Goal: Task Accomplishment & Management: Manage account settings

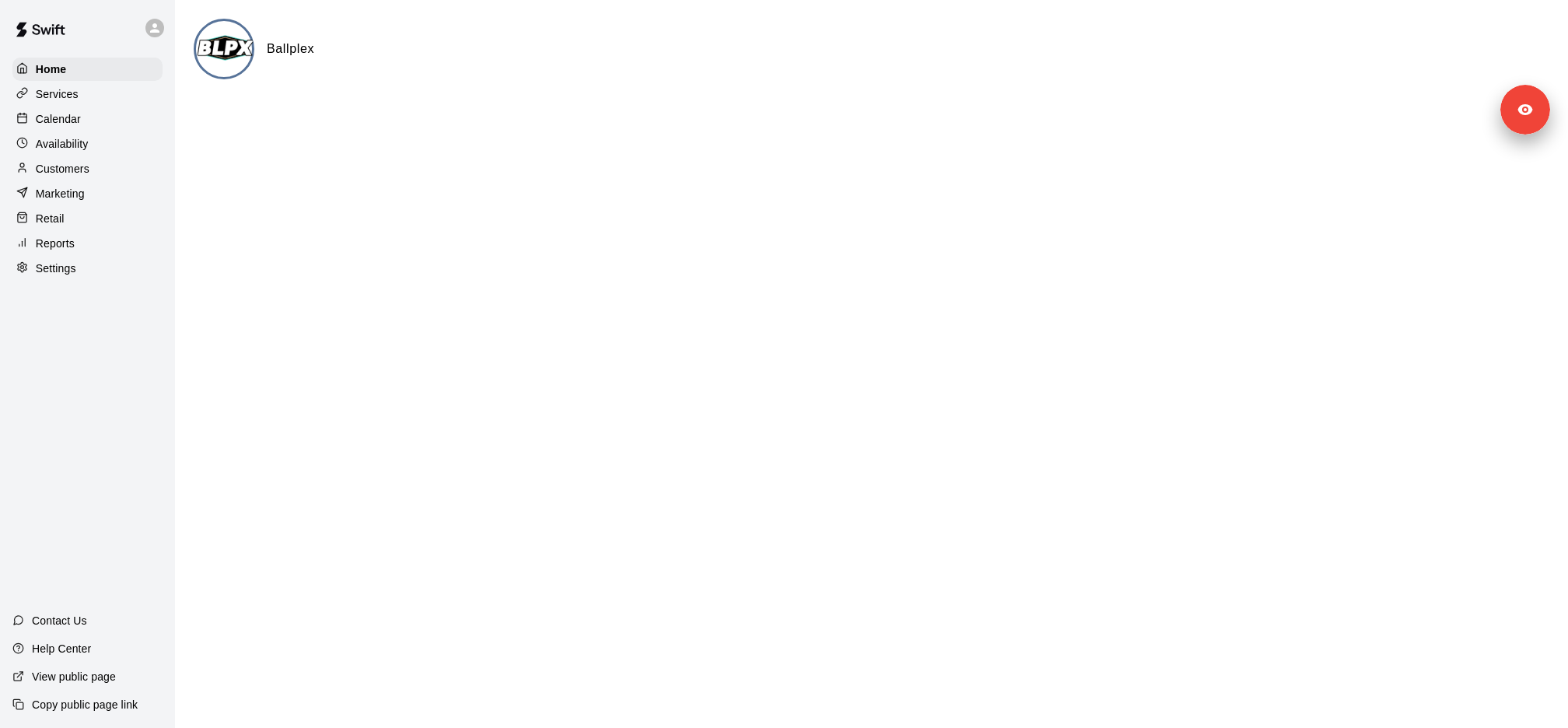
click at [145, 97] on div "Services" at bounding box center [87, 94] width 150 height 24
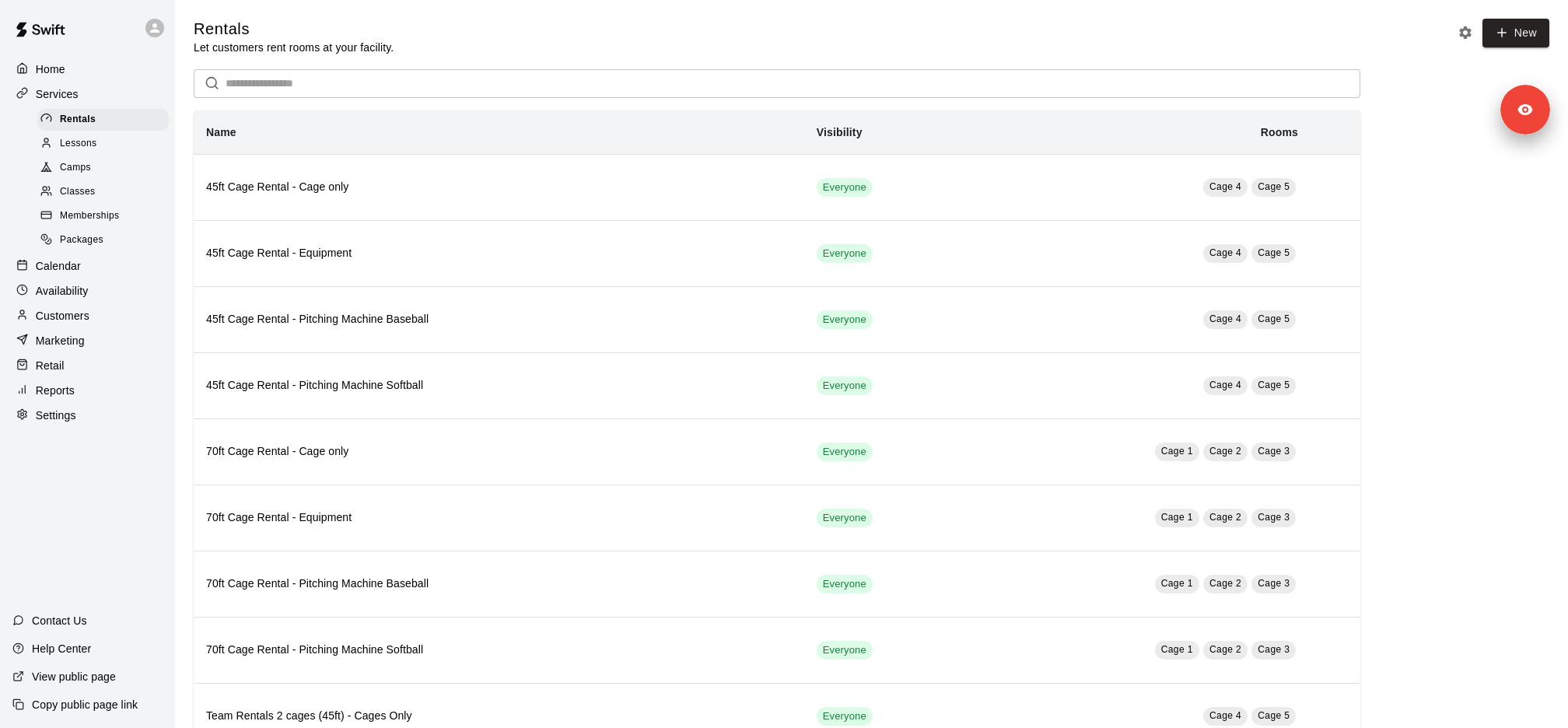
click at [103, 222] on span "Memberships" at bounding box center [90, 216] width 59 height 16
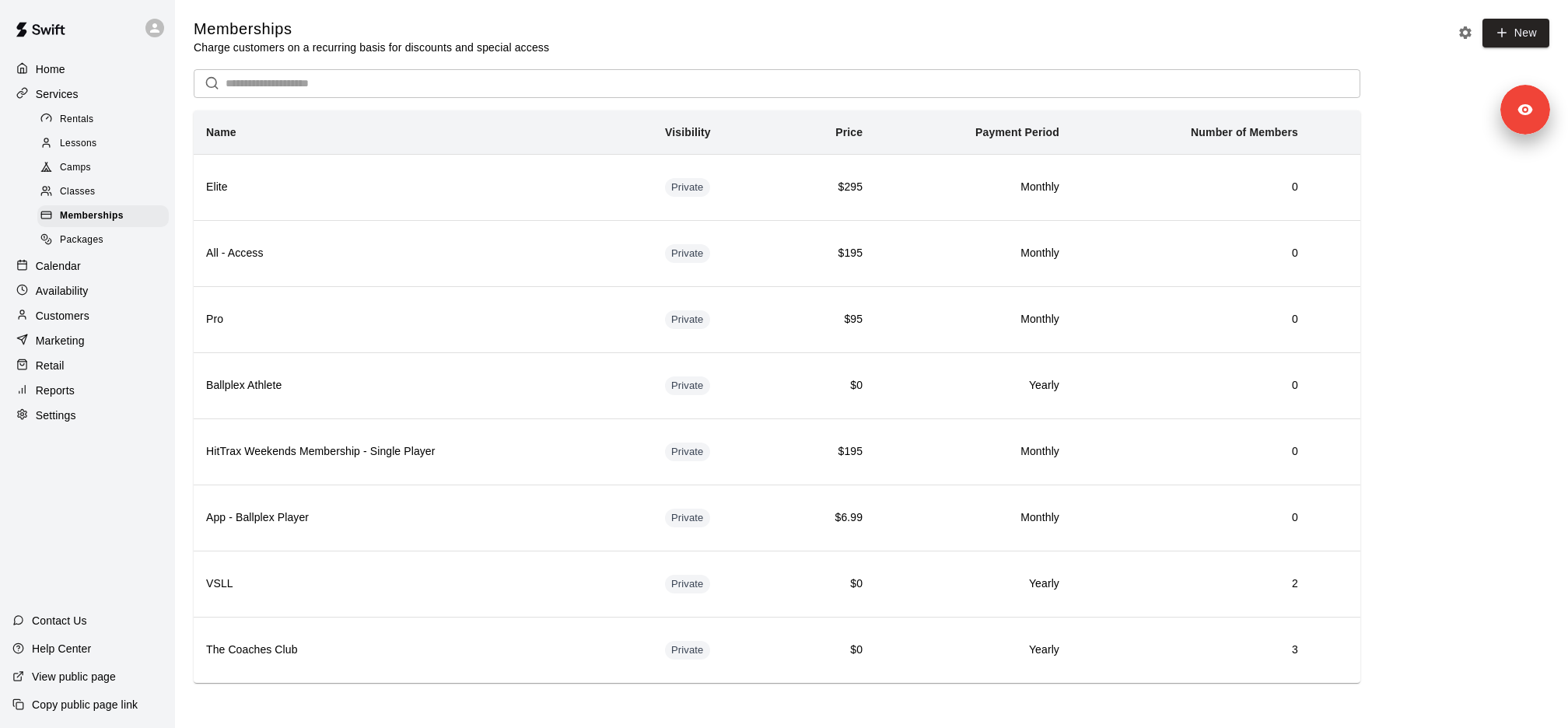
click at [112, 321] on div "Customers" at bounding box center [87, 315] width 150 height 24
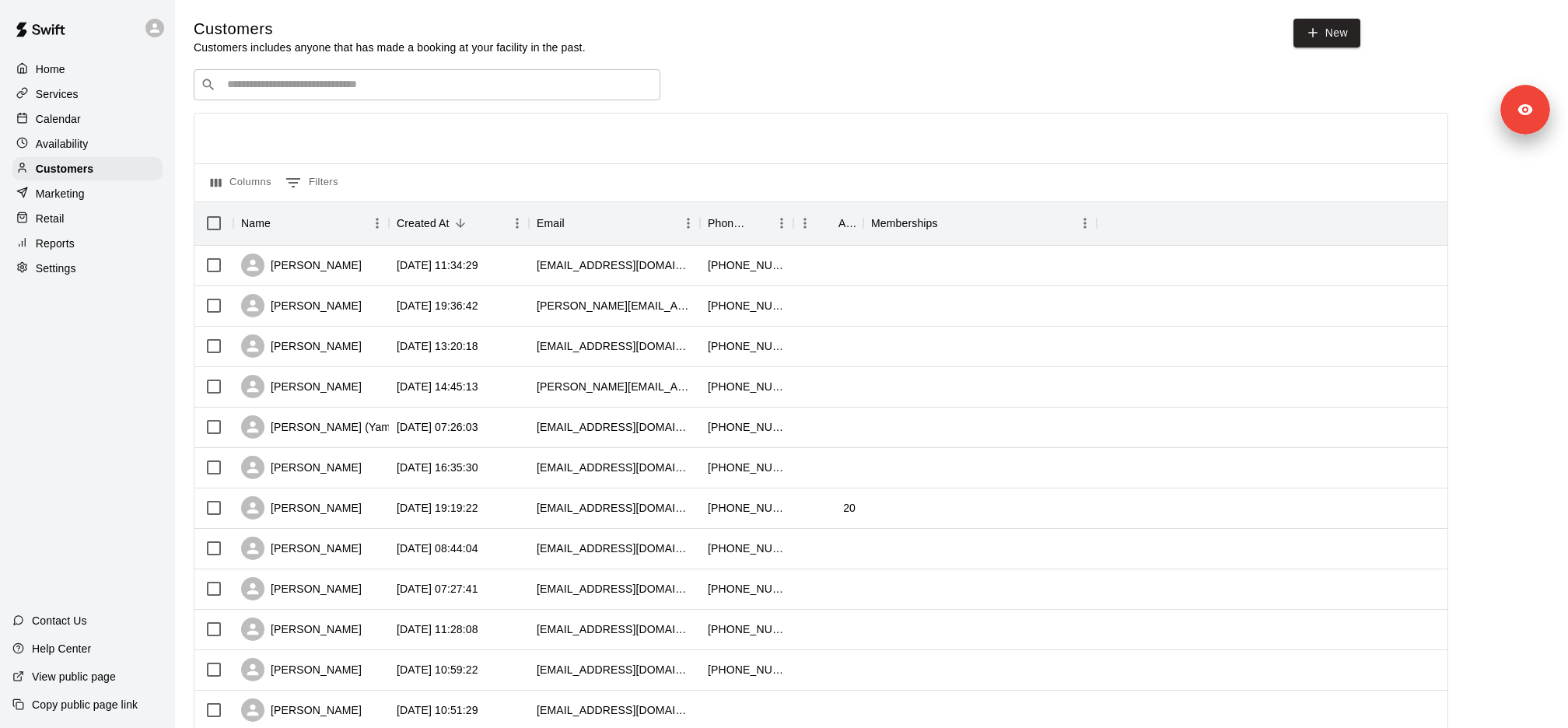
click at [120, 101] on div "Services" at bounding box center [87, 94] width 150 height 24
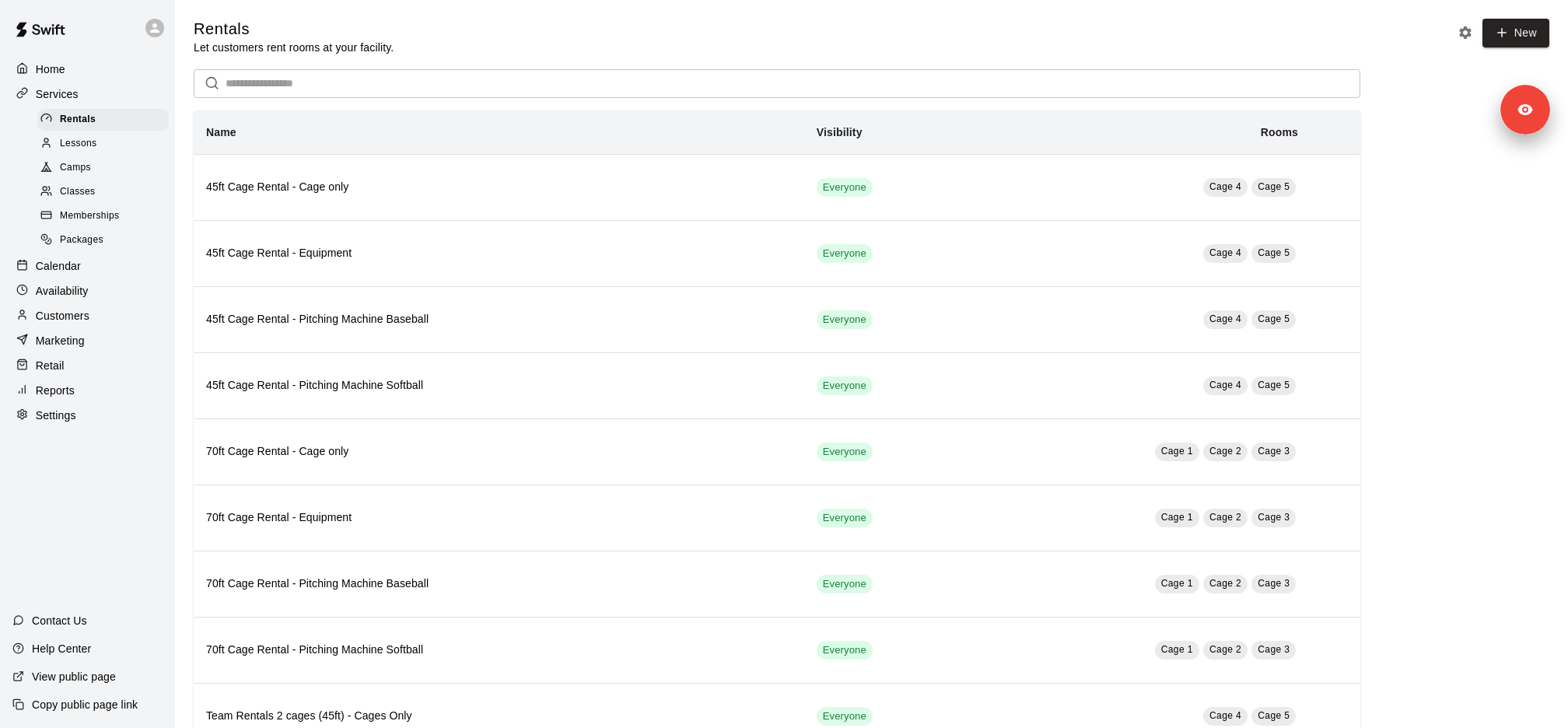
click at [108, 266] on div "Calendar" at bounding box center [87, 266] width 150 height 24
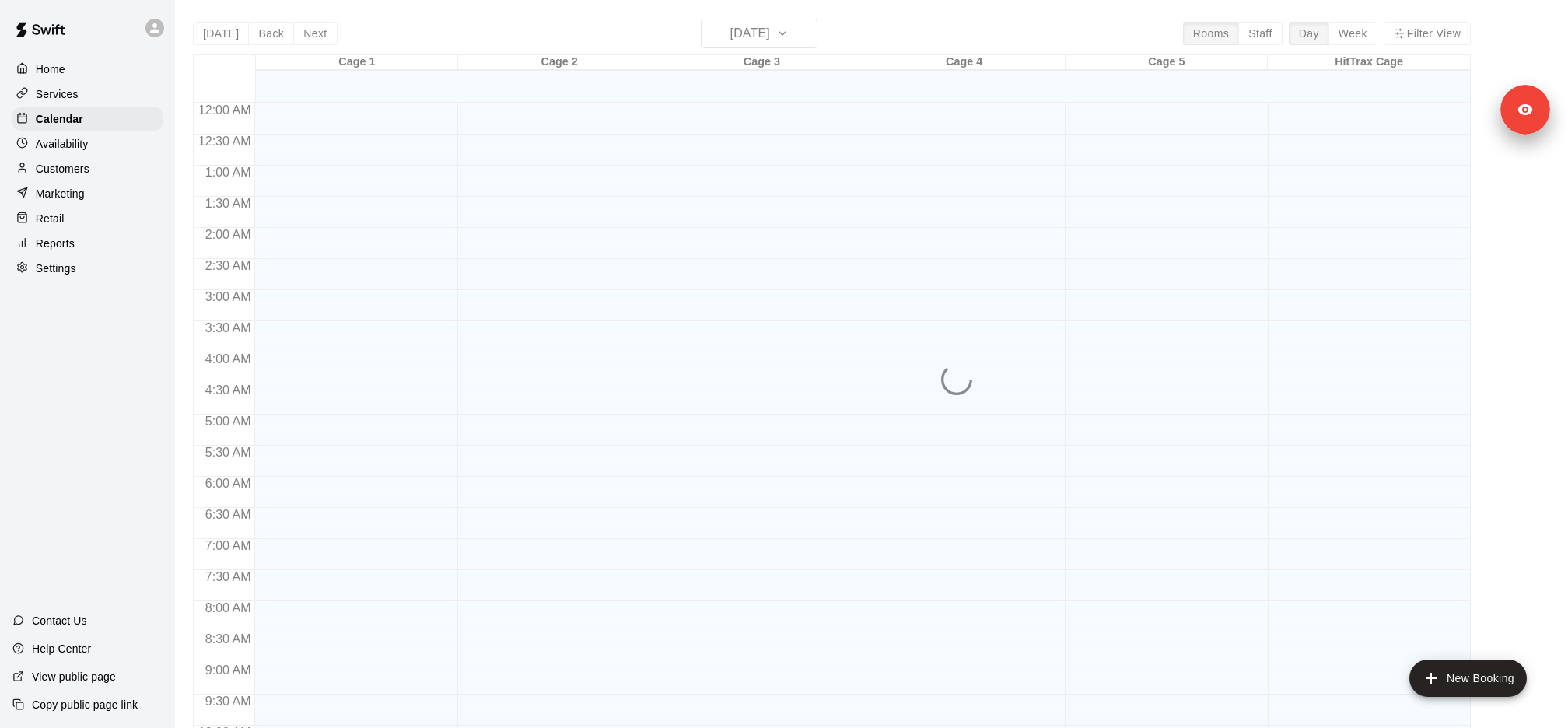
scroll to position [804, 0]
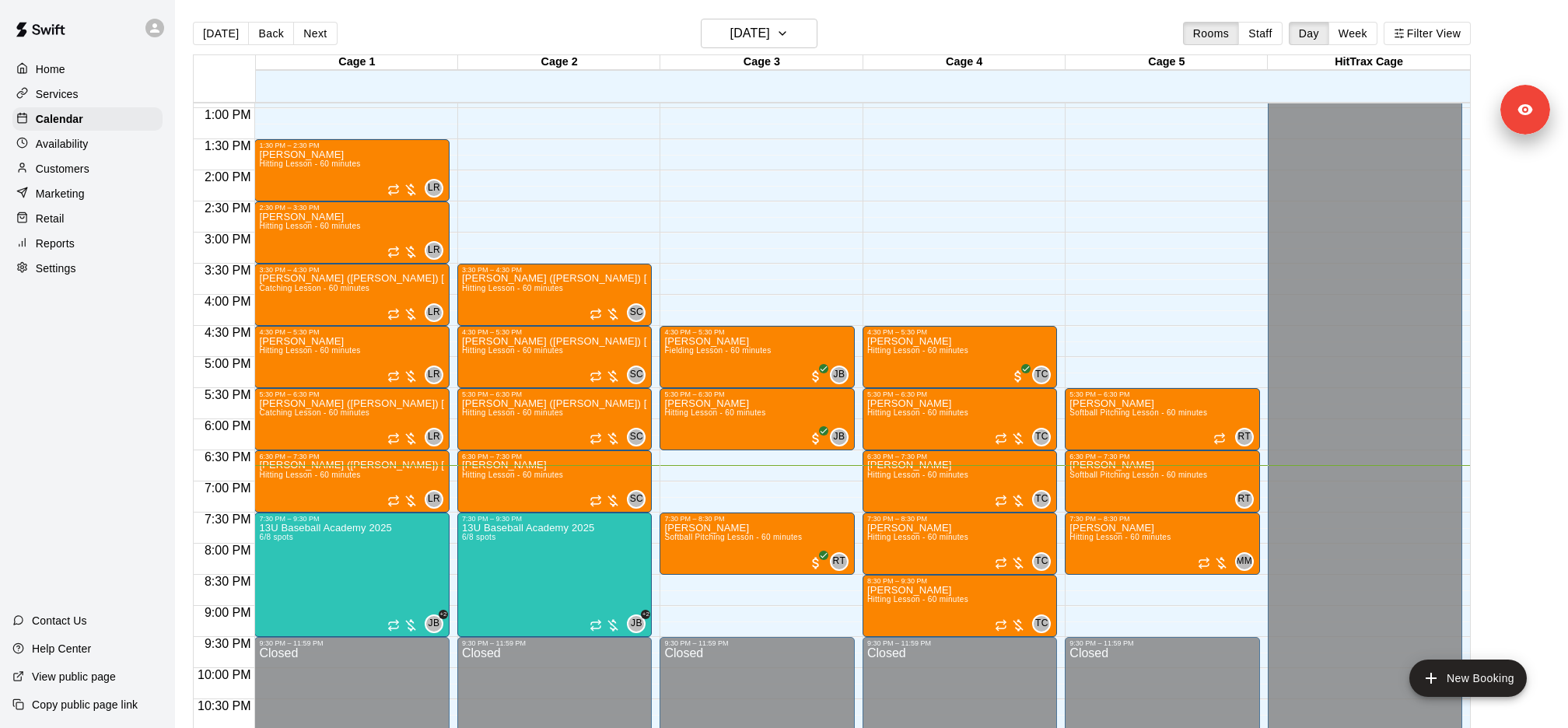
click at [783, 62] on div "Cage 3" at bounding box center [761, 62] width 202 height 15
click at [770, 27] on h6 "[DATE]" at bounding box center [750, 33] width 39 height 22
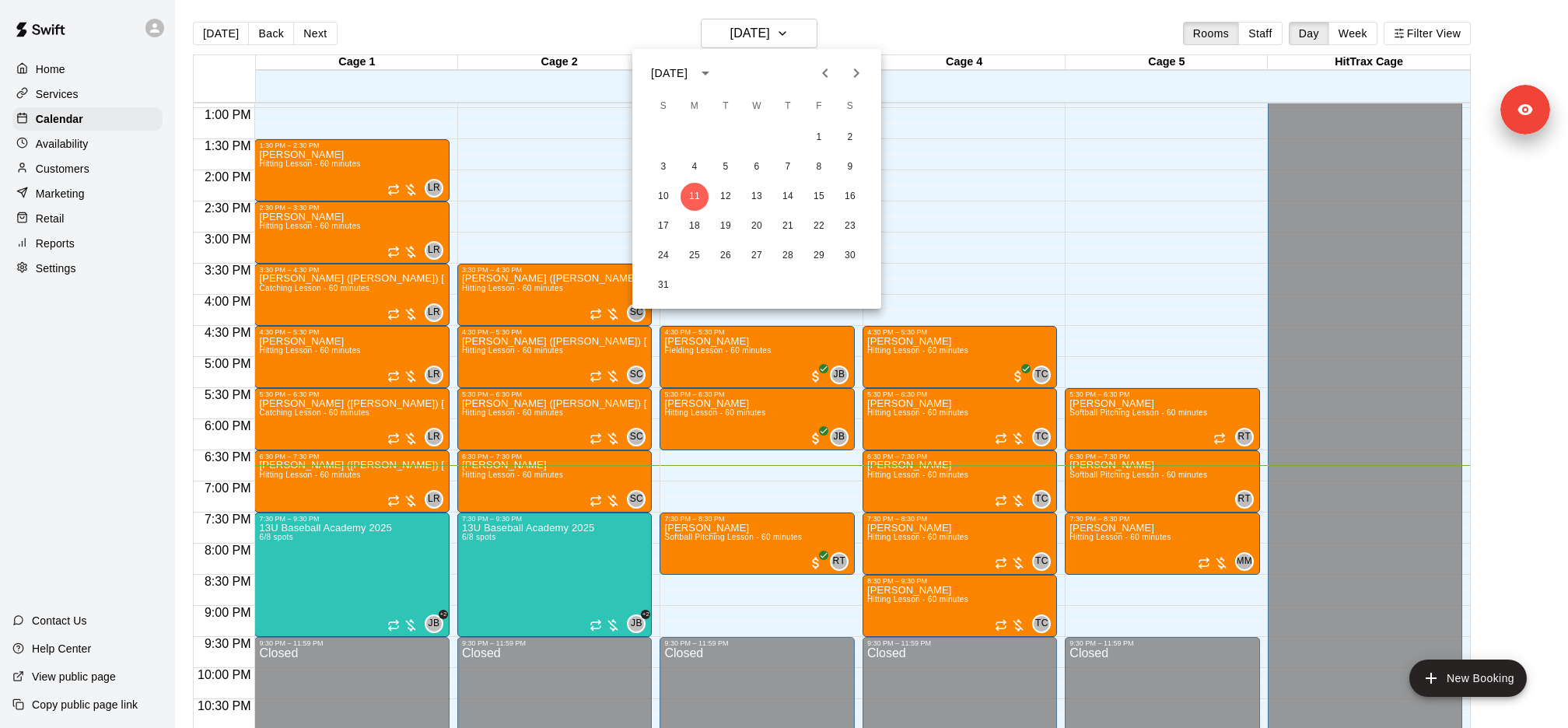
click at [870, 73] on button "Next month" at bounding box center [857, 73] width 31 height 31
click at [872, 68] on div "September 2025" at bounding box center [756, 73] width 249 height 24
click at [870, 68] on button "Next month" at bounding box center [857, 73] width 31 height 31
click at [759, 139] on button "1" at bounding box center [757, 137] width 28 height 28
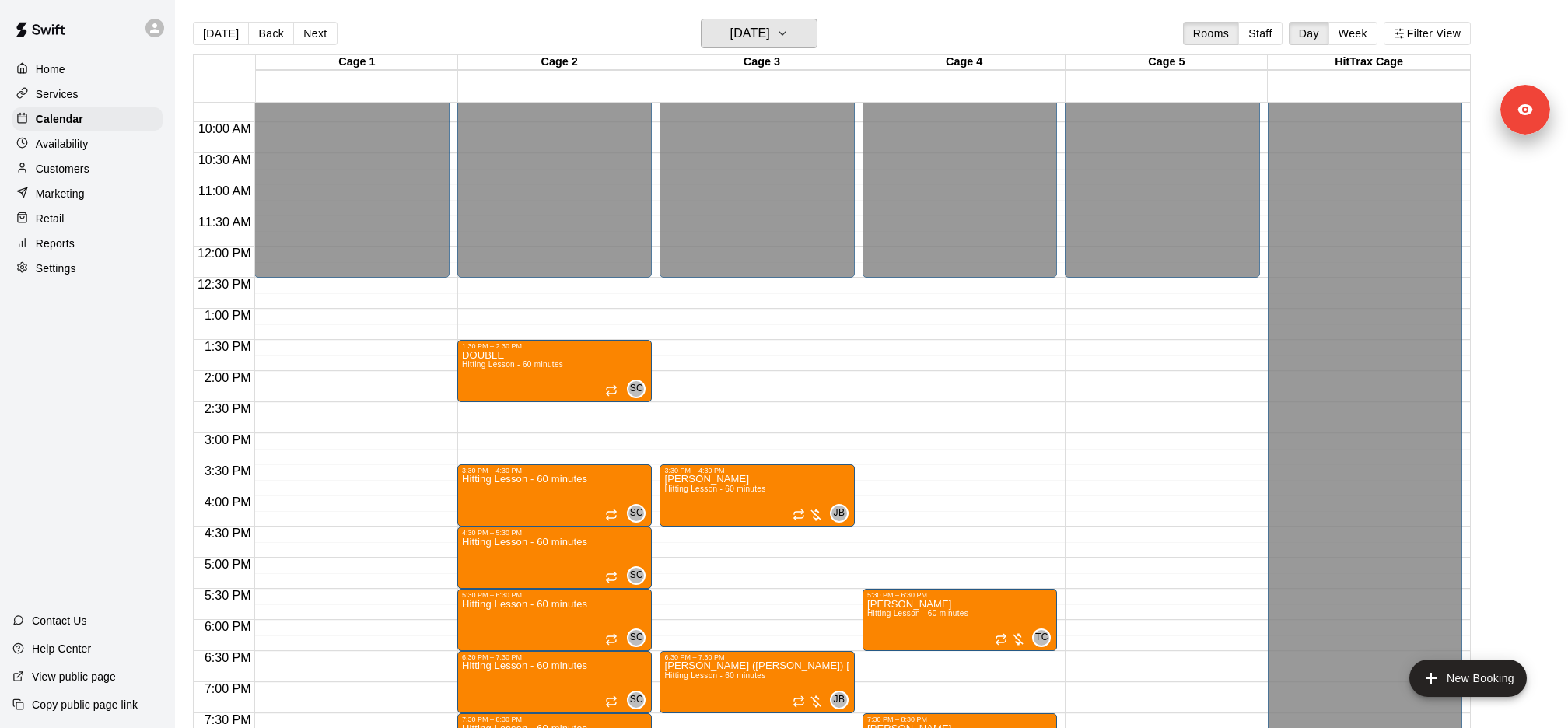
scroll to position [714, 0]
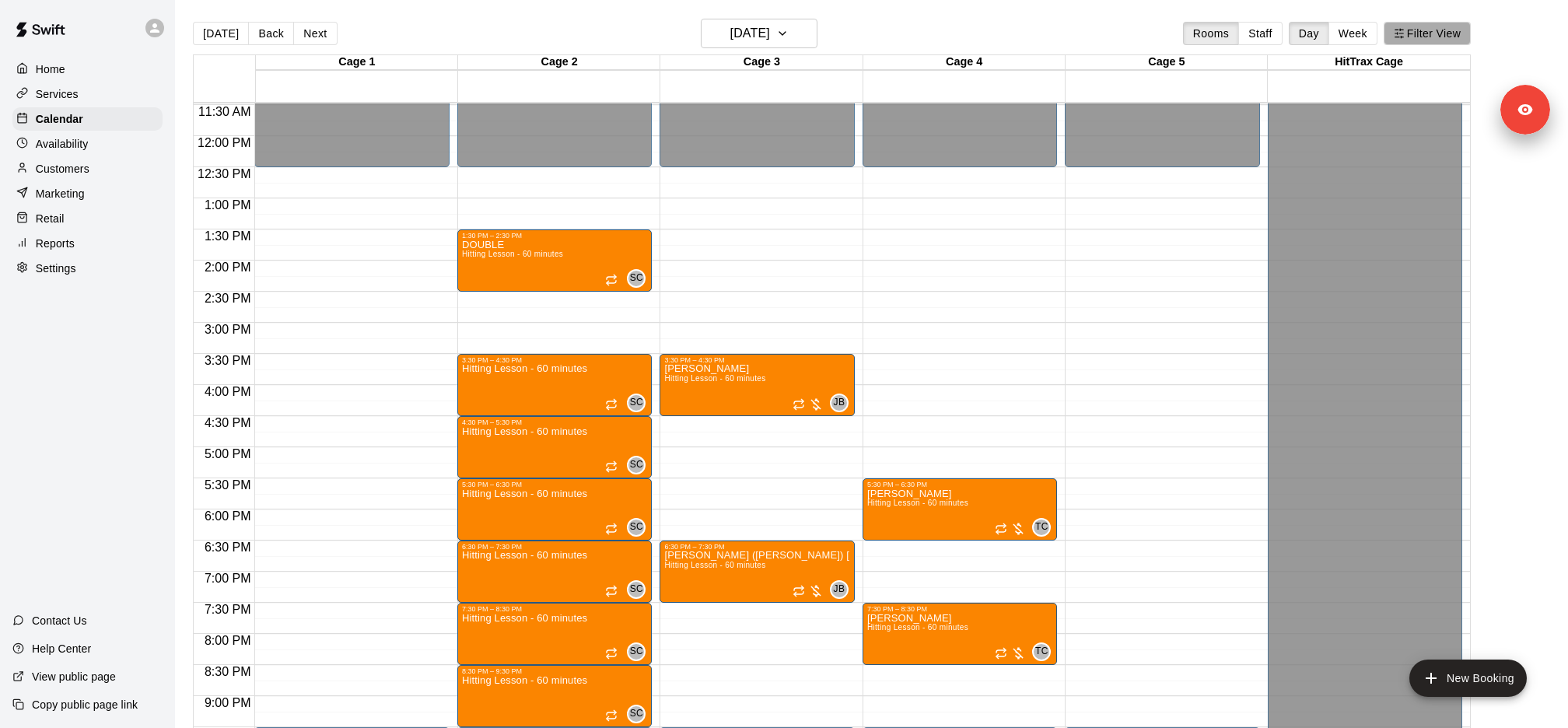
click at [1447, 31] on button "Filter View" at bounding box center [1427, 33] width 87 height 24
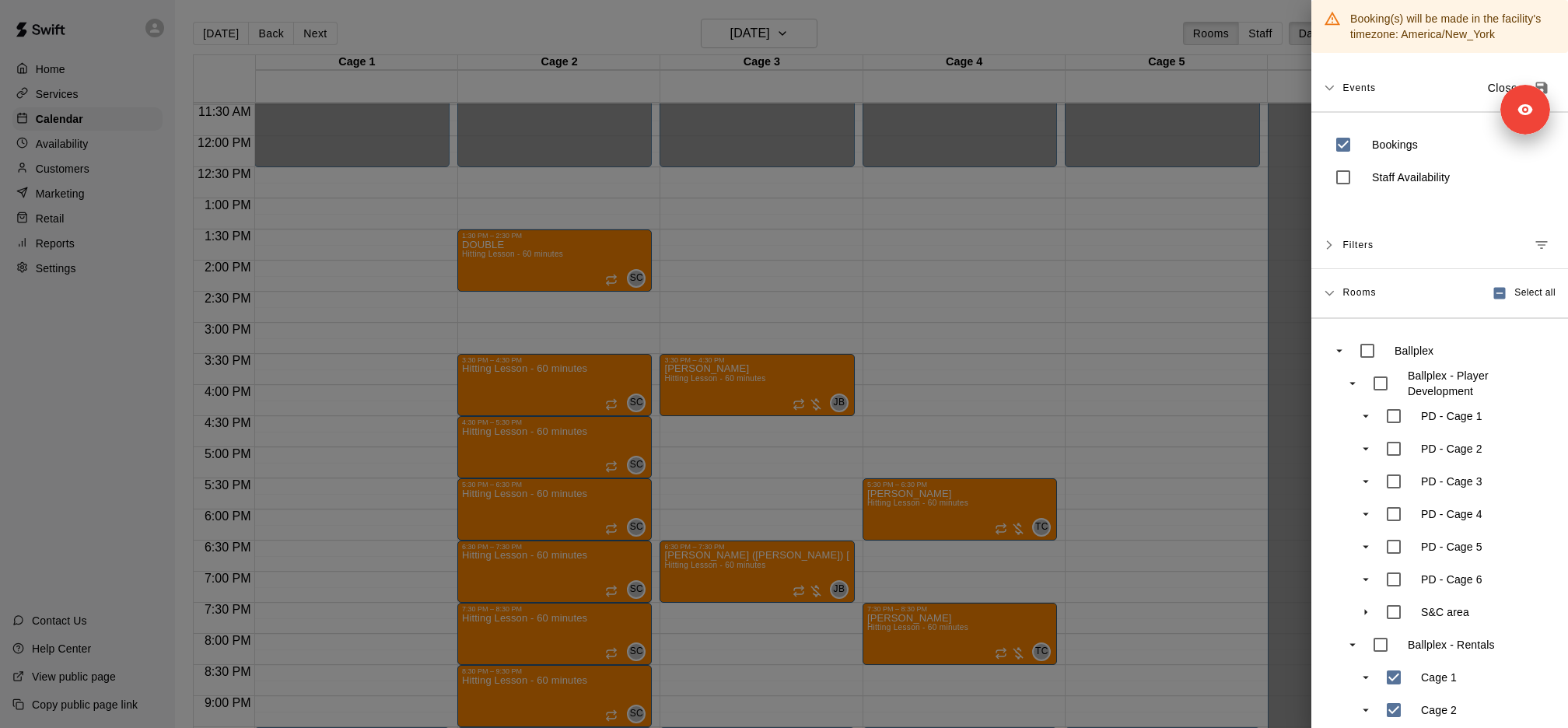
scroll to position [143, 0]
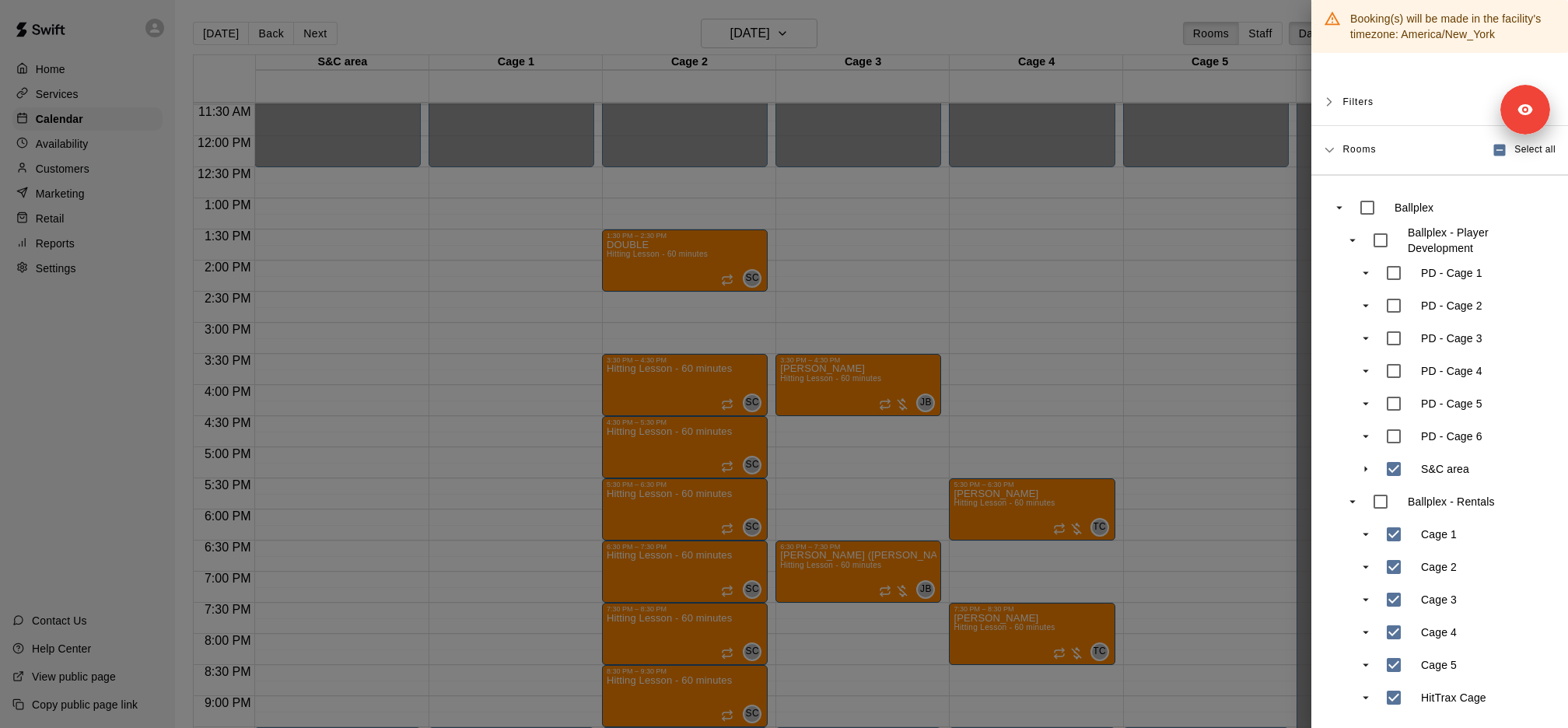
click at [1163, 364] on div at bounding box center [784, 364] width 1568 height 728
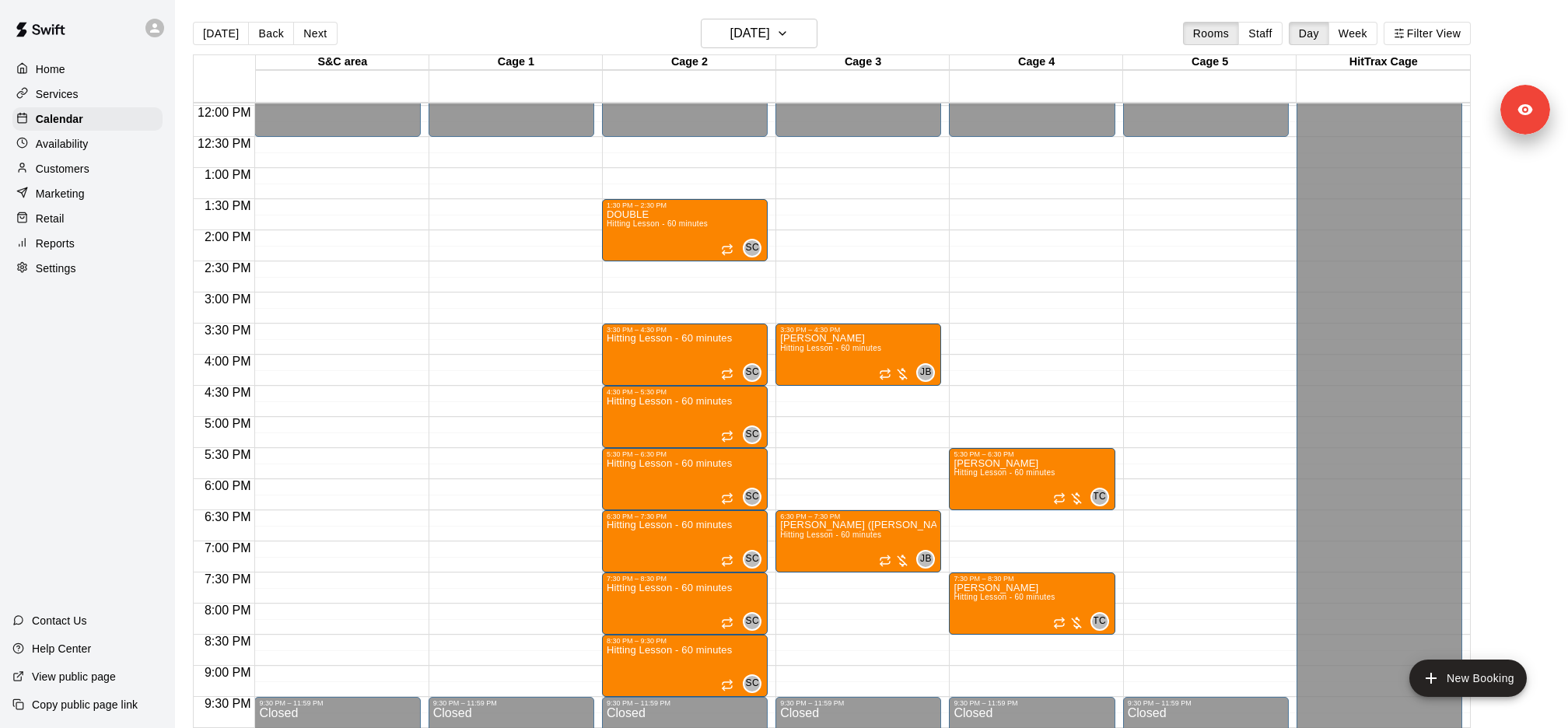
scroll to position [763, 0]
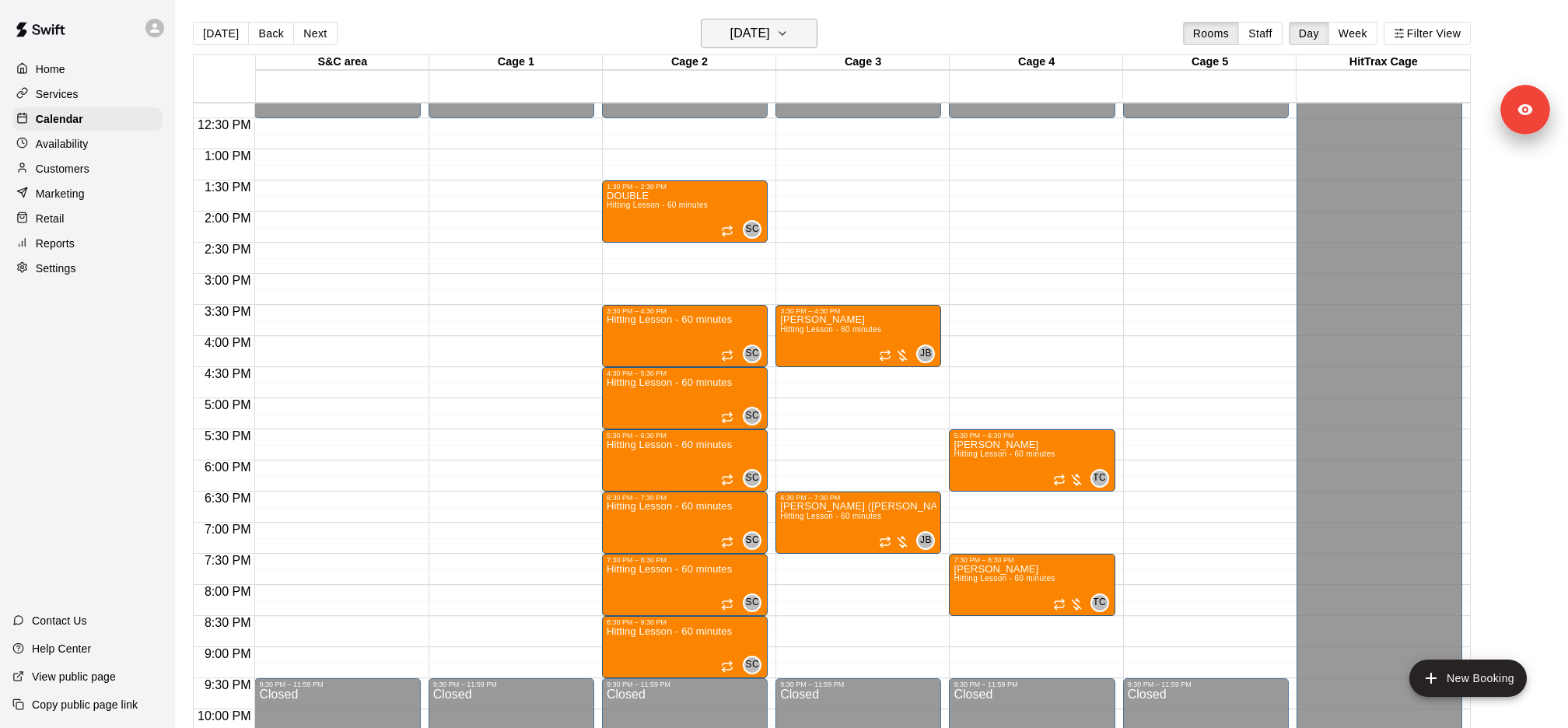
click at [770, 23] on h6 "Wednesday Oct 01" at bounding box center [750, 33] width 39 height 22
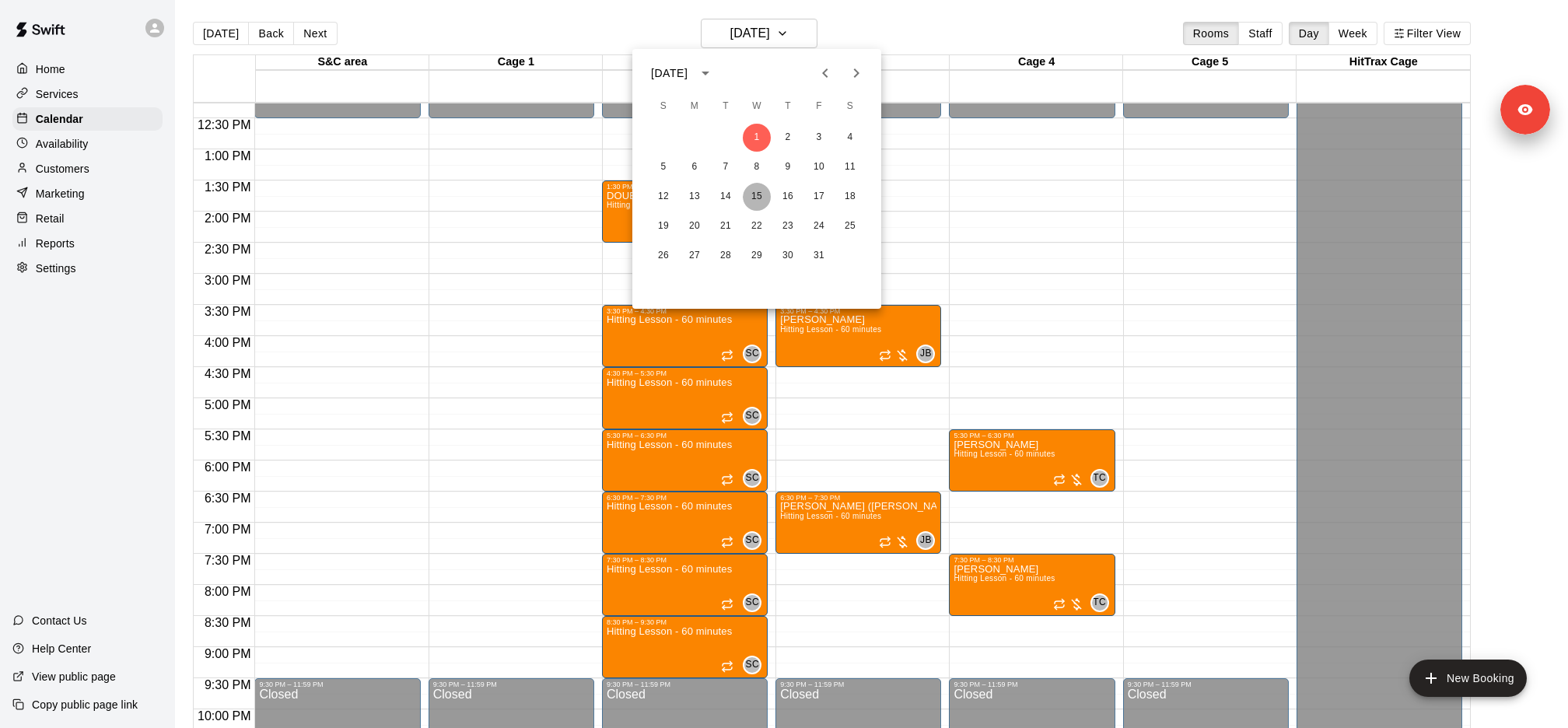
click at [761, 204] on button "15" at bounding box center [757, 197] width 28 height 28
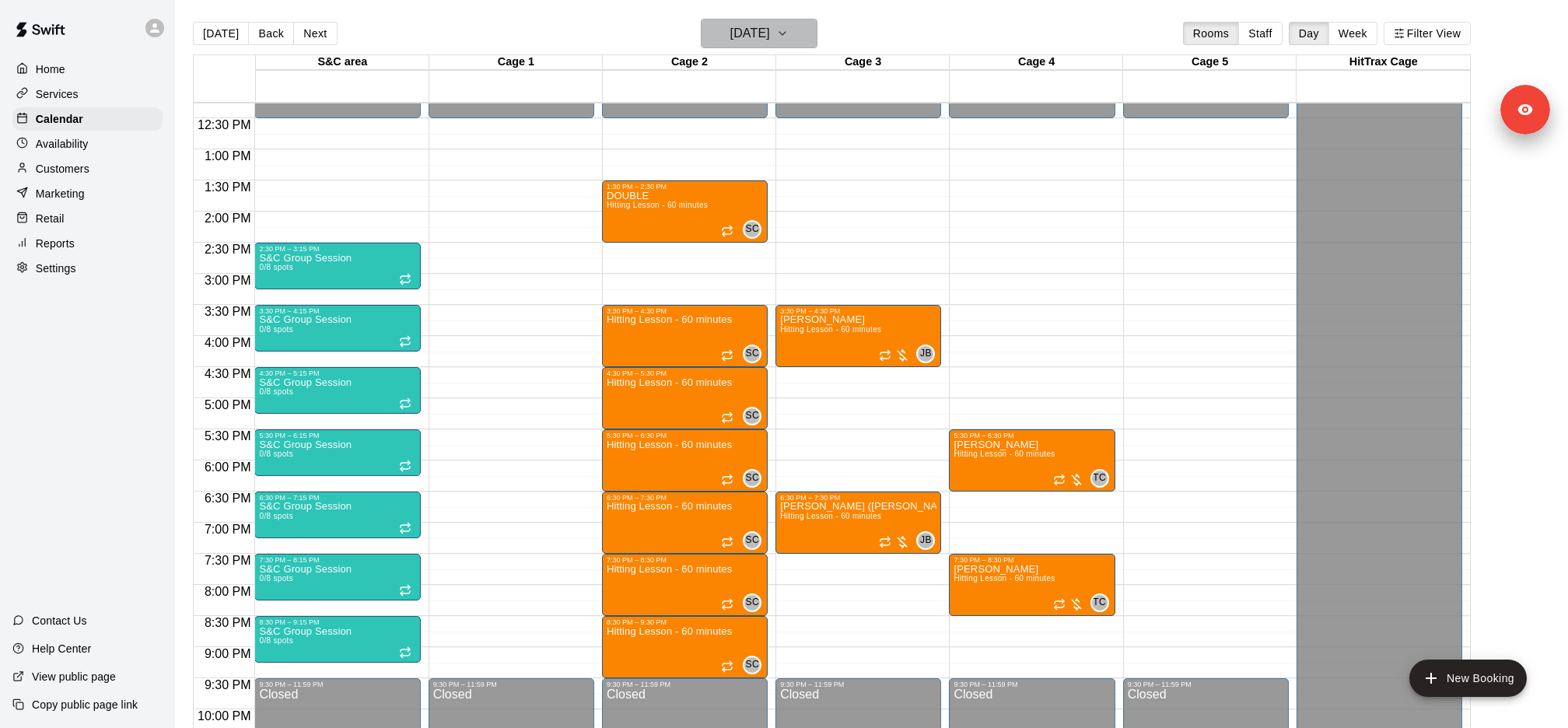
click at [750, 24] on h6 "Wednesday Oct 15" at bounding box center [750, 33] width 39 height 22
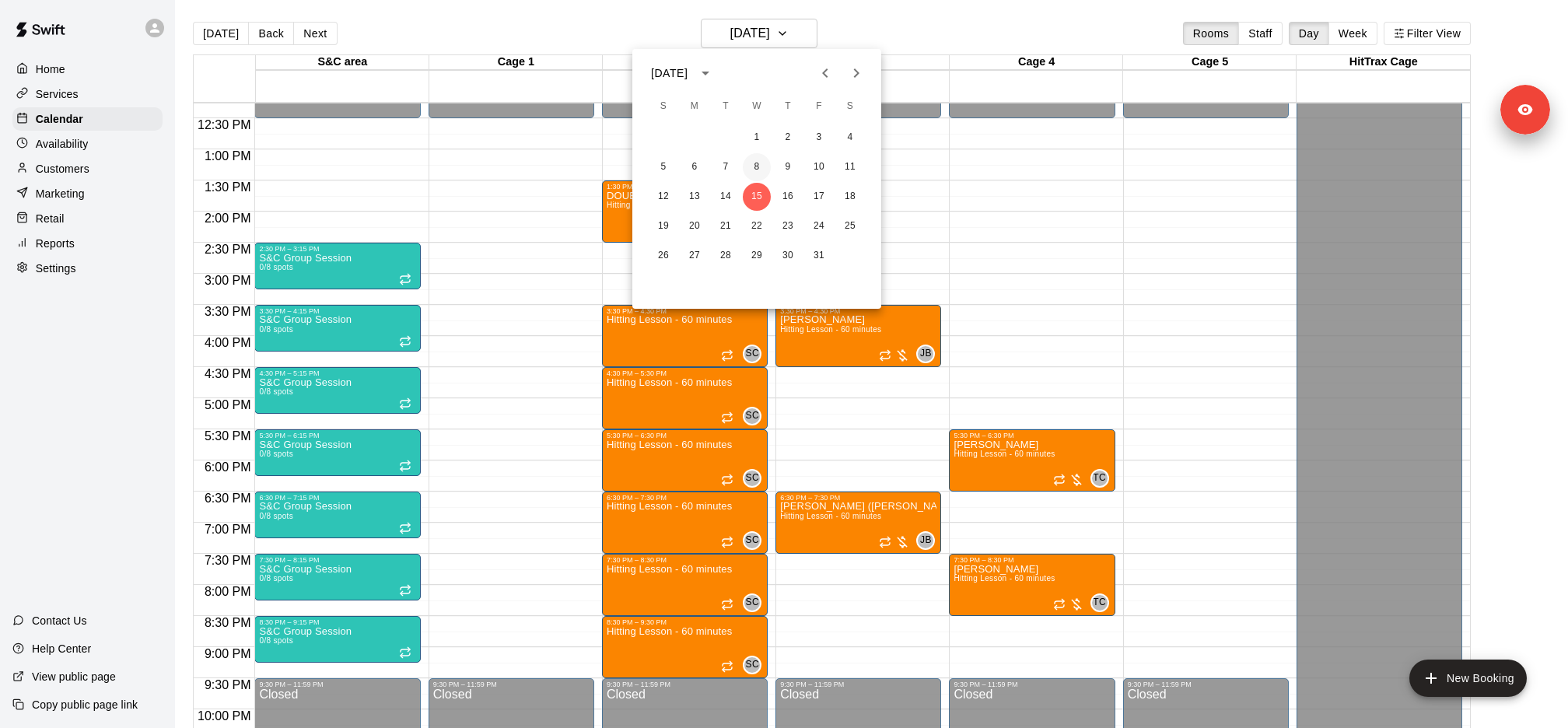
click at [760, 163] on button "8" at bounding box center [757, 167] width 28 height 28
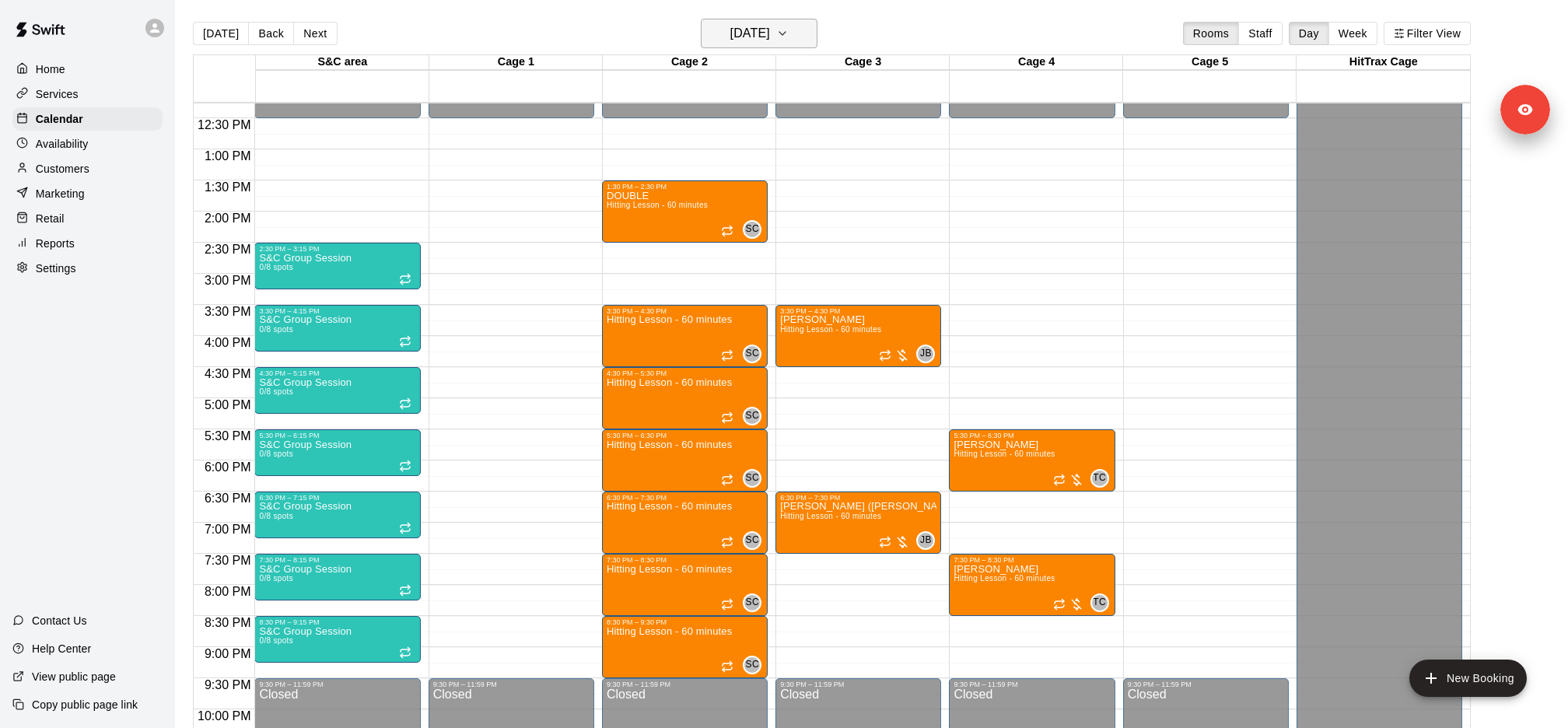
click at [762, 35] on h6 "Wednesday Oct 08" at bounding box center [750, 33] width 39 height 22
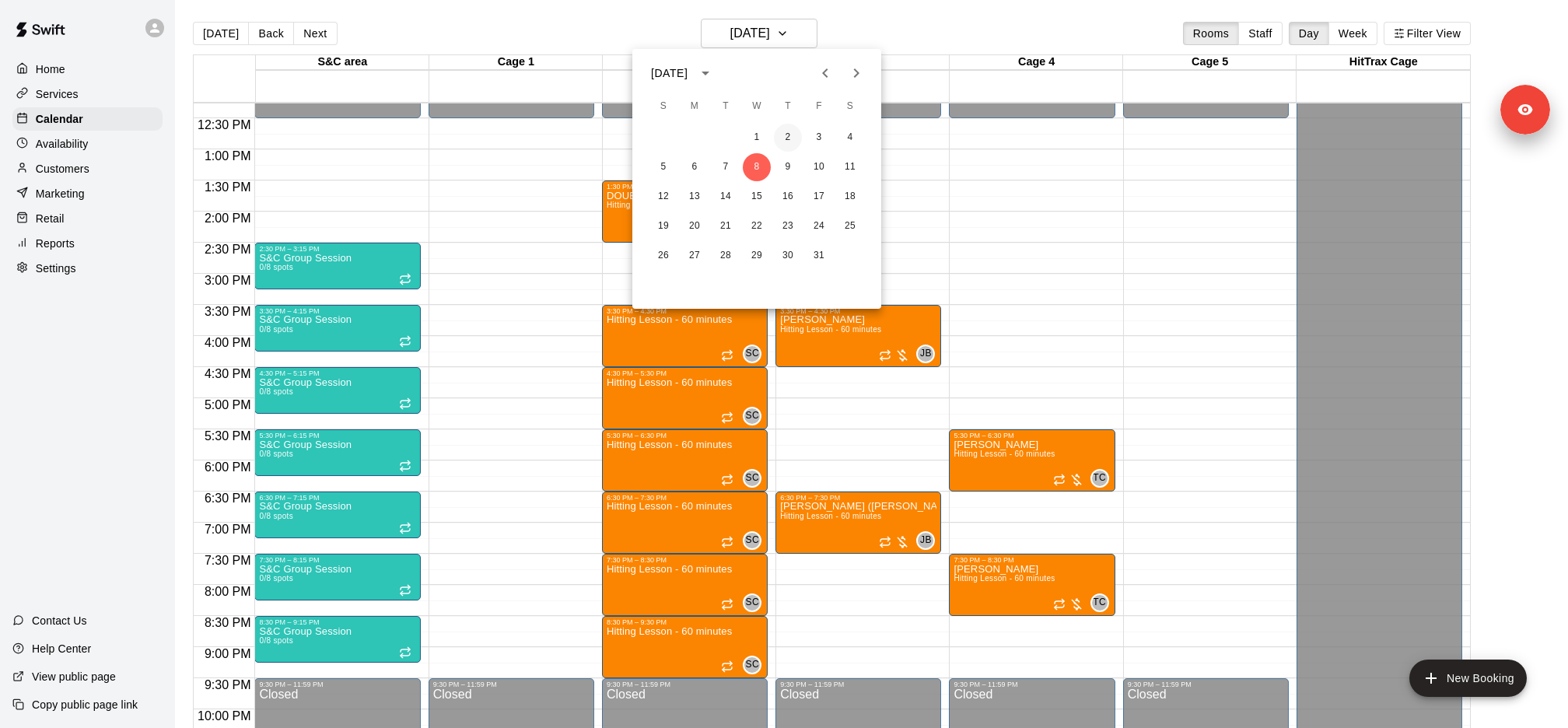
click at [794, 146] on button "2" at bounding box center [787, 137] width 28 height 28
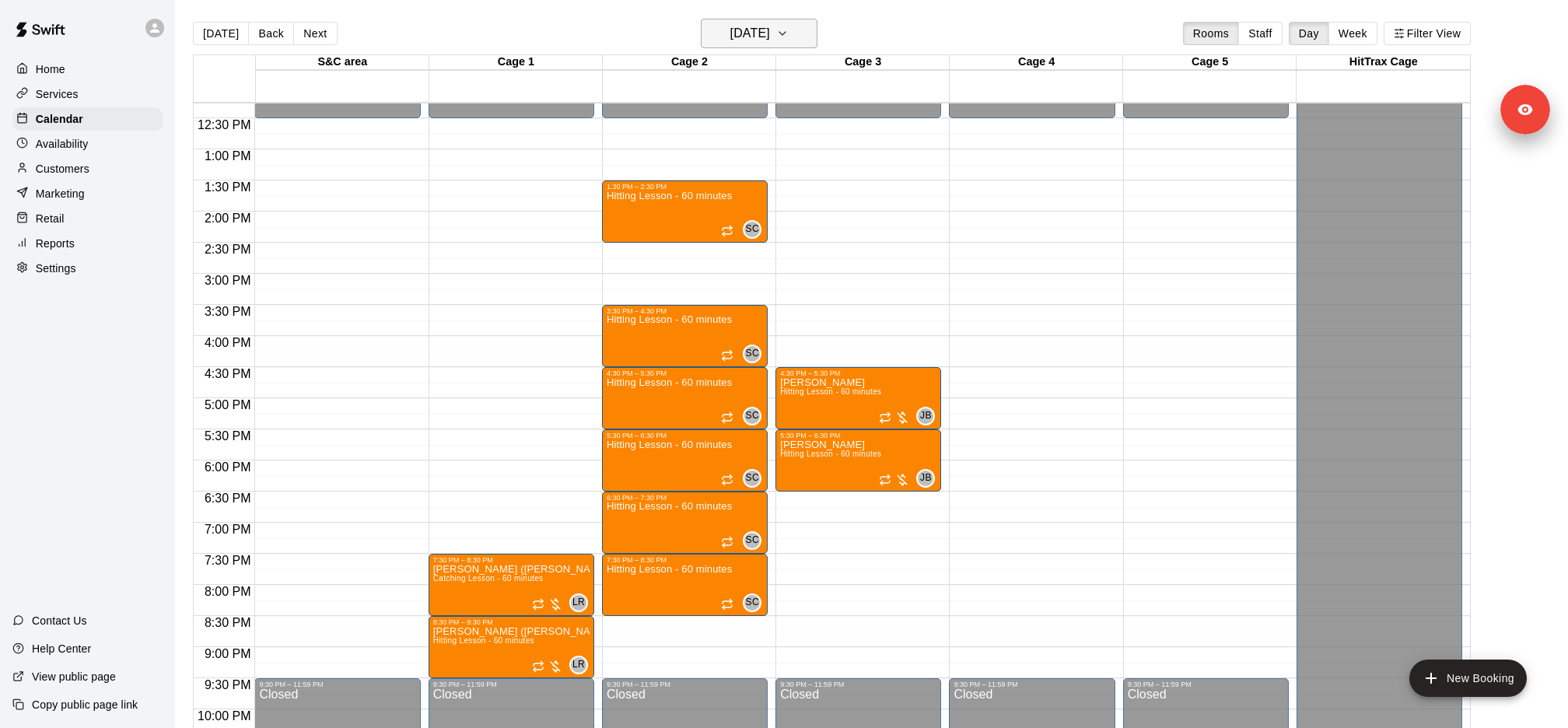
click at [770, 38] on h6 "Thursday Oct 02" at bounding box center [750, 33] width 39 height 22
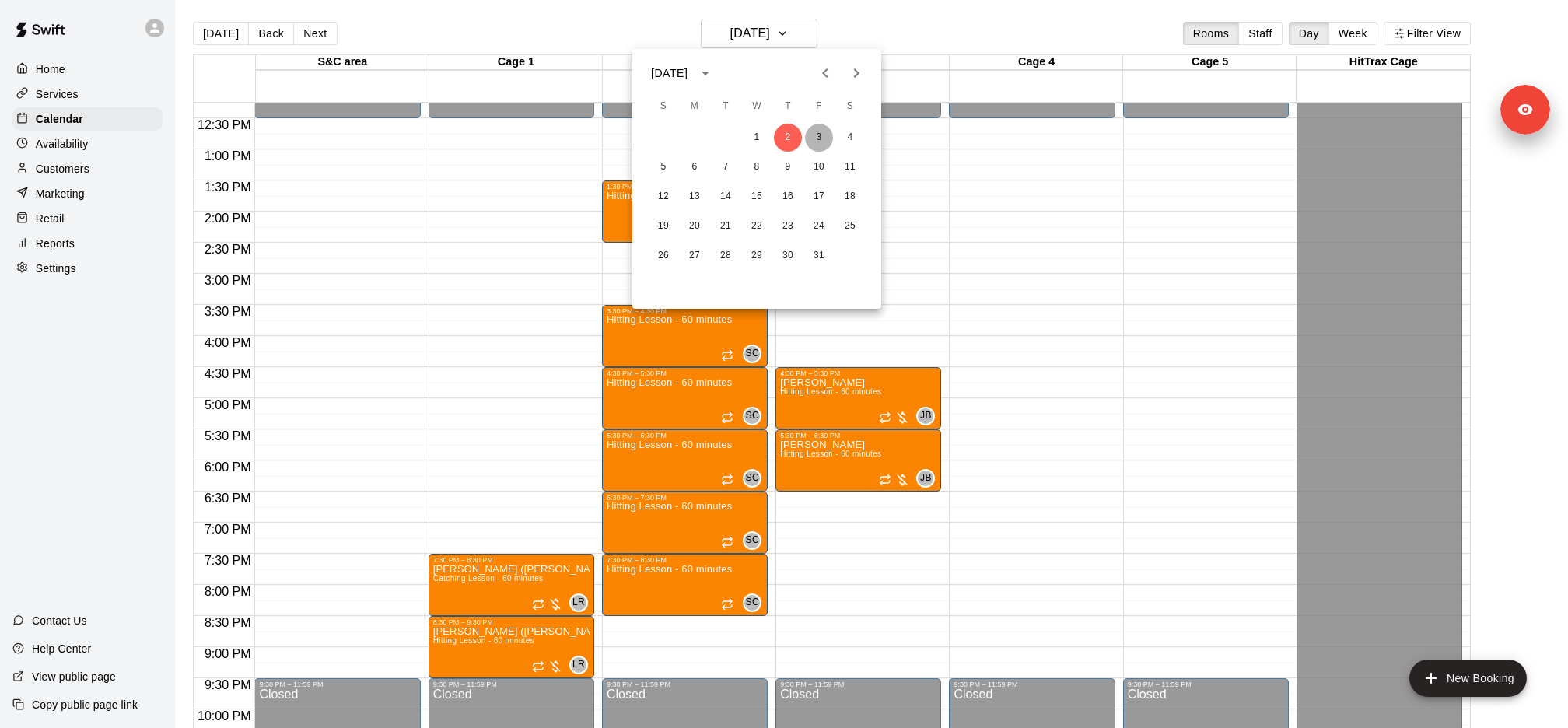
click at [816, 141] on button "3" at bounding box center [819, 137] width 28 height 28
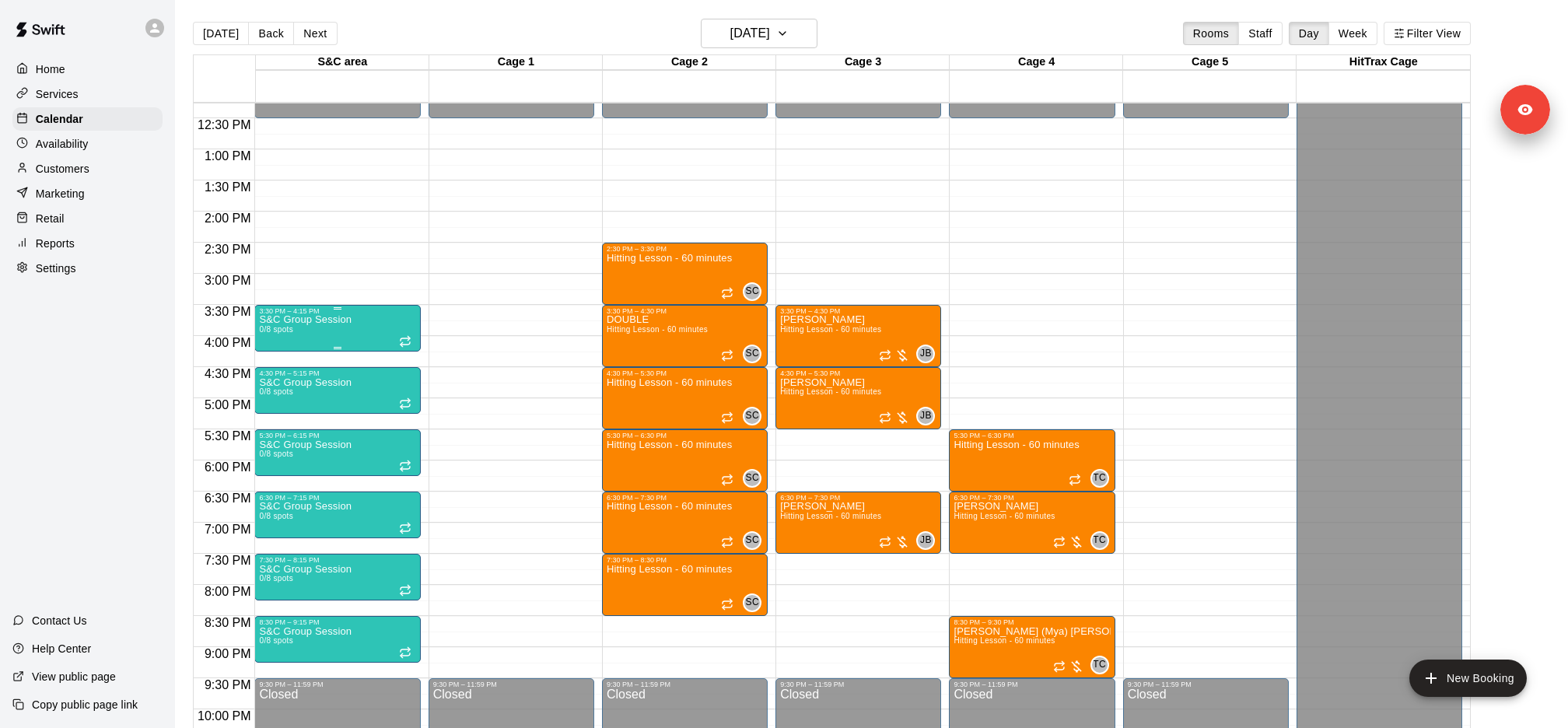
click at [313, 320] on p "S&C Group Session" at bounding box center [305, 320] width 93 height 0
click at [270, 411] on icon "delete" at bounding box center [274, 410] width 10 height 14
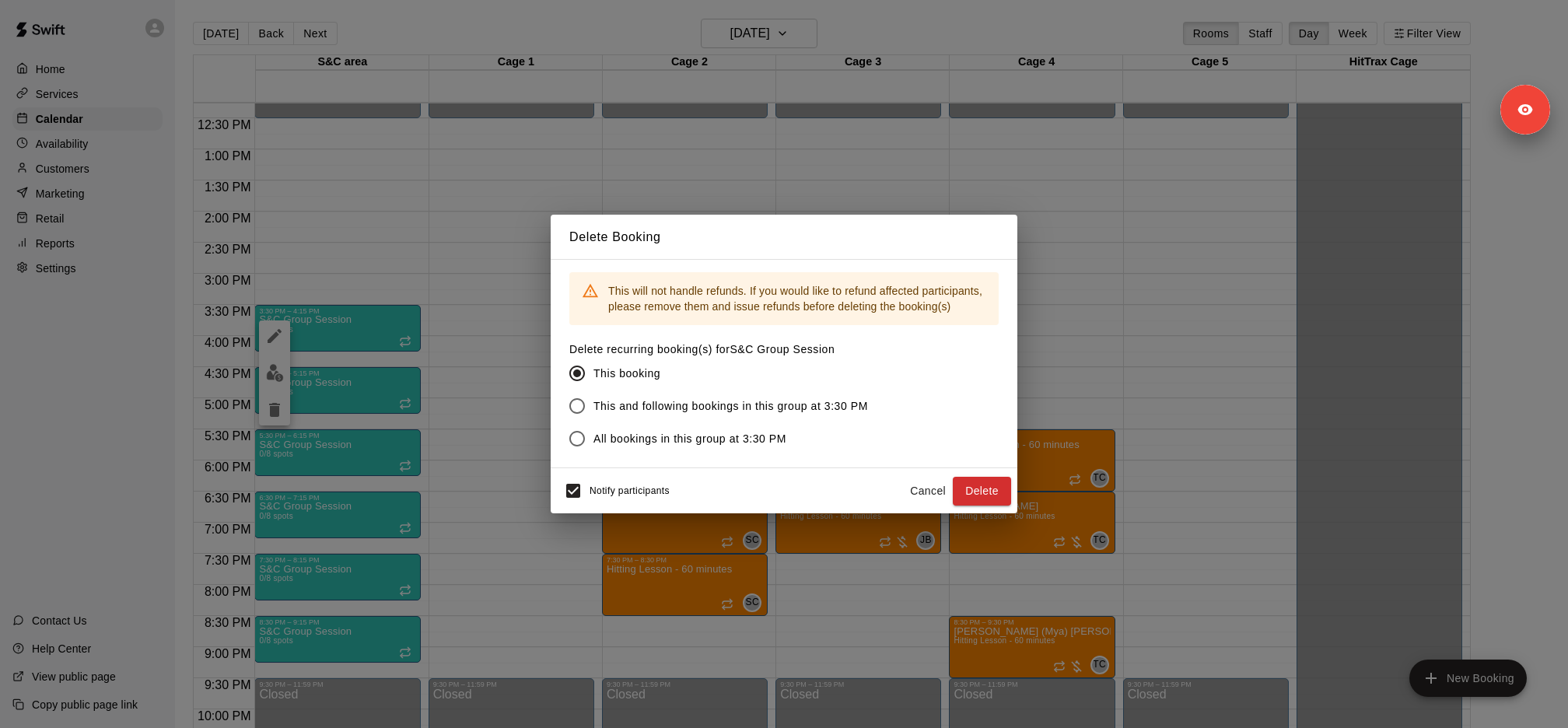
click at [777, 163] on div "Delete Booking This will not handle refunds. If you would like to refund affect…" at bounding box center [784, 364] width 1568 height 728
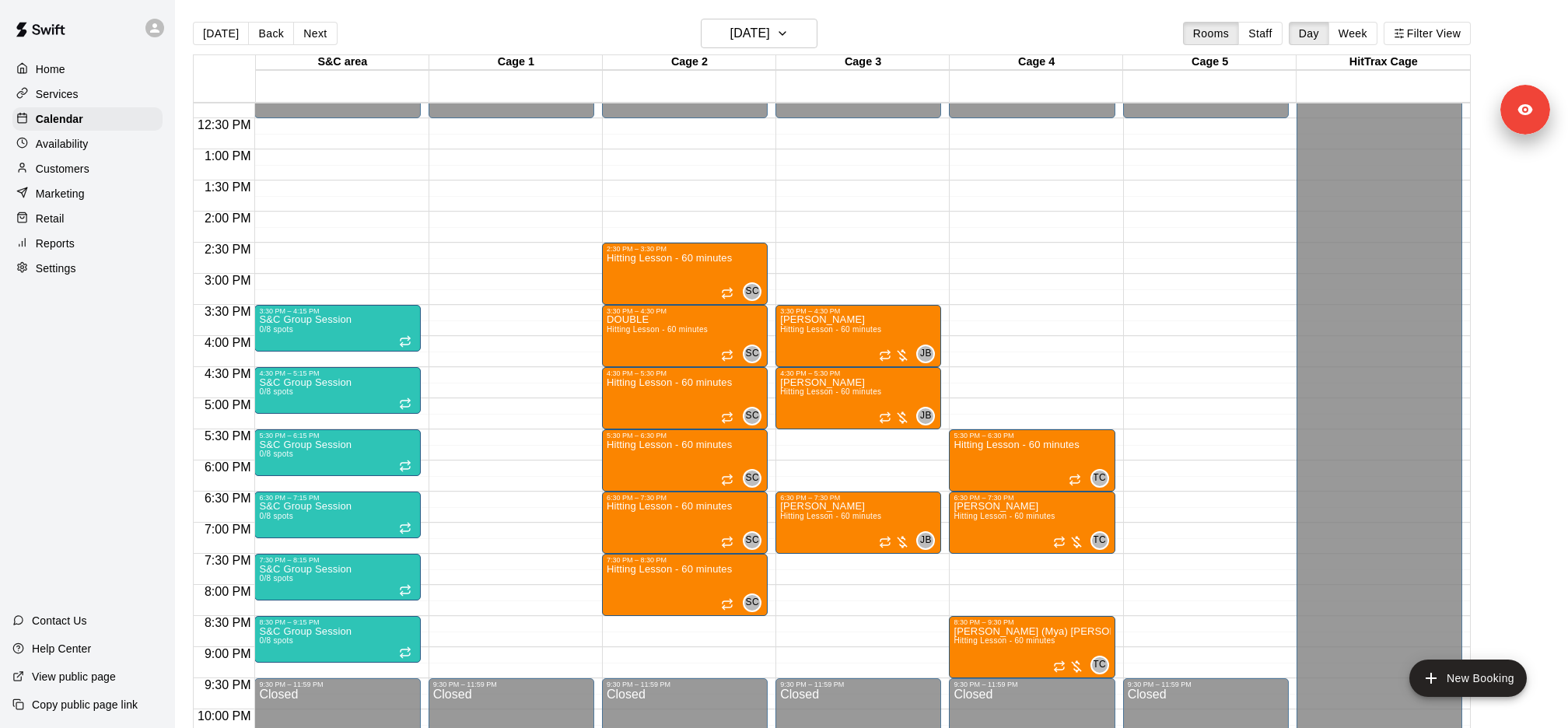
click at [785, 51] on div "Today Back Next Friday Oct 03 Rooms Staff Day Week Filter View" at bounding box center [832, 36] width 1278 height 36
click at [770, 41] on h6 "Friday Oct 03" at bounding box center [750, 33] width 39 height 22
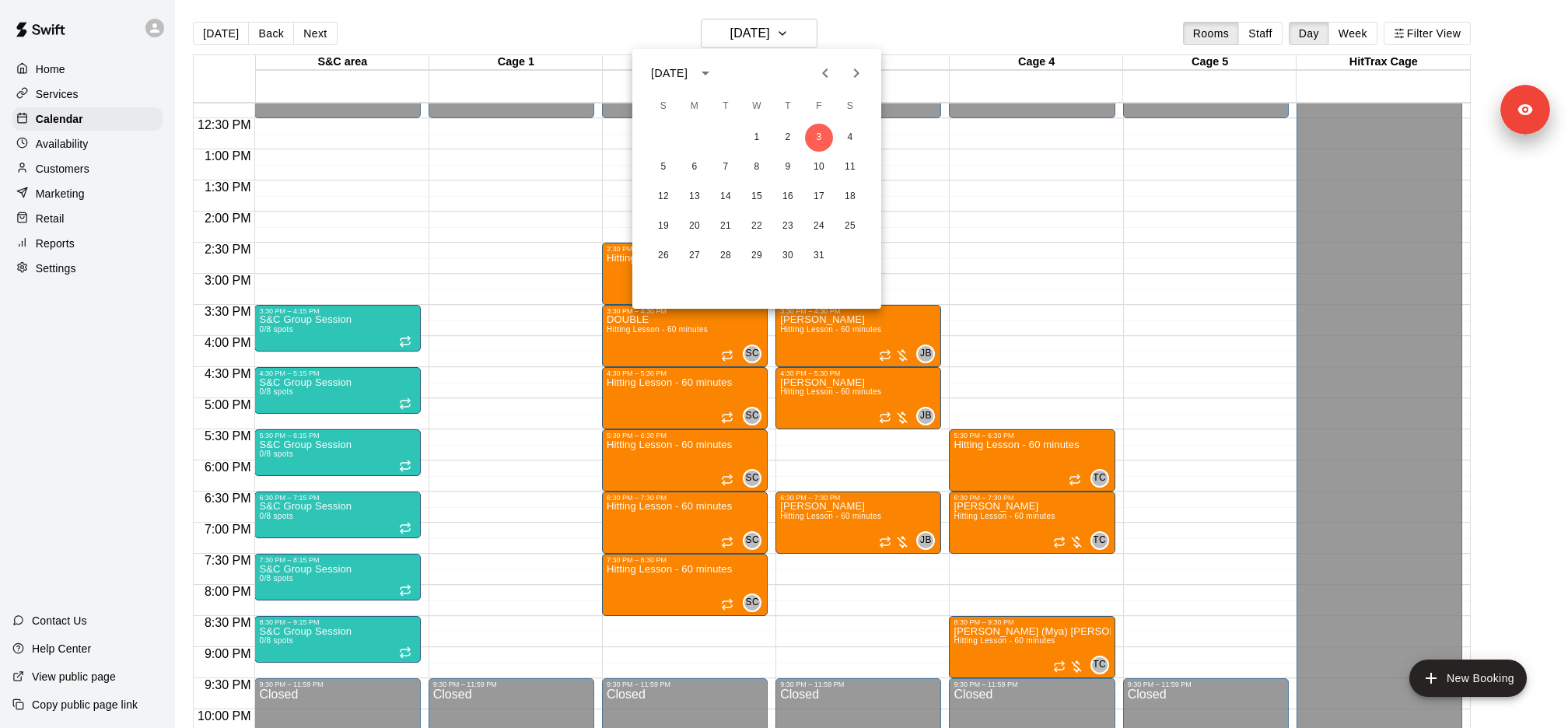
click at [866, 68] on button "Next month" at bounding box center [857, 73] width 31 height 31
click at [679, 138] on div "1 2 3 4 5 6" at bounding box center [756, 137] width 249 height 28
click at [690, 138] on button "1" at bounding box center [695, 137] width 28 height 28
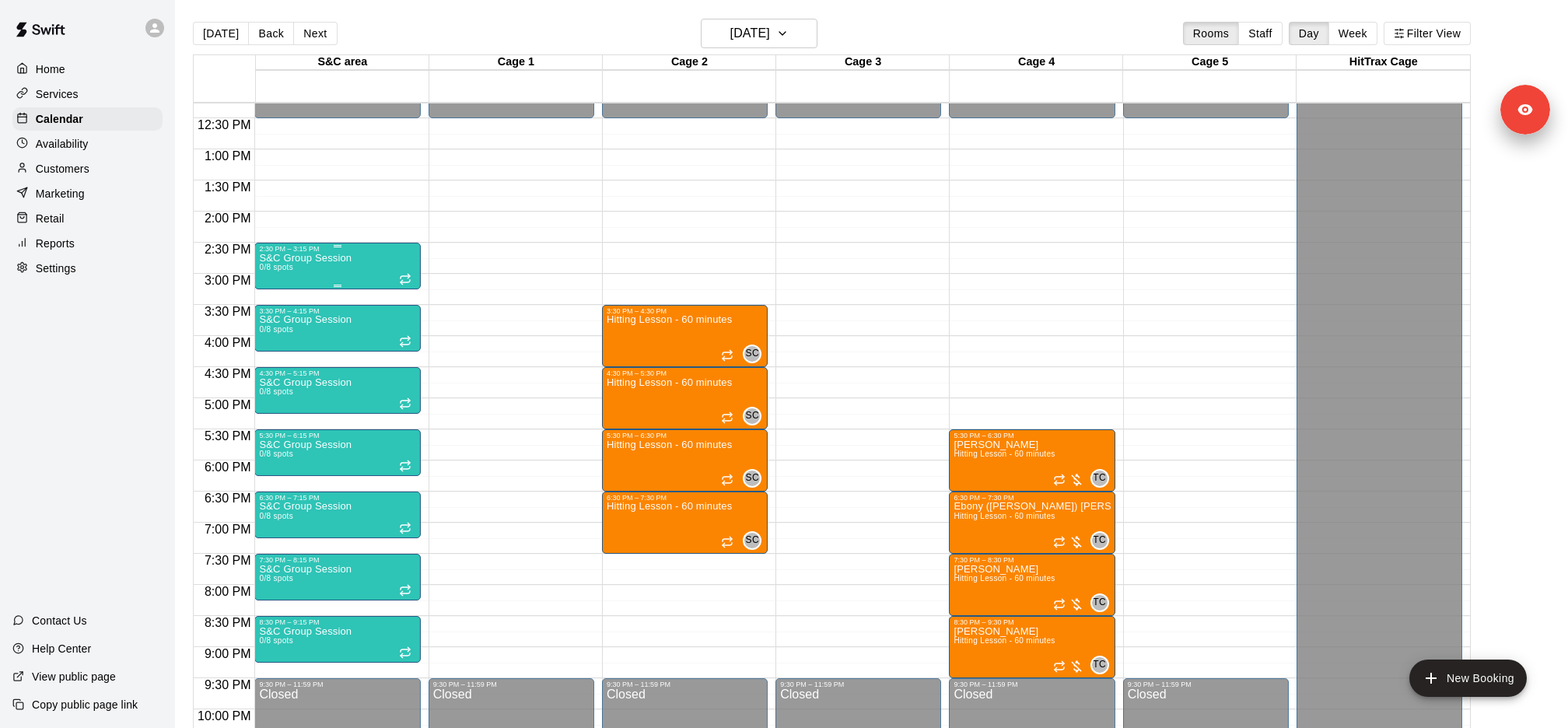
click at [356, 257] on div "S&C Group Session 0/8 spots" at bounding box center [336, 616] width 156 height 728
click at [280, 347] on icon "delete" at bounding box center [274, 342] width 18 height 18
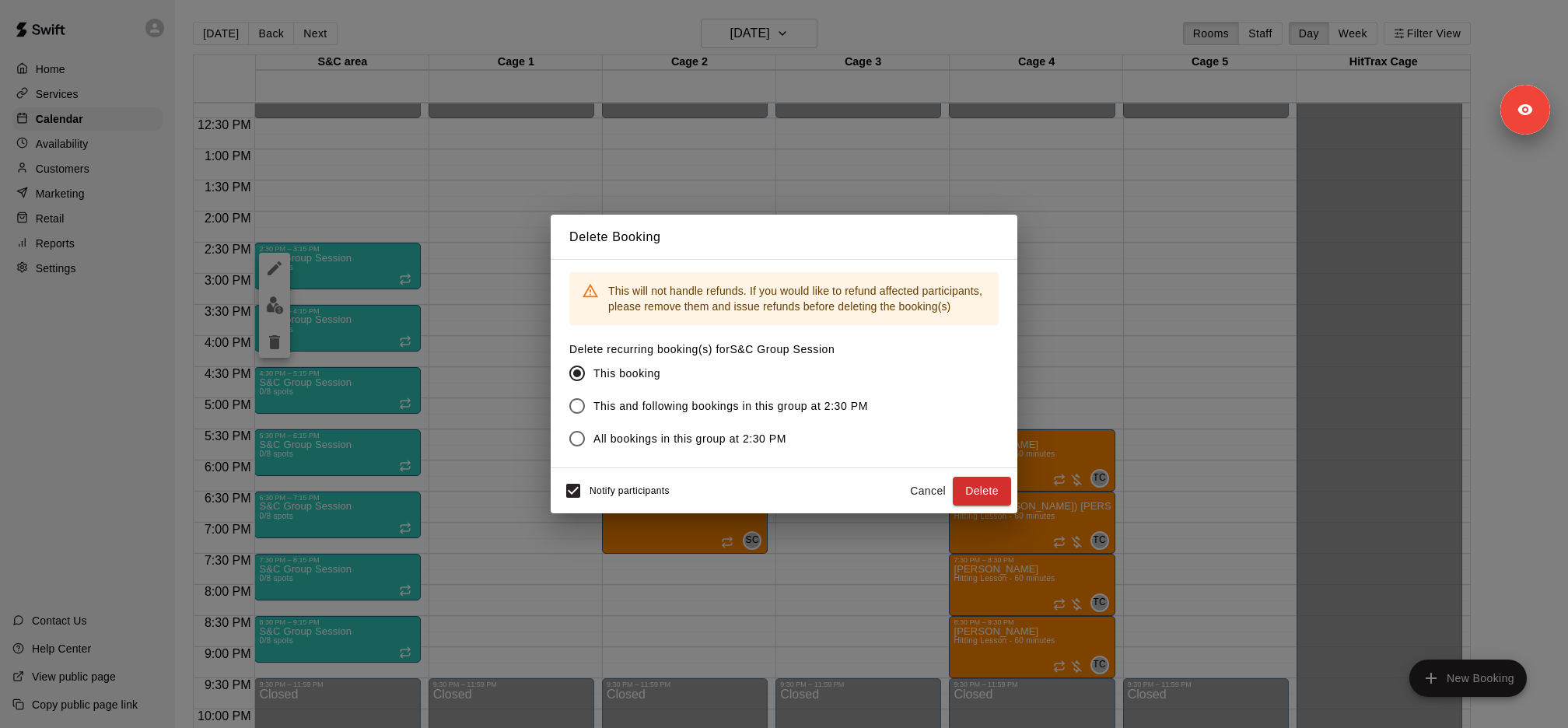
click at [683, 444] on span "All bookings in this group at 2:30 PM" at bounding box center [690, 439] width 193 height 17
click at [690, 408] on span "This and following bookings in this group at 2:30 PM" at bounding box center [731, 406] width 274 height 17
click at [682, 438] on span "All bookings in this group at 2:30 PM" at bounding box center [690, 439] width 193 height 17
click at [707, 410] on span "This and following bookings in this group at 2:30 PM" at bounding box center [731, 406] width 274 height 17
click at [989, 485] on button "Delete" at bounding box center [982, 491] width 59 height 29
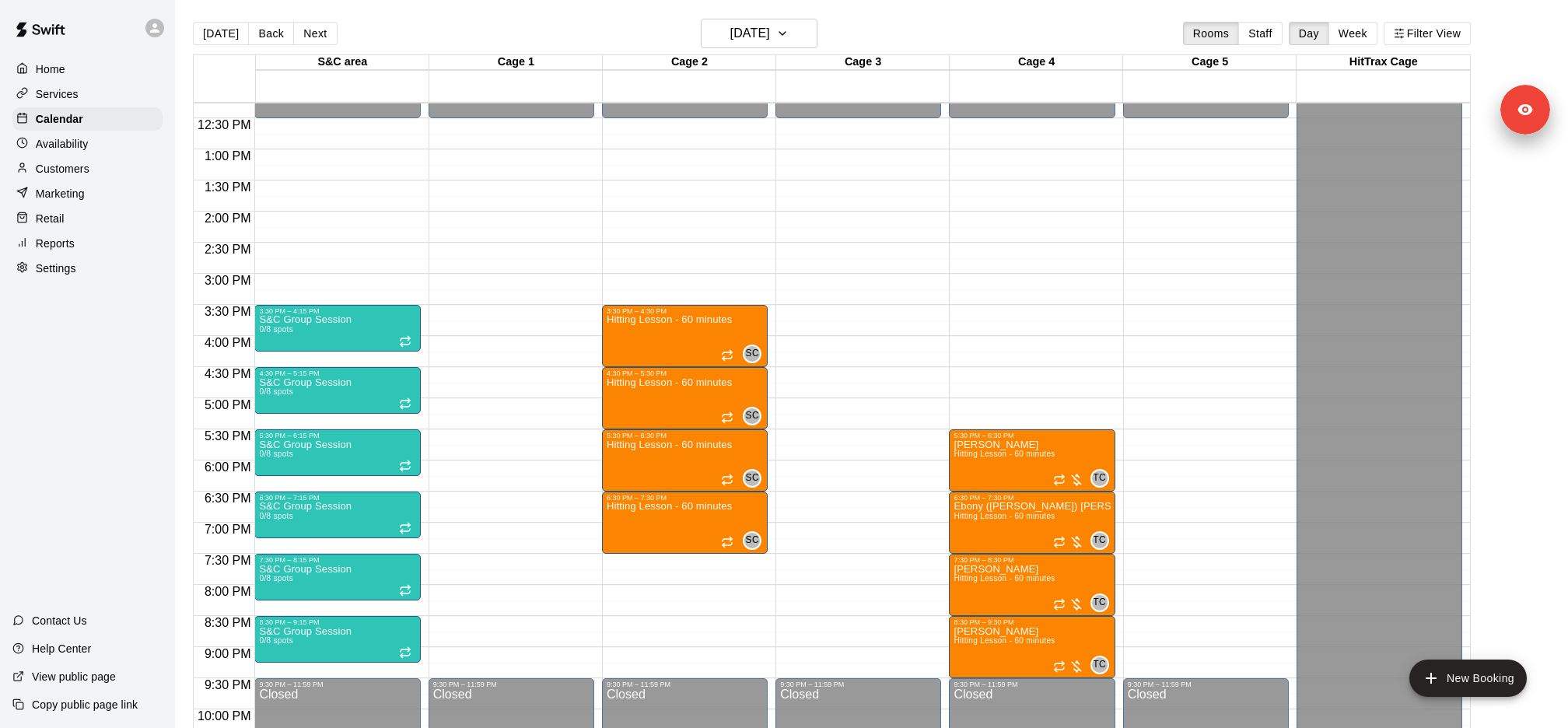
click at [378, 325] on div "S&C Group Session 0/8 spots" at bounding box center [336, 678] width 156 height 728
click at [284, 407] on button "delete" at bounding box center [274, 405] width 31 height 31
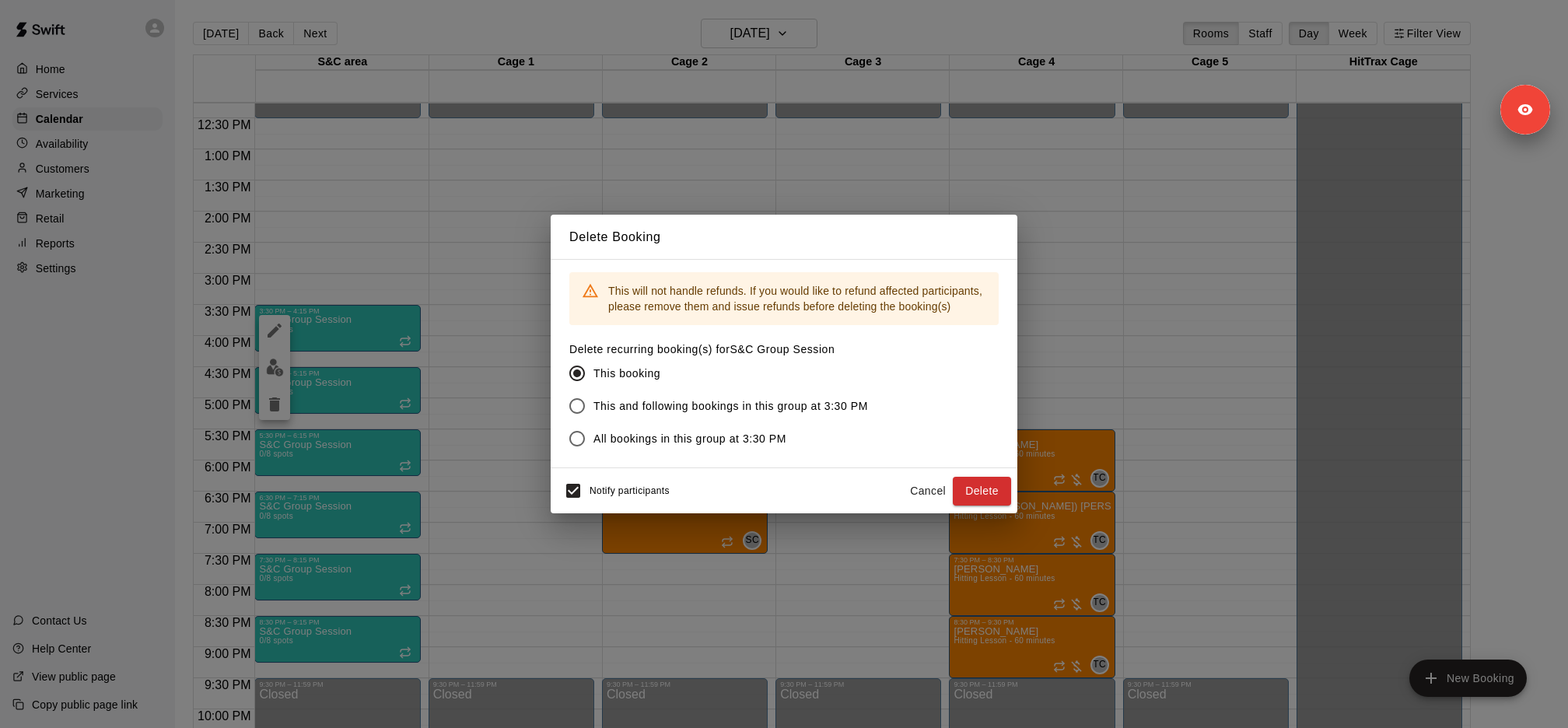
click at [669, 413] on span "This and following bookings in this group at 3:30 PM" at bounding box center [731, 406] width 274 height 17
click at [995, 487] on button "Delete" at bounding box center [982, 491] width 59 height 29
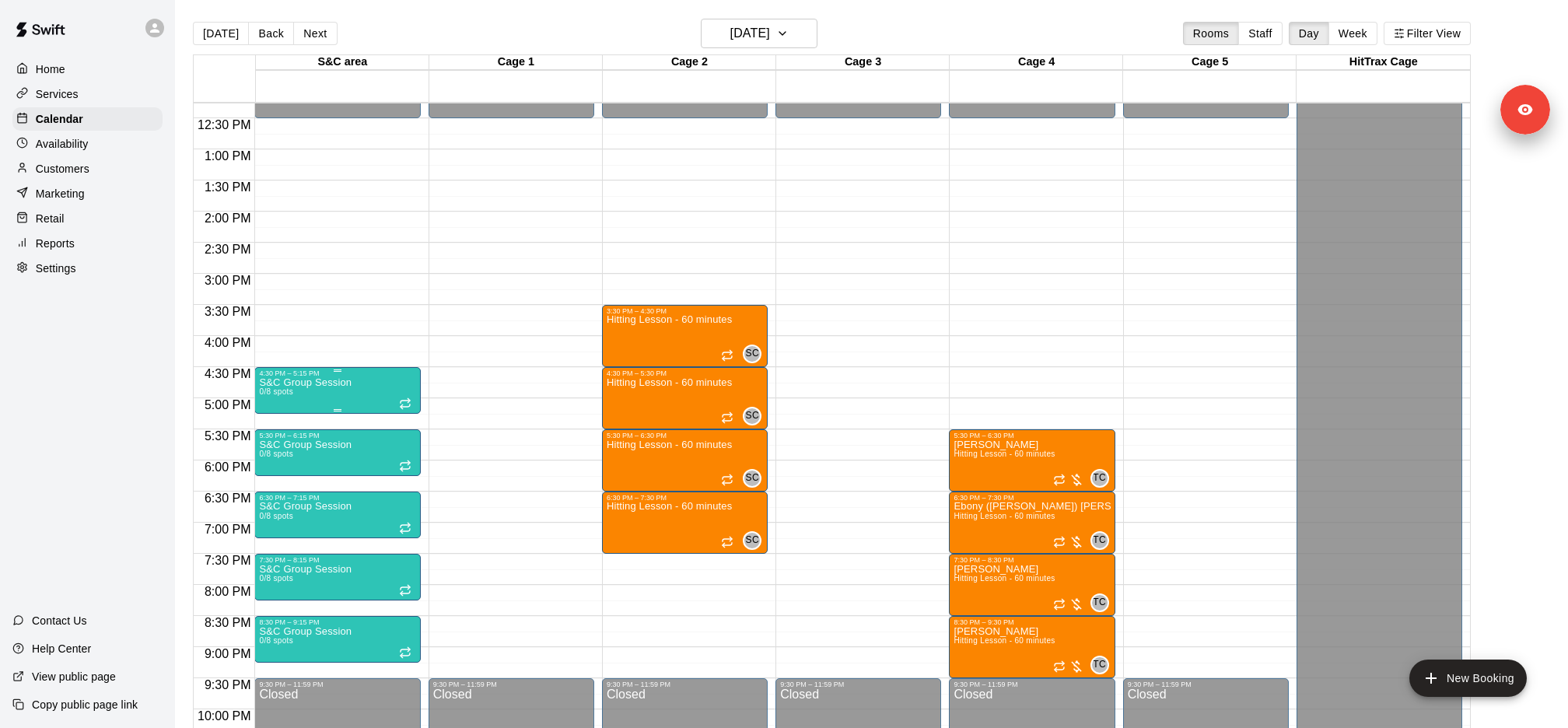
click at [392, 386] on div "S&C Group Session 0/8 spots" at bounding box center [336, 741] width 156 height 728
click at [281, 461] on icon "delete" at bounding box center [274, 466] width 18 height 18
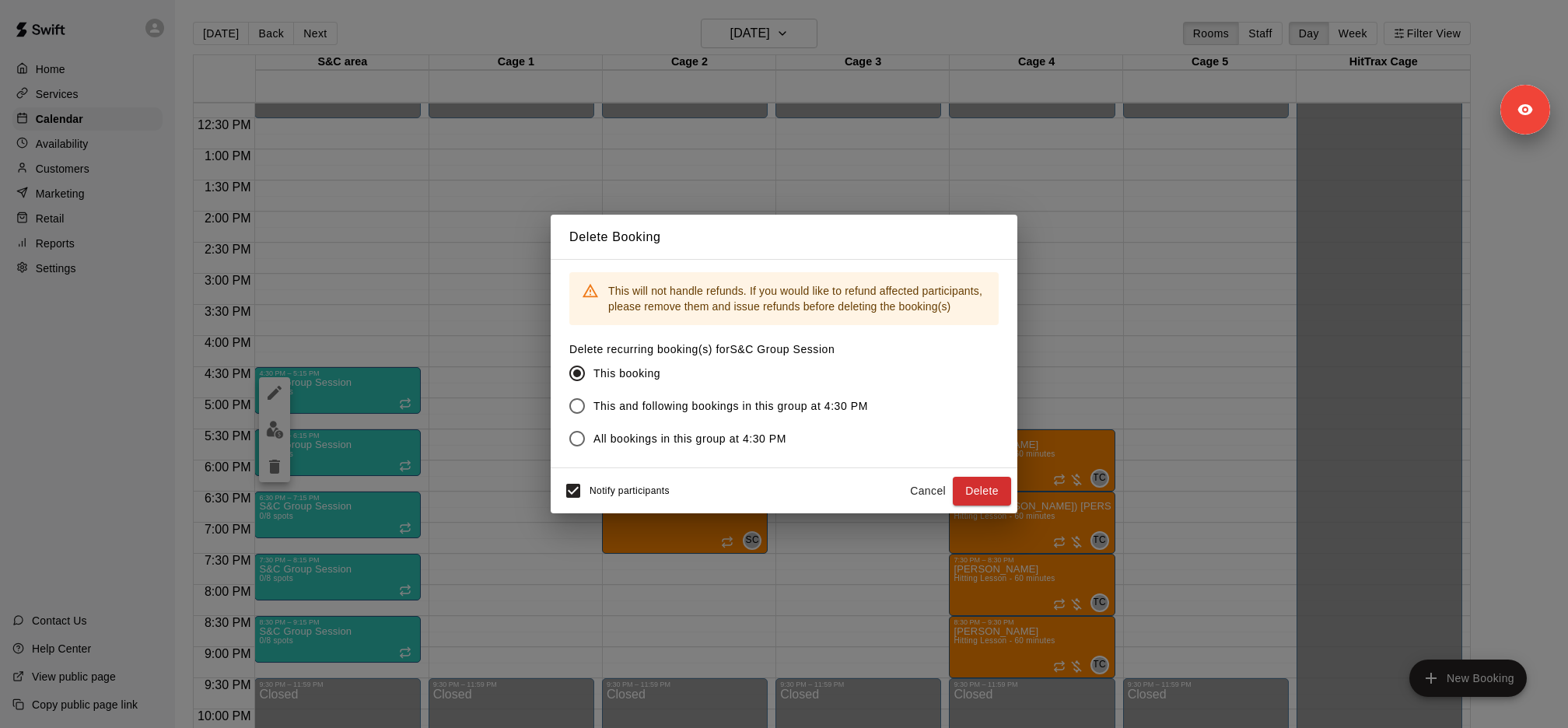
click at [620, 406] on span "This and following bookings in this group at 4:30 PM" at bounding box center [731, 406] width 274 height 17
click at [978, 489] on button "Delete" at bounding box center [982, 491] width 59 height 29
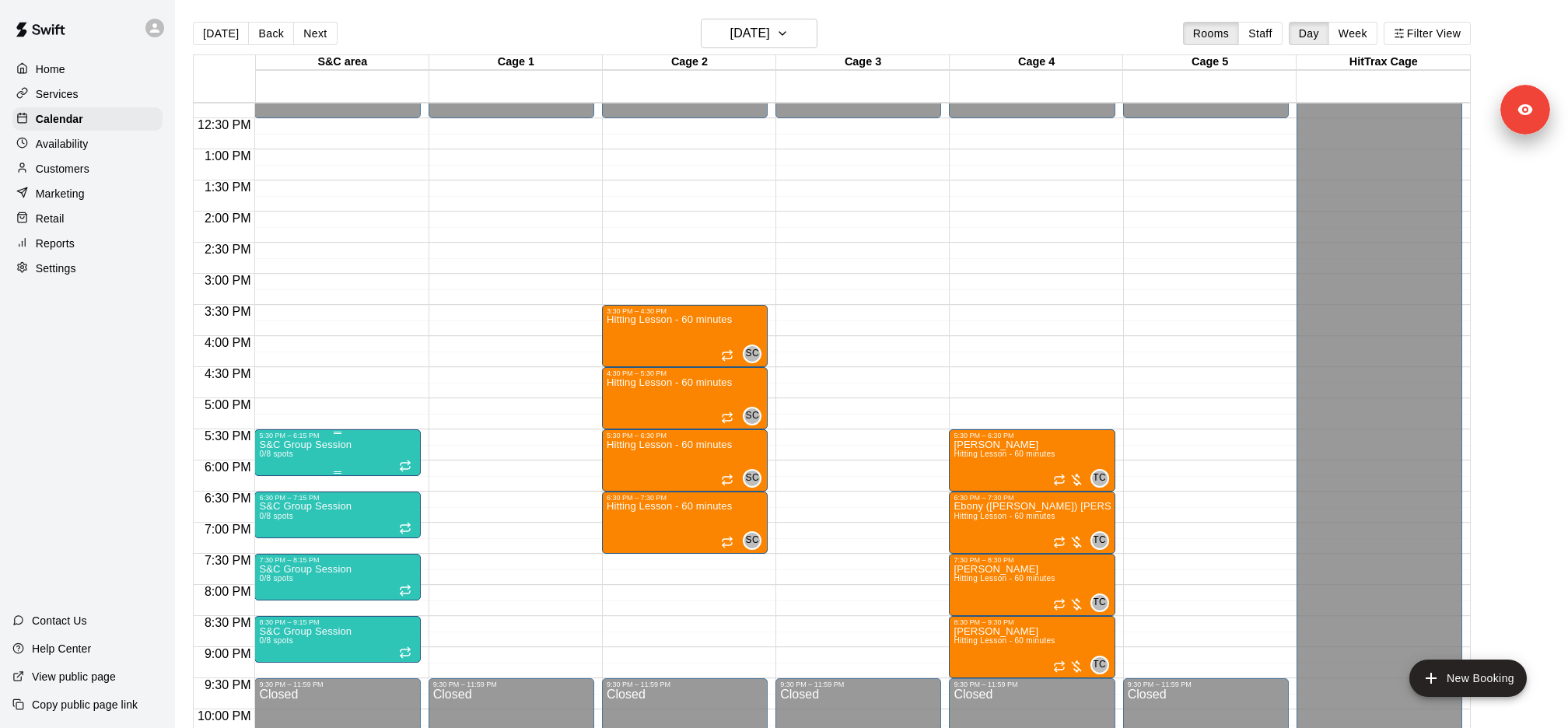
click at [273, 527] on icon "delete" at bounding box center [274, 529] width 10 height 14
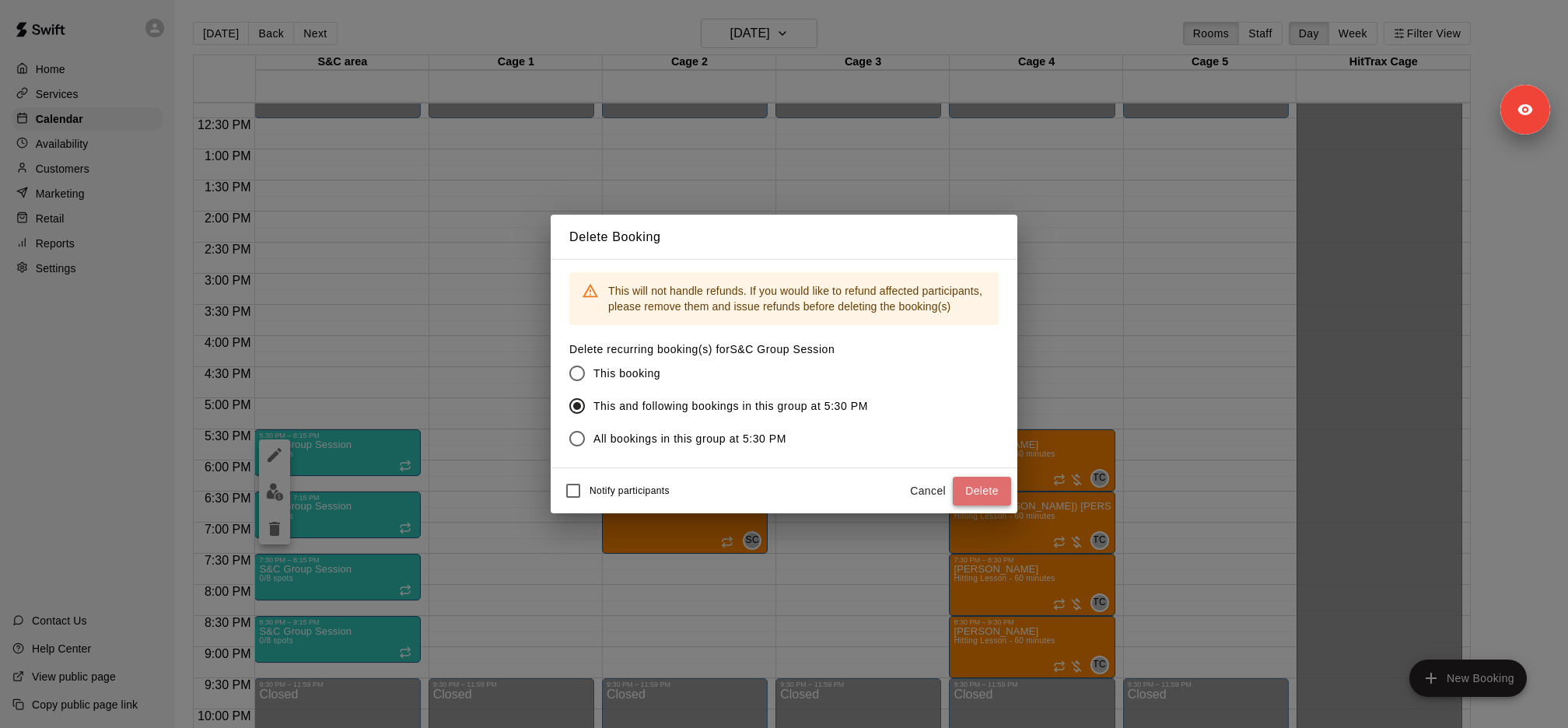
click at [990, 492] on button "Delete" at bounding box center [982, 491] width 59 height 29
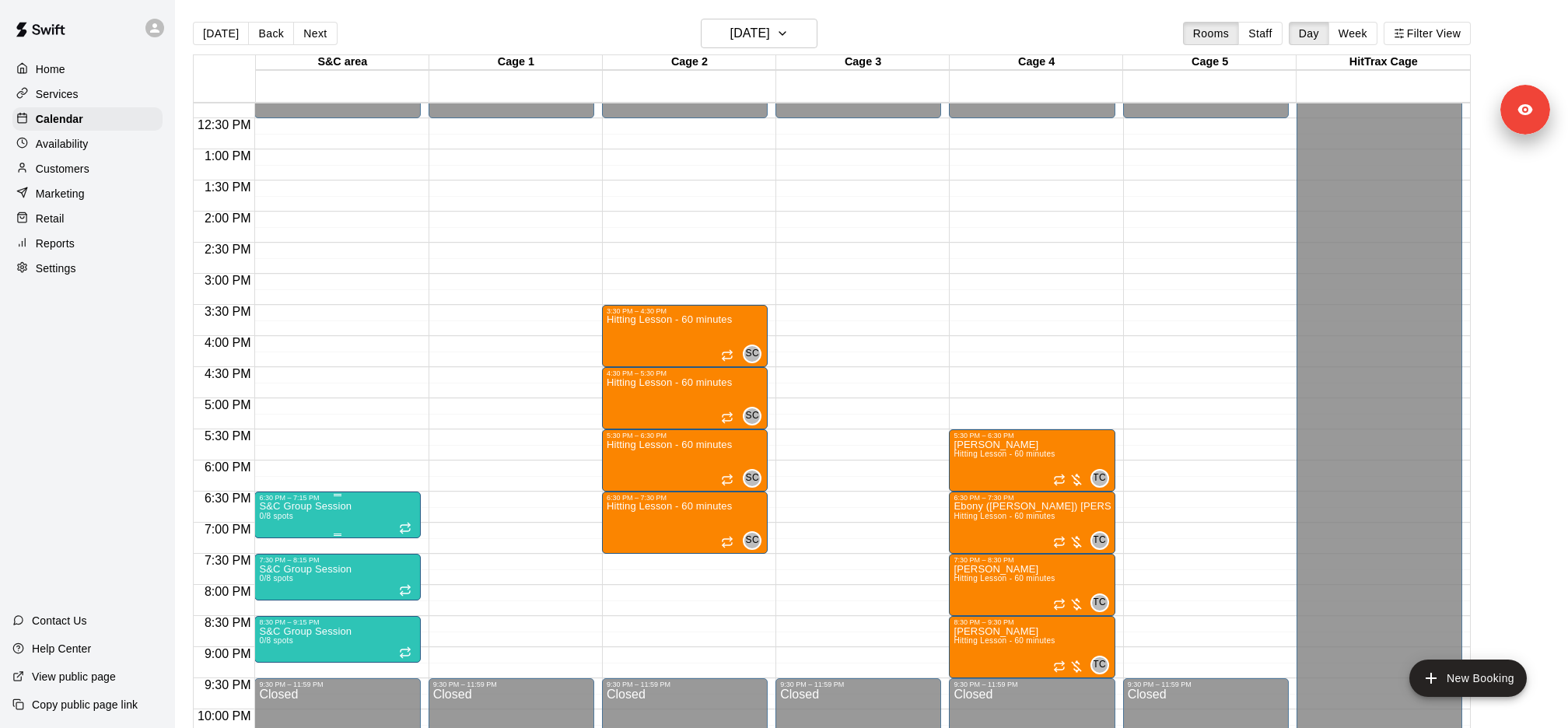
click at [279, 590] on icon "delete" at bounding box center [274, 591] width 10 height 14
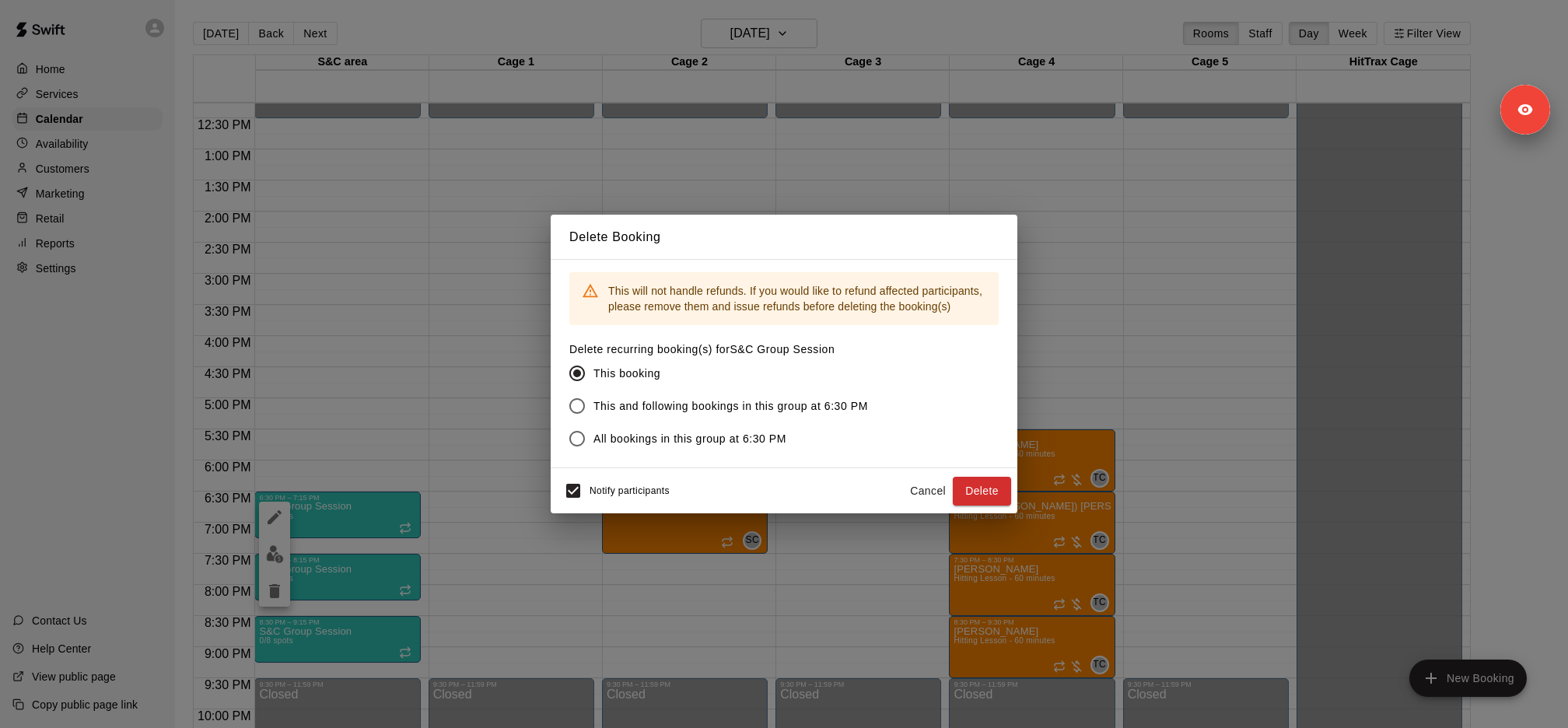
click at [618, 399] on span "This and following bookings in this group at 6:30 PM" at bounding box center [731, 406] width 274 height 17
click at [1004, 490] on button "Delete" at bounding box center [982, 491] width 59 height 29
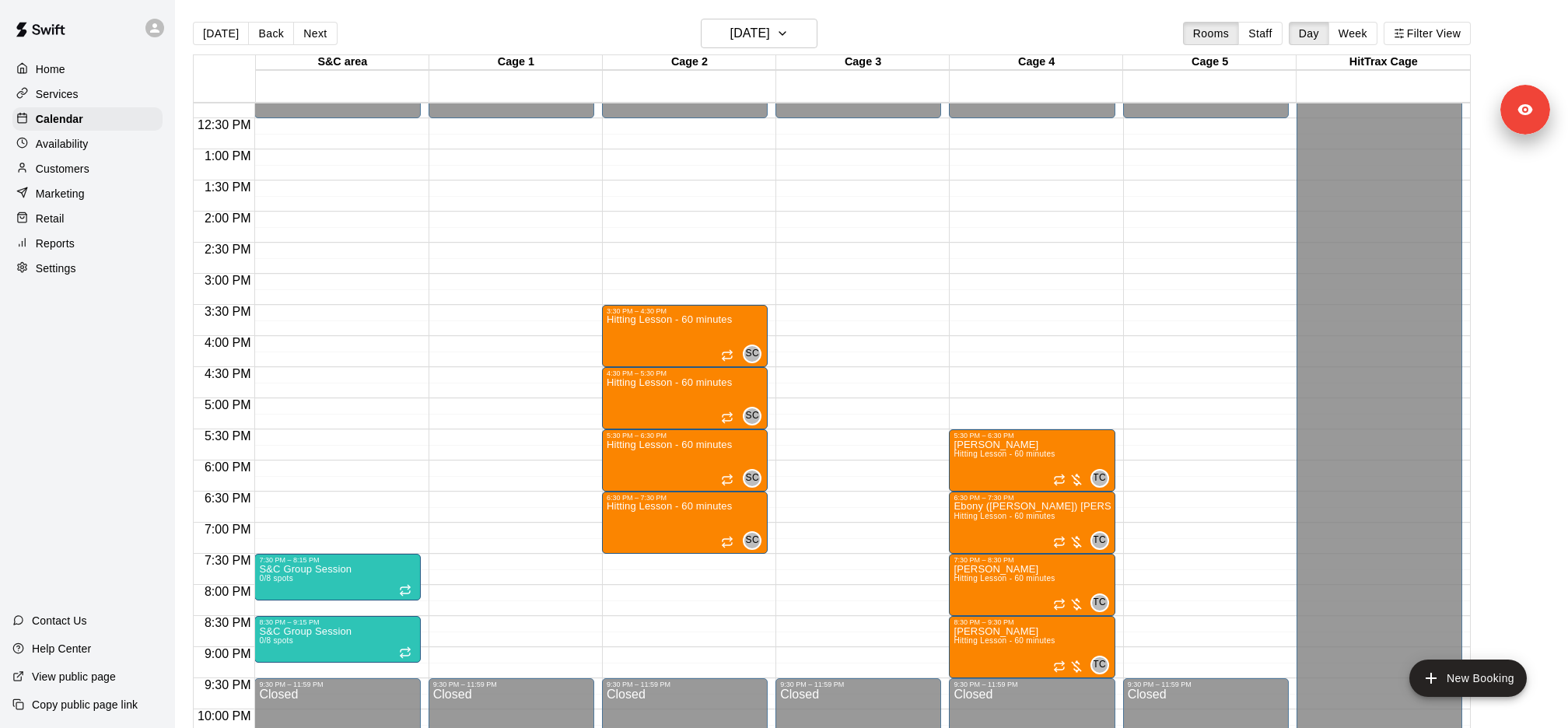
click at [279, 635] on div at bounding box center [274, 616] width 31 height 105
click at [279, 645] on icon "delete" at bounding box center [274, 653] width 18 height 18
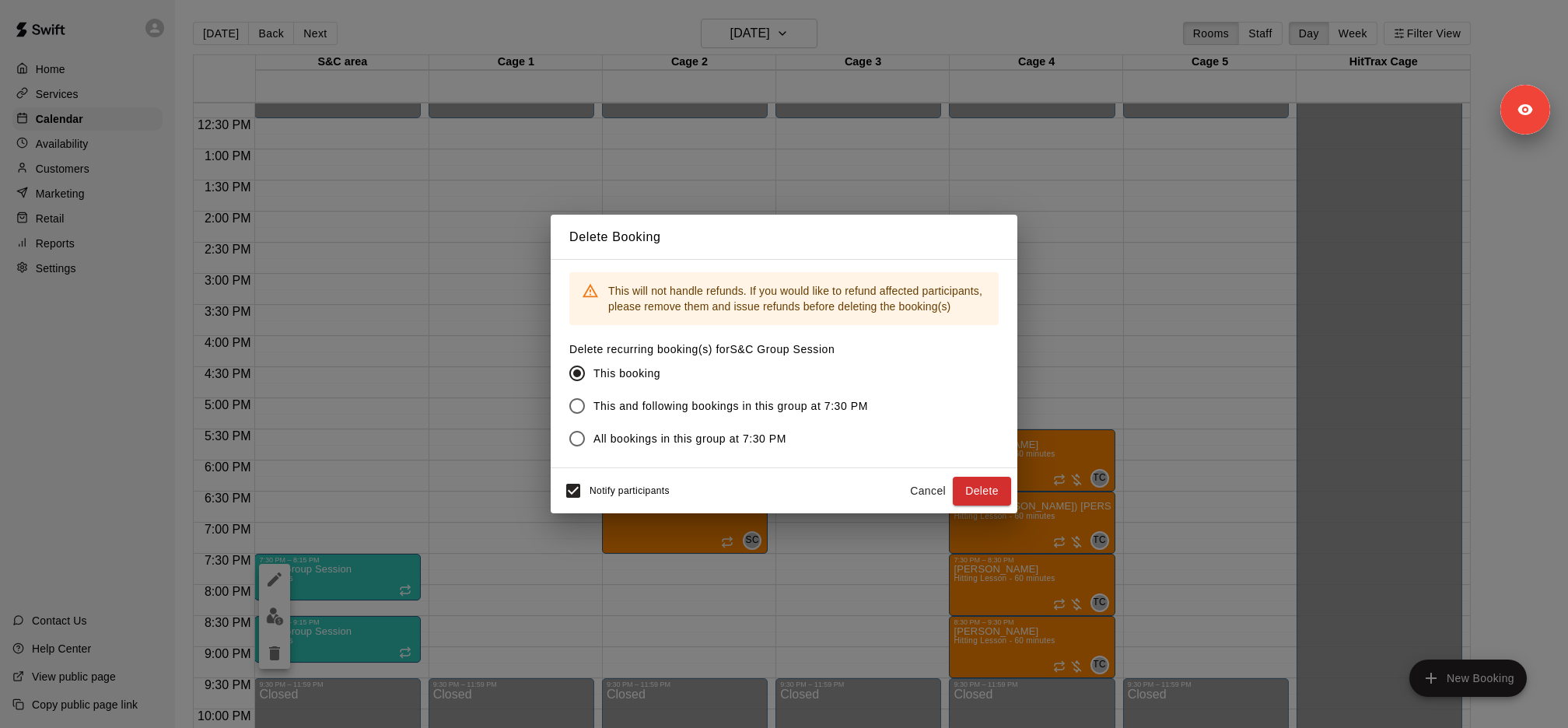
click at [654, 399] on span "This and following bookings in this group at 7:30 PM" at bounding box center [731, 406] width 274 height 17
click at [971, 496] on button "Delete" at bounding box center [982, 491] width 59 height 29
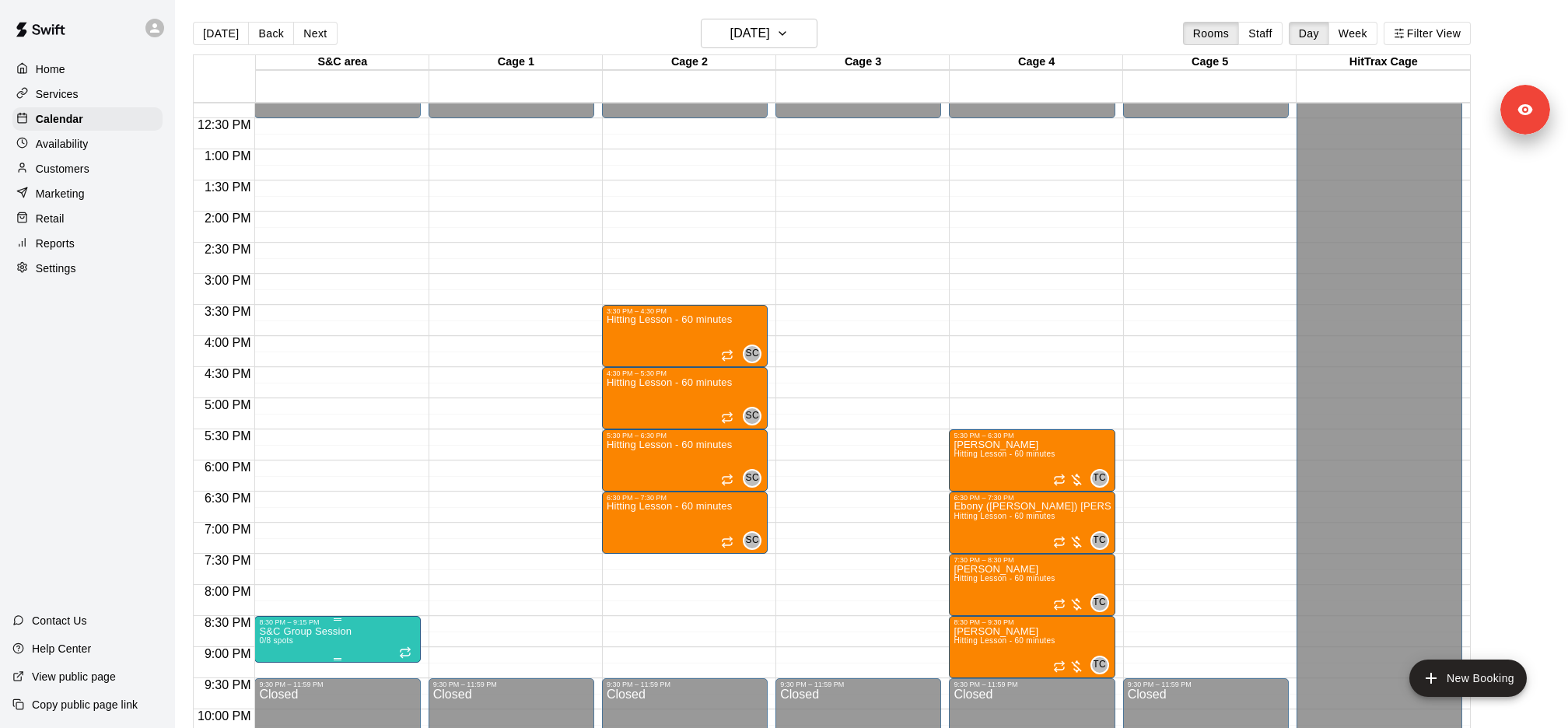
click at [276, 695] on icon "delete" at bounding box center [274, 700] width 10 height 14
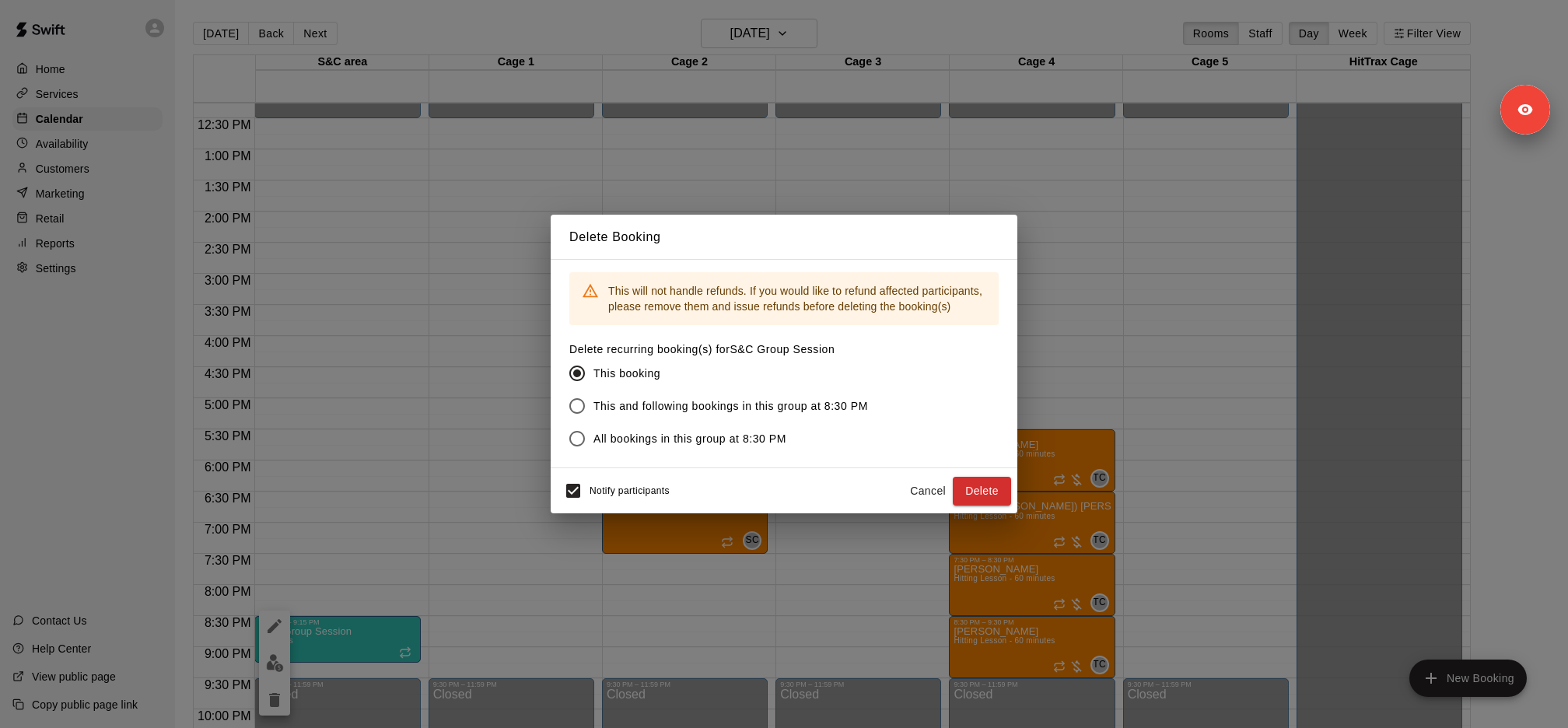
click at [632, 406] on span "This and following bookings in this group at 8:30 PM" at bounding box center [731, 406] width 274 height 17
click at [583, 473] on div "Notify participants Cancel Delete" at bounding box center [784, 491] width 467 height 45
click at [980, 498] on button "Delete" at bounding box center [982, 491] width 59 height 29
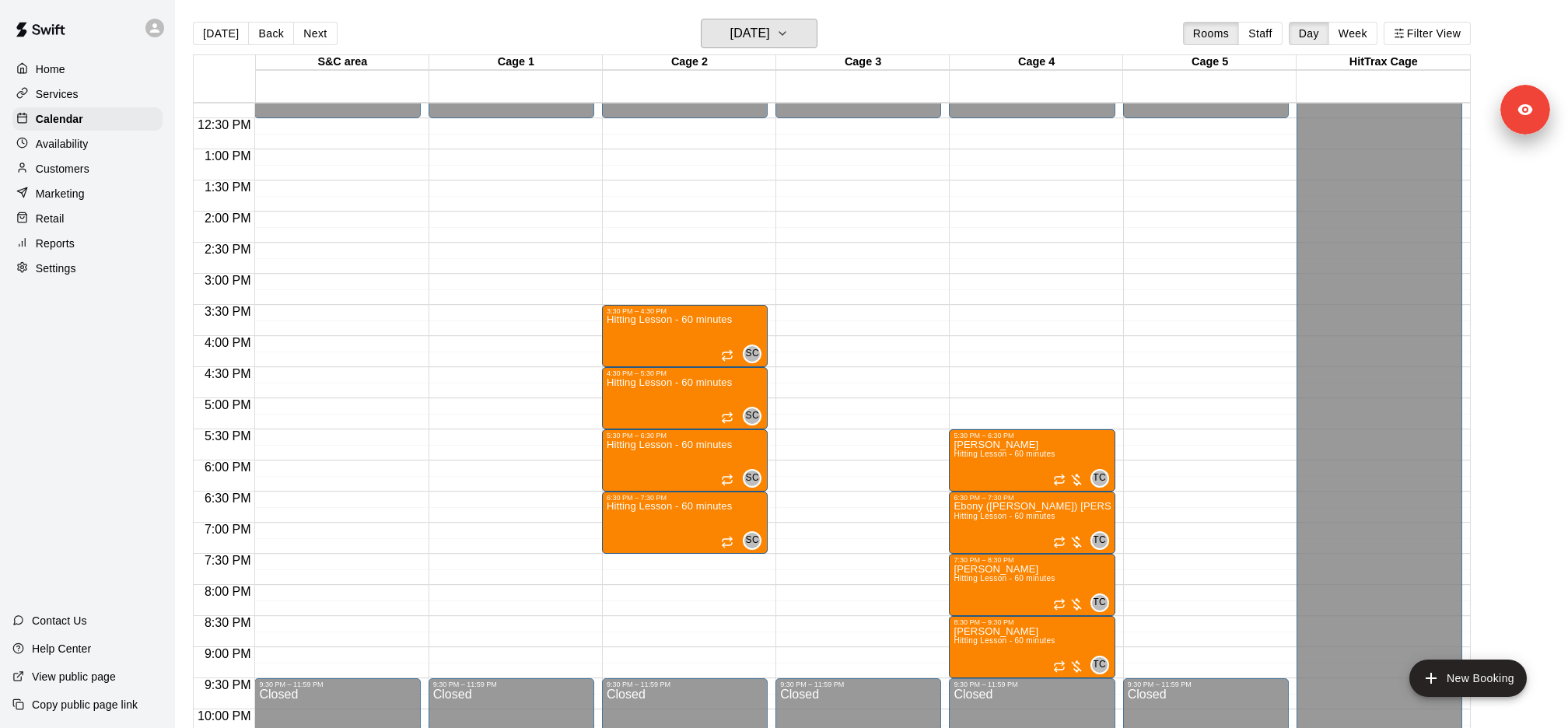
click at [770, 39] on h6 "Monday Dec 01" at bounding box center [750, 33] width 39 height 22
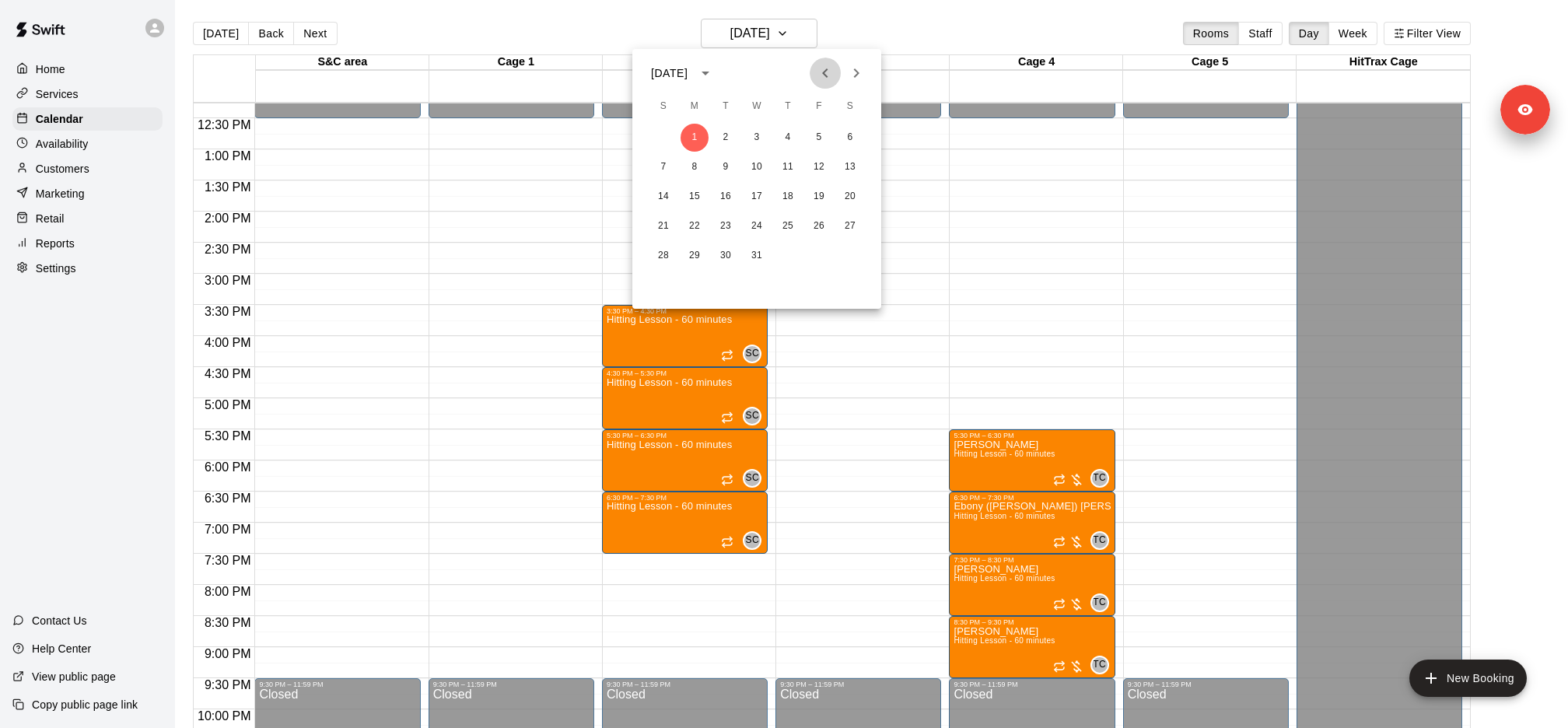
click at [822, 73] on icon "Previous month" at bounding box center [824, 73] width 18 height 18
click at [848, 130] on button "1" at bounding box center [850, 137] width 28 height 28
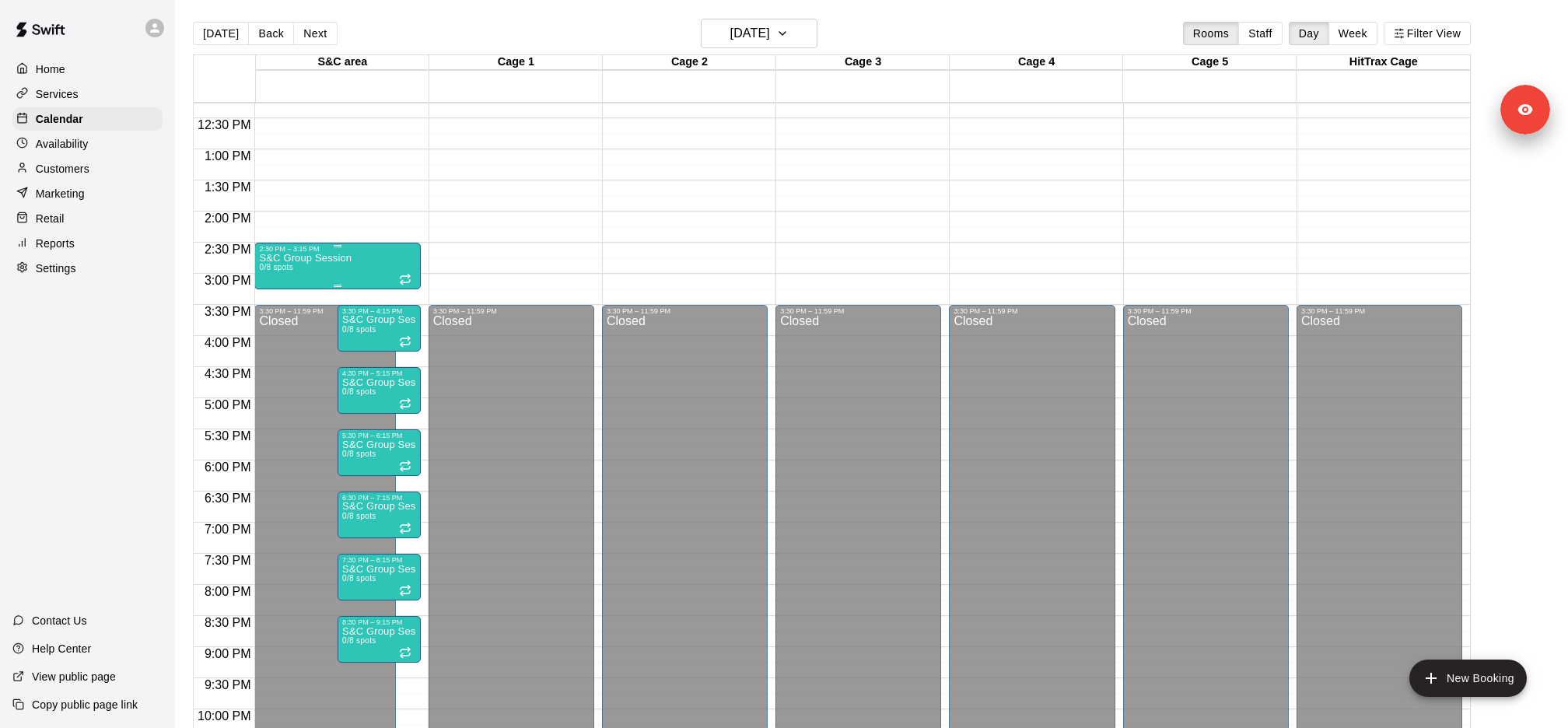
click at [362, 284] on div "S&C Group Session 0/8 spots" at bounding box center [336, 616] width 156 height 728
click at [271, 354] on button "delete" at bounding box center [274, 343] width 31 height 31
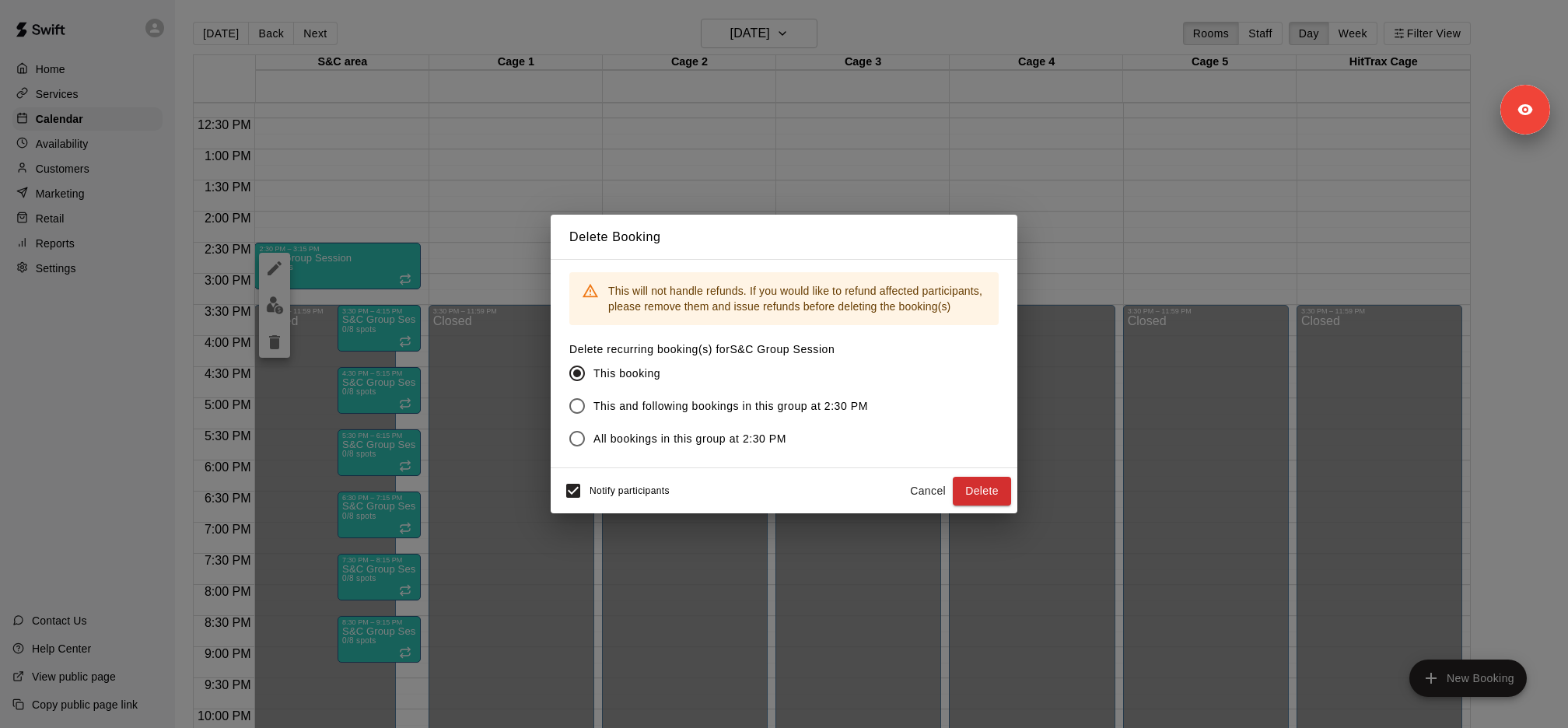
click at [654, 412] on span "This and following bookings in this group at 2:30 PM" at bounding box center [731, 406] width 274 height 17
click at [959, 489] on button "Delete" at bounding box center [982, 491] width 59 height 29
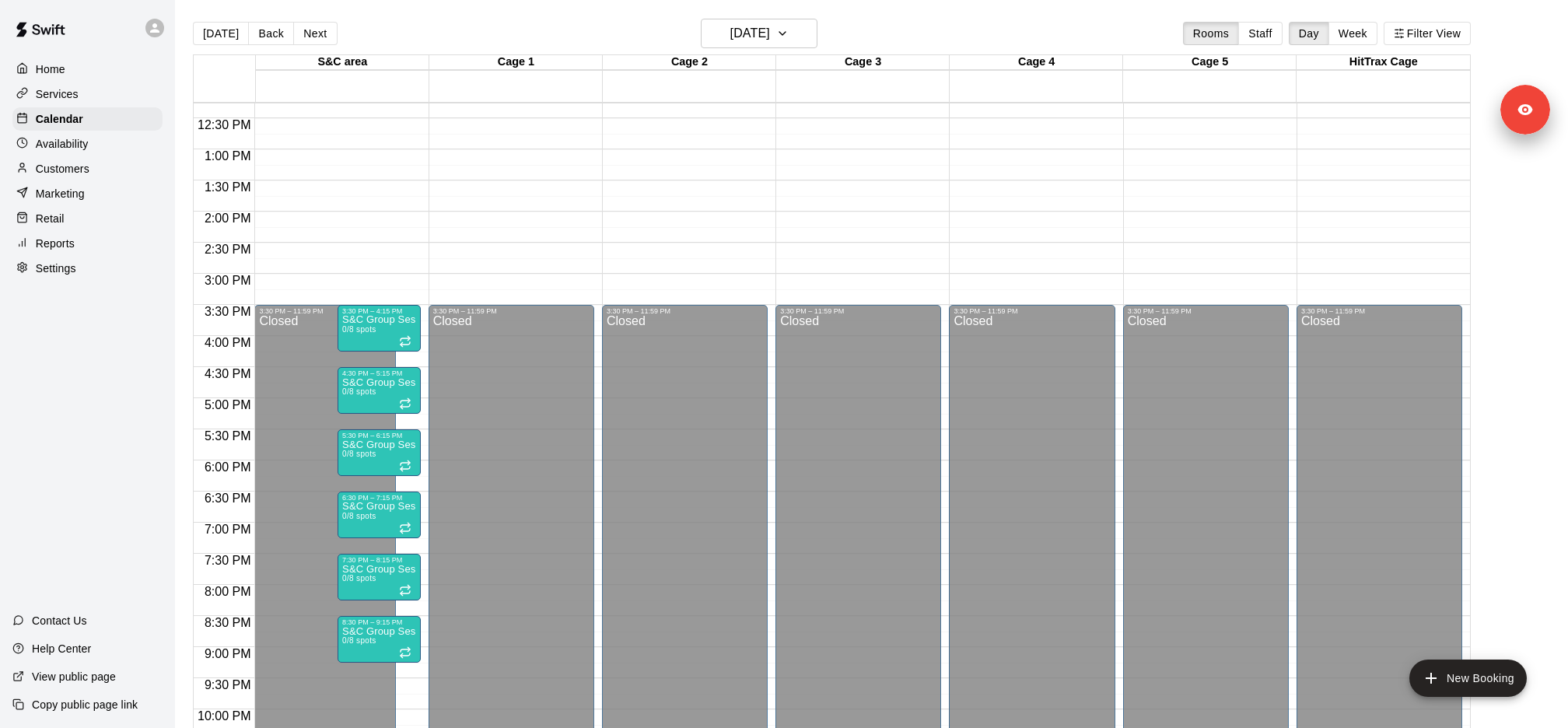
click at [395, 326] on div "S&C Group Session 0/8 spots" at bounding box center [379, 678] width 74 height 728
click at [364, 411] on icon "delete" at bounding box center [357, 404] width 18 height 18
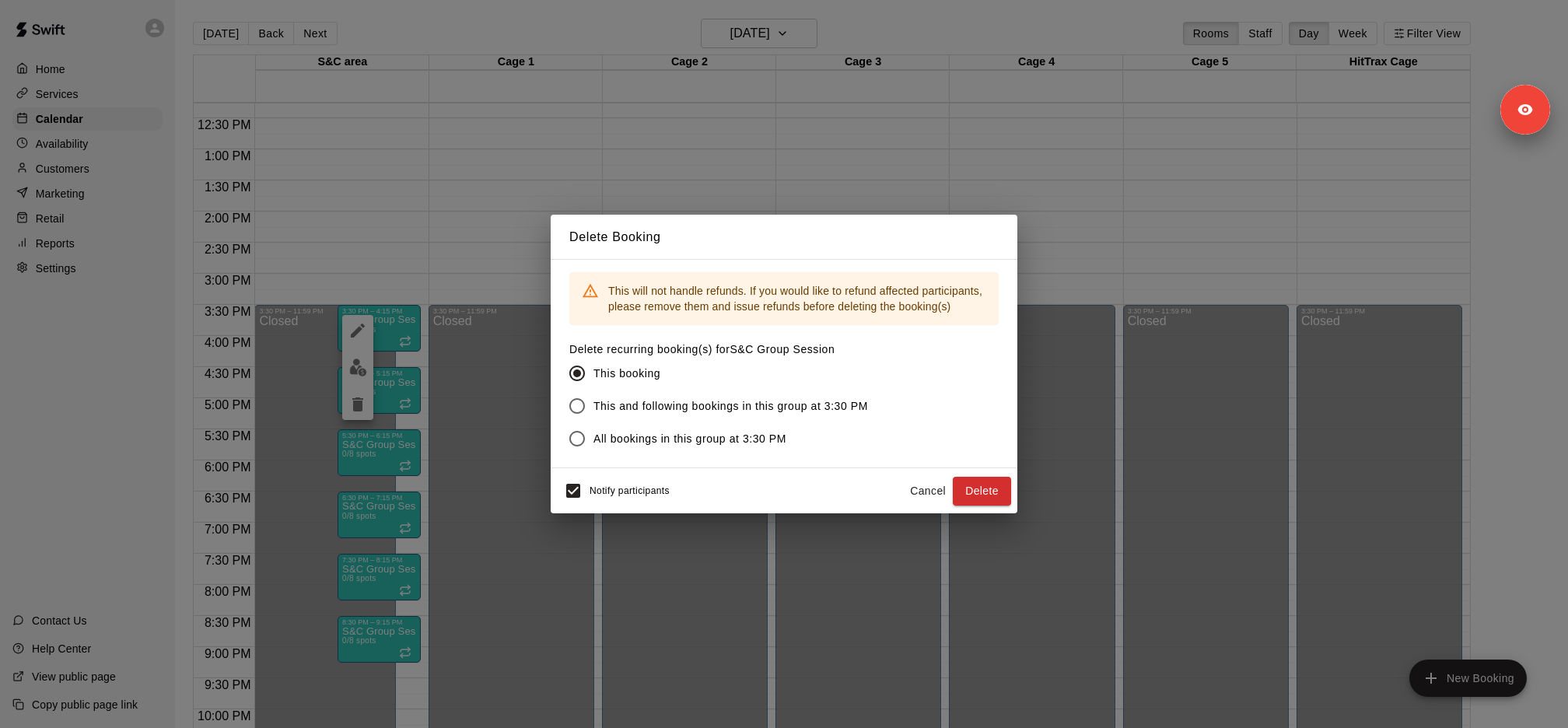
click at [684, 401] on span "This and following bookings in this group at 3:30 PM" at bounding box center [731, 406] width 274 height 17
click at [995, 492] on button "Delete" at bounding box center [982, 491] width 59 height 29
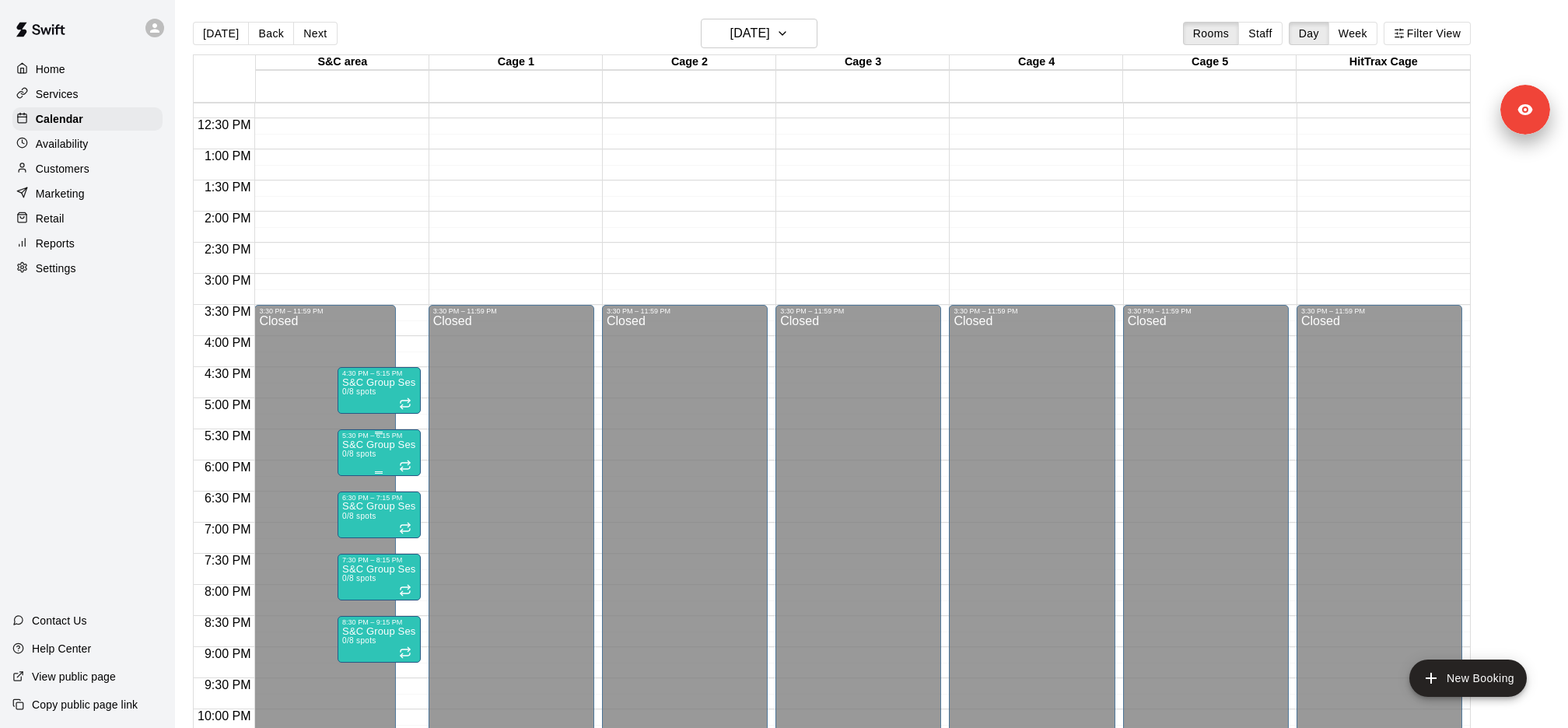
click at [410, 383] on p "S&C Group Session" at bounding box center [379, 383] width 74 height 0
click at [363, 477] on icon "delete" at bounding box center [357, 471] width 18 height 18
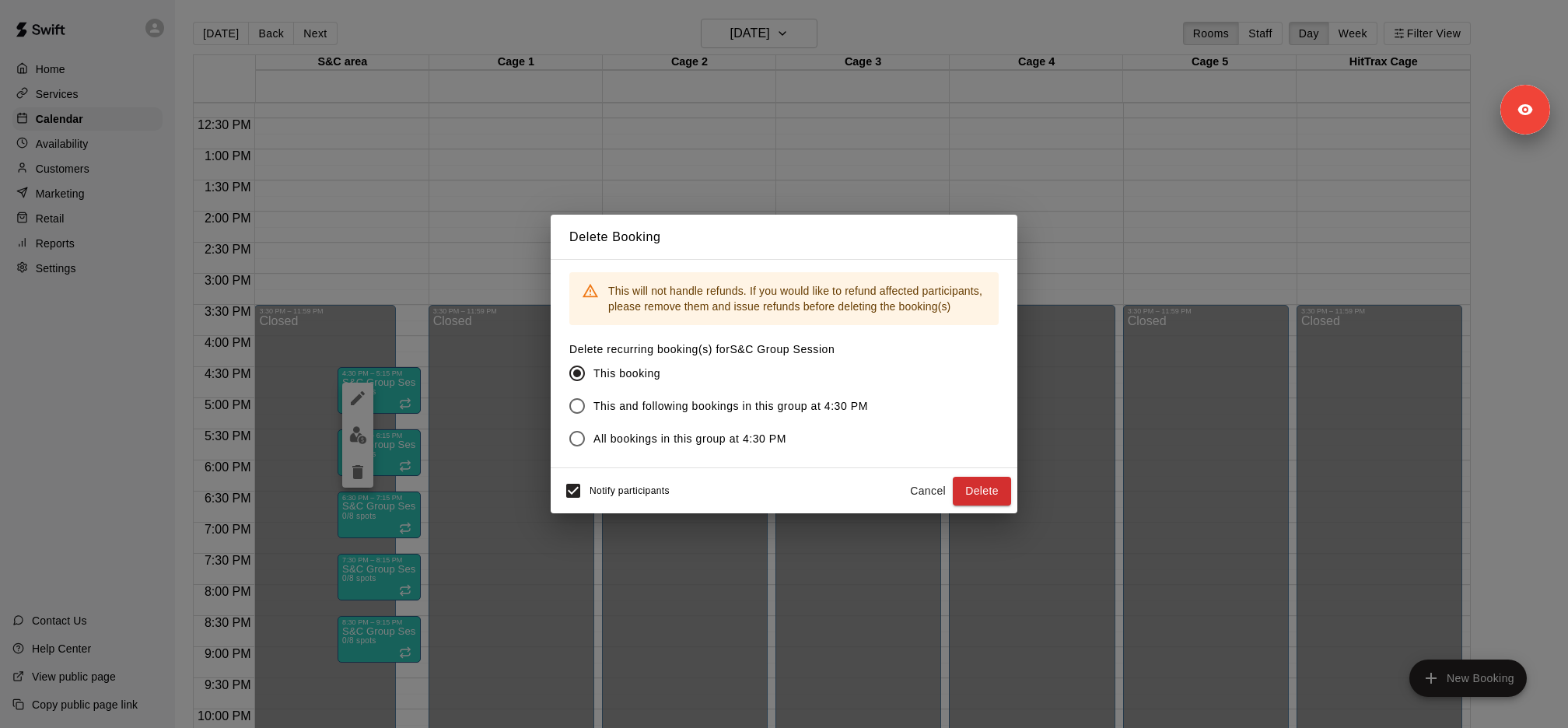
click at [691, 404] on span "This and following bookings in this group at 4:30 PM" at bounding box center [731, 406] width 274 height 17
click at [1005, 503] on button "Delete" at bounding box center [982, 491] width 59 height 29
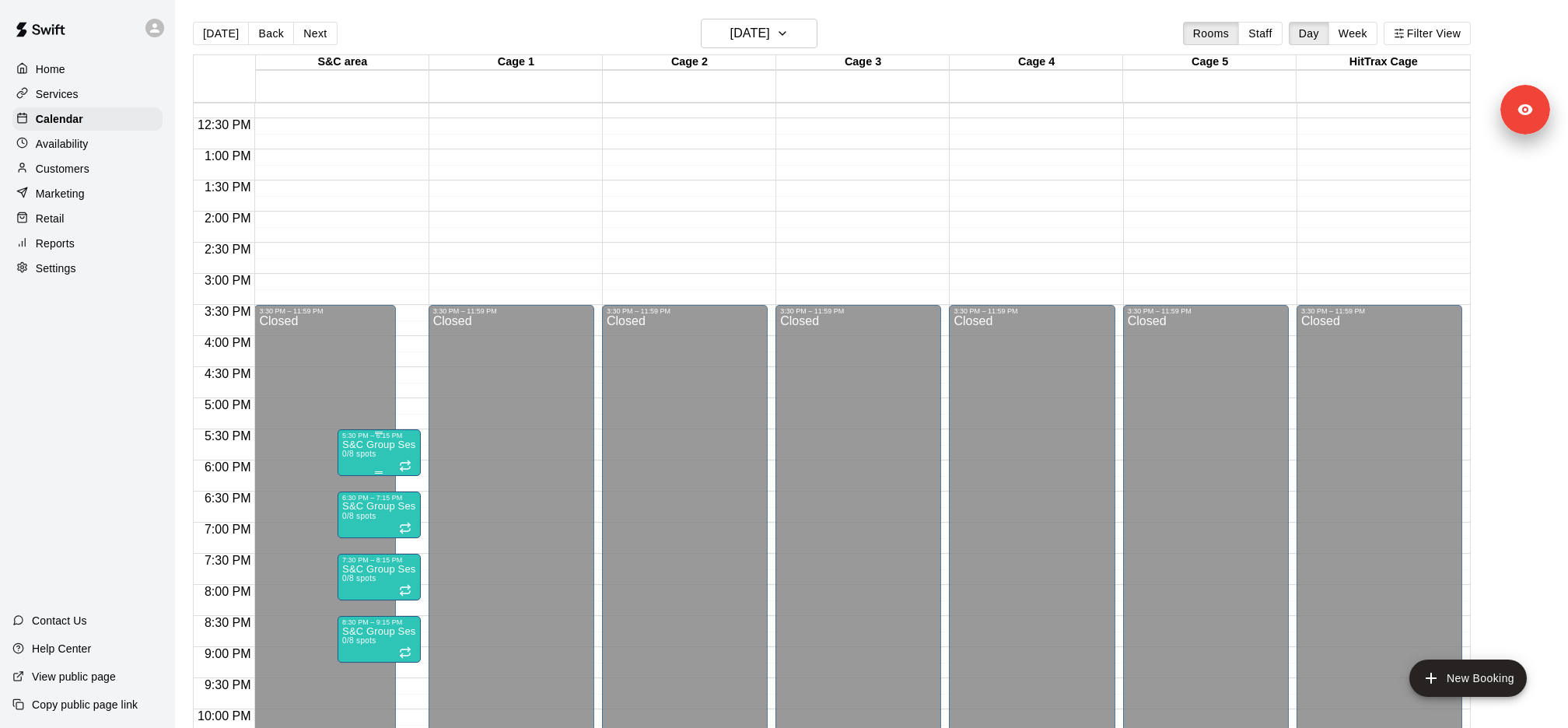
click at [391, 445] on p "S&C Group Session" at bounding box center [379, 445] width 74 height 0
click at [350, 529] on icon "delete" at bounding box center [357, 534] width 18 height 18
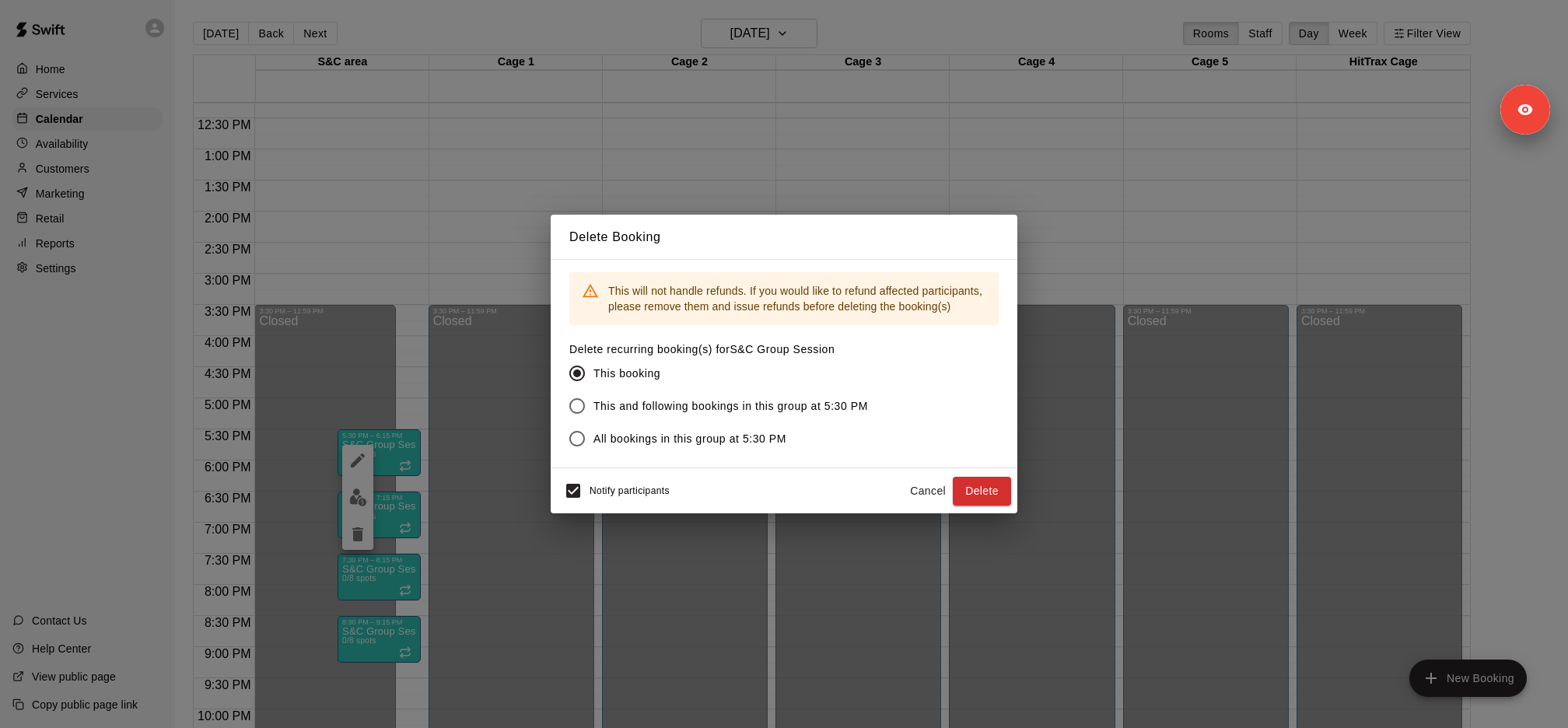
click at [649, 410] on span "This and following bookings in this group at 5:30 PM" at bounding box center [731, 406] width 274 height 17
click at [1002, 488] on button "Delete" at bounding box center [982, 491] width 59 height 29
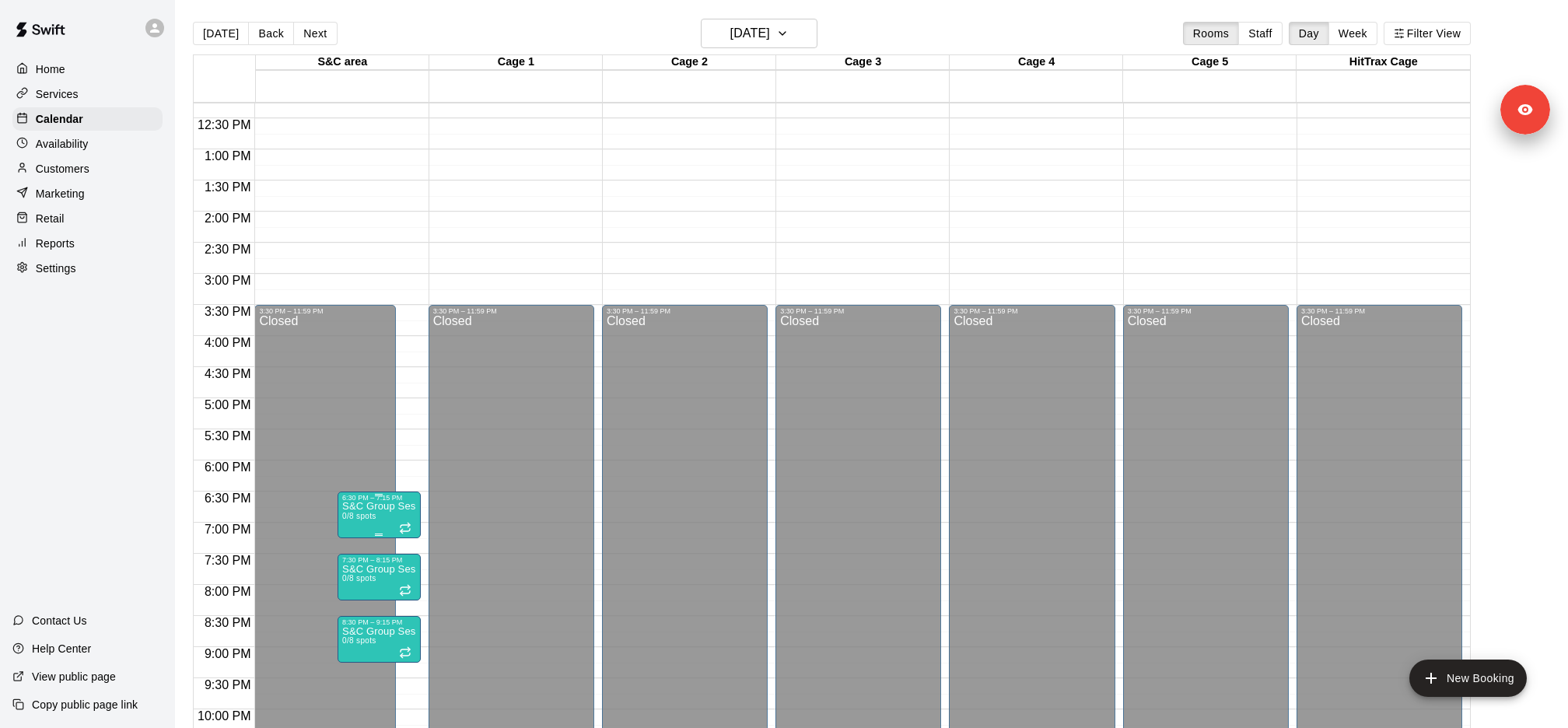
click at [402, 506] on p "S&C Group Session" at bounding box center [379, 506] width 74 height 0
click at [368, 592] on button "delete" at bounding box center [358, 597] width 31 height 31
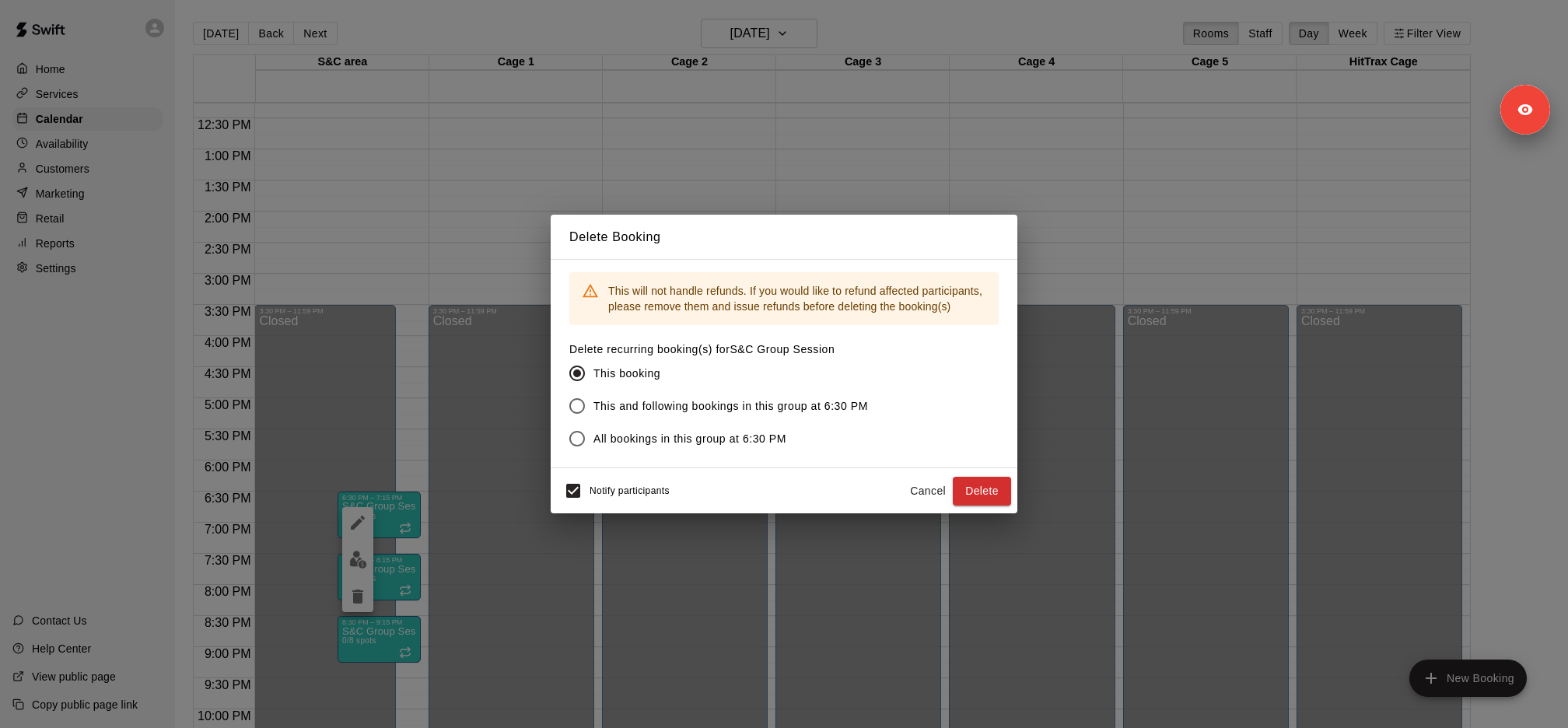
click at [680, 387] on label "This booking" at bounding box center [715, 372] width 308 height 32
click at [663, 399] on span "This and following bookings in this group at 6:30 PM" at bounding box center [731, 406] width 274 height 17
click at [1001, 490] on button "Delete" at bounding box center [982, 491] width 59 height 29
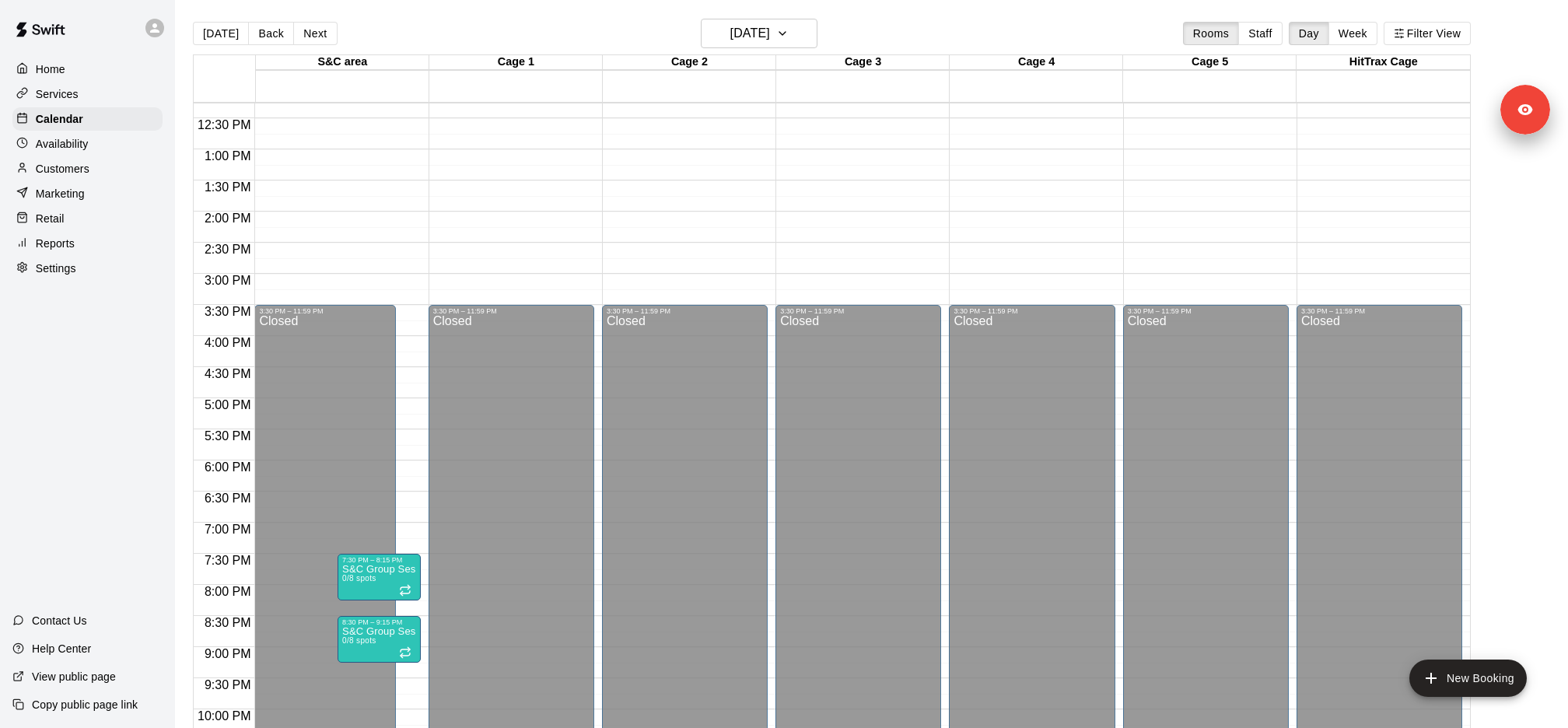
click at [350, 648] on icon "delete" at bounding box center [357, 653] width 18 height 18
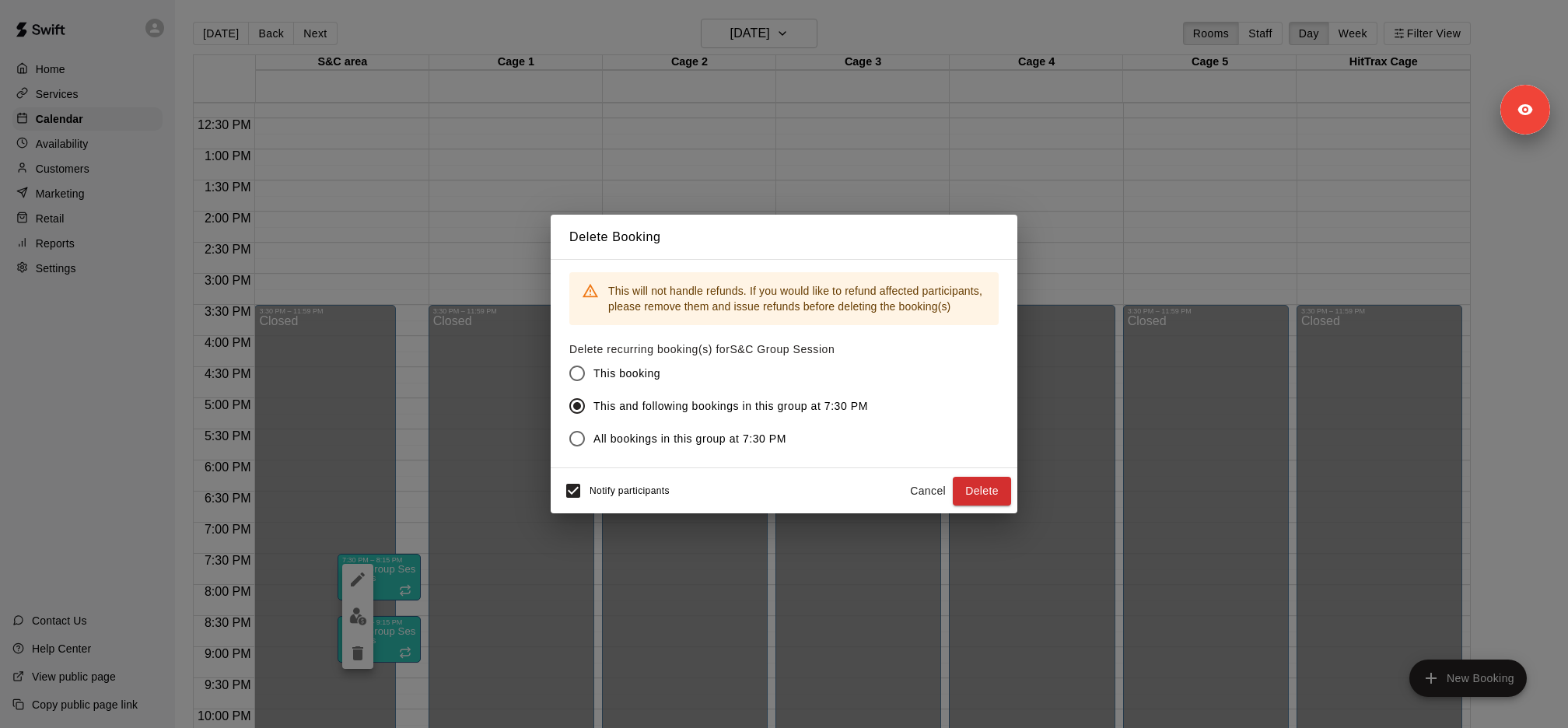
click at [572, 469] on div "Notify participants Cancel Delete" at bounding box center [784, 491] width 467 height 45
click at [984, 484] on button "Delete" at bounding box center [982, 491] width 59 height 29
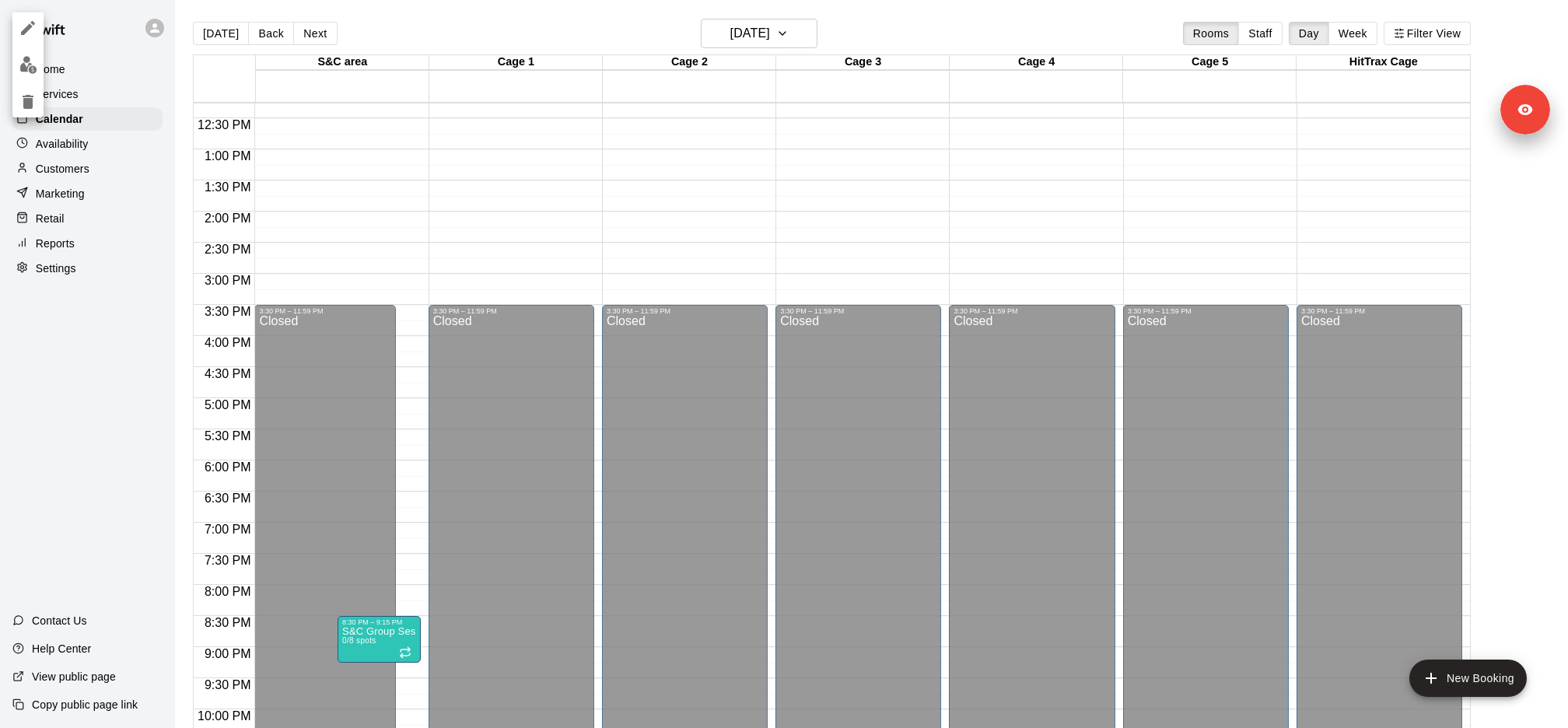
click at [378, 644] on div at bounding box center [784, 364] width 1568 height 728
click at [380, 625] on div "8:30 PM – 9:15 PM" at bounding box center [379, 621] width 74 height 8
click at [357, 691] on icon "delete" at bounding box center [357, 699] width 18 height 18
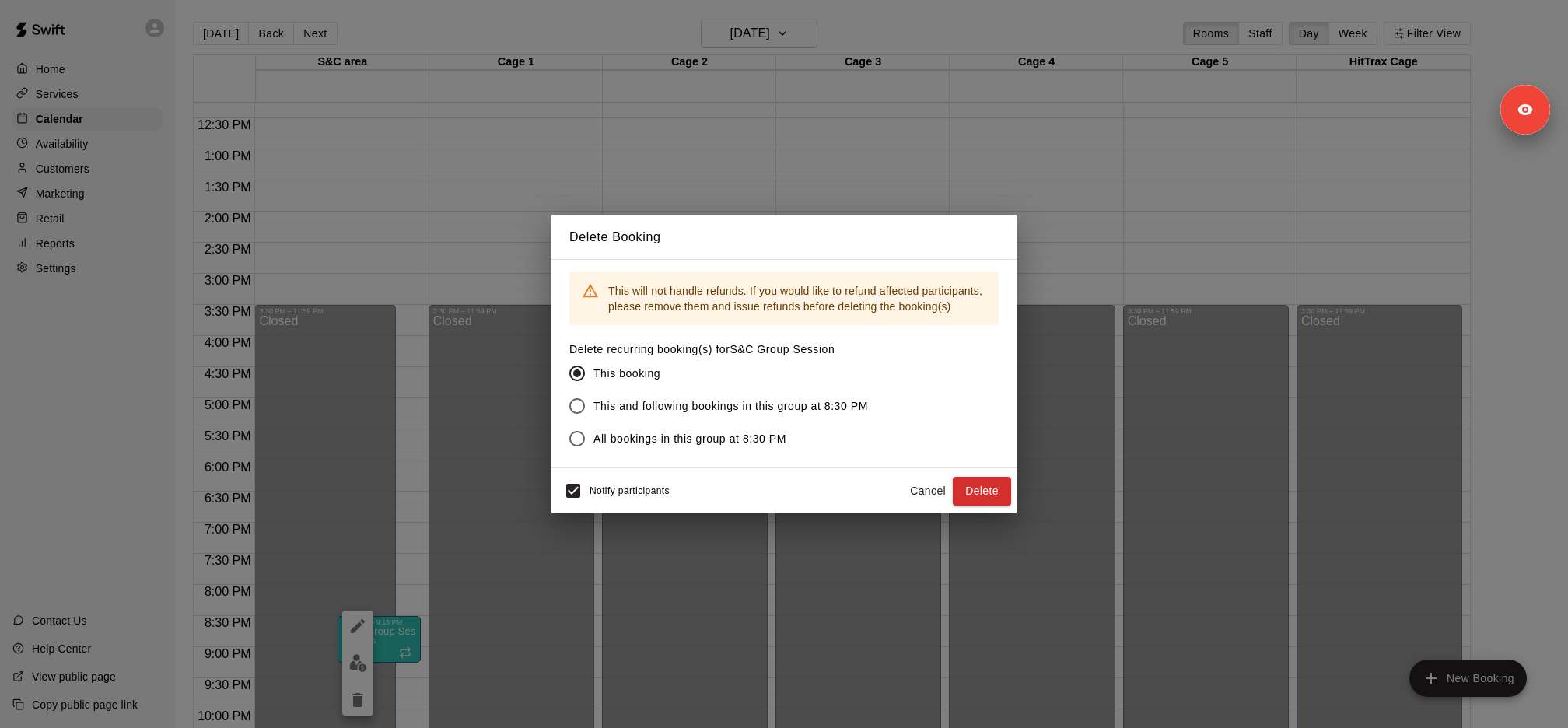
click at [639, 394] on label "This and following bookings in this group at 8:30 PM" at bounding box center [715, 406] width 308 height 32
click at [979, 491] on button "Delete" at bounding box center [982, 491] width 59 height 29
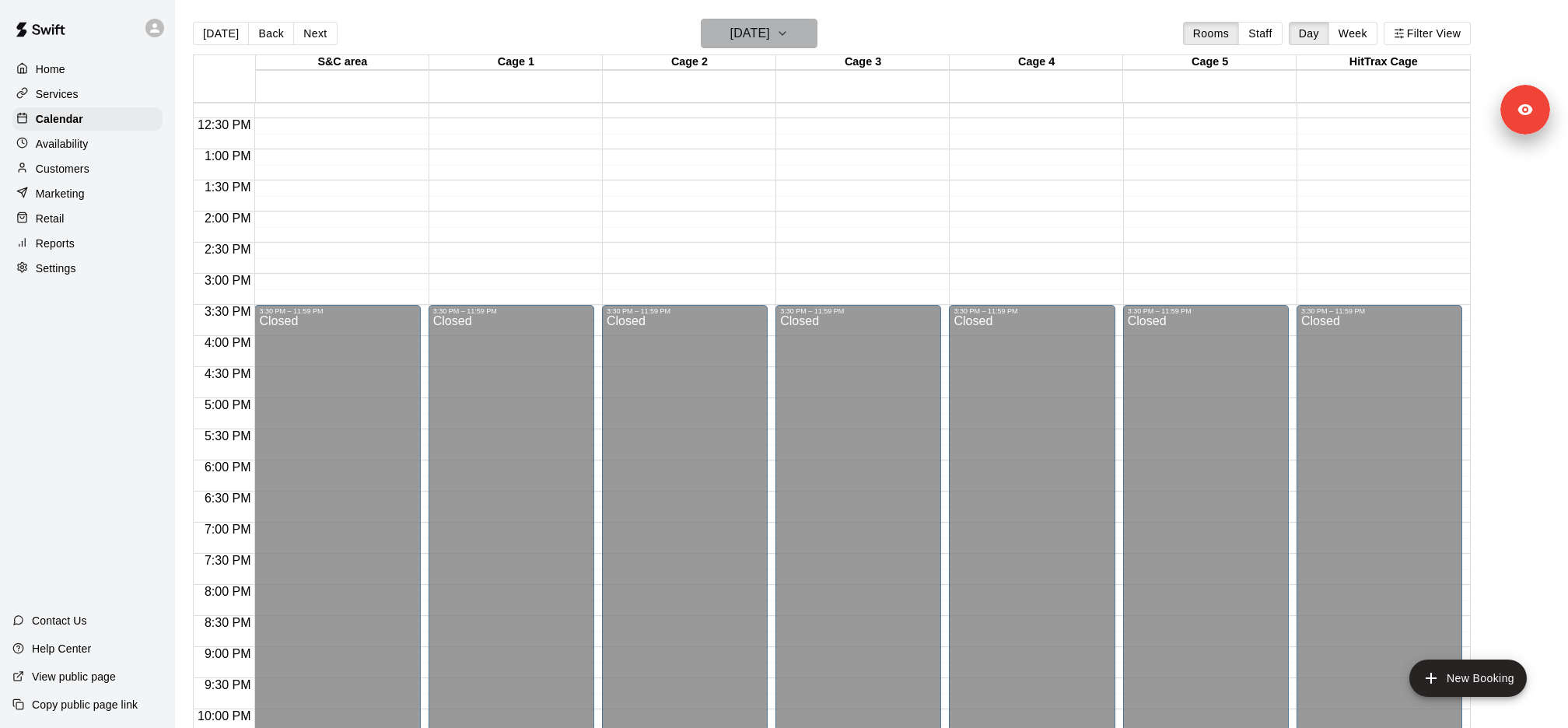
click at [760, 40] on h6 "Saturday Nov 01" at bounding box center [750, 33] width 39 height 22
click at [827, 75] on icon "Previous month" at bounding box center [824, 73] width 18 height 18
click at [787, 139] on button "2" at bounding box center [787, 137] width 28 height 28
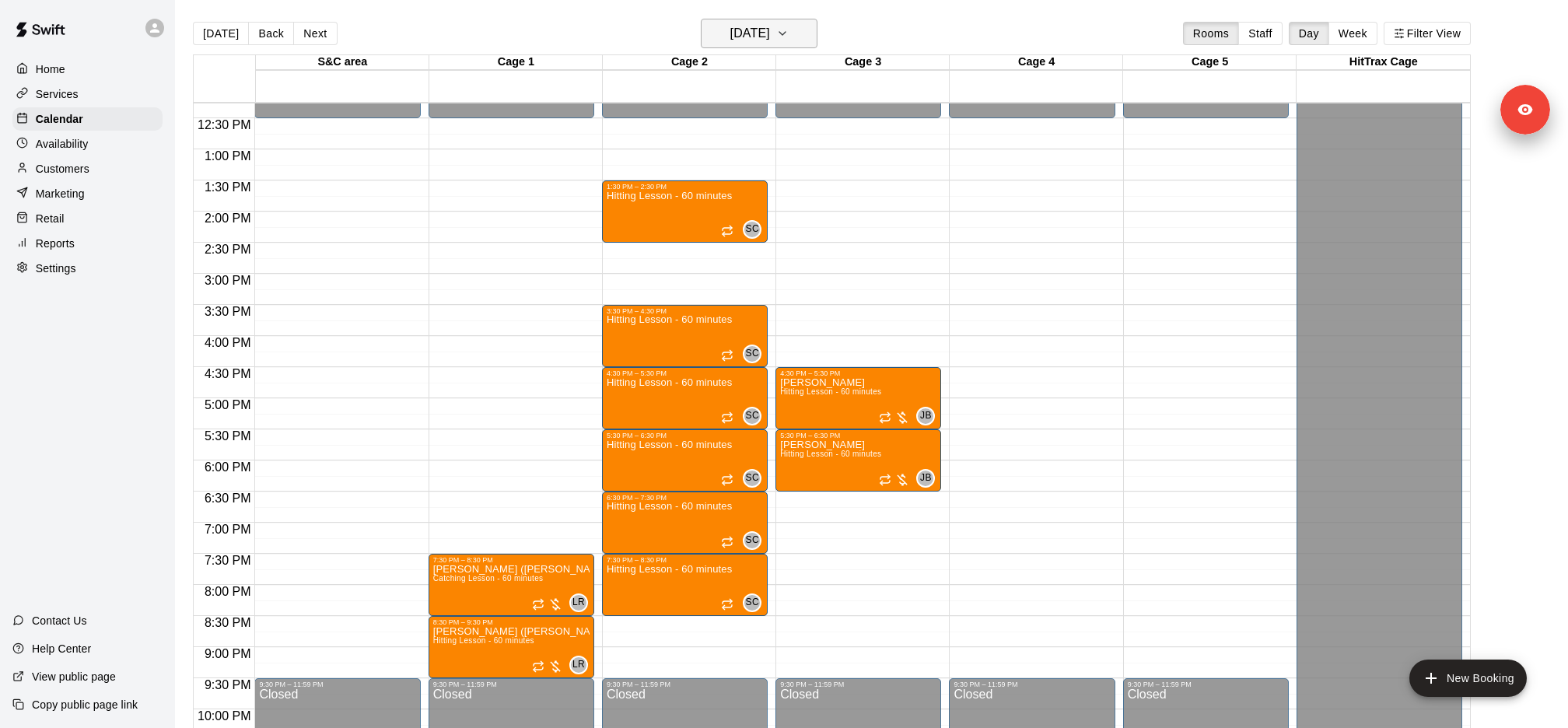
click at [770, 35] on h6 "Thursday Oct 02" at bounding box center [750, 33] width 39 height 22
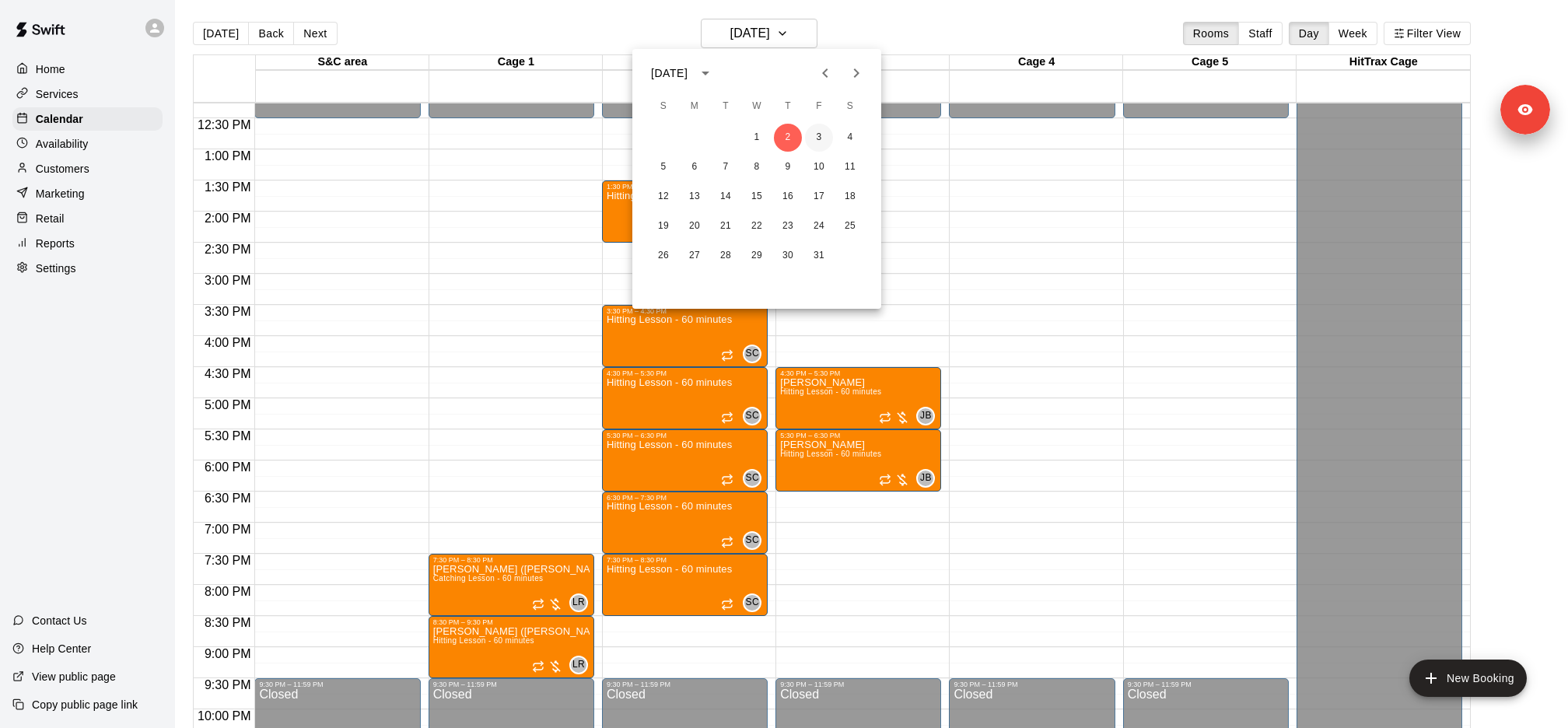
click at [818, 142] on button "3" at bounding box center [819, 137] width 28 height 28
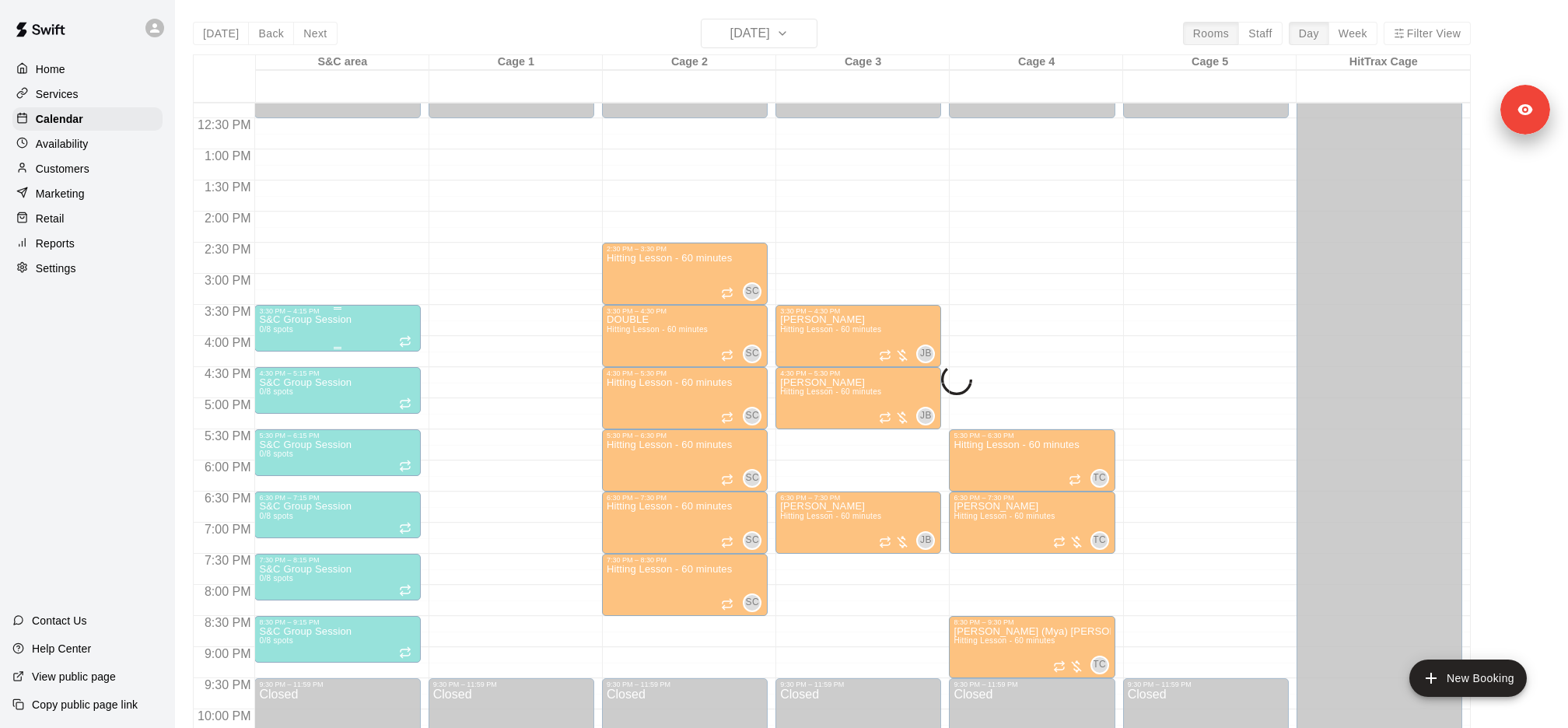
click at [340, 320] on p "S&C Group Session" at bounding box center [305, 320] width 93 height 0
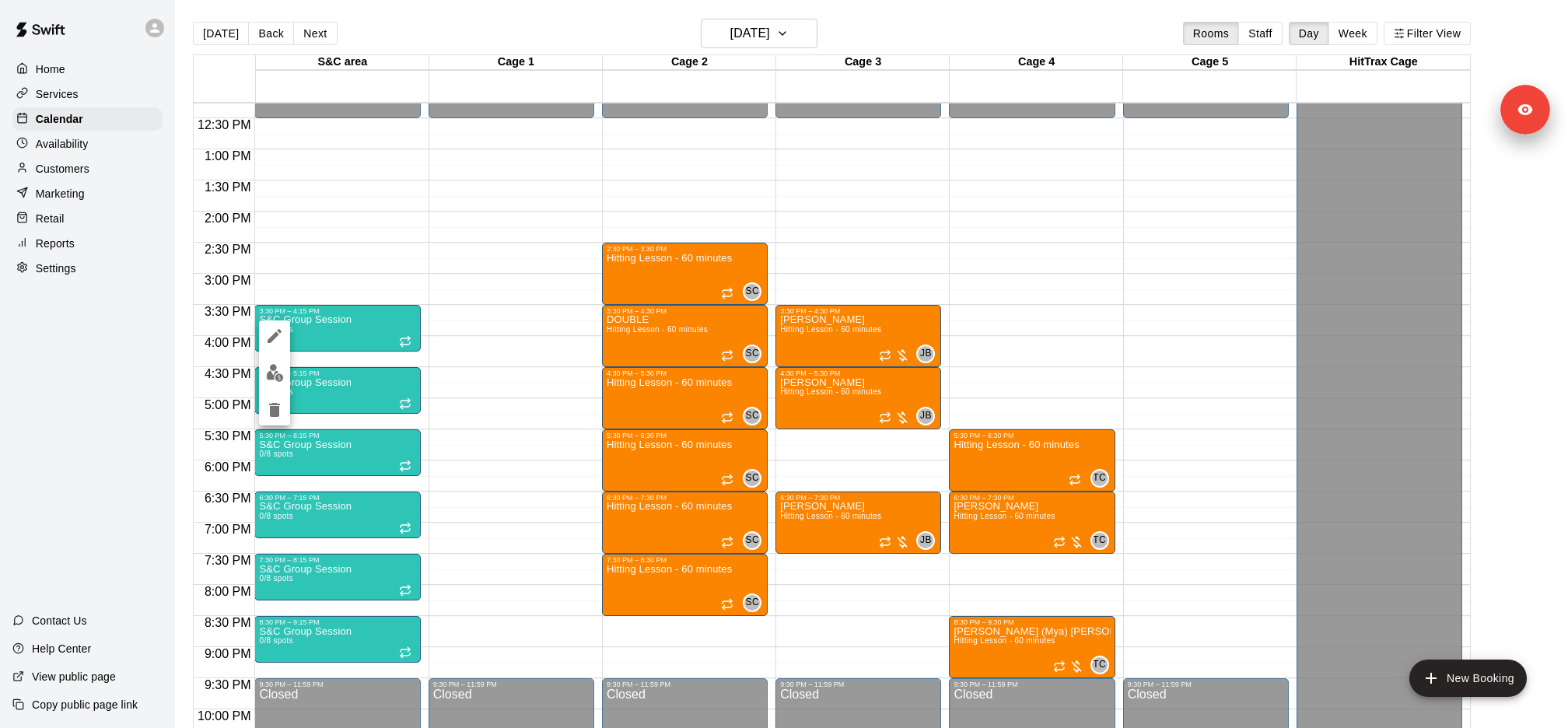
click at [314, 336] on div at bounding box center [784, 364] width 1568 height 728
click at [316, 332] on div "S&C Group Session 0/8 spots" at bounding box center [305, 678] width 93 height 728
click at [269, 399] on icon "delete" at bounding box center [274, 405] width 10 height 14
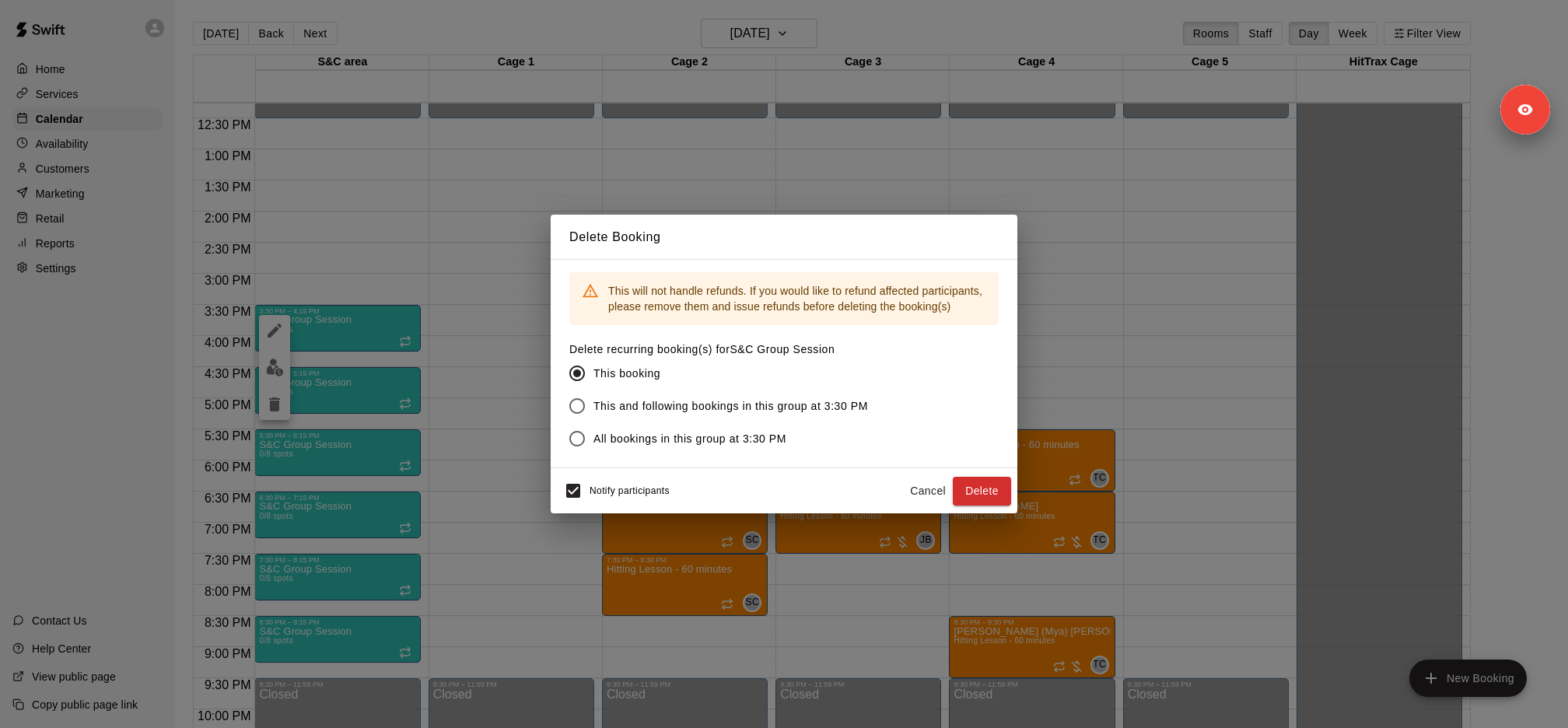
click at [607, 402] on span "This and following bookings in this group at 3:30 PM" at bounding box center [731, 406] width 274 height 17
click at [610, 489] on span "Notify participants" at bounding box center [630, 491] width 80 height 10
click at [977, 490] on button "Delete" at bounding box center [982, 491] width 59 height 29
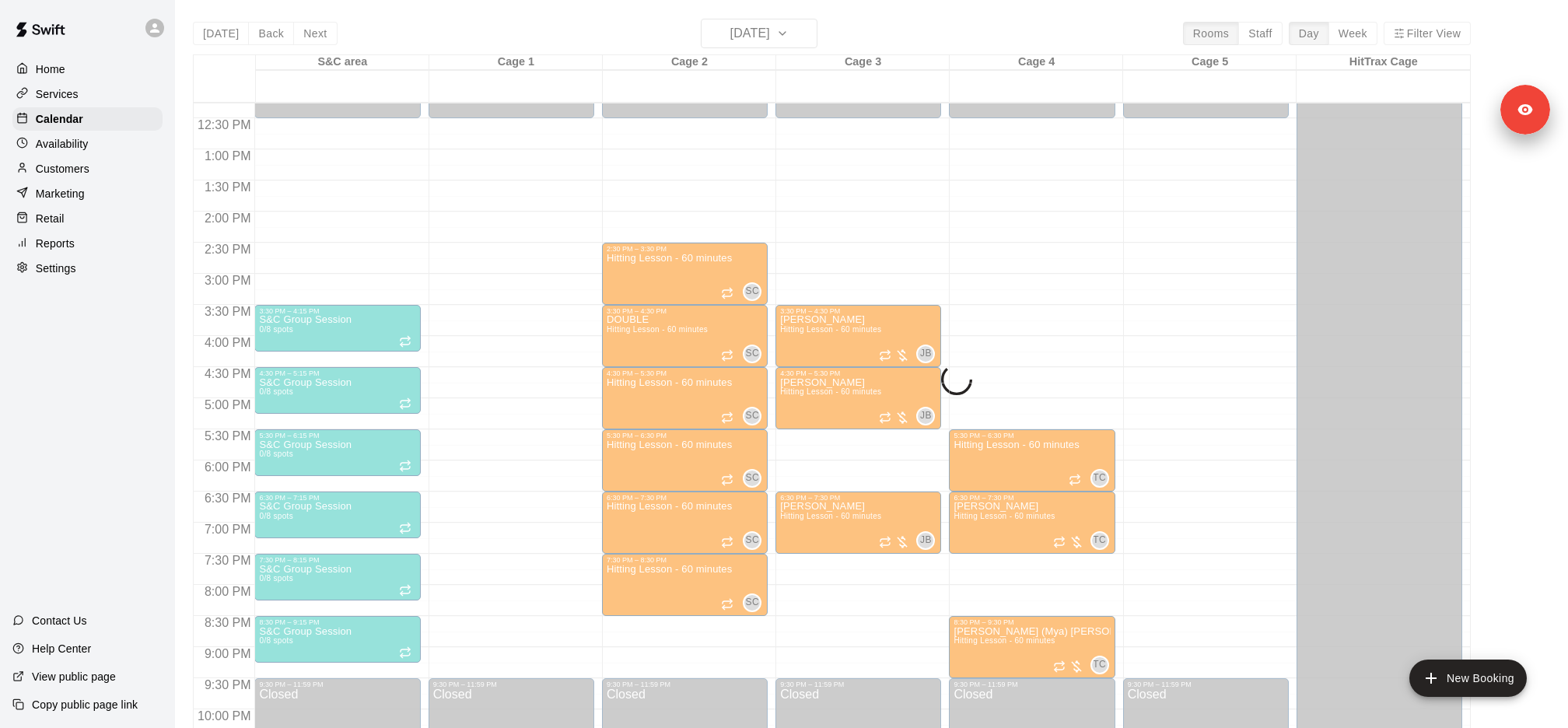
click at [377, 392] on div "S&C Group Session 0/8 spots" at bounding box center [336, 741] width 156 height 728
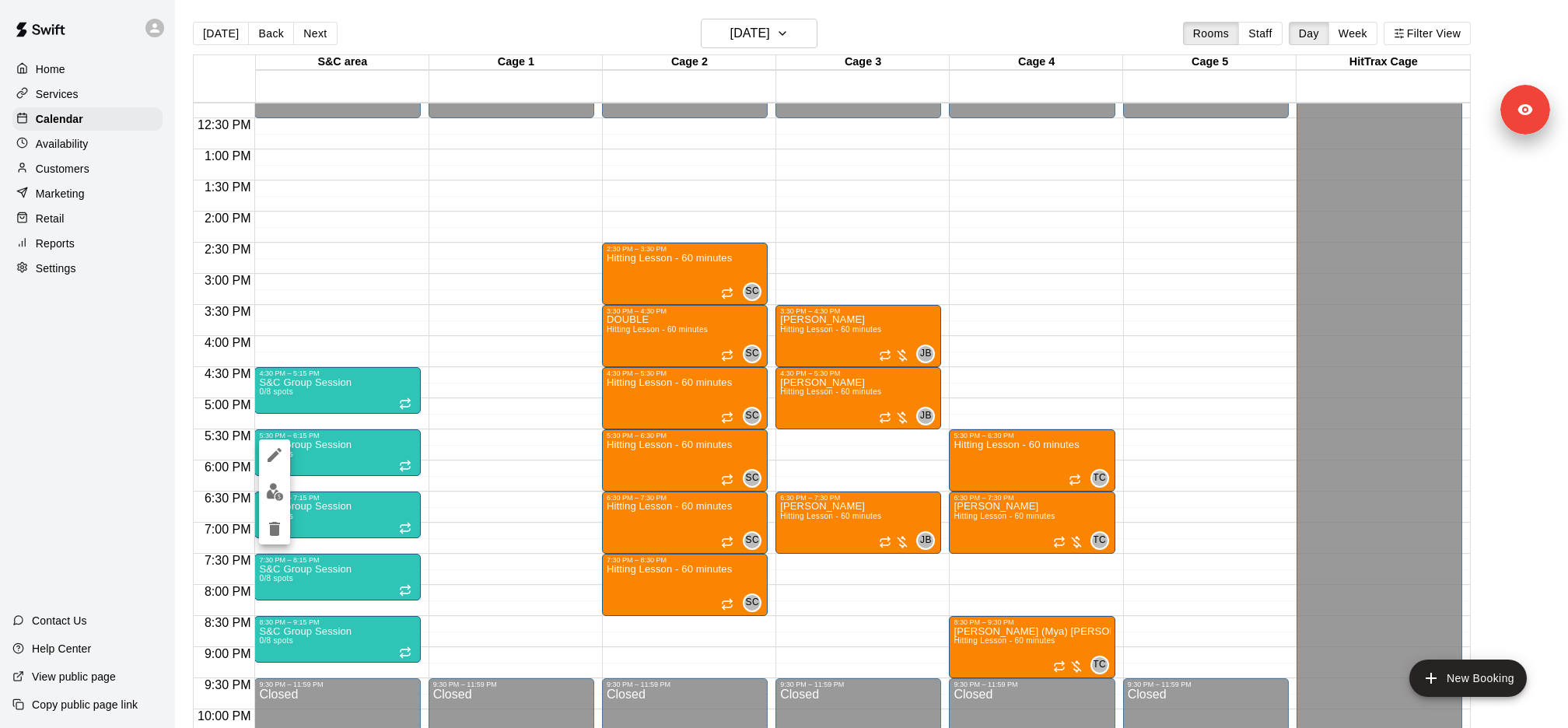
click at [363, 392] on div at bounding box center [784, 364] width 1568 height 728
click at [333, 392] on div "S&C Group Session 0/8 spots" at bounding box center [305, 741] width 93 height 728
click at [269, 473] on icon "delete" at bounding box center [274, 466] width 18 height 18
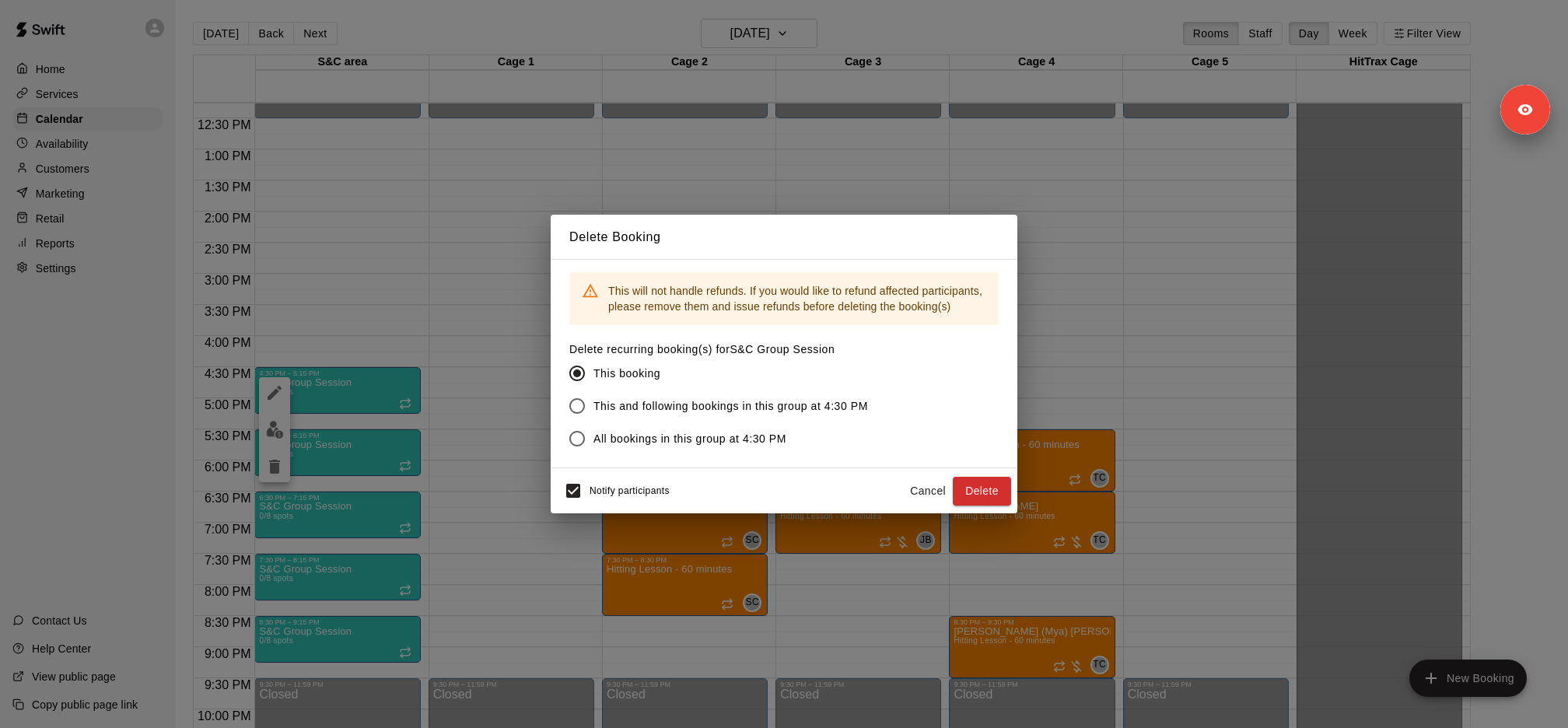
click at [627, 402] on span "This and following bookings in this group at 4:30 PM" at bounding box center [731, 406] width 274 height 17
click at [1003, 491] on button "Delete" at bounding box center [982, 491] width 59 height 29
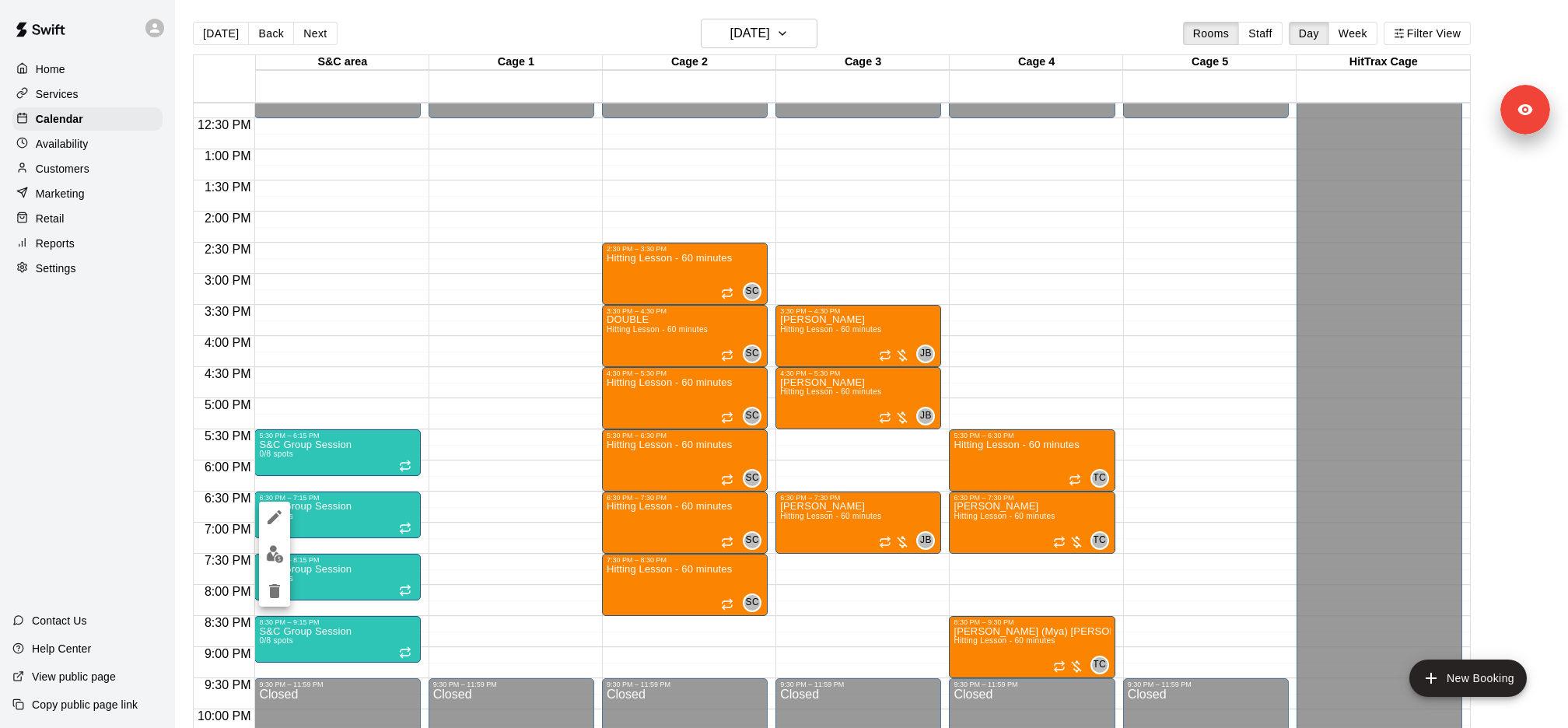
click at [350, 458] on div at bounding box center [784, 364] width 1568 height 728
click at [267, 528] on icon "delete" at bounding box center [274, 528] width 18 height 18
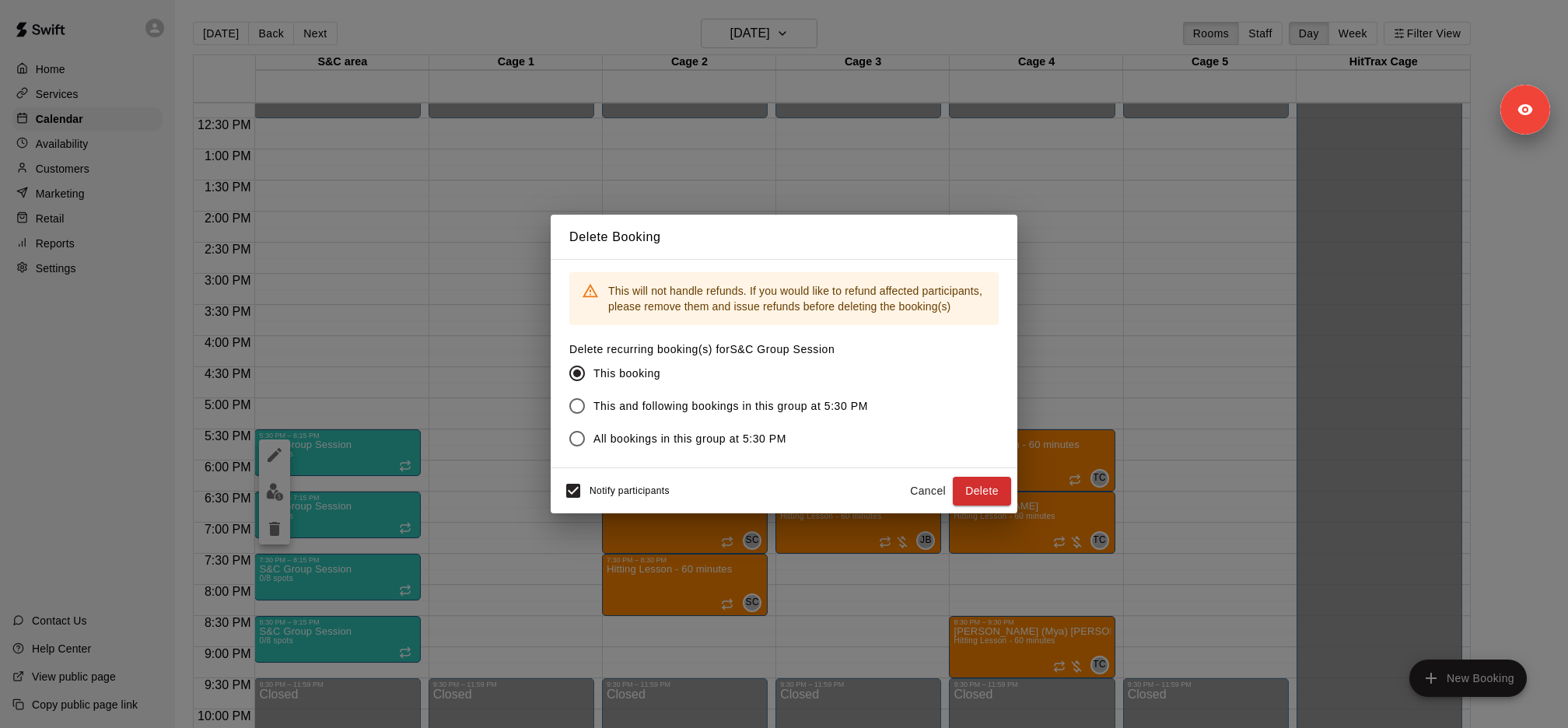
click at [611, 436] on span "All bookings in this group at 5:30 PM" at bounding box center [690, 439] width 193 height 17
click at [982, 490] on button "Delete" at bounding box center [982, 491] width 59 height 29
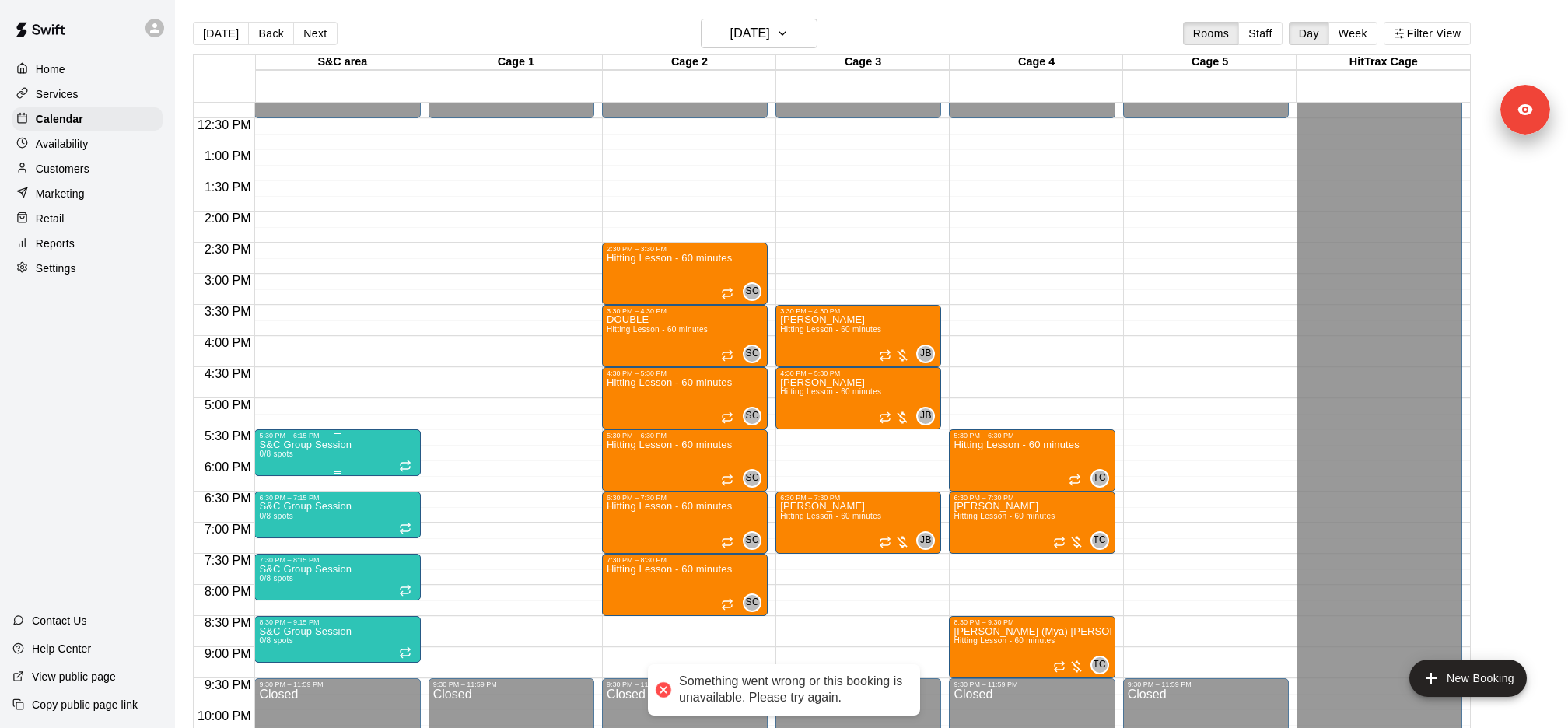
click at [274, 523] on icon "delete" at bounding box center [274, 529] width 10 height 14
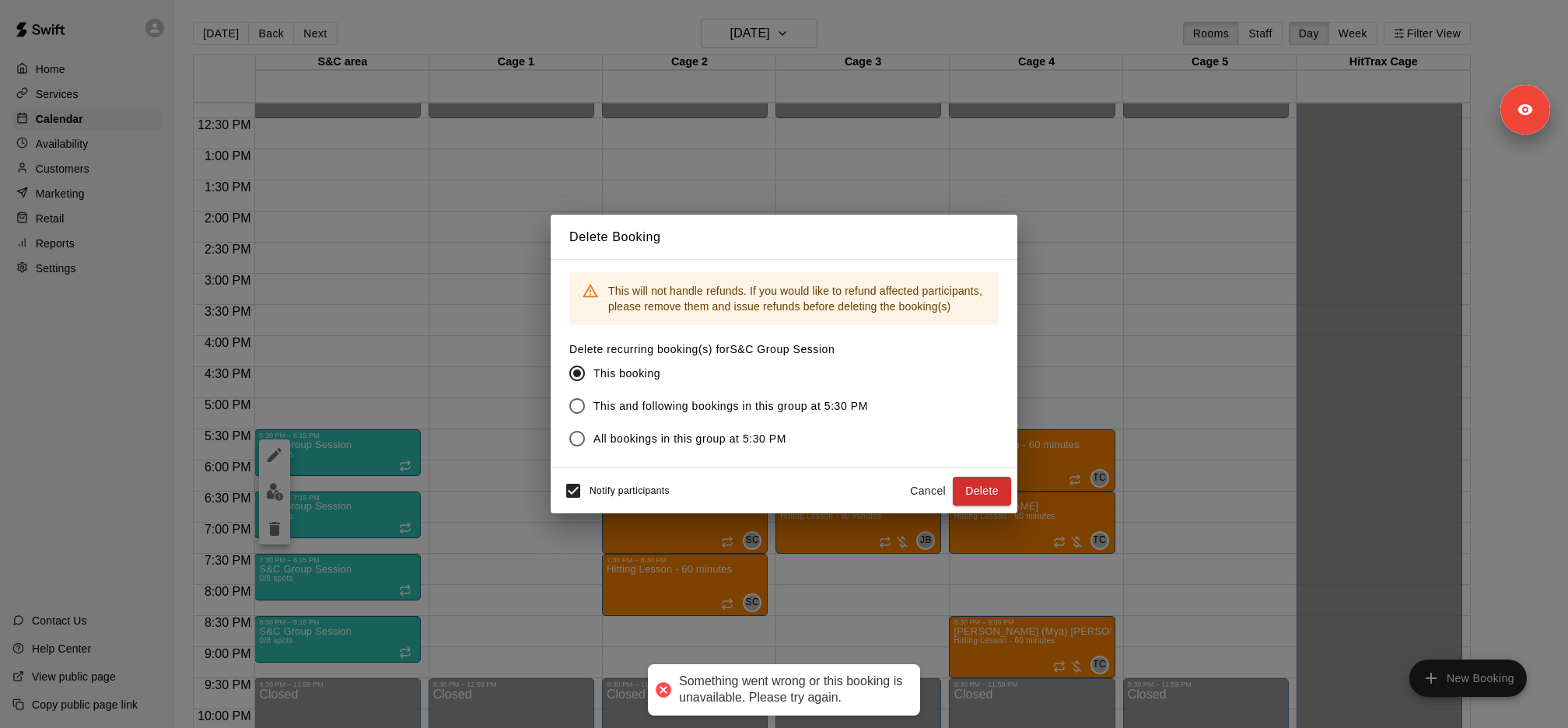
click at [623, 393] on label "This and following bookings in this group at 5:30 PM" at bounding box center [715, 406] width 308 height 32
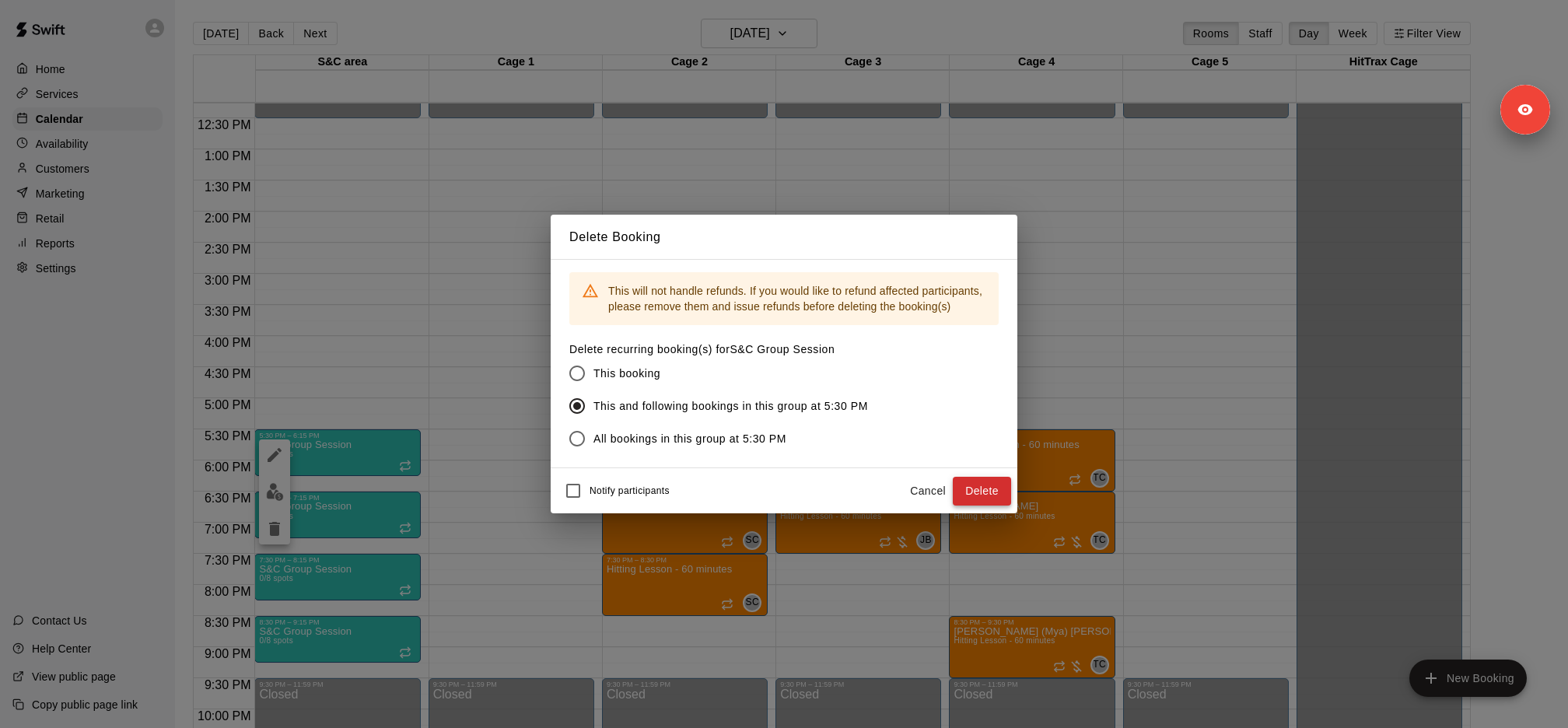
click at [981, 493] on button "Delete" at bounding box center [982, 491] width 59 height 29
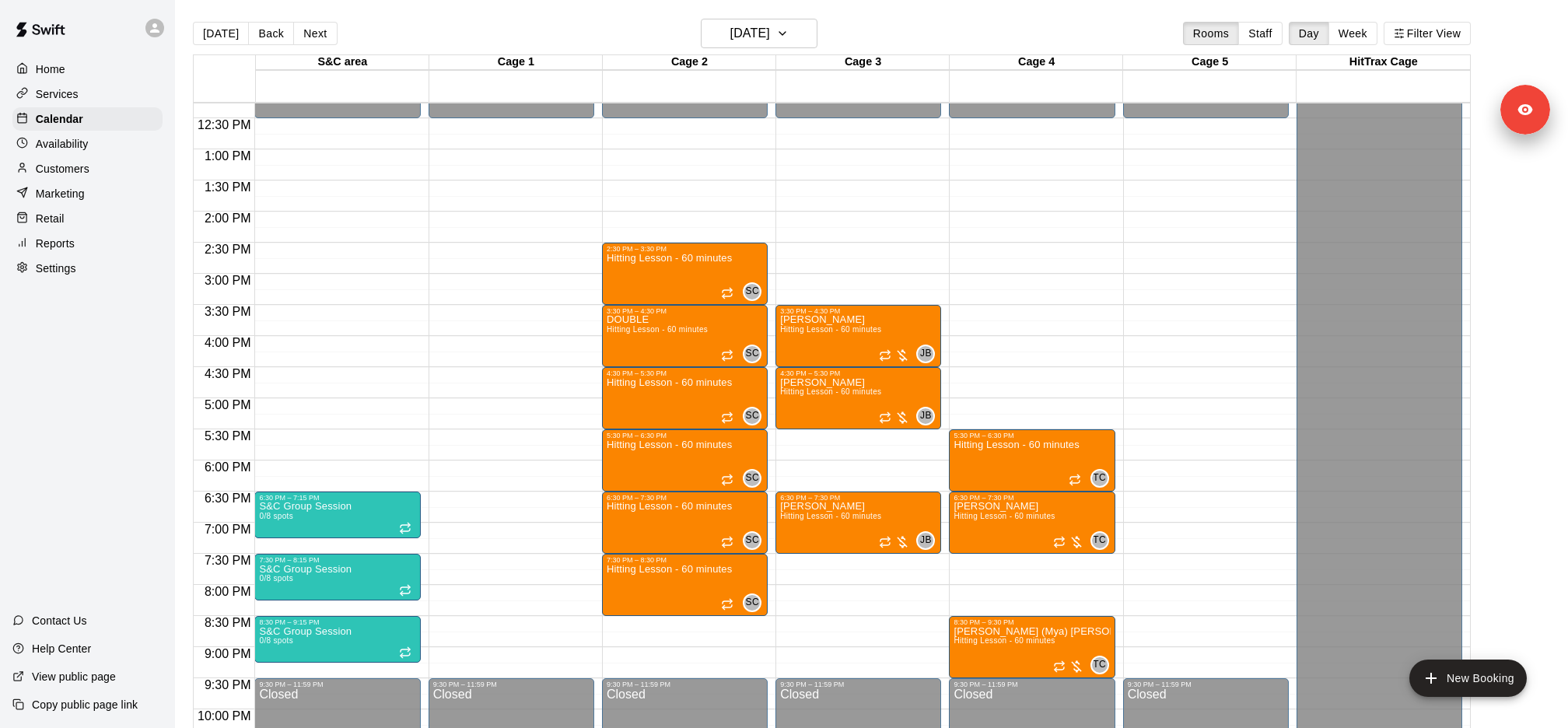
click at [282, 578] on button "delete" at bounding box center [274, 592] width 31 height 31
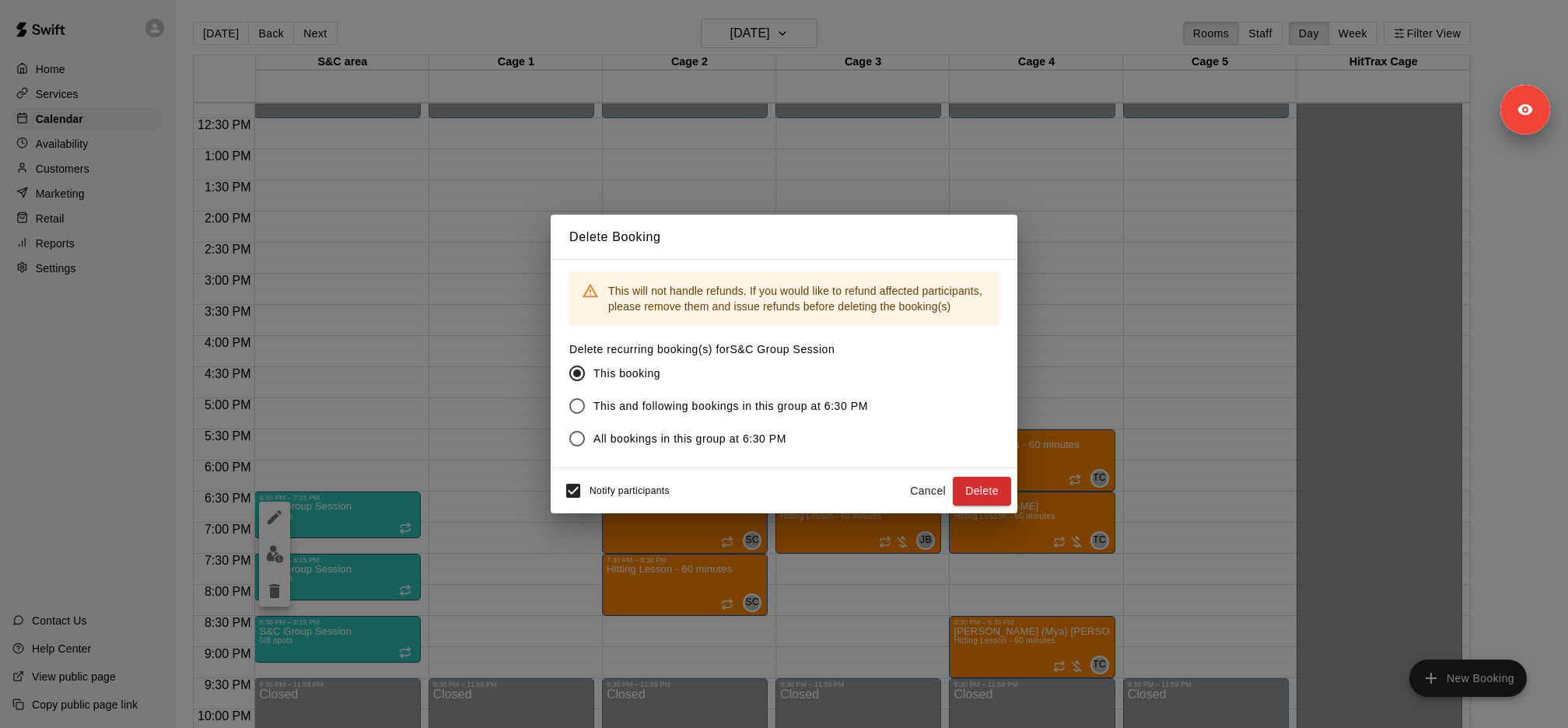
click at [607, 420] on label "This and following bookings in this group at 6:30 PM" at bounding box center [715, 406] width 308 height 32
click at [962, 485] on button "Delete" at bounding box center [982, 491] width 59 height 29
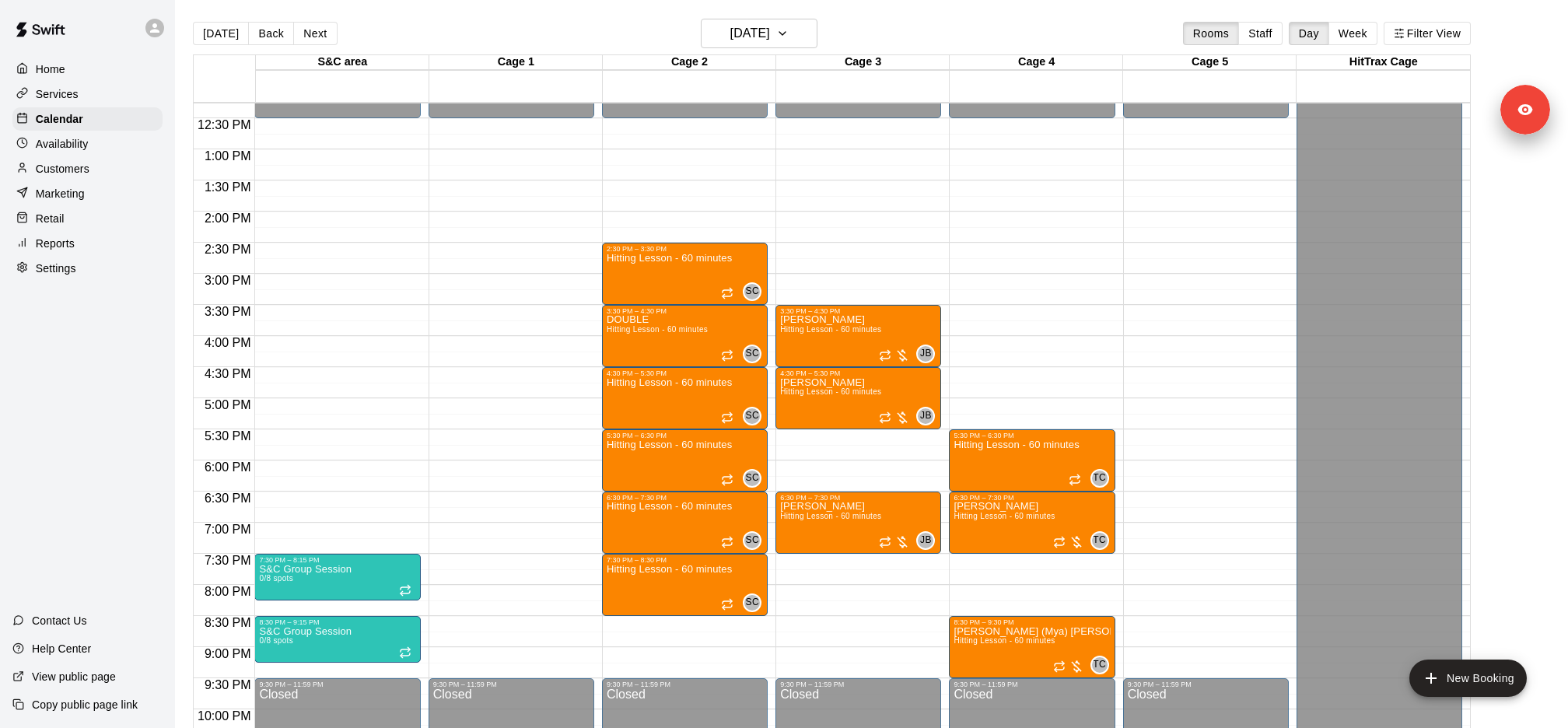
click at [284, 647] on button "delete" at bounding box center [274, 654] width 31 height 31
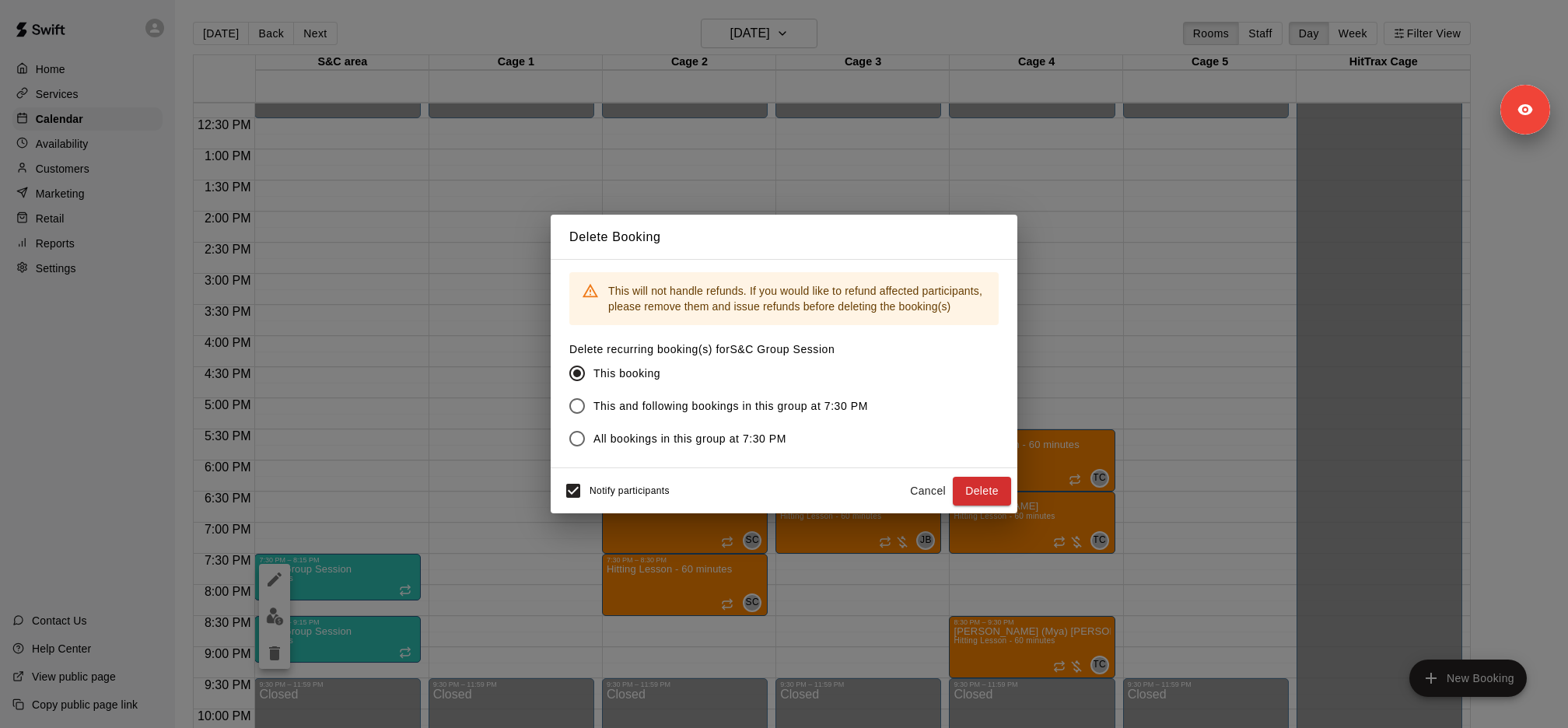
click at [711, 399] on span "This and following bookings in this group at 7:30 PM" at bounding box center [731, 406] width 274 height 17
click at [610, 484] on div "Notify participants" at bounding box center [613, 490] width 113 height 32
click at [990, 496] on button "Delete" at bounding box center [982, 491] width 59 height 29
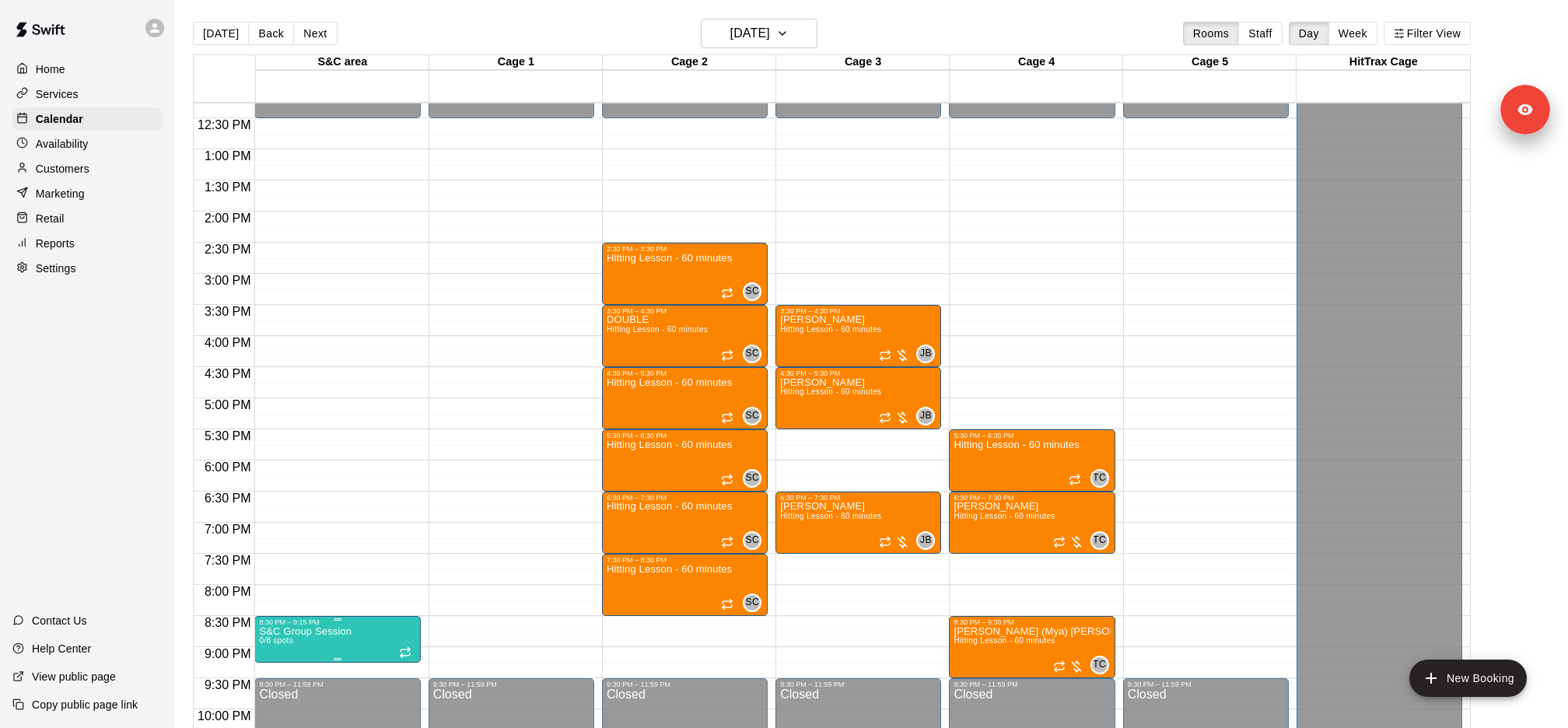
click at [279, 690] on icon "delete" at bounding box center [274, 699] width 18 height 18
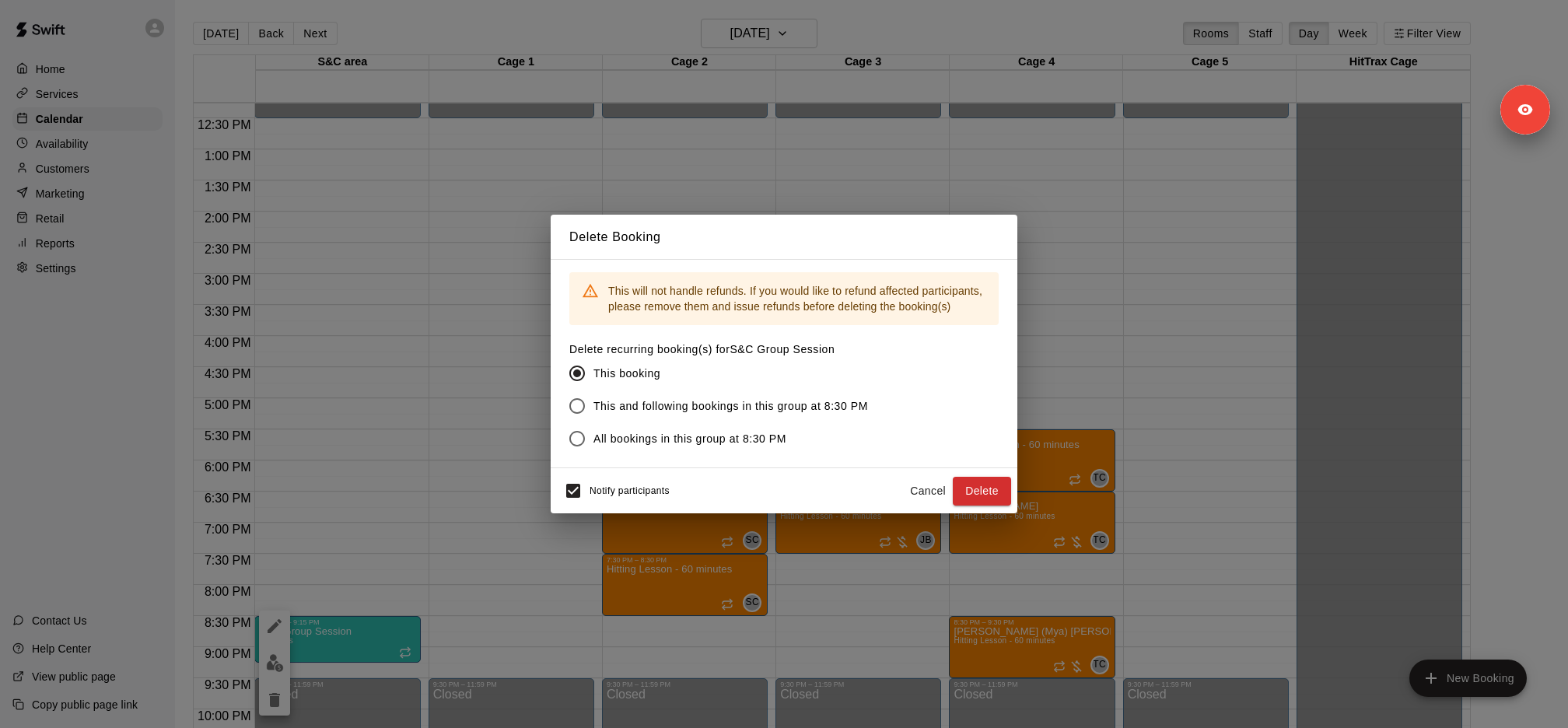
click at [621, 417] on label "This and following bookings in this group at 8:30 PM" at bounding box center [715, 406] width 308 height 32
click at [982, 492] on button "Delete" at bounding box center [982, 491] width 59 height 29
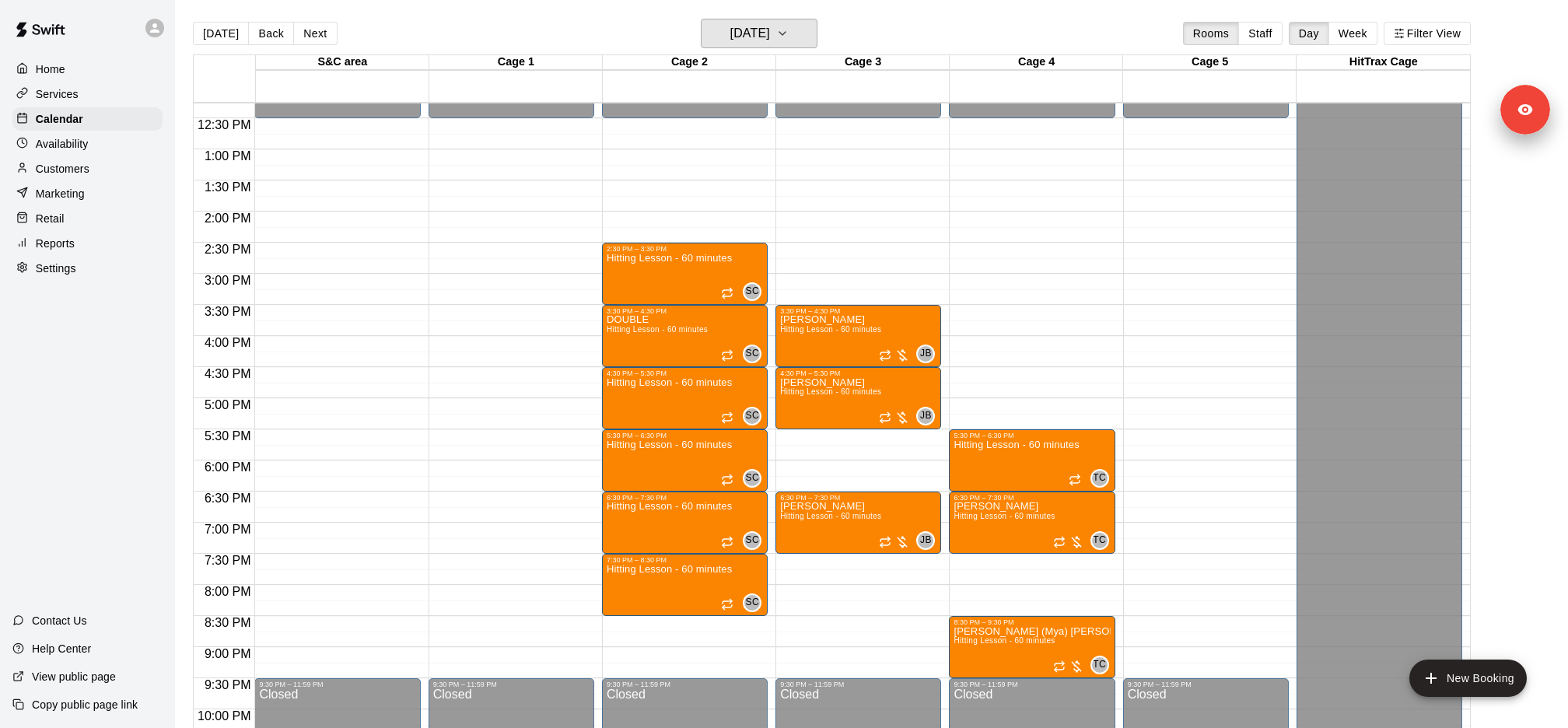
click at [789, 33] on button "Friday Oct 03" at bounding box center [759, 33] width 116 height 30
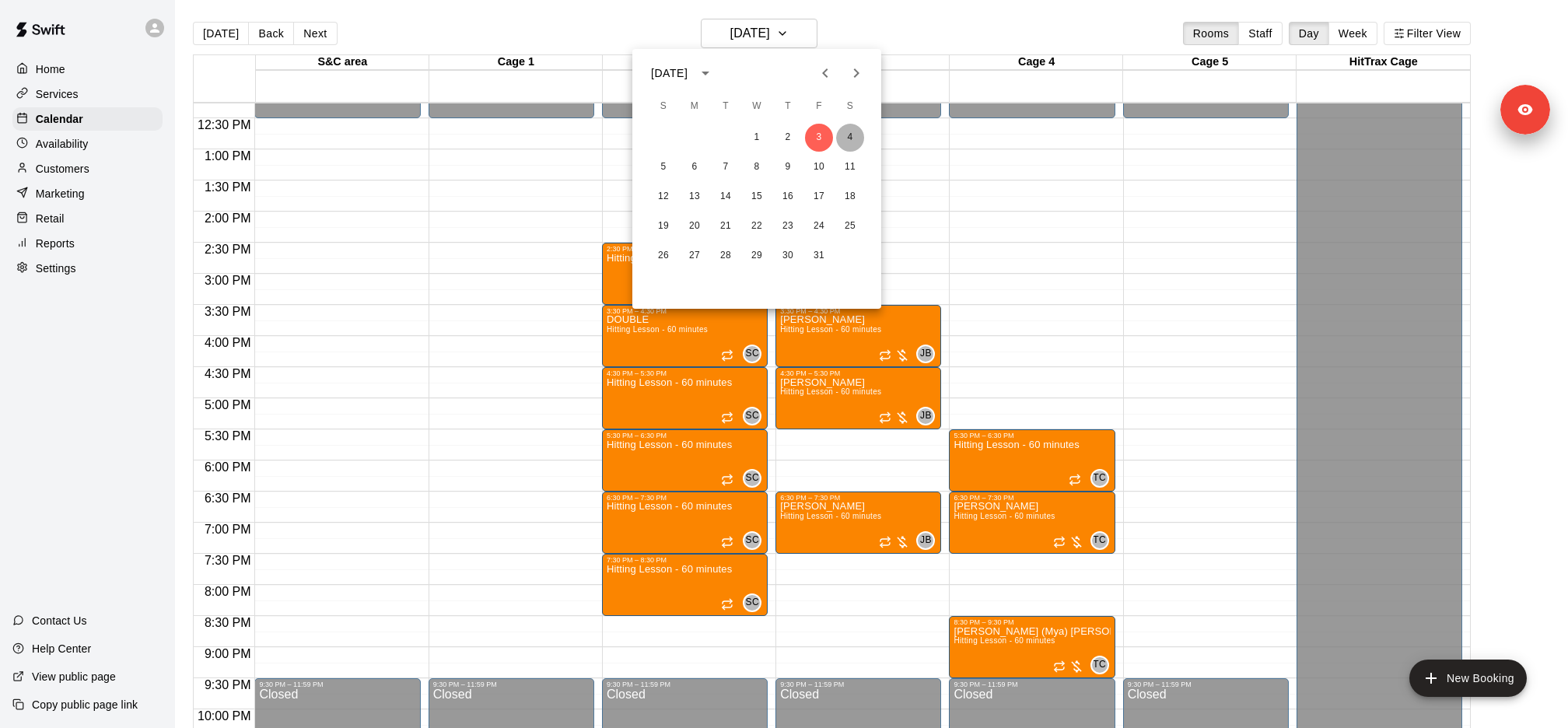
click at [853, 139] on button "4" at bounding box center [850, 137] width 28 height 28
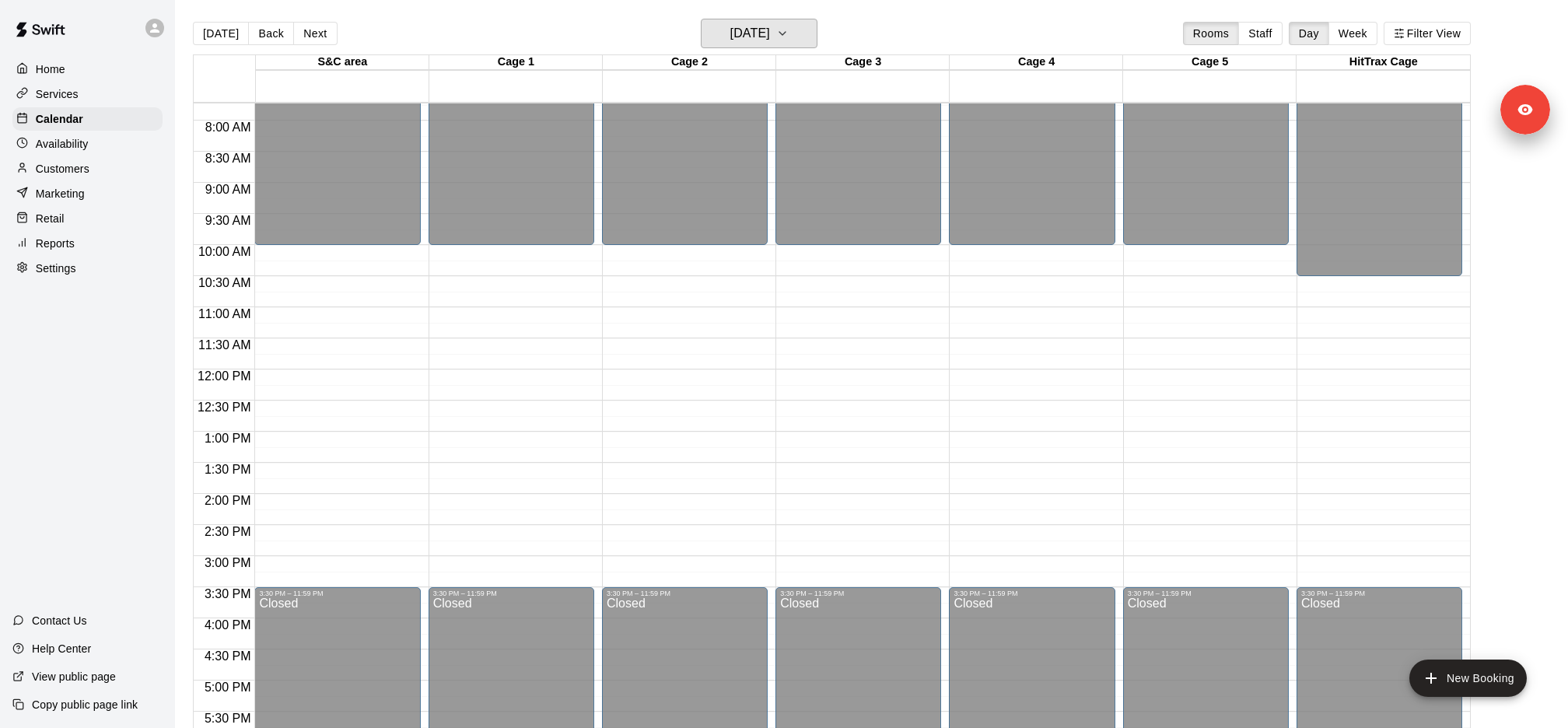
scroll to position [501, 0]
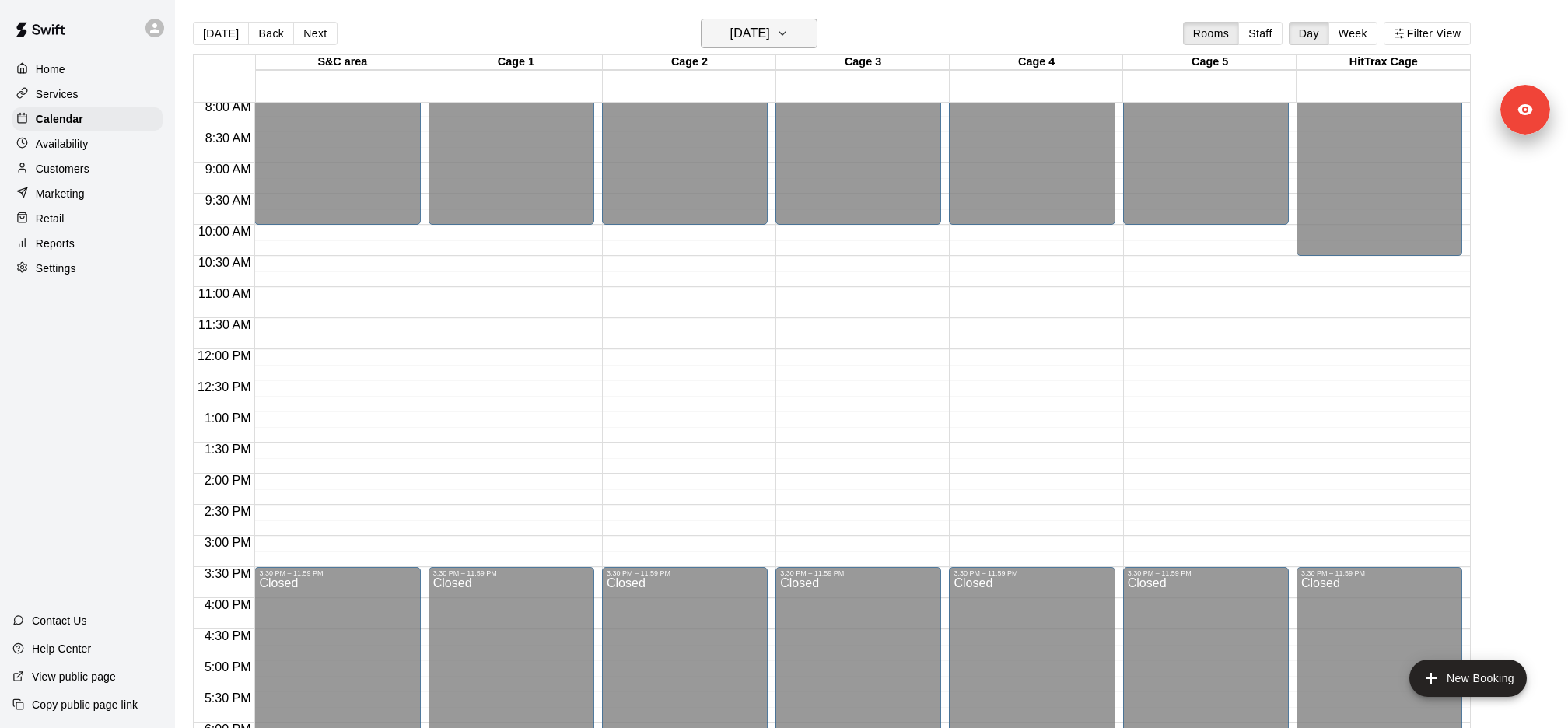
click at [748, 31] on h6 "Saturday Oct 04" at bounding box center [750, 33] width 39 height 22
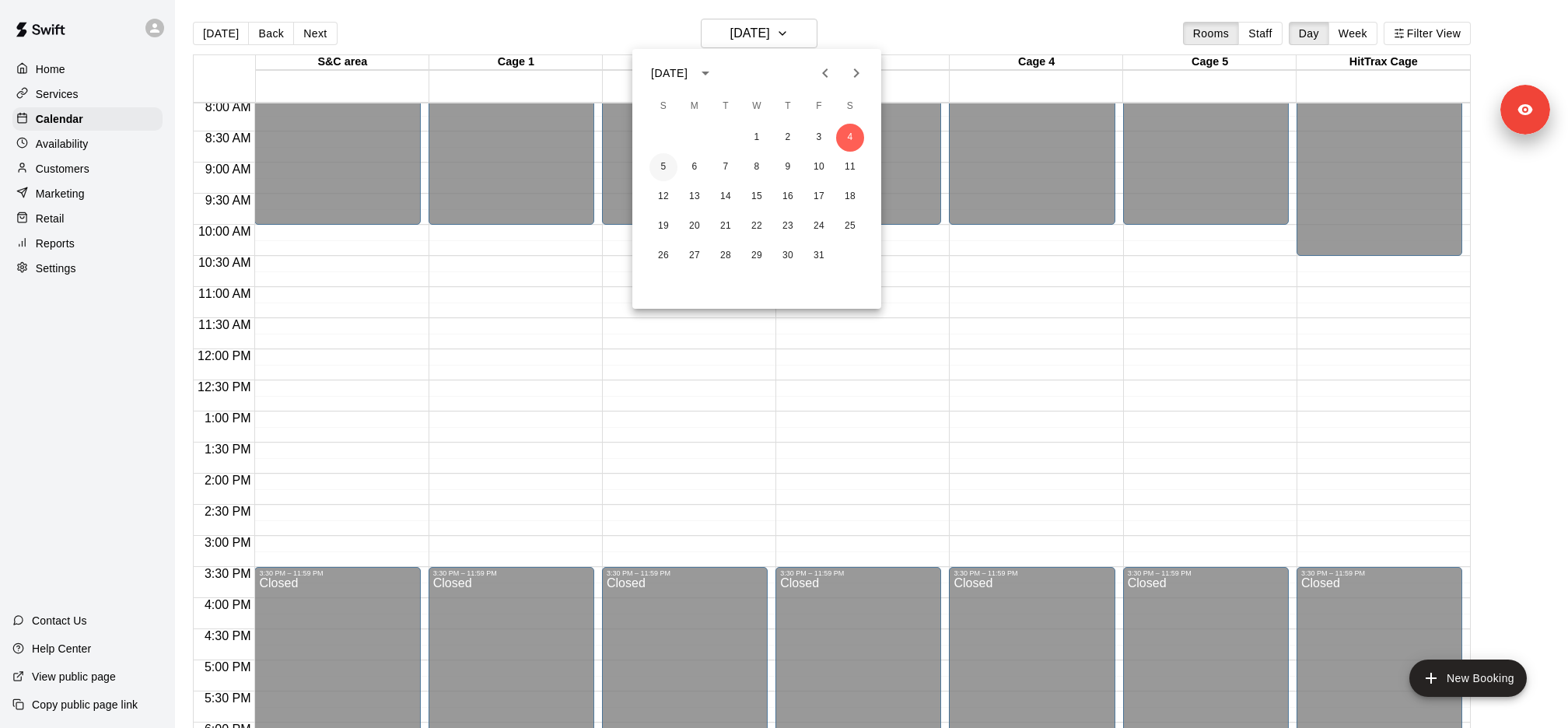
click at [662, 177] on button "5" at bounding box center [663, 167] width 28 height 28
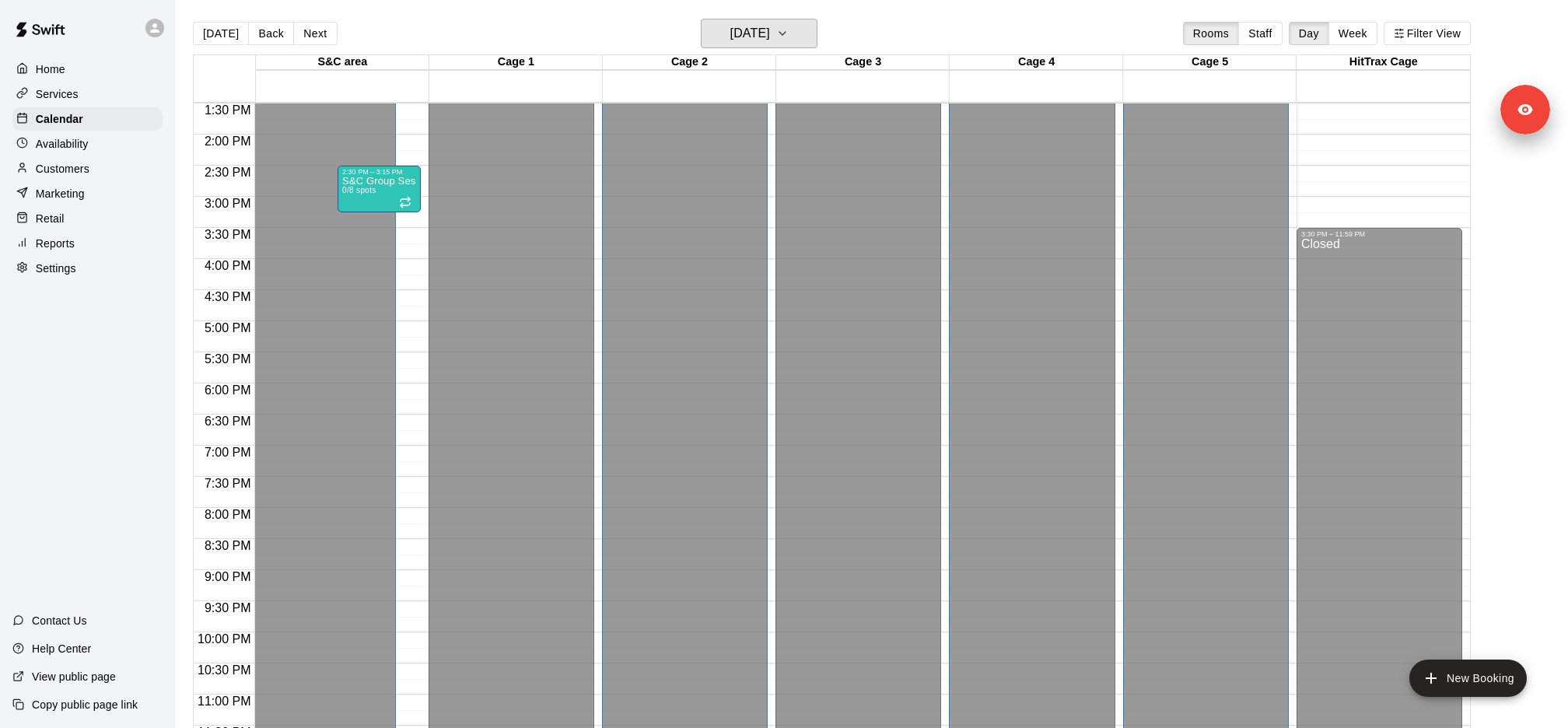
scroll to position [851, 0]
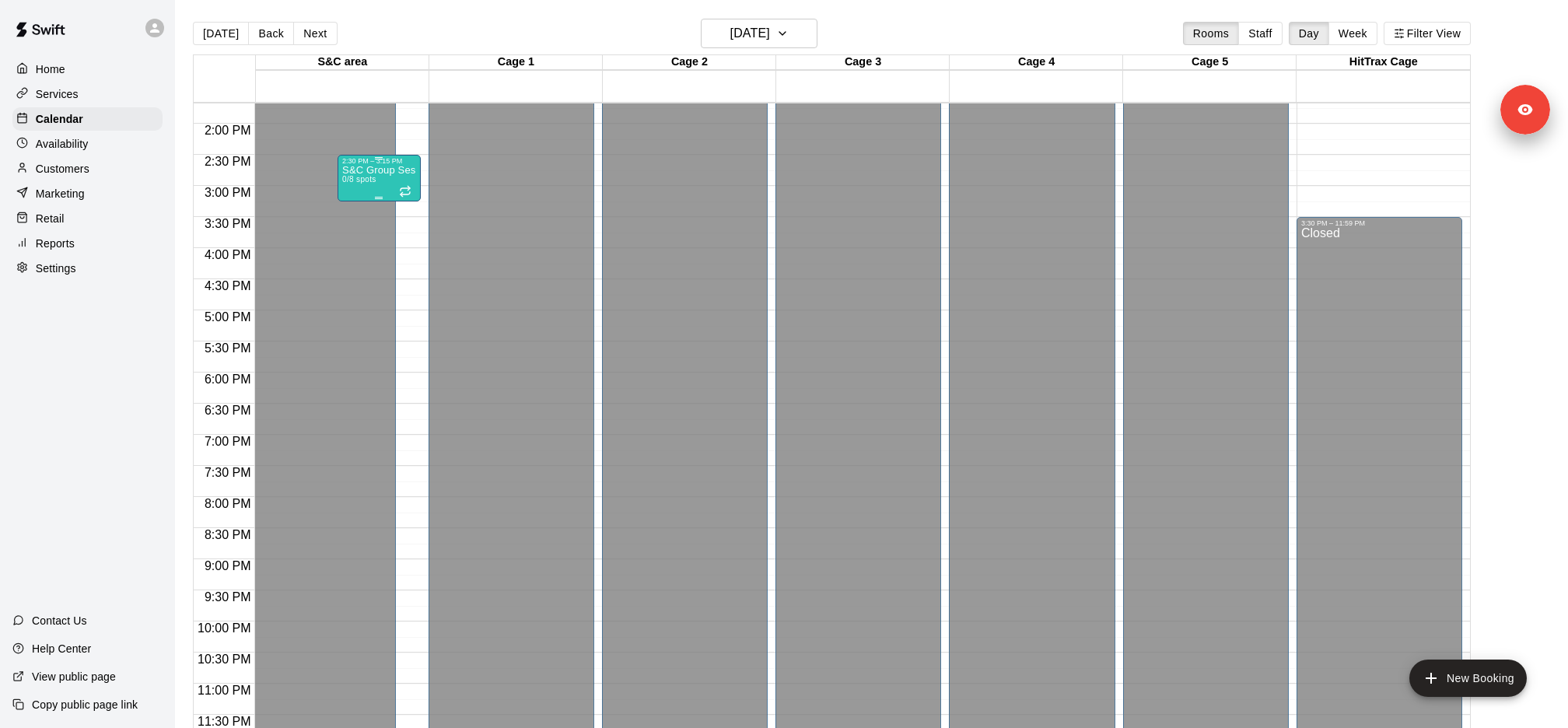
click at [383, 177] on div "S&C Group Session 0/8 spots" at bounding box center [379, 529] width 74 height 728
click at [364, 254] on icon "delete" at bounding box center [357, 254] width 18 height 18
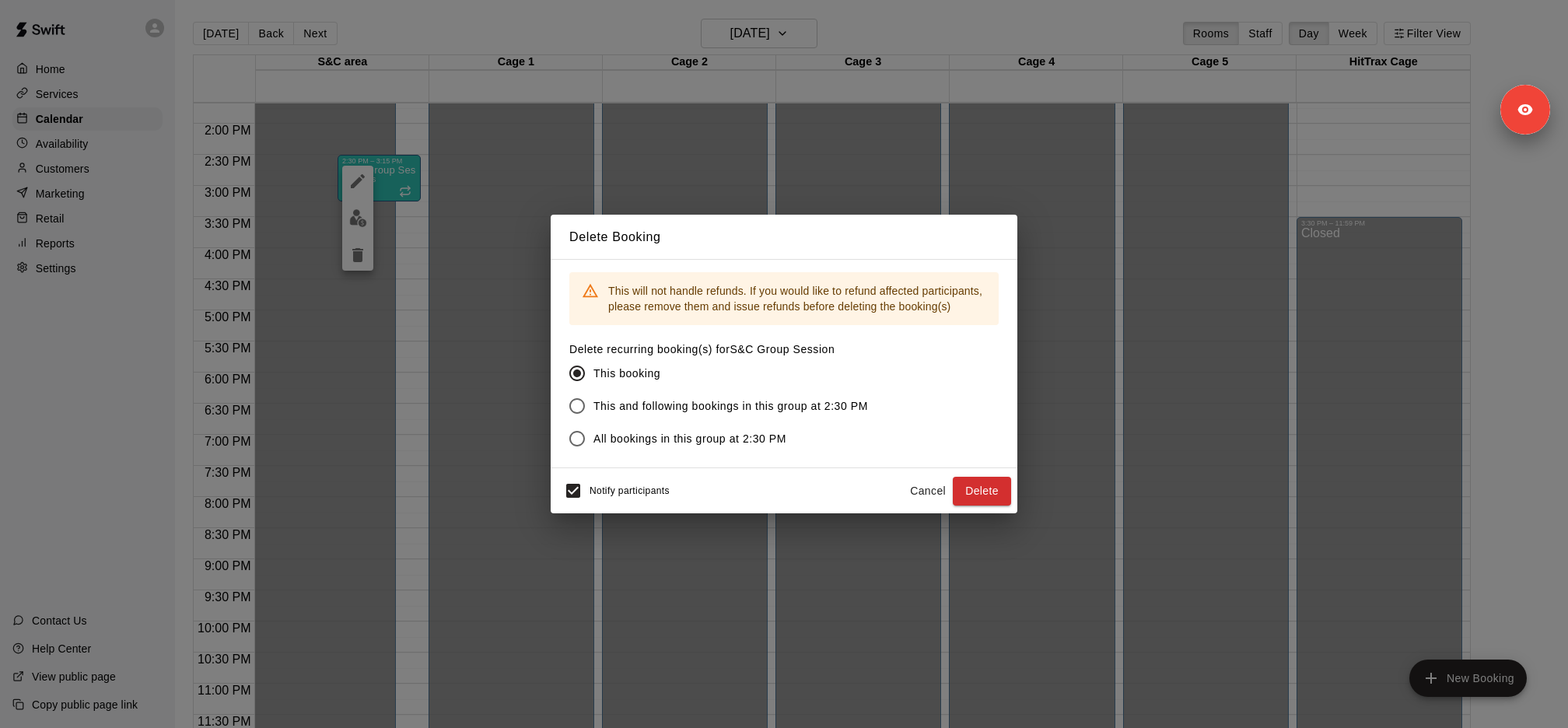
click at [689, 410] on span "This and following bookings in this group at 2:30 PM" at bounding box center [731, 406] width 274 height 17
click at [982, 493] on button "Delete" at bounding box center [982, 491] width 59 height 29
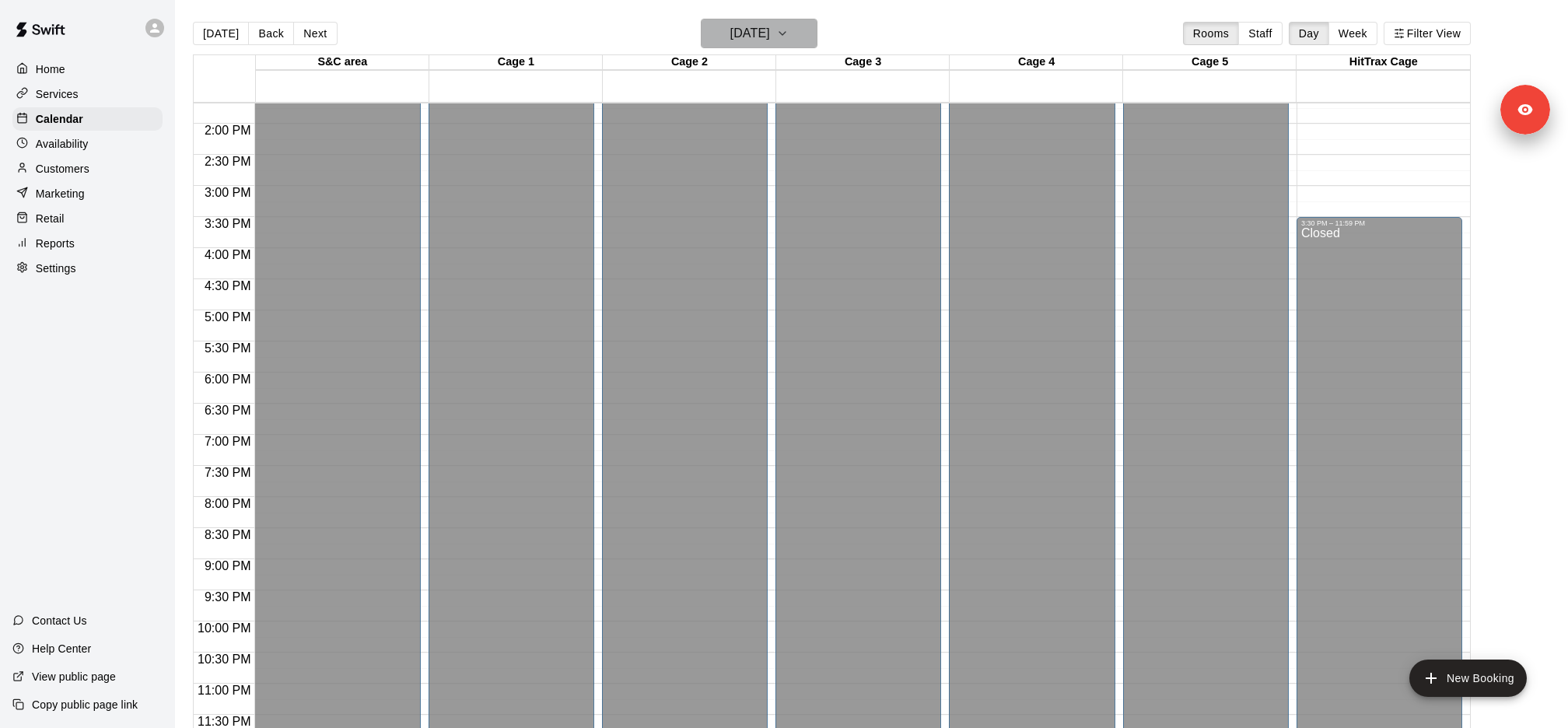
click at [774, 46] on button "Sunday Oct 05" at bounding box center [759, 33] width 116 height 30
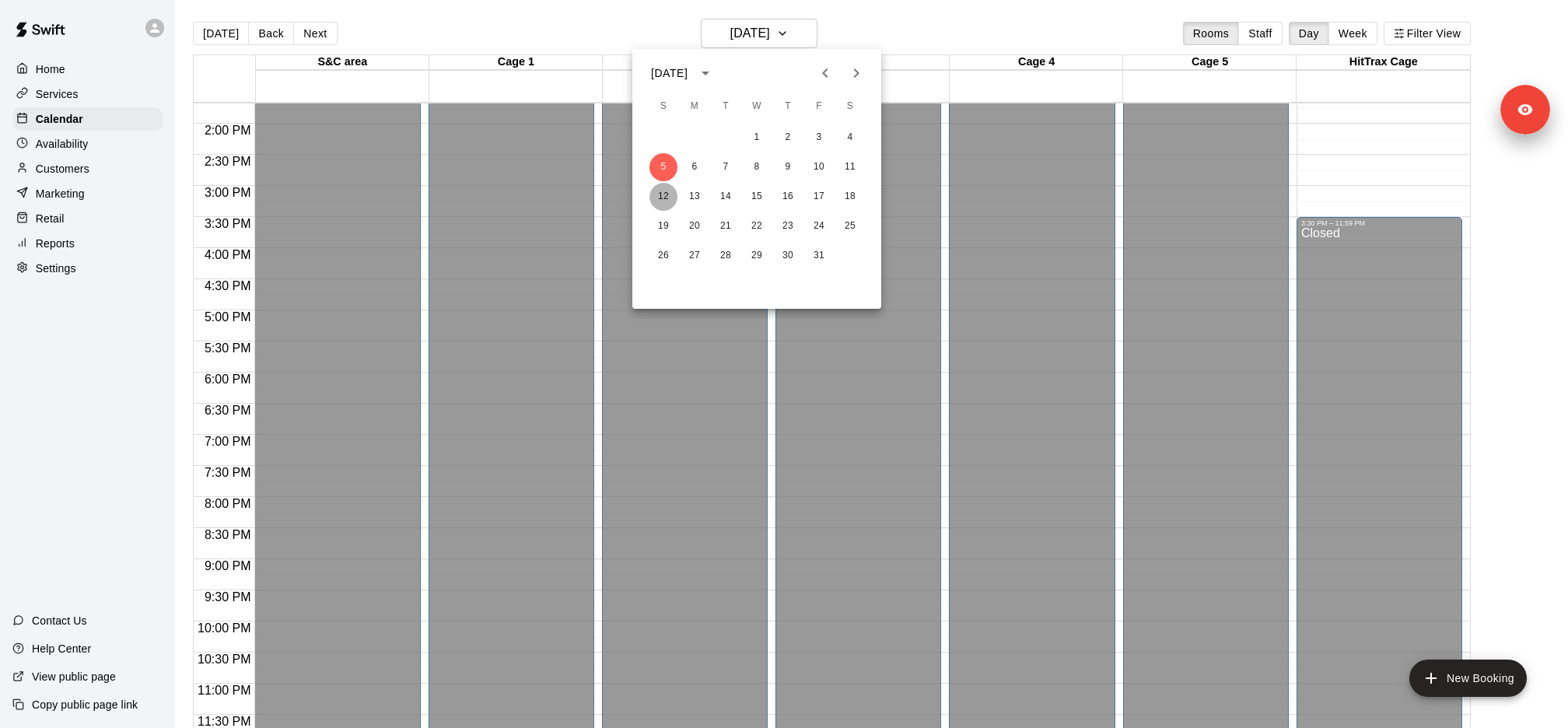
click at [669, 208] on button "12" at bounding box center [663, 197] width 28 height 28
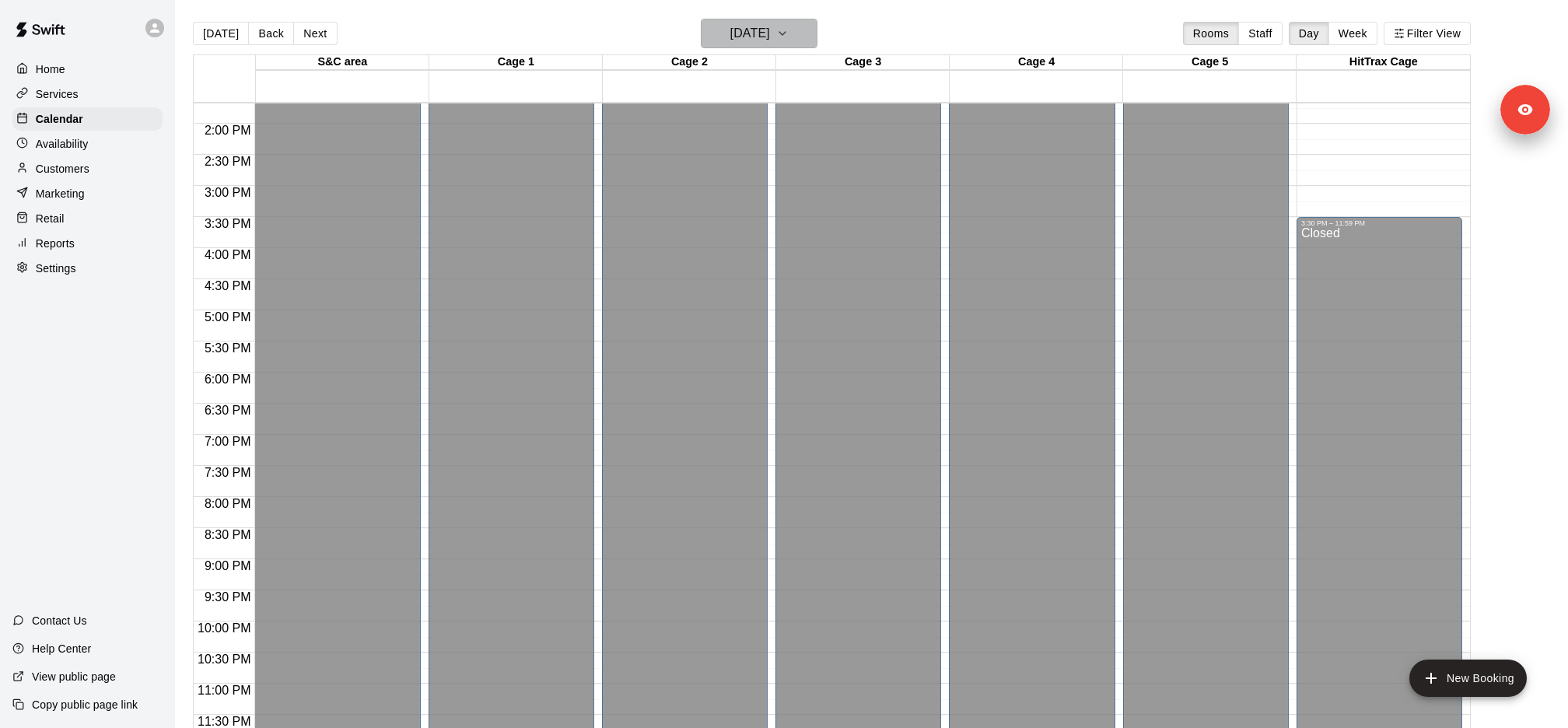
click at [731, 42] on h6 "Sunday Oct 12" at bounding box center [750, 33] width 39 height 22
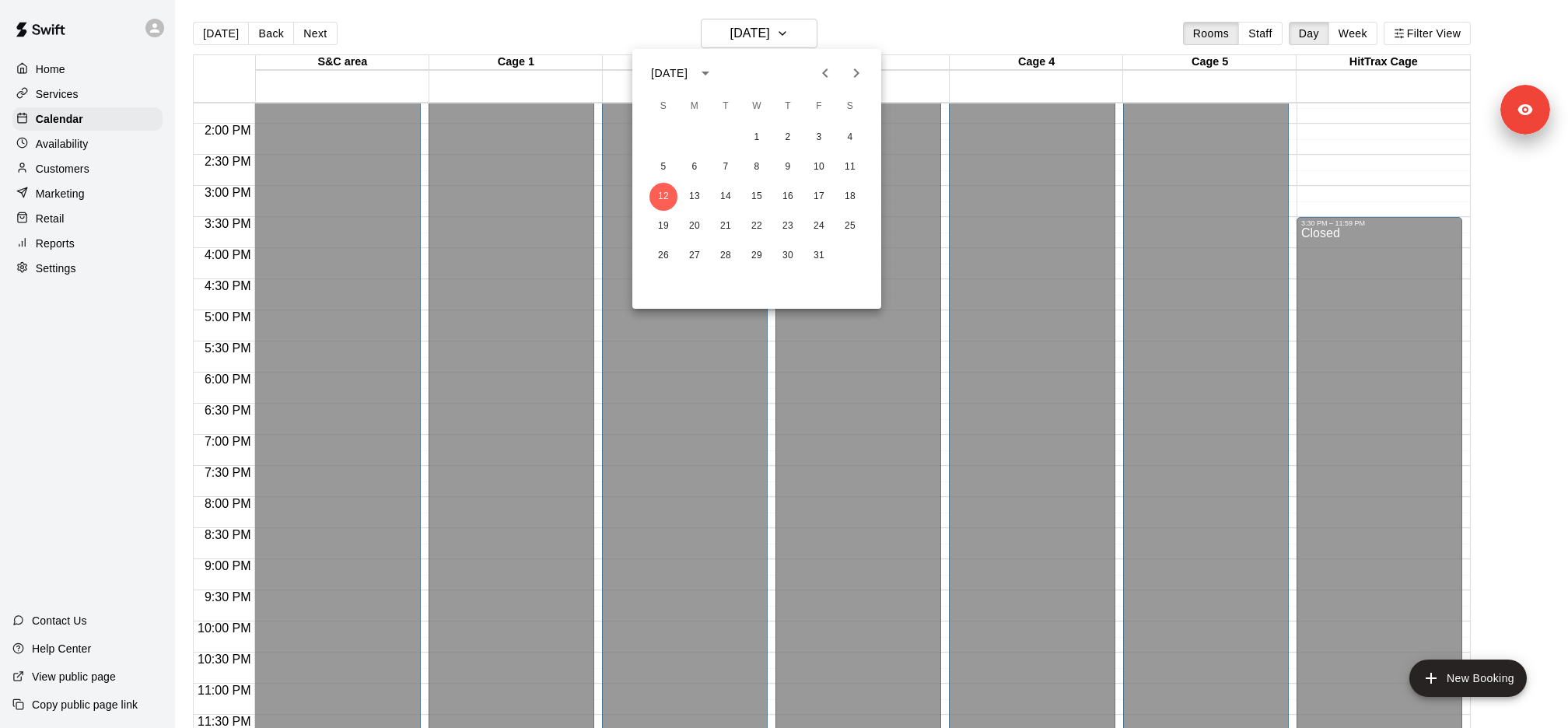
click at [701, 181] on div "1 2 3 4 5 6 7 8 9 10 11 12 13 14 15 16 17 18 19 20 21 22 23 24 25 26 27 28 29 3…" at bounding box center [756, 197] width 249 height 149
click at [697, 173] on button "6" at bounding box center [695, 167] width 28 height 28
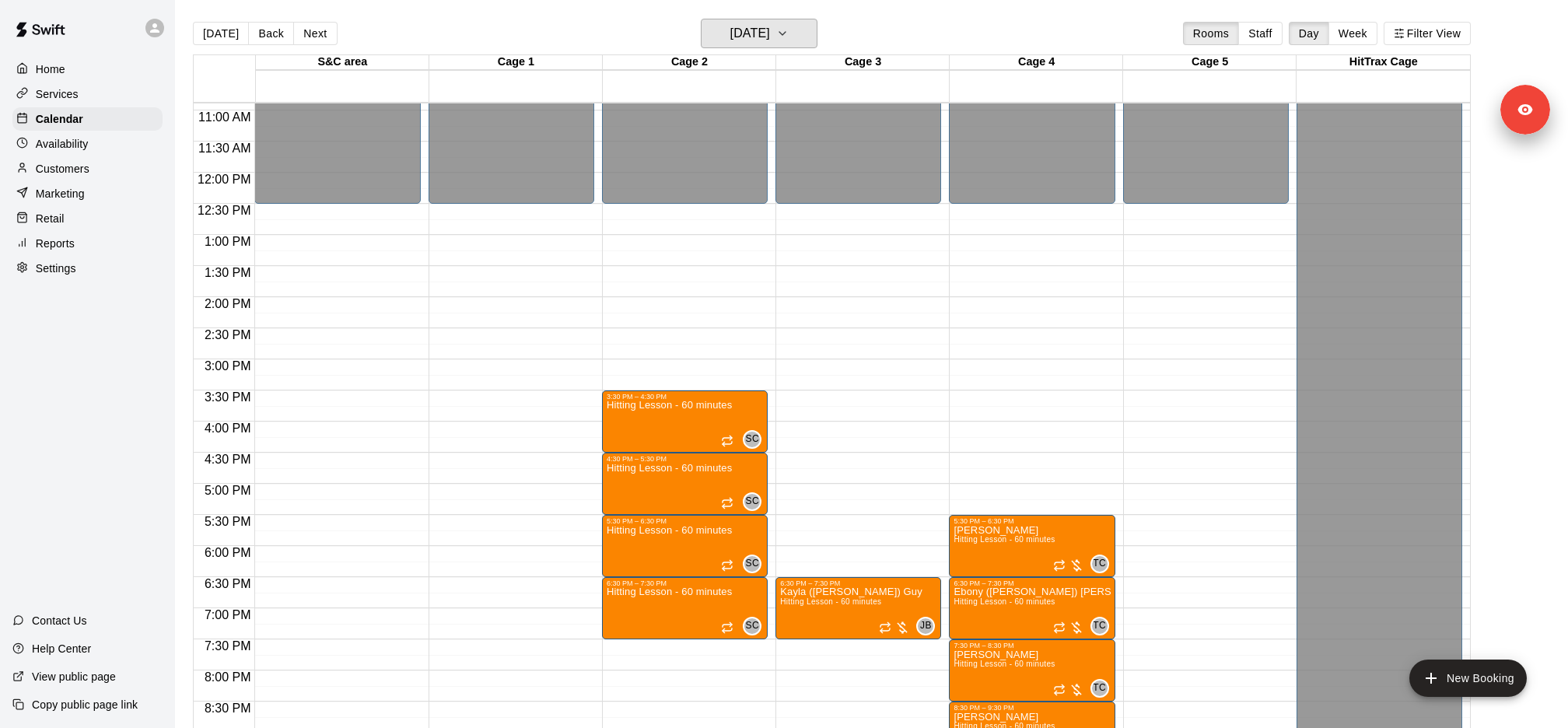
scroll to position [709, 0]
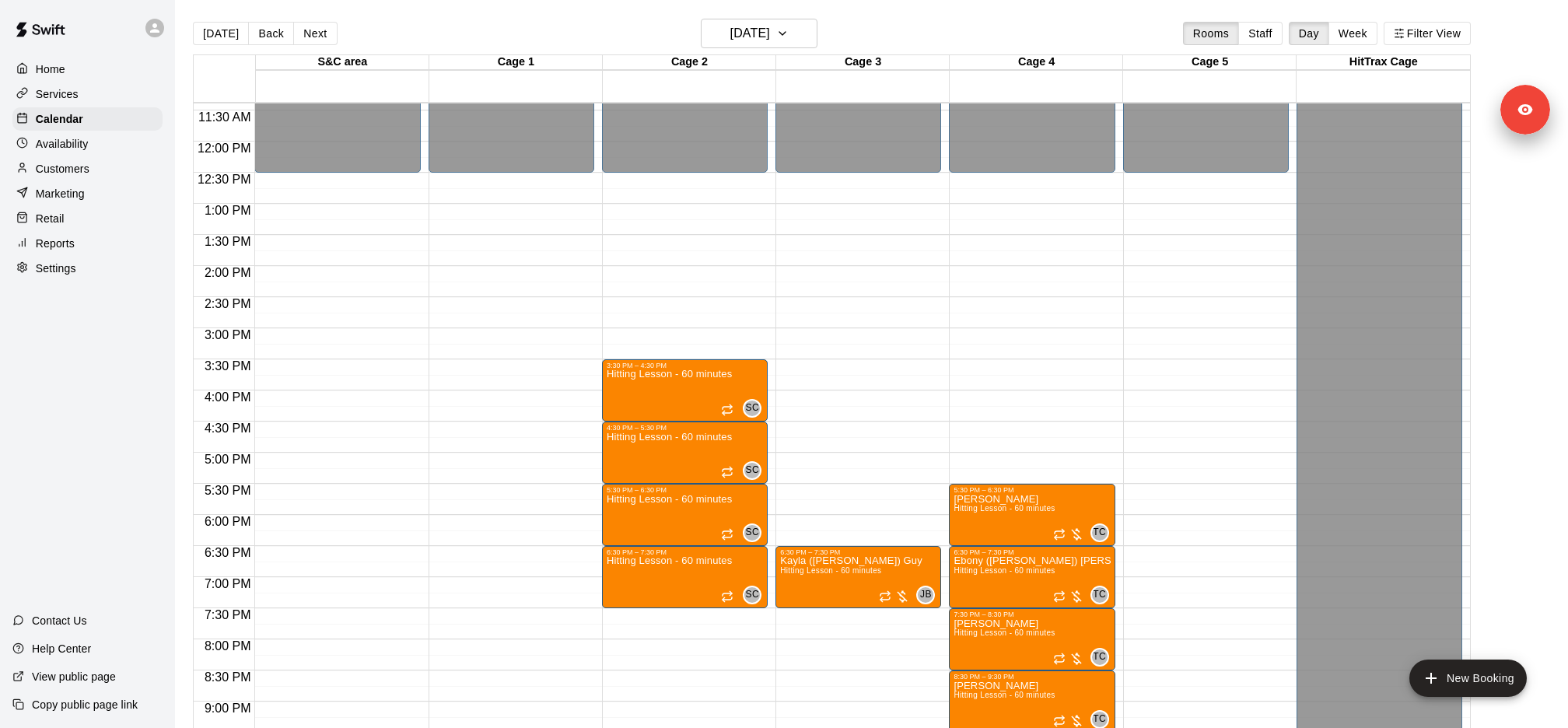
click at [65, 96] on p "Services" at bounding box center [57, 94] width 43 height 16
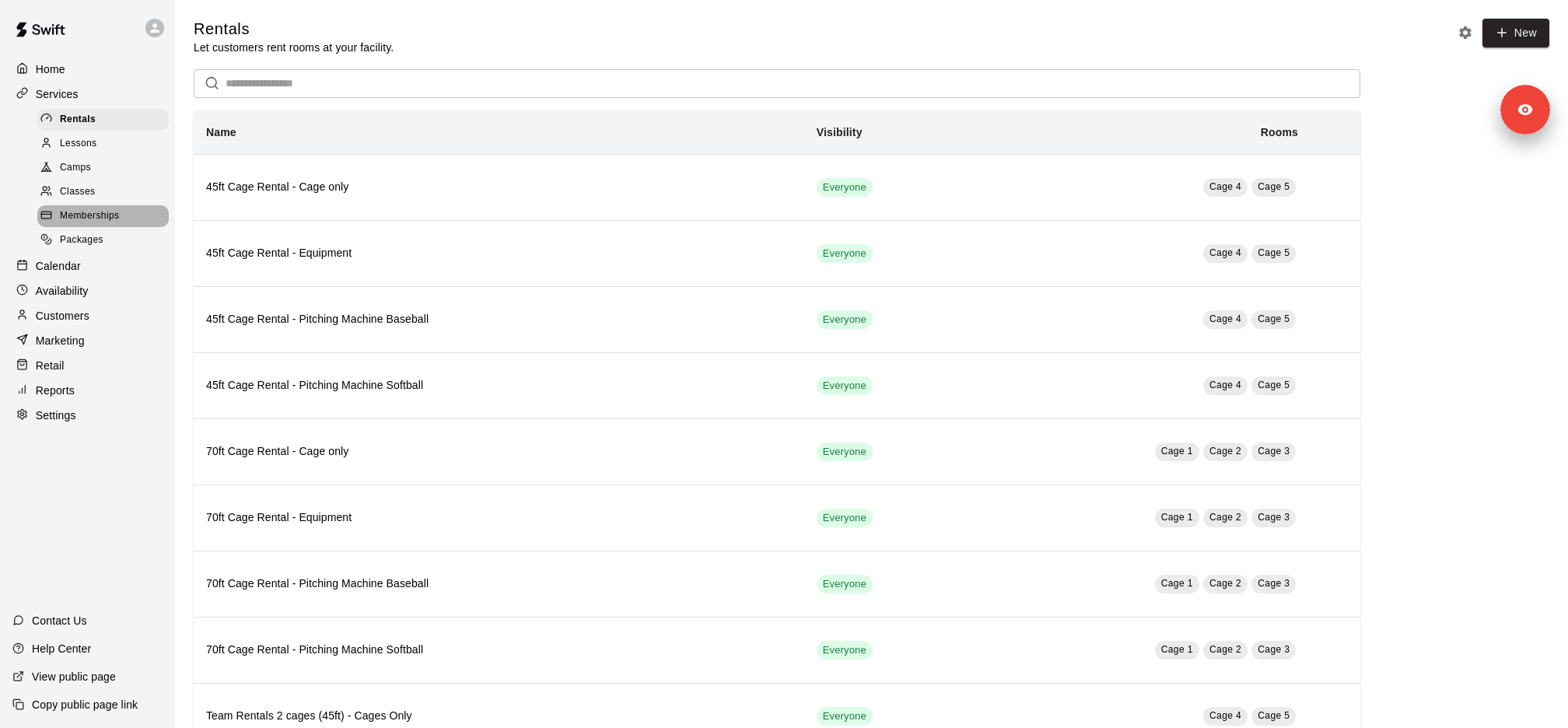
click at [110, 212] on span "Memberships" at bounding box center [90, 216] width 59 height 16
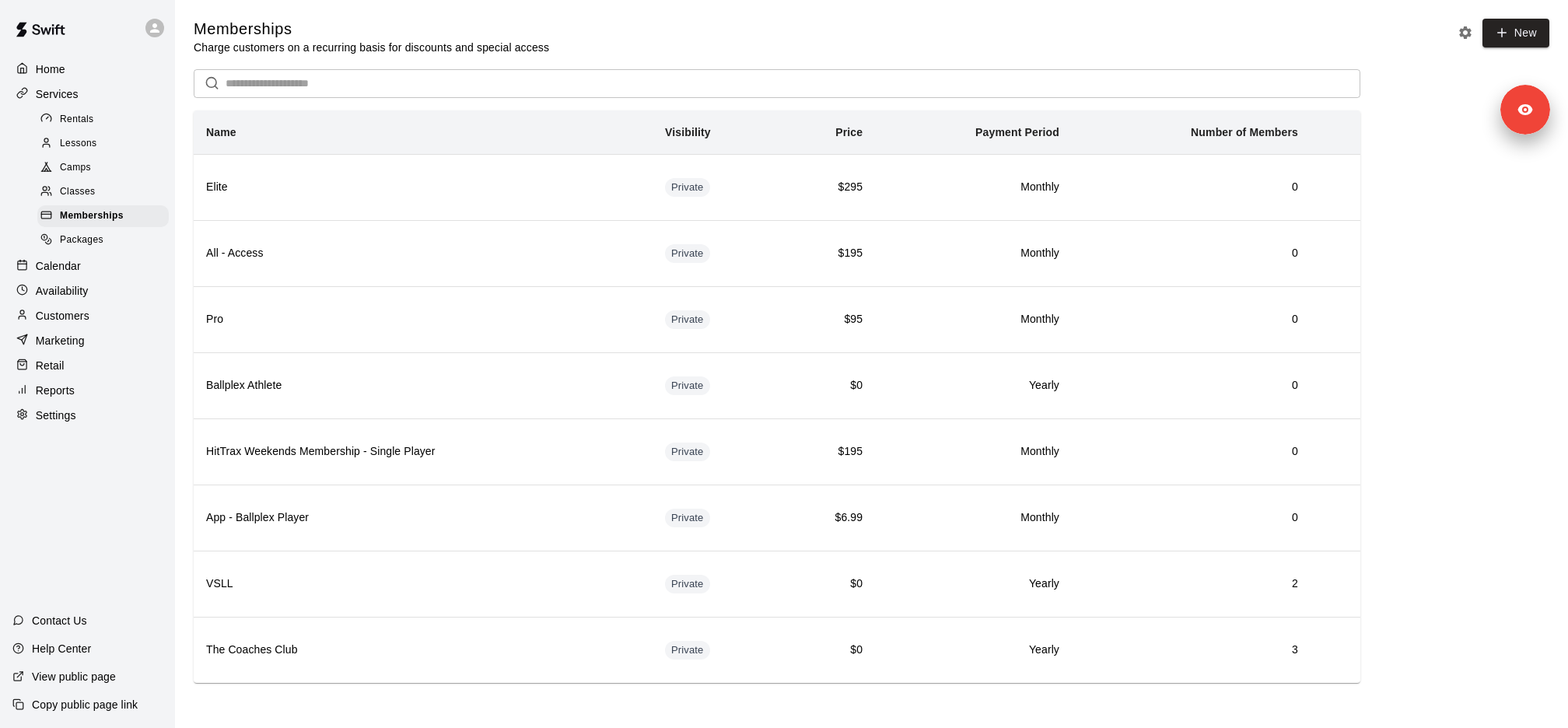
click at [108, 243] on div "Packages" at bounding box center [103, 240] width 131 height 22
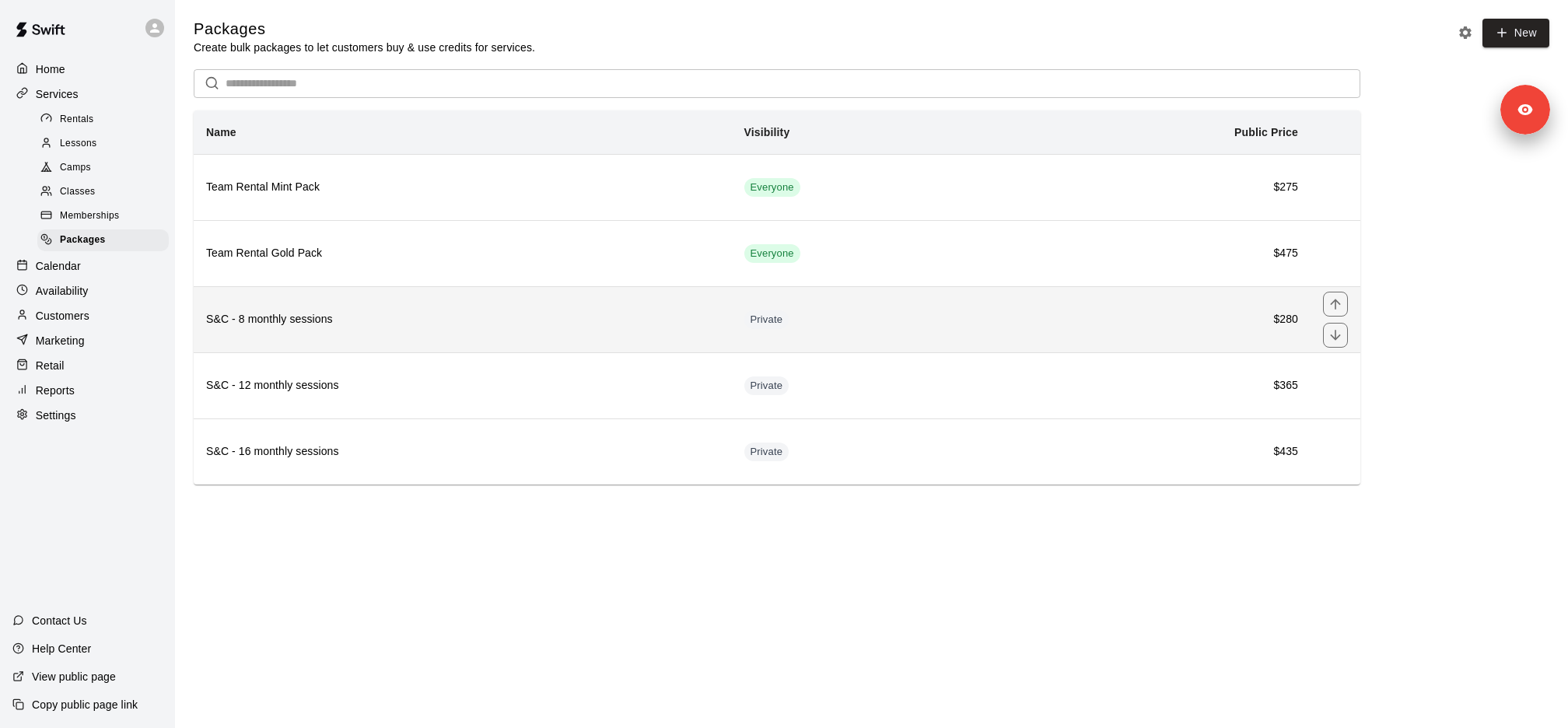
click at [323, 326] on th "S&C - 8 monthly sessions" at bounding box center [463, 319] width 538 height 66
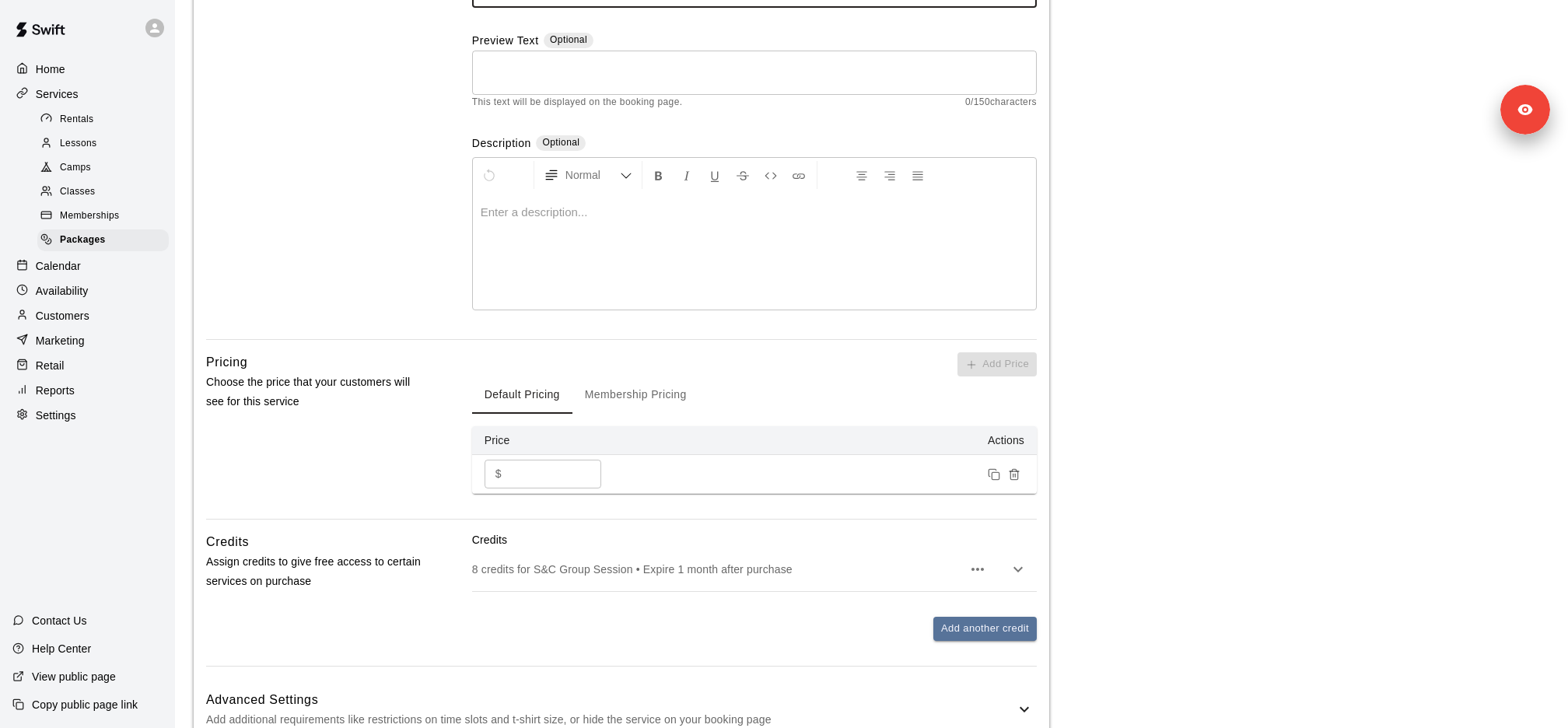
scroll to position [321, 0]
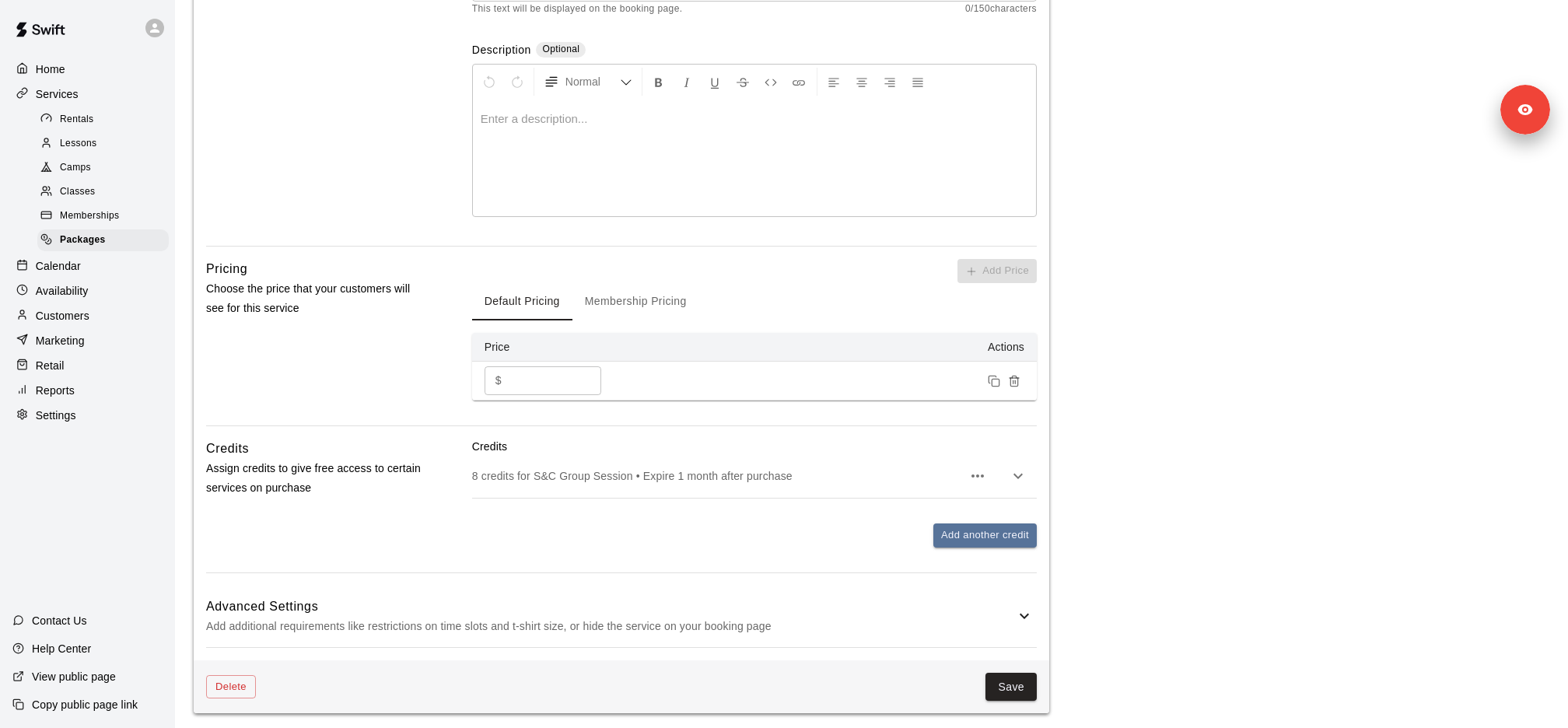
click at [605, 456] on div "8 credits for S&C Group Session • Expire 1 month after purchase" at bounding box center [754, 476] width 565 height 44
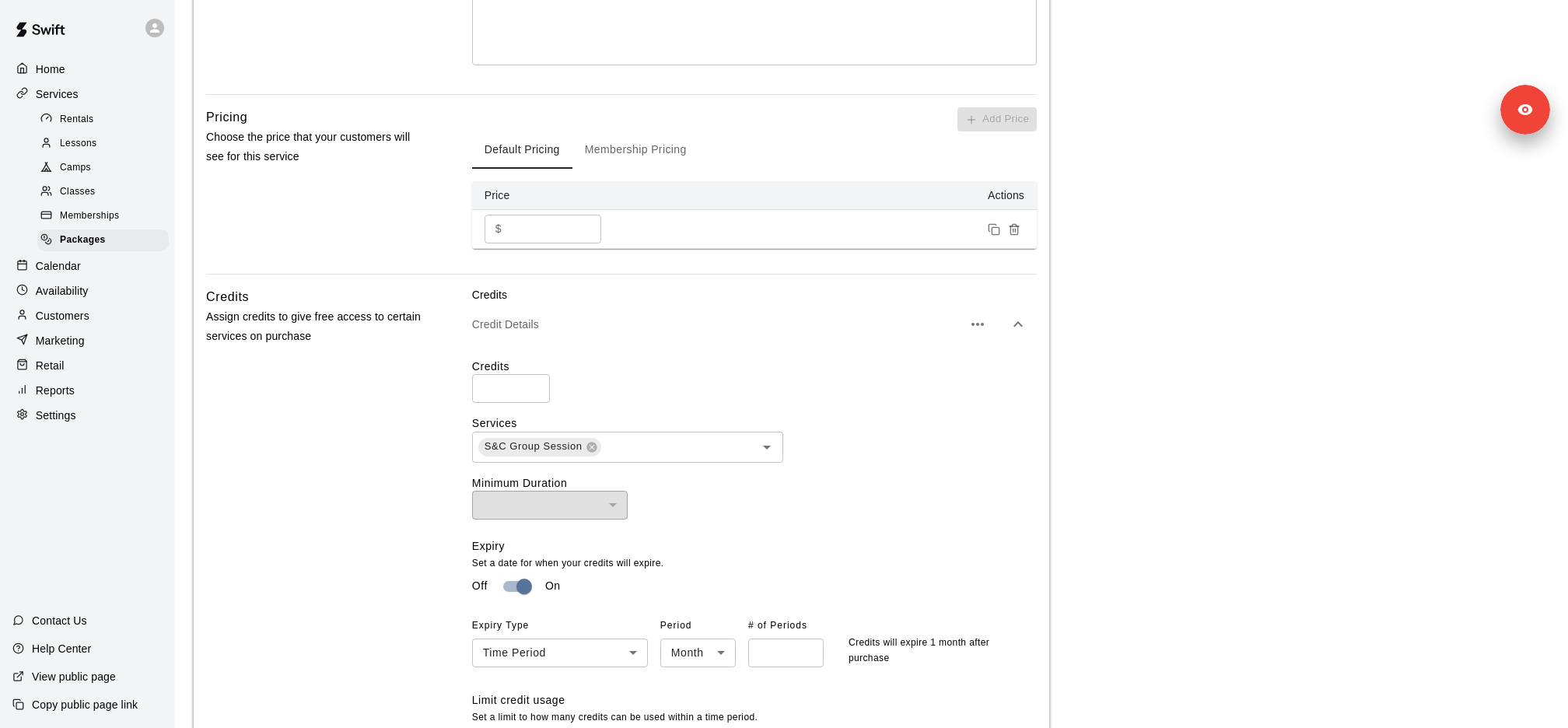
scroll to position [469, 0]
click at [125, 211] on div "Memberships" at bounding box center [103, 216] width 131 height 22
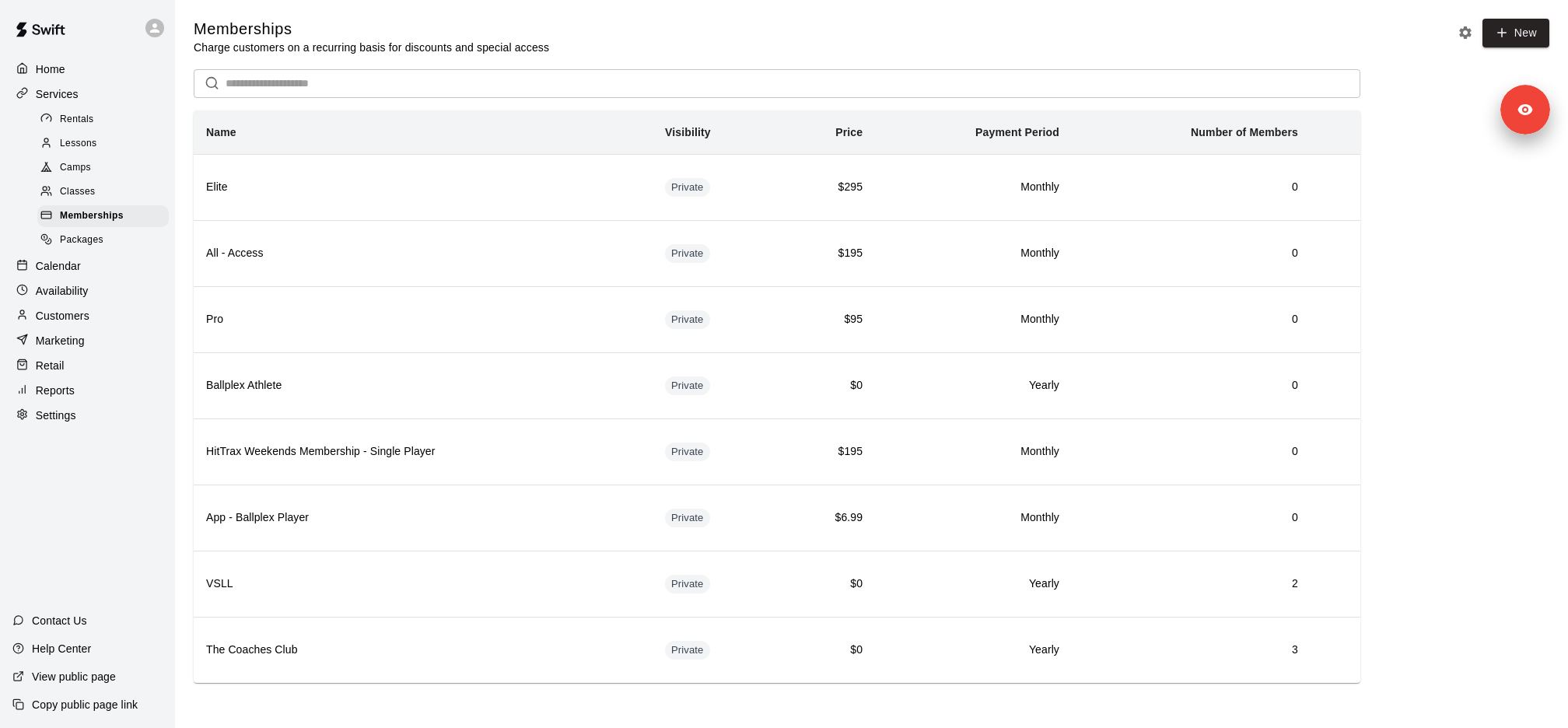
click at [104, 226] on link "Memberships" at bounding box center [107, 217] width 138 height 24
click at [105, 246] on div "Packages" at bounding box center [103, 240] width 131 height 22
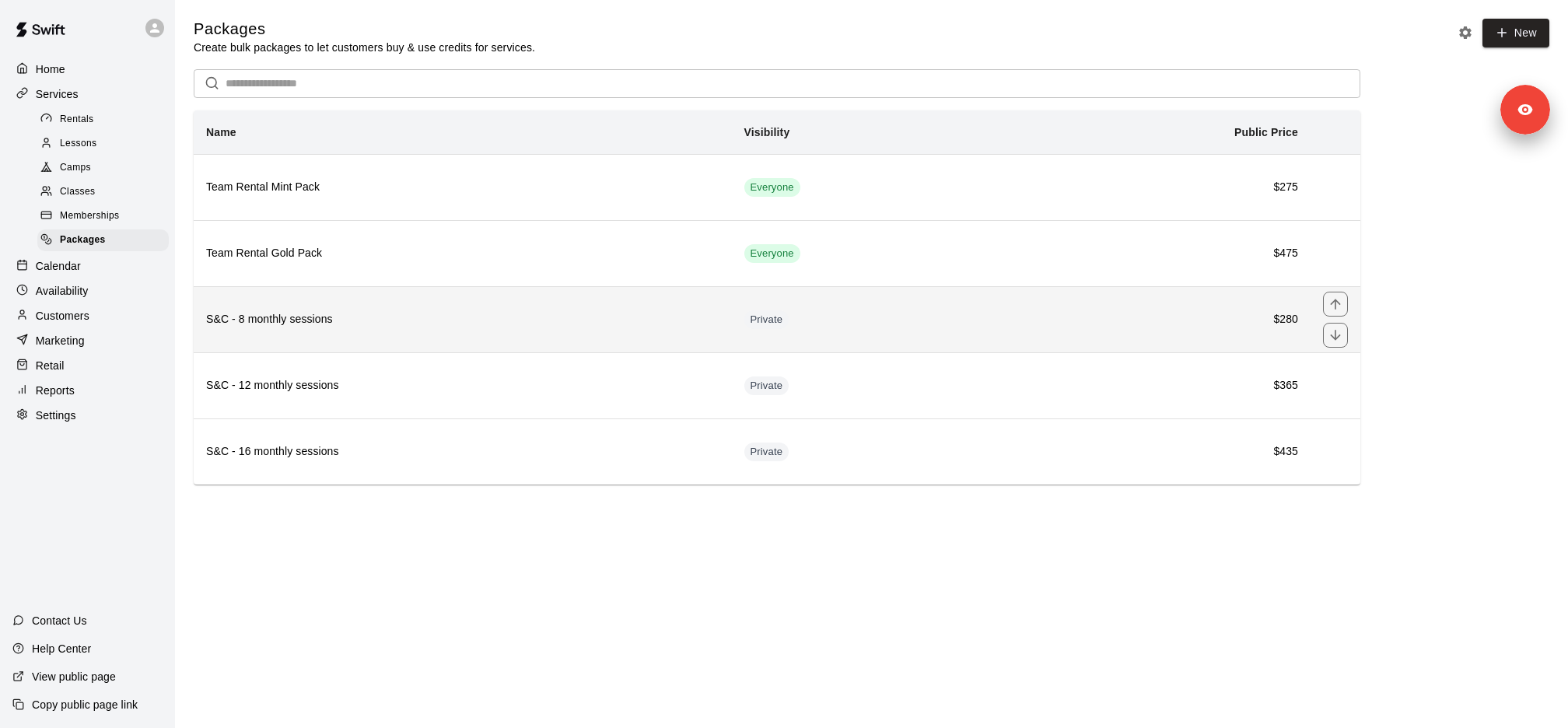
click at [469, 325] on th "S&C - 8 monthly sessions" at bounding box center [463, 319] width 538 height 66
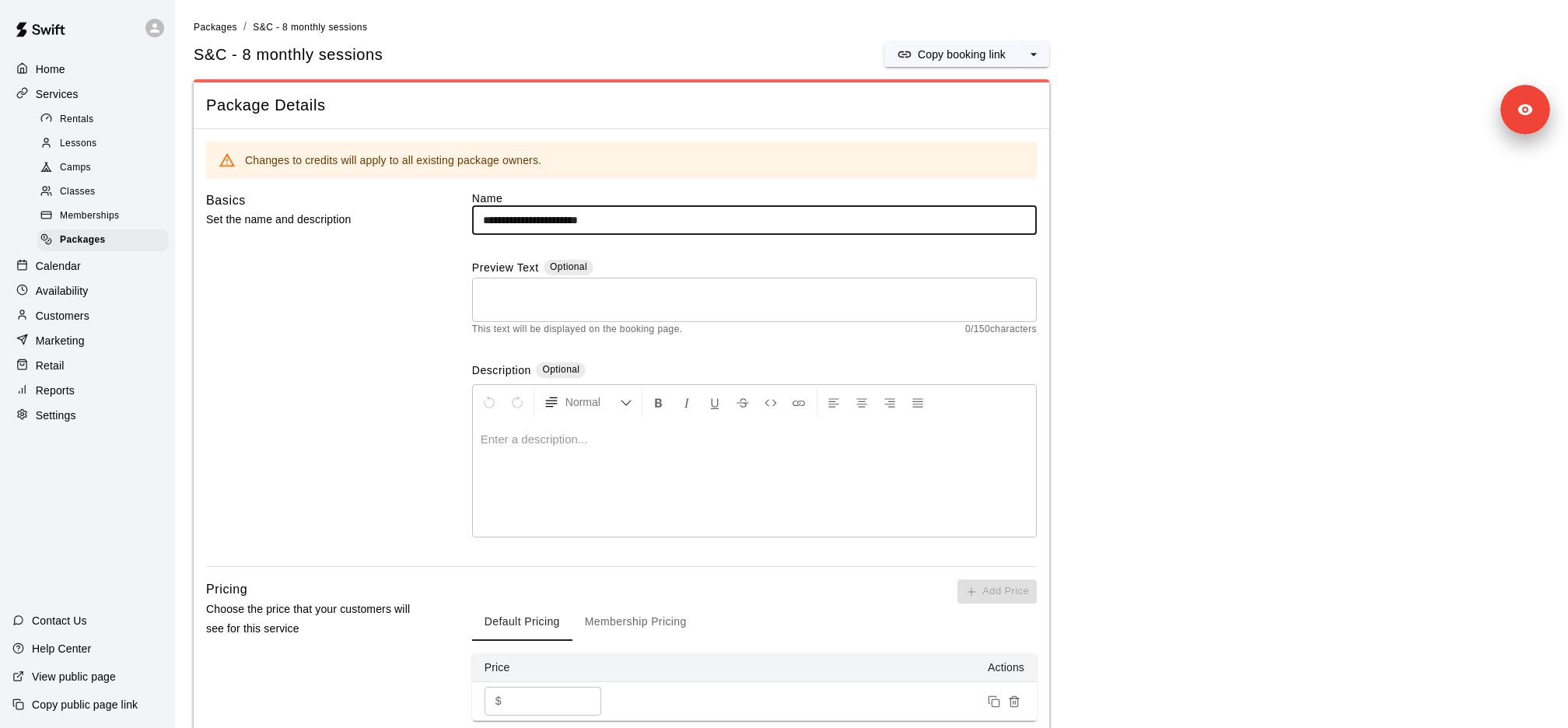
scroll to position [321, 0]
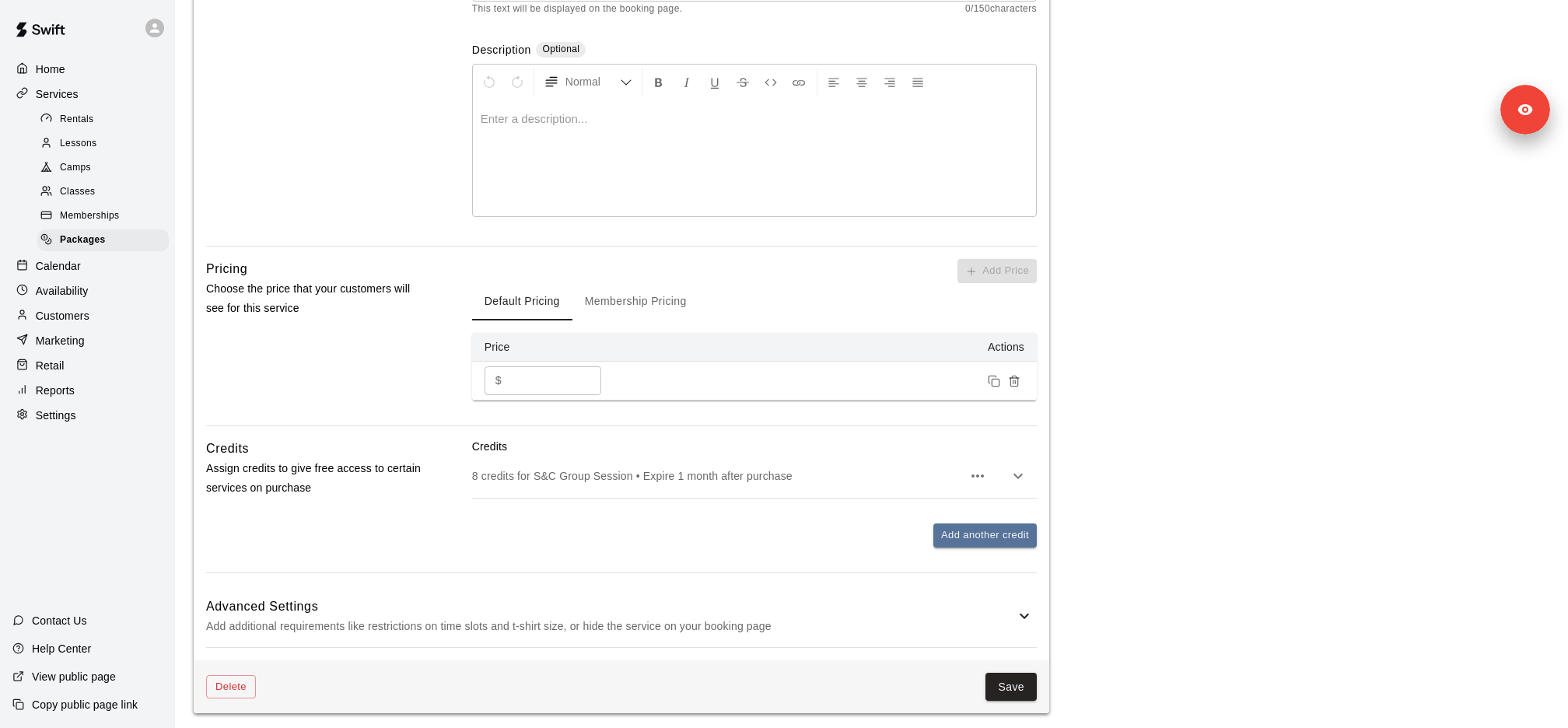
click at [647, 301] on button "Membership Pricing" at bounding box center [635, 302] width 127 height 38
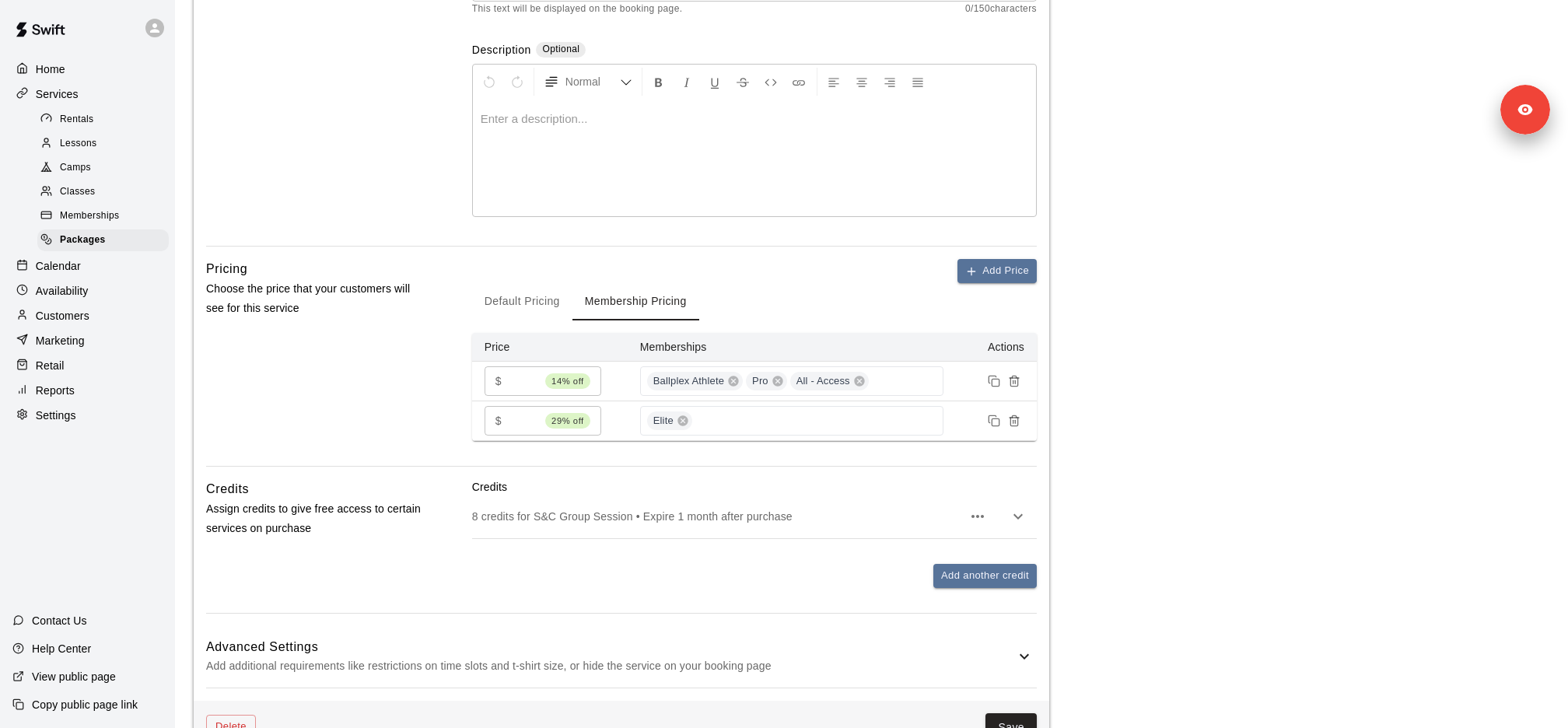
click at [125, 220] on div "Memberships" at bounding box center [103, 216] width 131 height 22
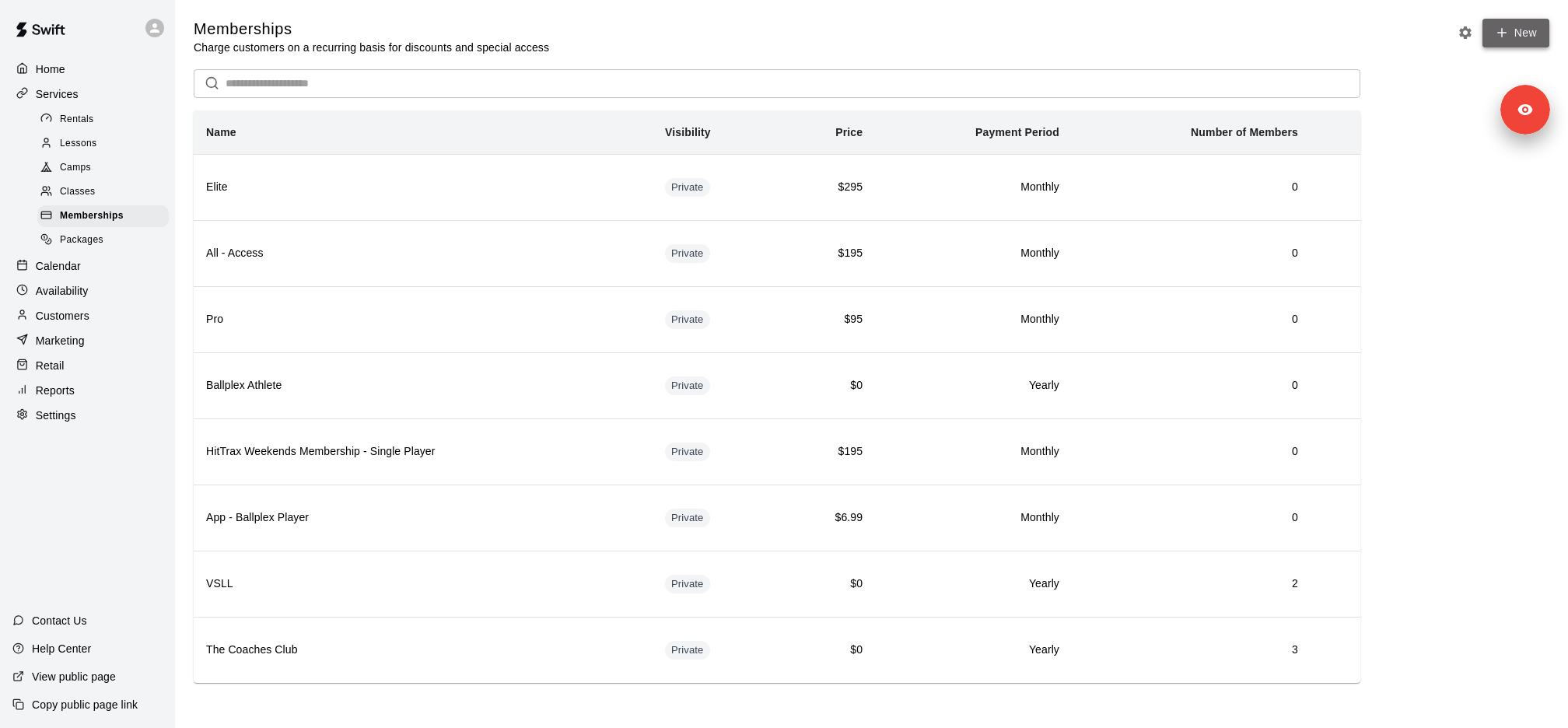
click at [1501, 38] on icon at bounding box center [1502, 32] width 14 height 14
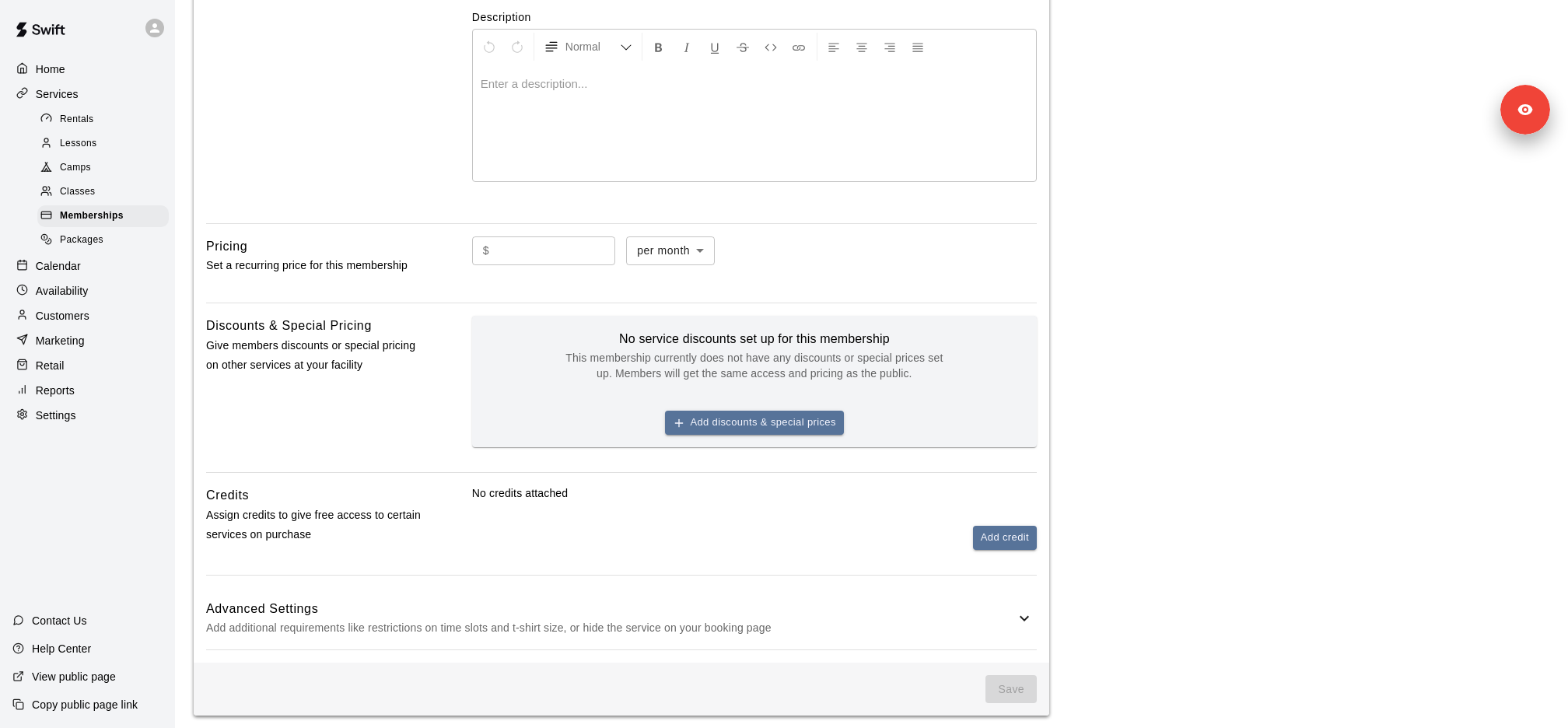
scroll to position [315, 0]
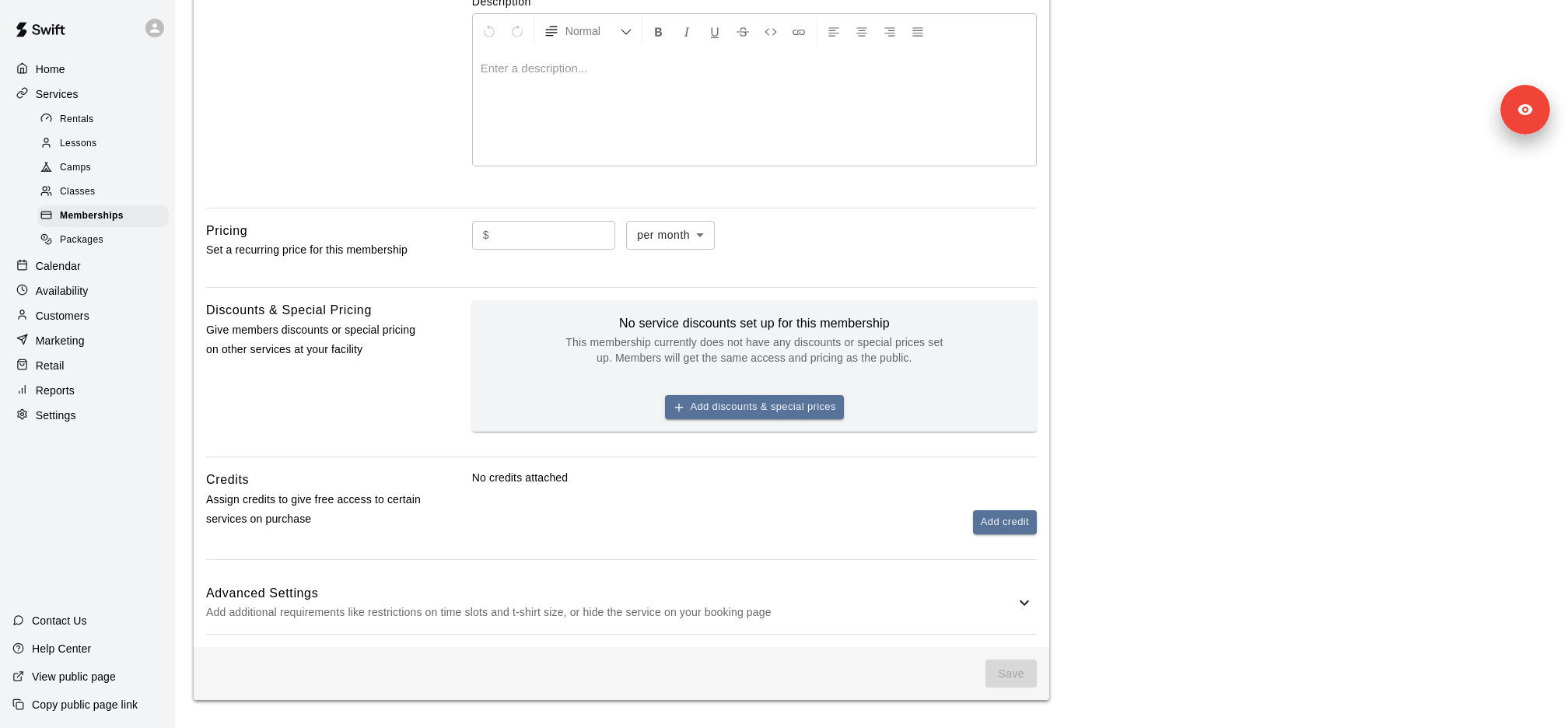
click at [109, 180] on link "Classes" at bounding box center [107, 192] width 138 height 24
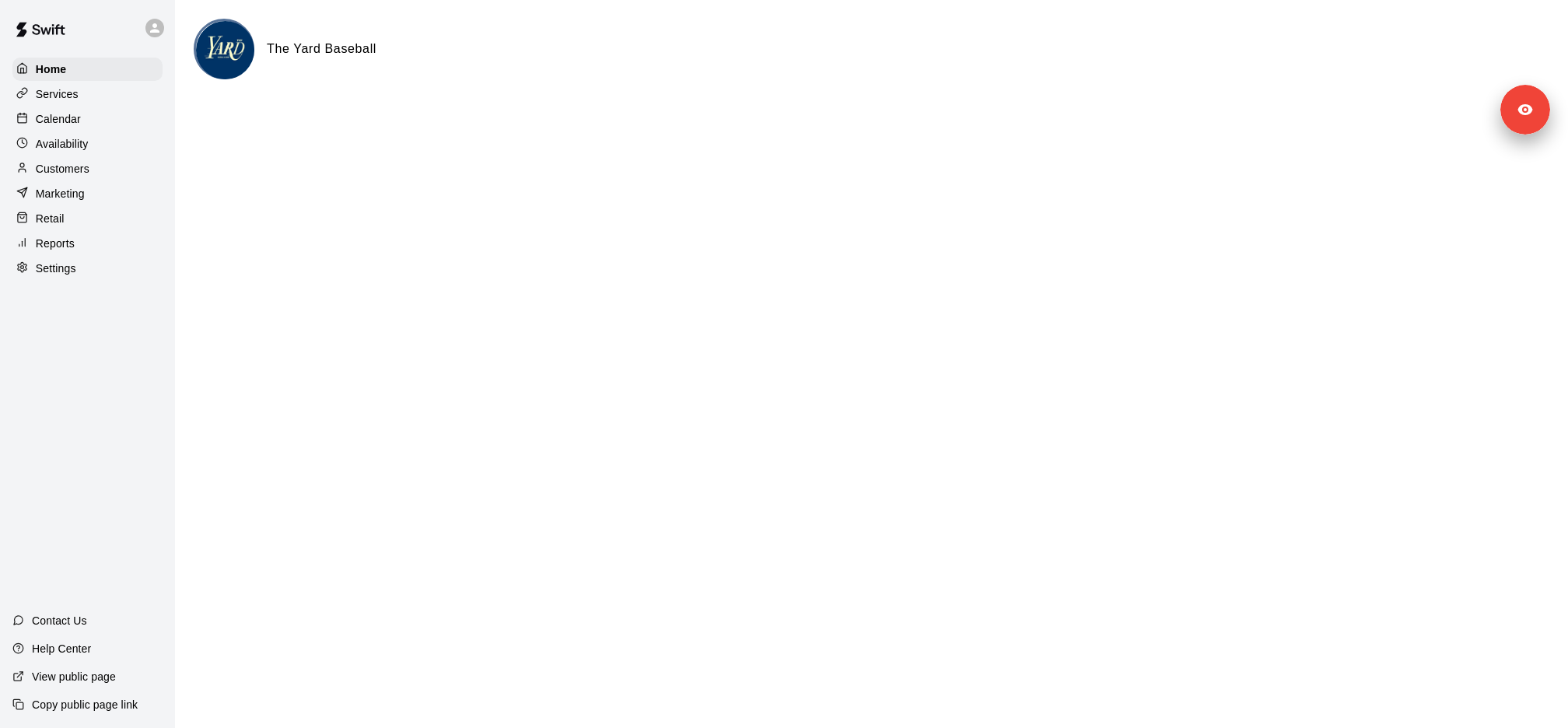
click at [94, 162] on div "Customers" at bounding box center [87, 169] width 150 height 24
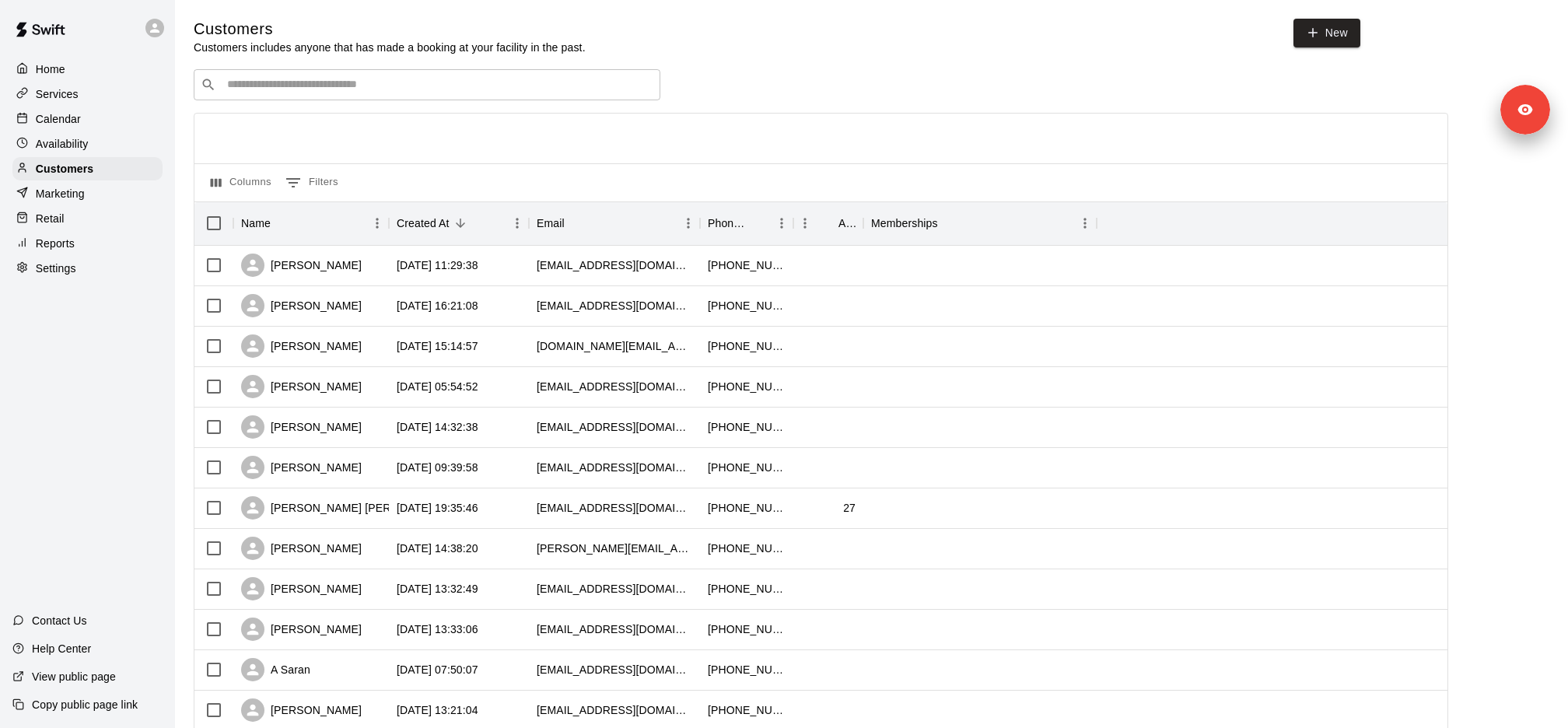
click at [77, 246] on div "Reports" at bounding box center [87, 243] width 150 height 24
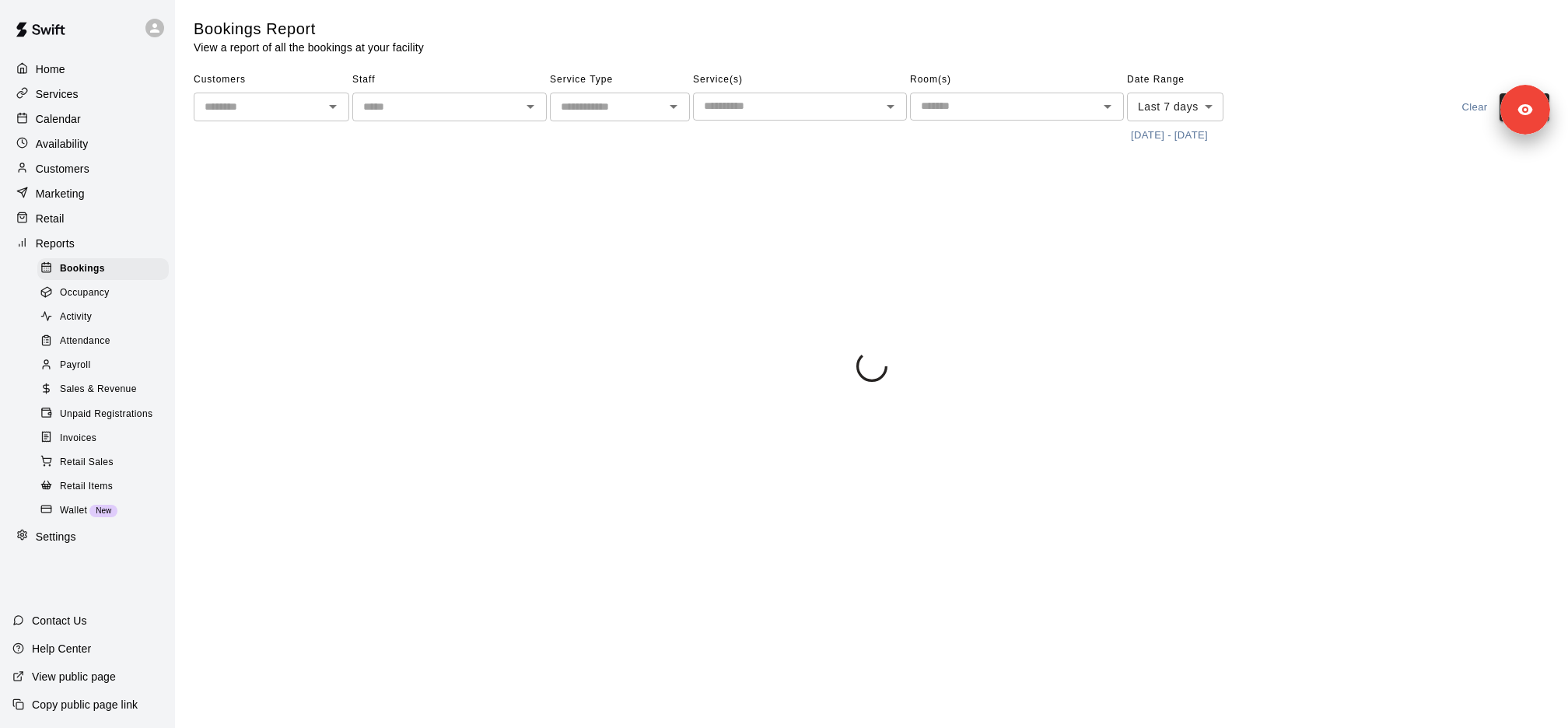
click at [114, 386] on span "Sales & Revenue" at bounding box center [99, 390] width 77 height 16
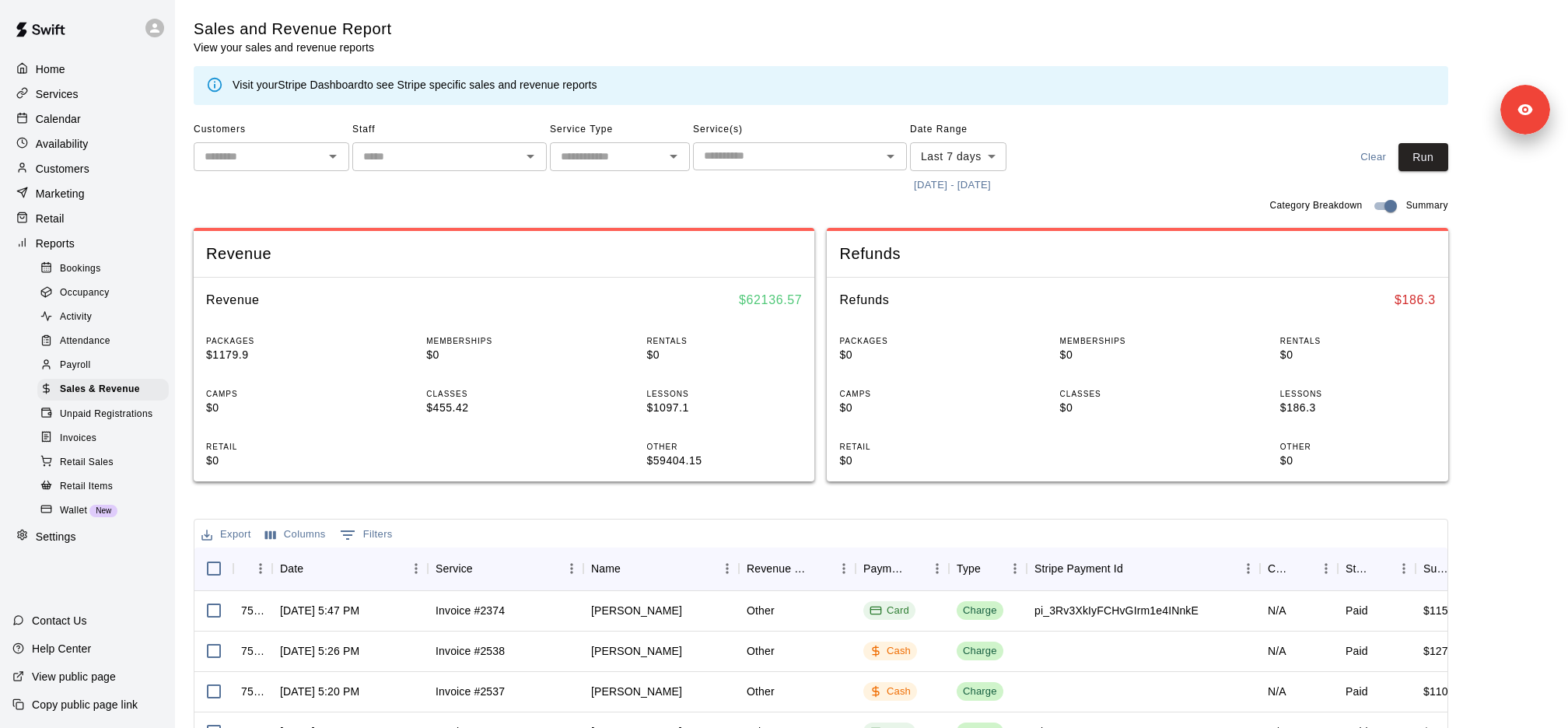
click at [621, 155] on input "text" at bounding box center [607, 156] width 105 height 19
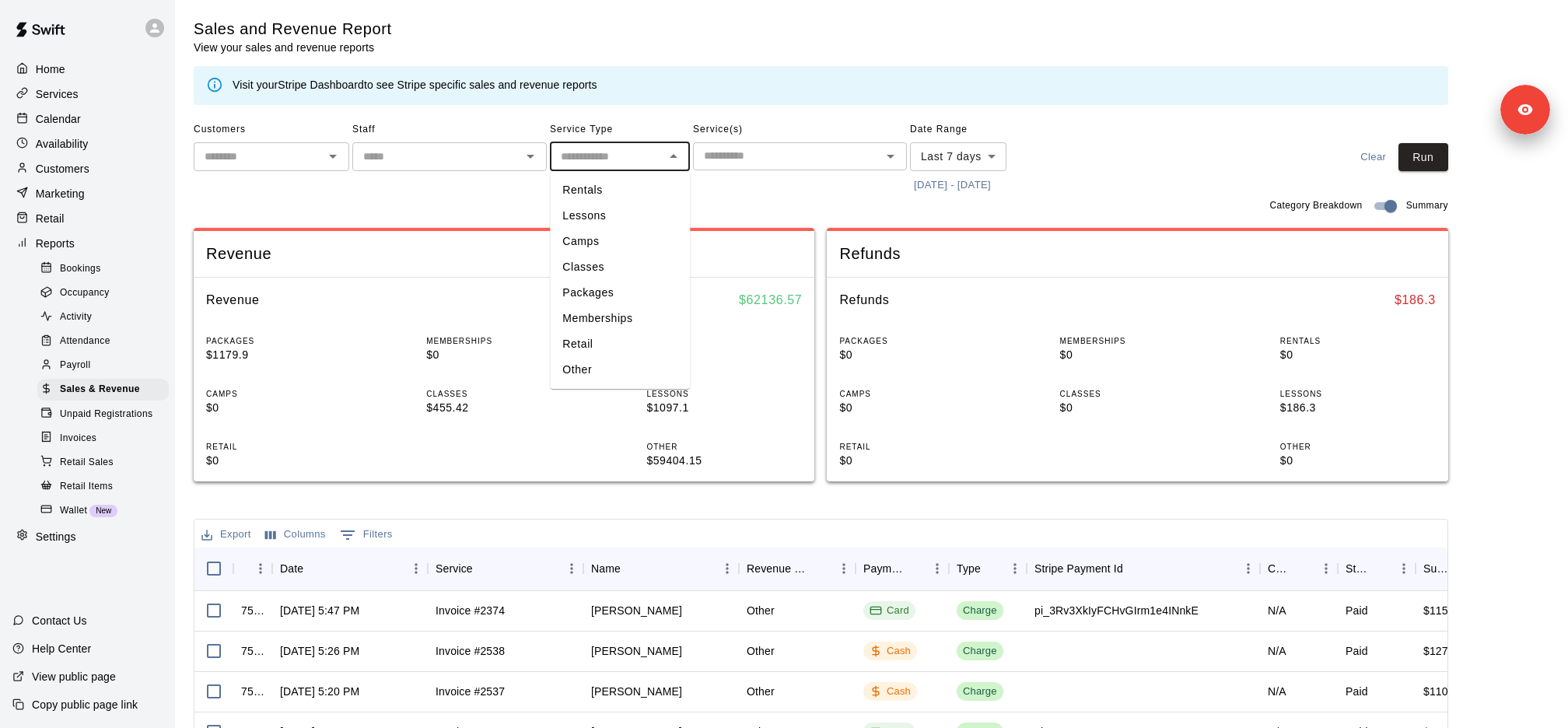
click at [605, 293] on li "Packages" at bounding box center [620, 292] width 140 height 25
type input "********"
click at [953, 146] on body "Home Services Calendar Availability Customers Marketing Retail Reports Bookings…" at bounding box center [784, 535] width 1568 height 1070
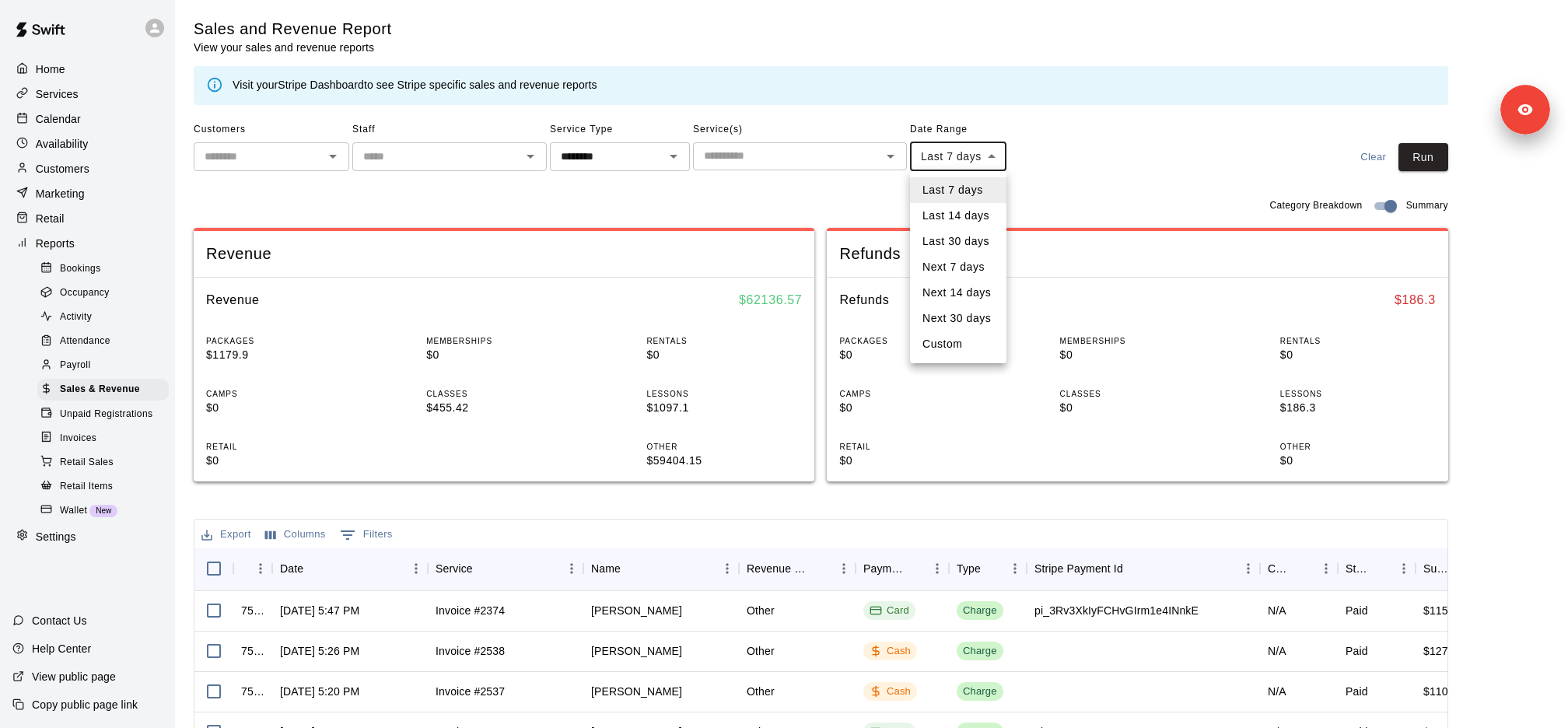
drag, startPoint x: 956, startPoint y: 304, endPoint x: 954, endPoint y: 237, distance: 67.0
click at [954, 237] on ul "Last 7 days Last 14 days Last 30 days Next 7 days Next 14 days Next 30 days Cus…" at bounding box center [958, 267] width 96 height 192
click at [954, 237] on li "Last 30 days" at bounding box center [958, 241] width 96 height 25
type input "*****"
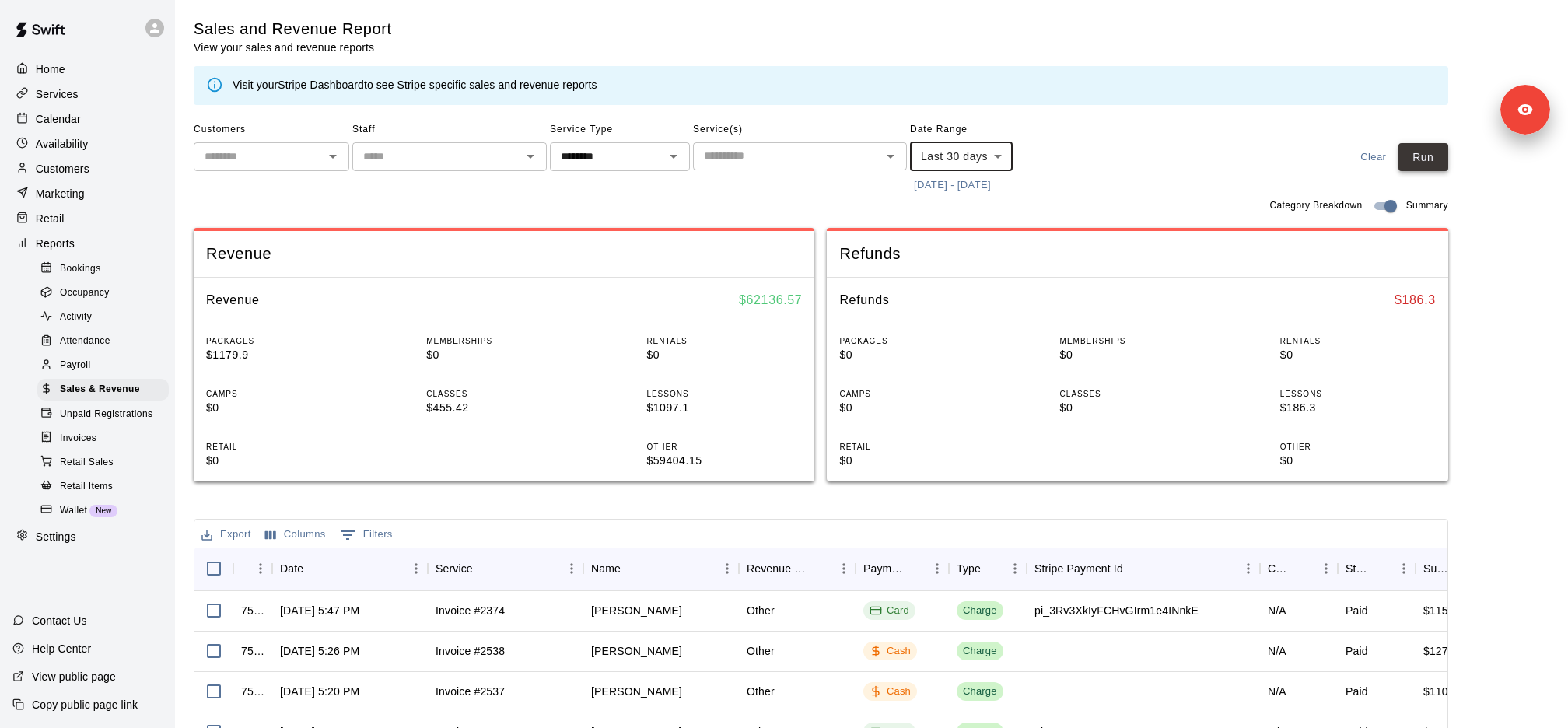
click at [1176, 158] on button "Run" at bounding box center [1423, 157] width 50 height 29
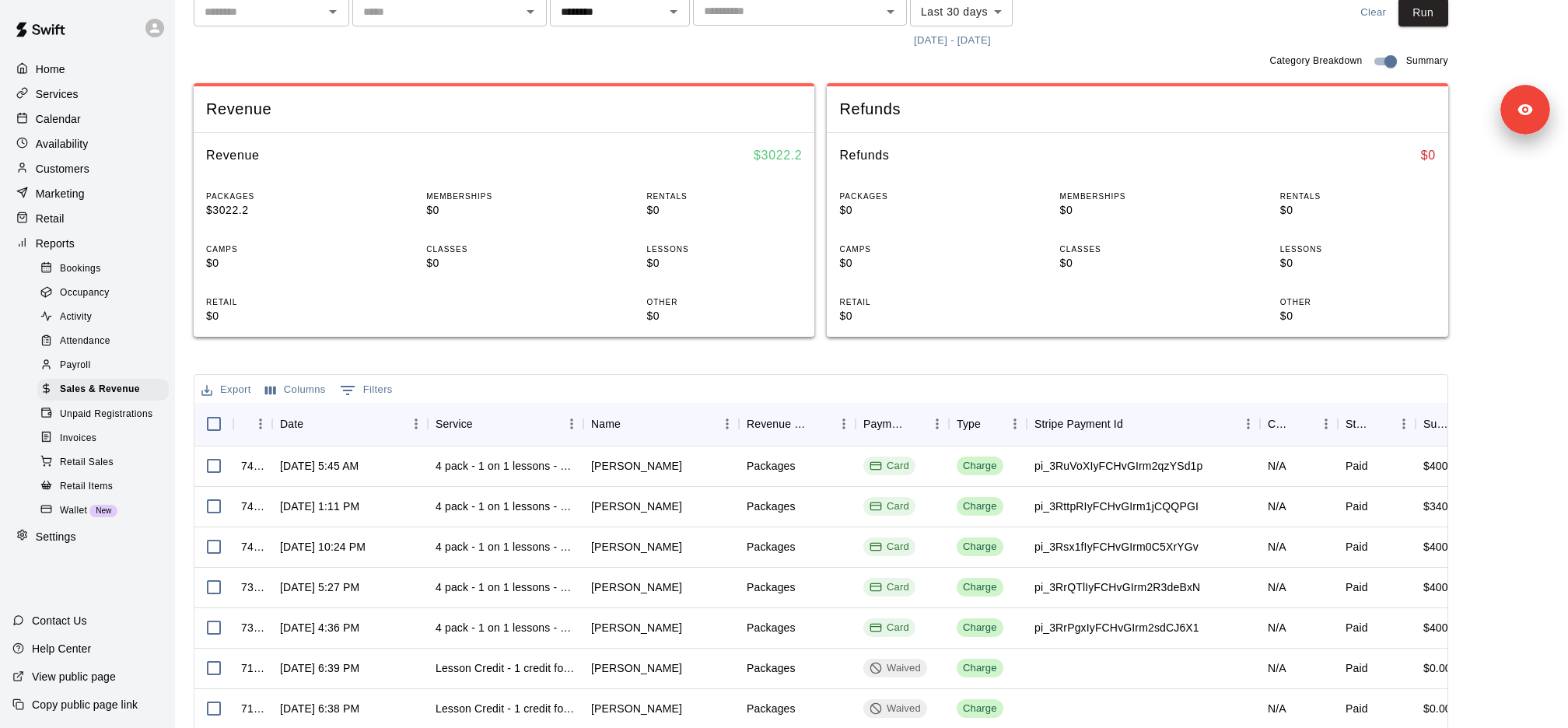
scroll to position [182, 0]
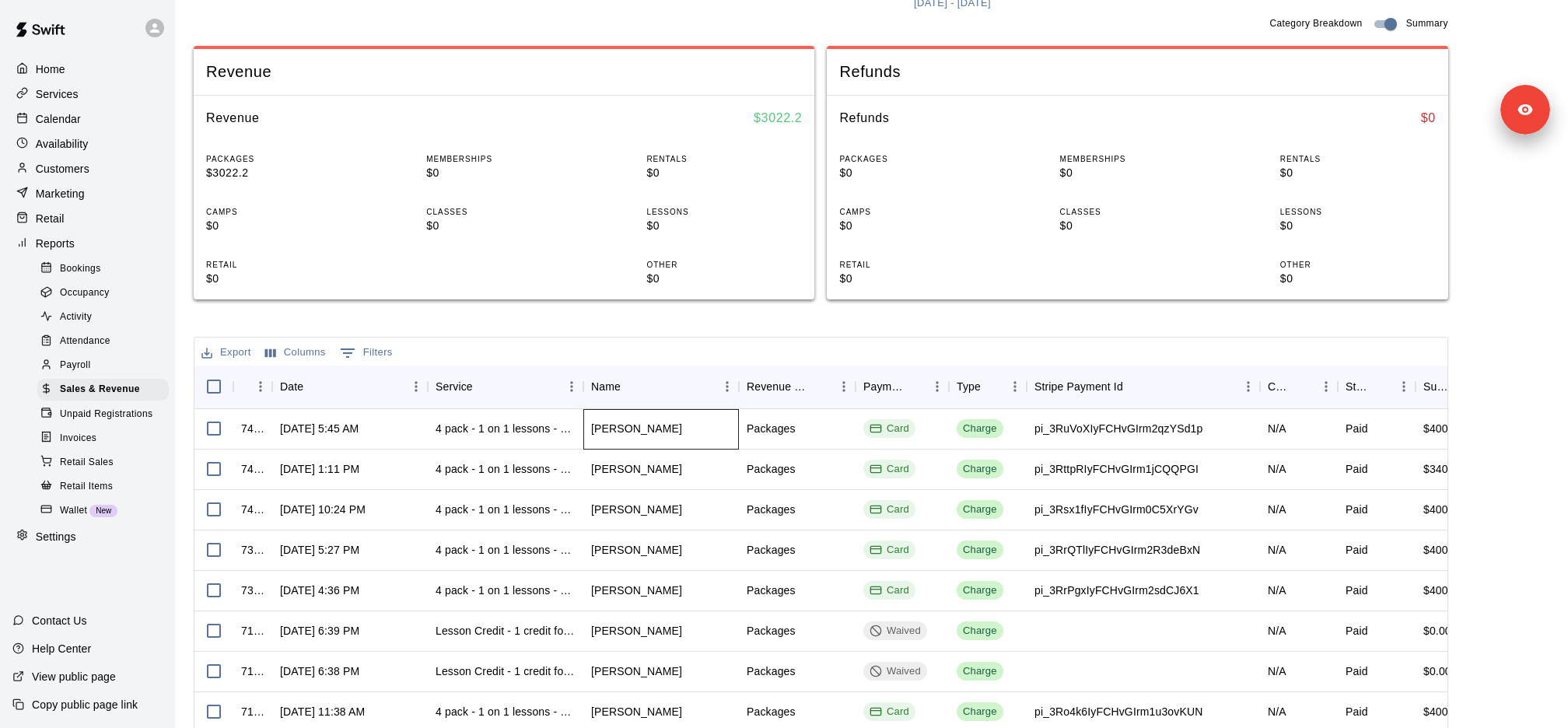
click at [642, 429] on div "Randolph Williams" at bounding box center [636, 428] width 91 height 16
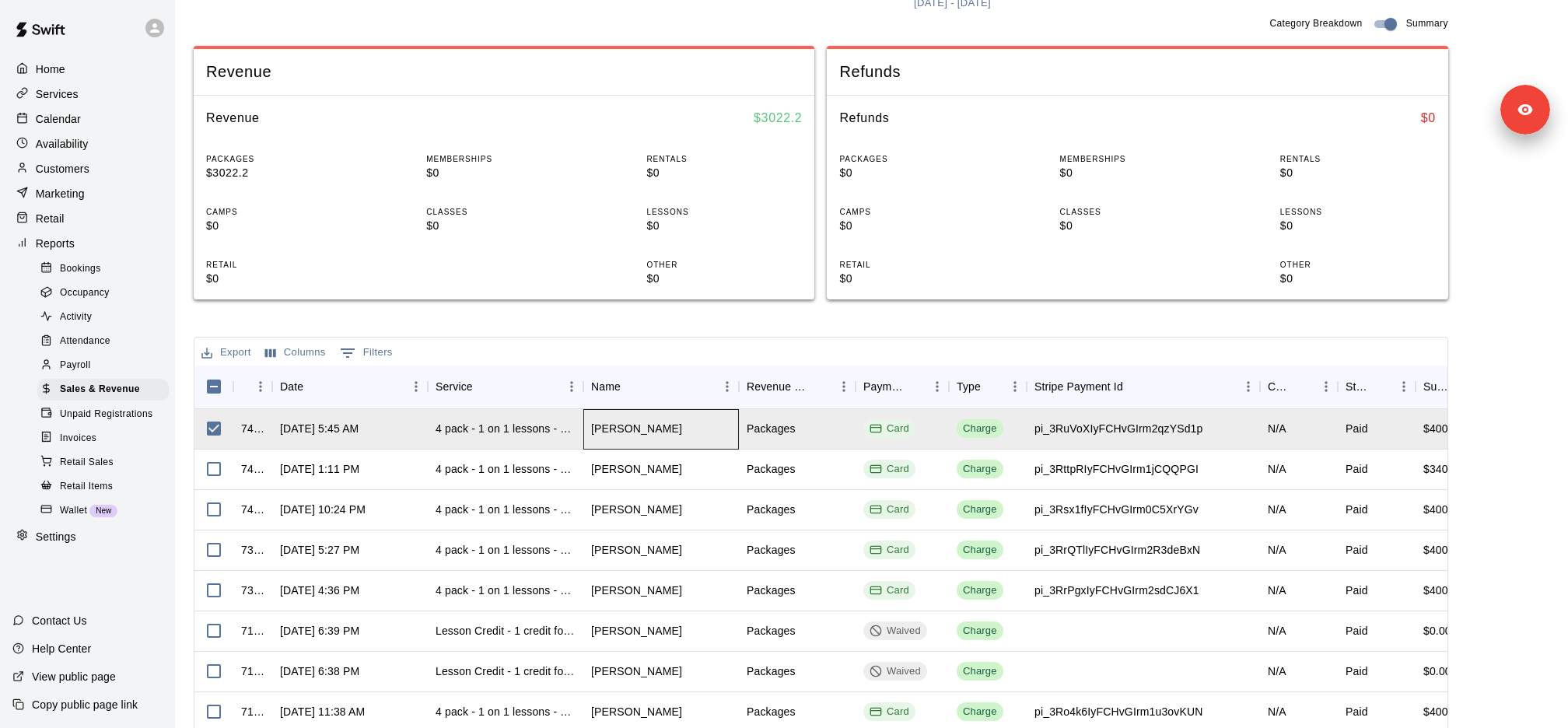
click at [642, 429] on div "Randolph Williams" at bounding box center [636, 428] width 91 height 16
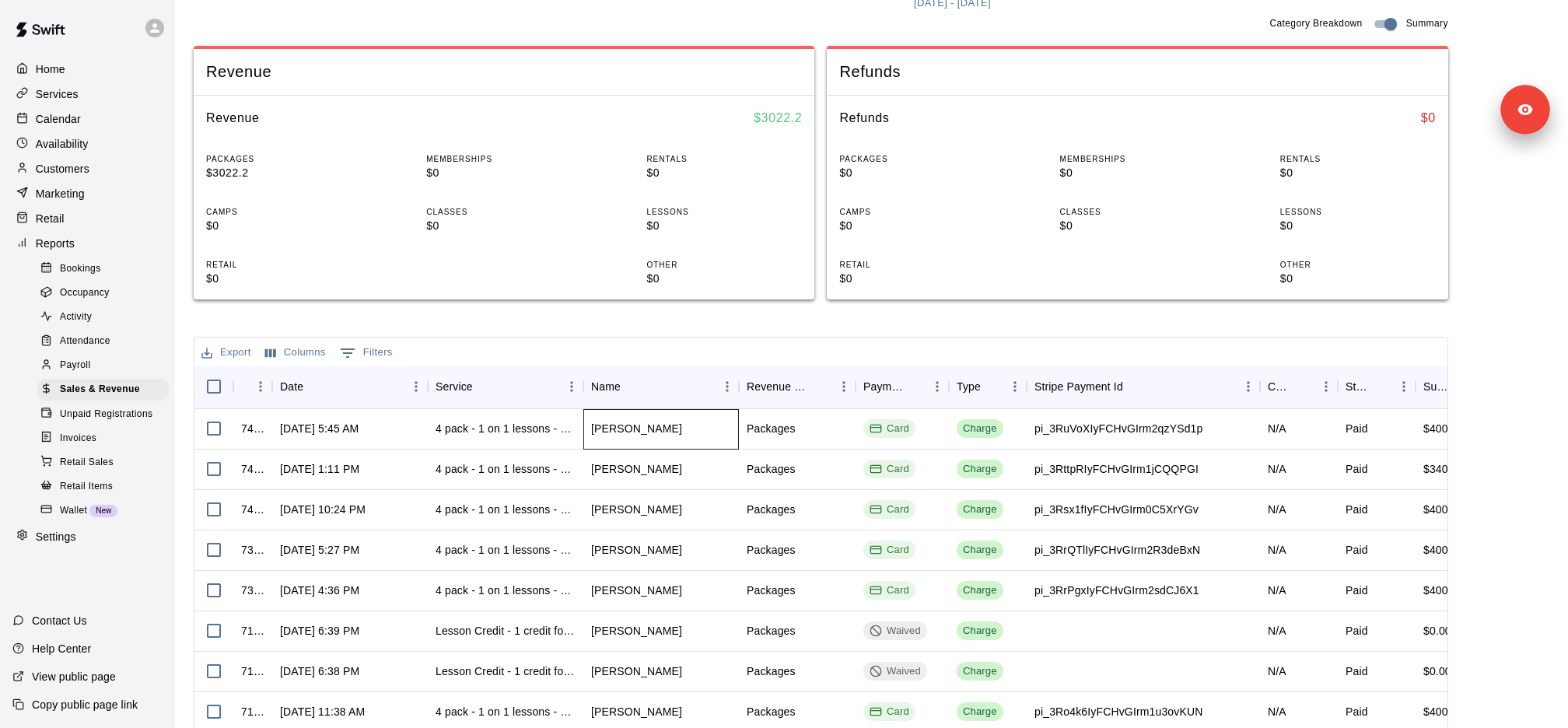
click at [642, 429] on div "Randolph Williams" at bounding box center [636, 428] width 91 height 16
copy div "Randolph Williams"
click at [96, 172] on div "Customers" at bounding box center [87, 169] width 150 height 24
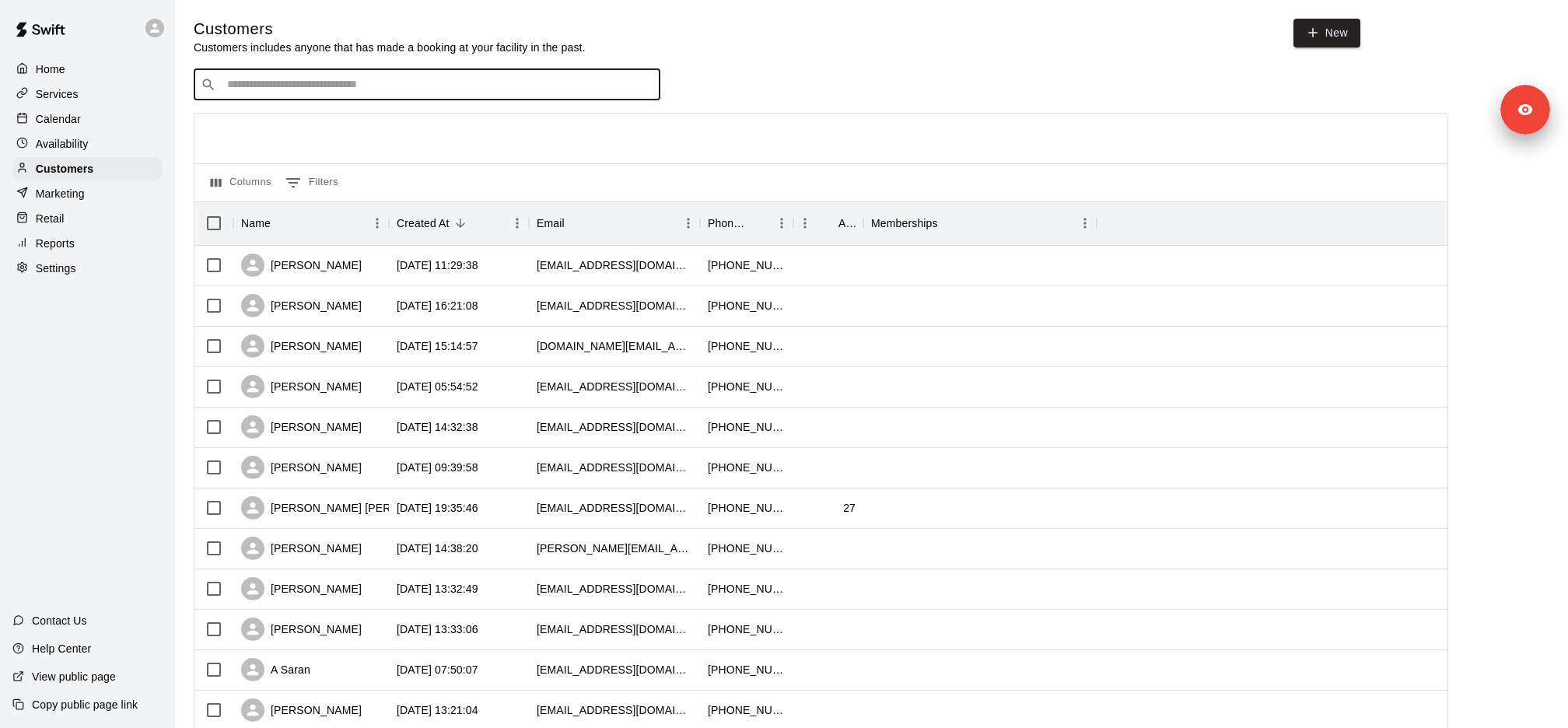
click at [344, 88] on input "Search customers by name or email" at bounding box center [438, 85] width 431 height 16
paste input "**********"
type input "**********"
click at [351, 120] on div "Randolph Williams rwilliams003@gmail.com" at bounding box center [442, 126] width 411 height 33
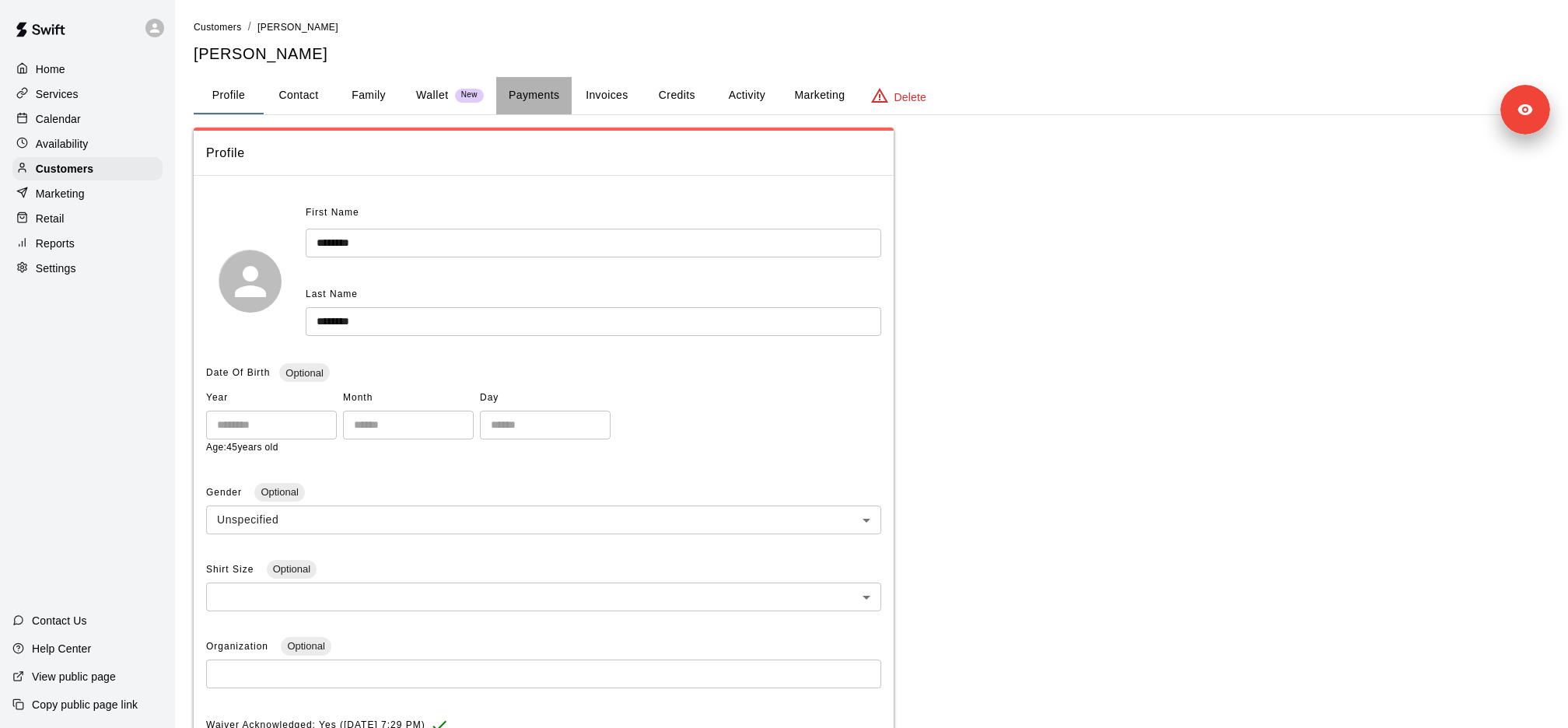
click at [546, 99] on button "Payments" at bounding box center [534, 95] width 75 height 38
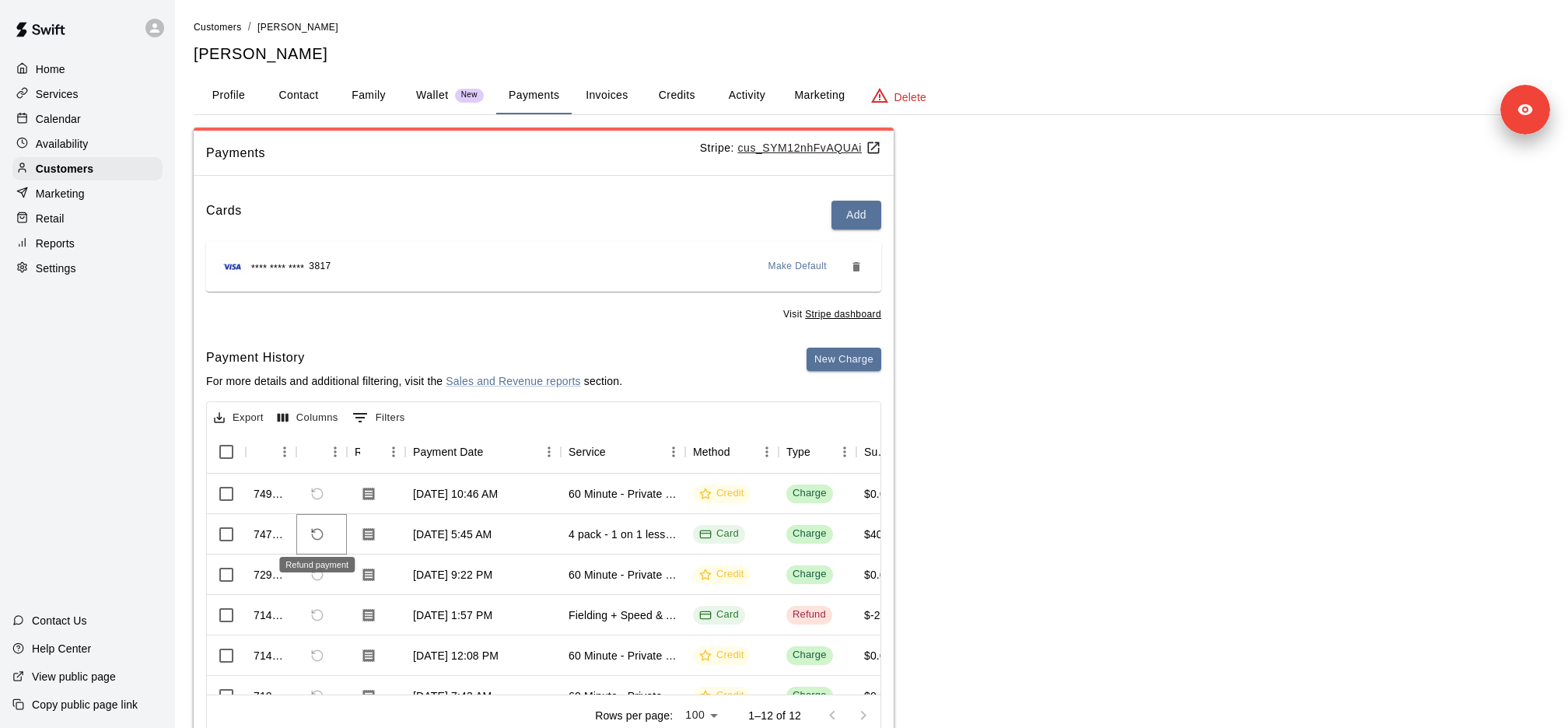
click at [315, 531] on icon "Refund payment" at bounding box center [317, 534] width 14 height 14
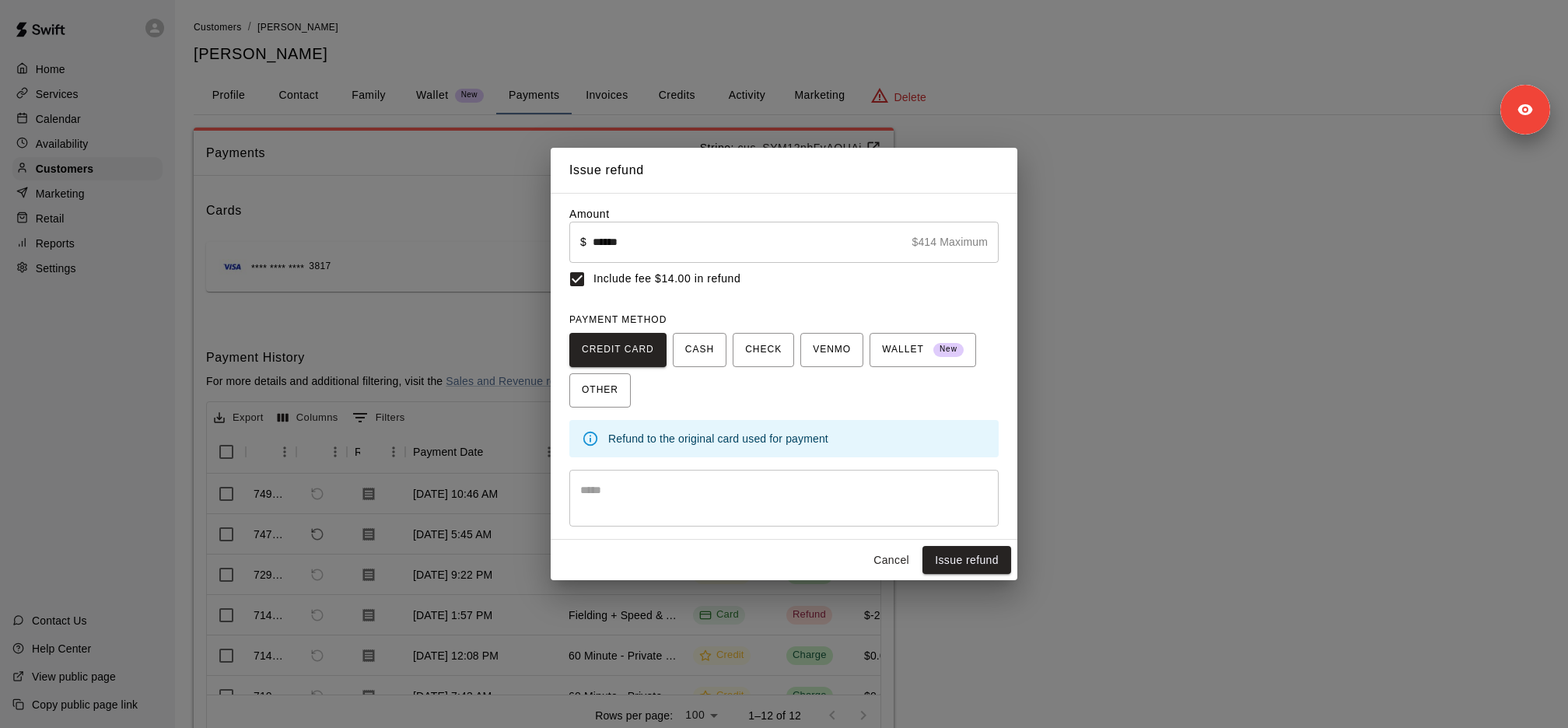
click at [618, 247] on input "******" at bounding box center [749, 242] width 314 height 41
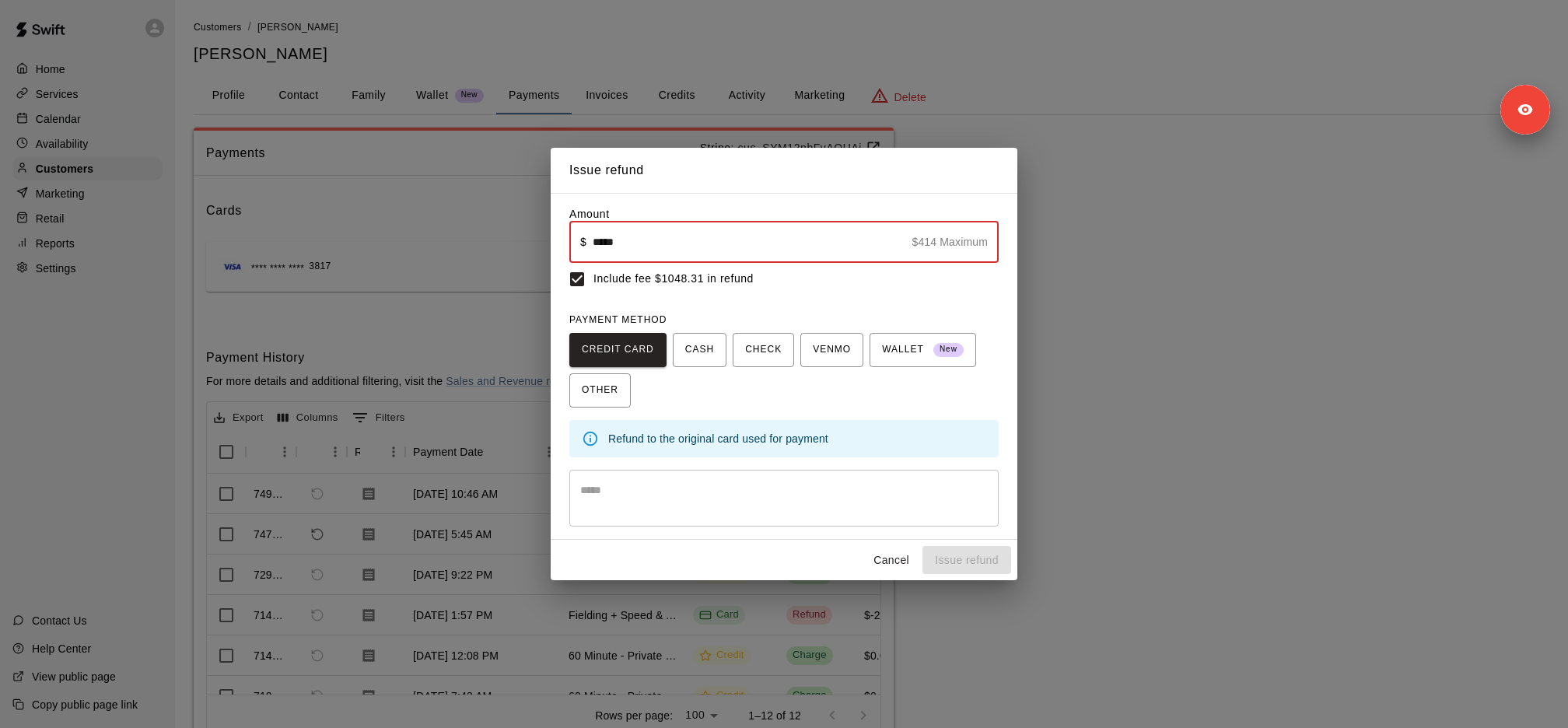
click at [620, 254] on input "*****" at bounding box center [749, 242] width 314 height 41
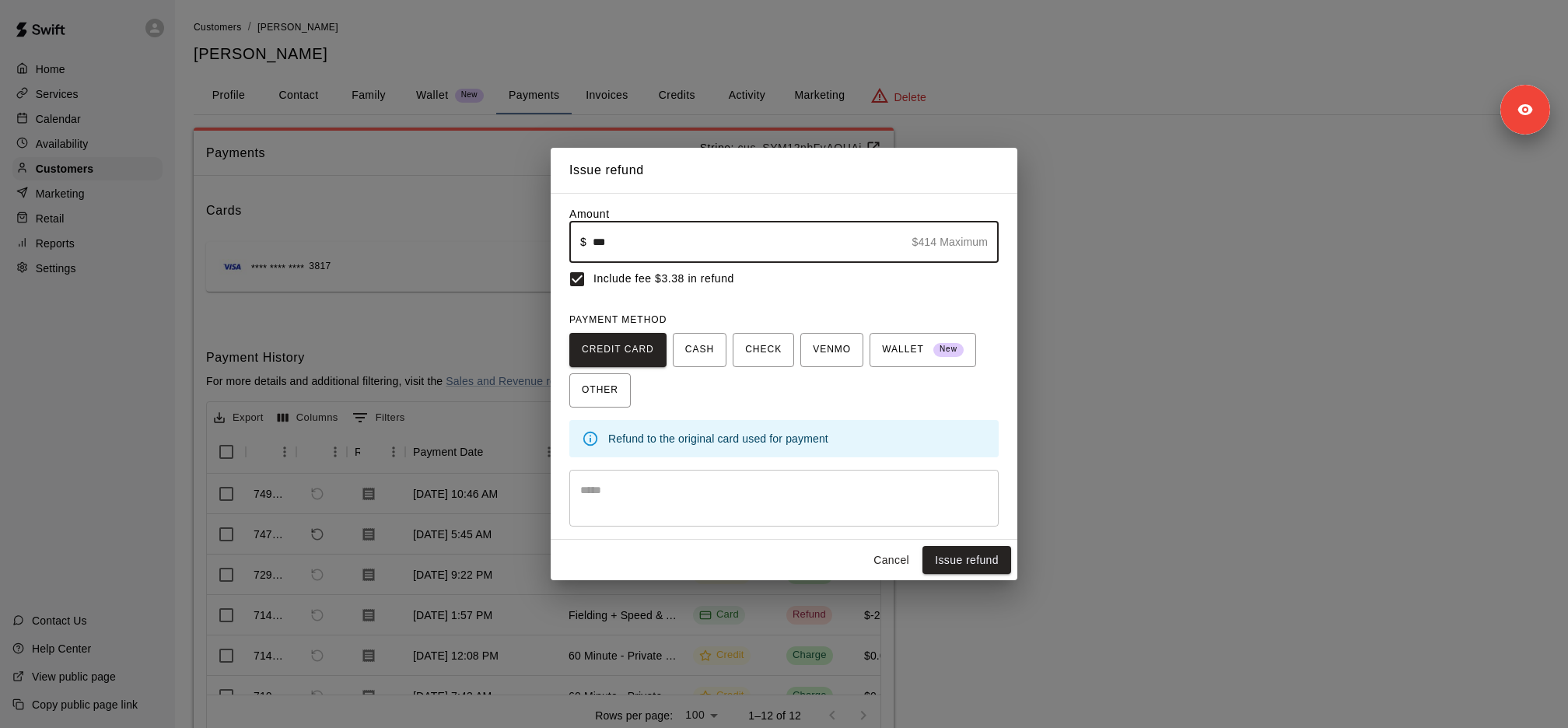
click at [608, 237] on input "***" at bounding box center [749, 242] width 314 height 41
type input "******"
click at [149, 281] on div "Issue refund Amount ​ $ ****** $414 Maximum ​ Include fee $10.14 in refund PAYM…" at bounding box center [784, 364] width 1568 height 728
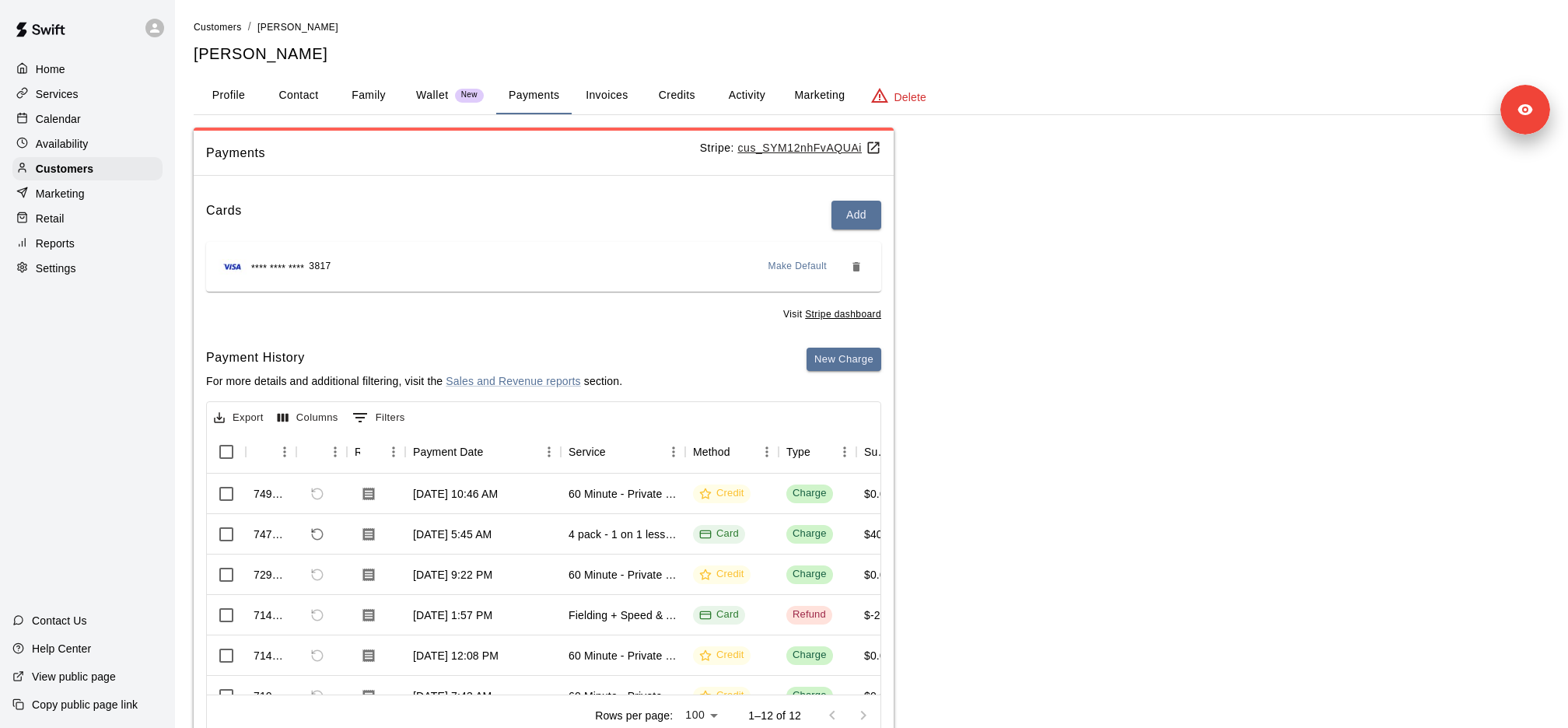
click at [105, 279] on div "Home Services Calendar Availability Customers Marketing Retail Reports Settings" at bounding box center [87, 169] width 175 height 225
click at [102, 272] on div "Settings" at bounding box center [87, 268] width 150 height 24
select select "**"
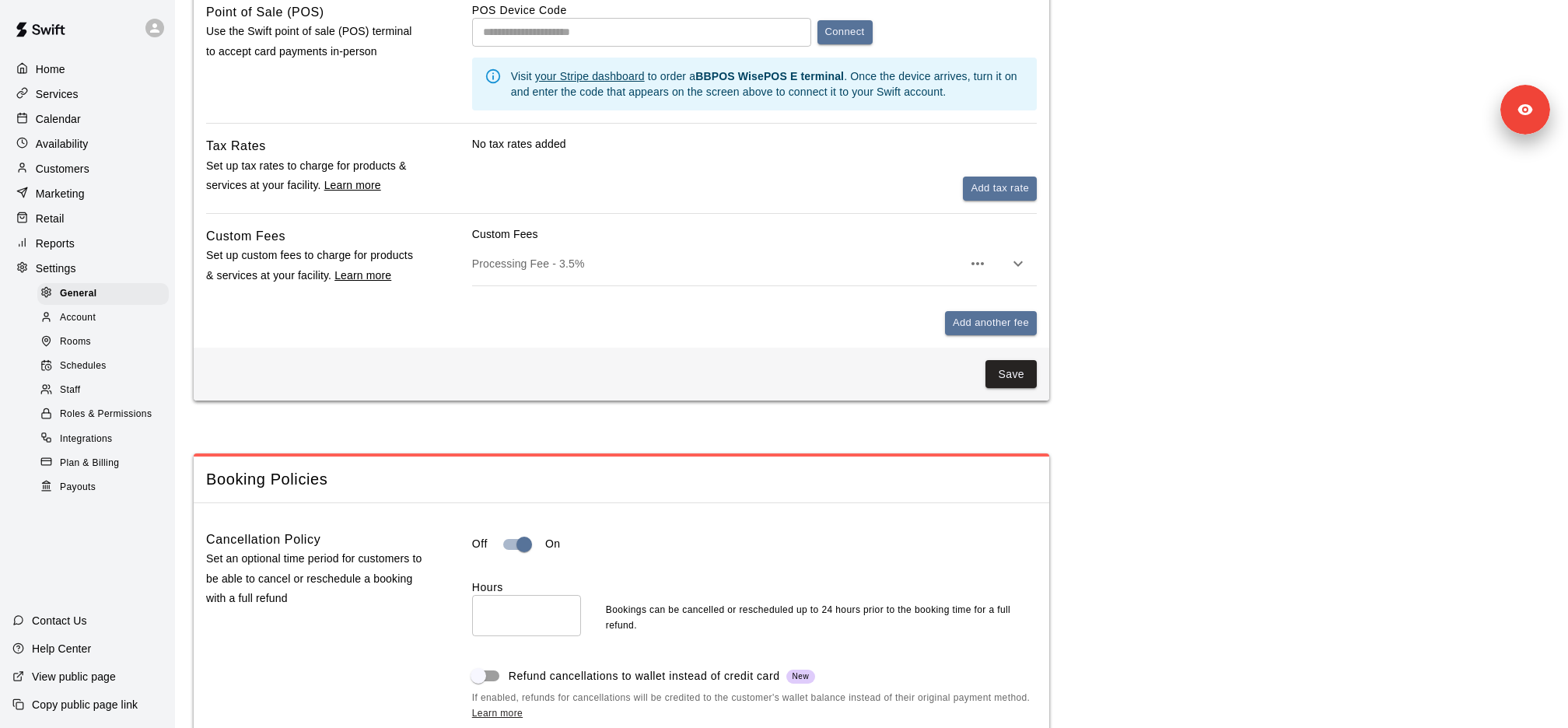
scroll to position [934, 0]
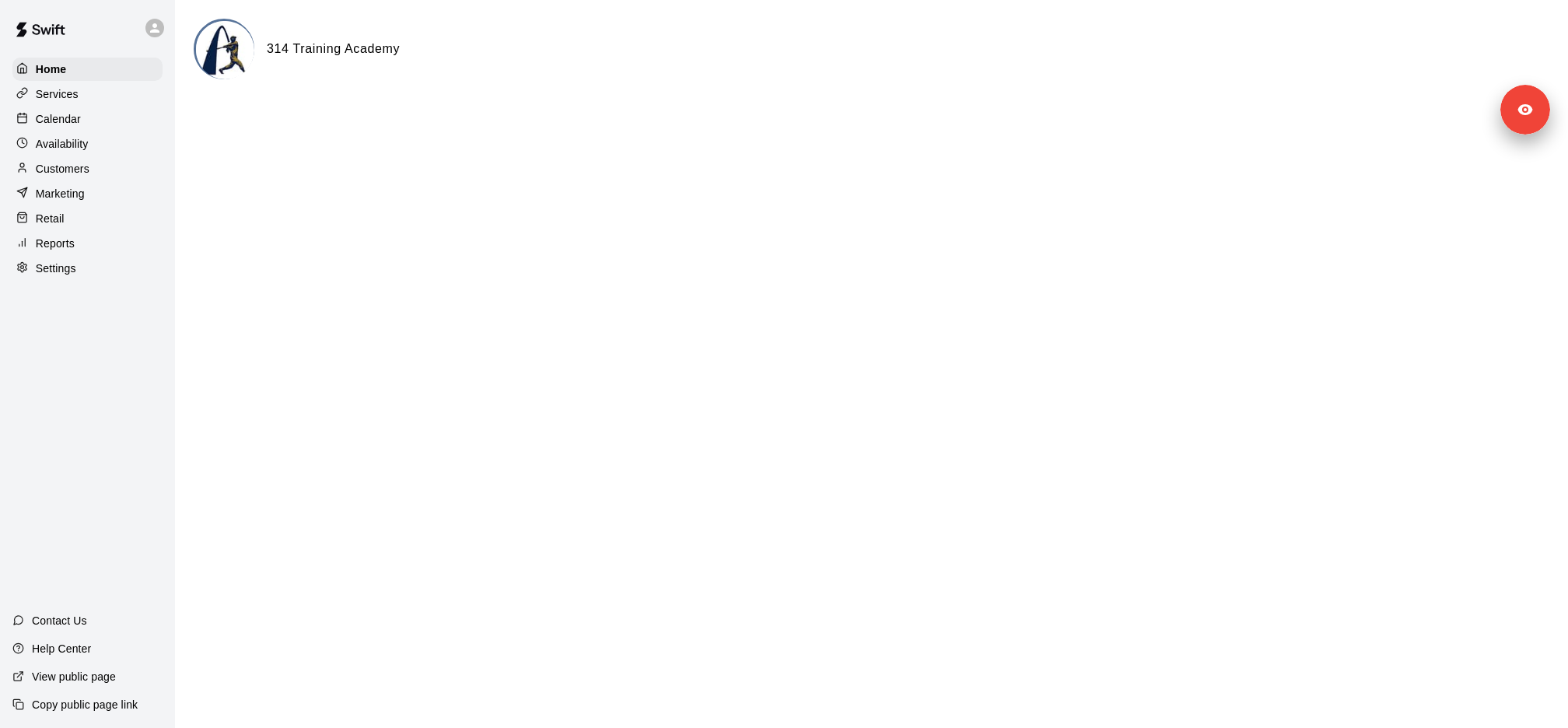
click at [114, 107] on div "Calendar" at bounding box center [87, 119] width 150 height 24
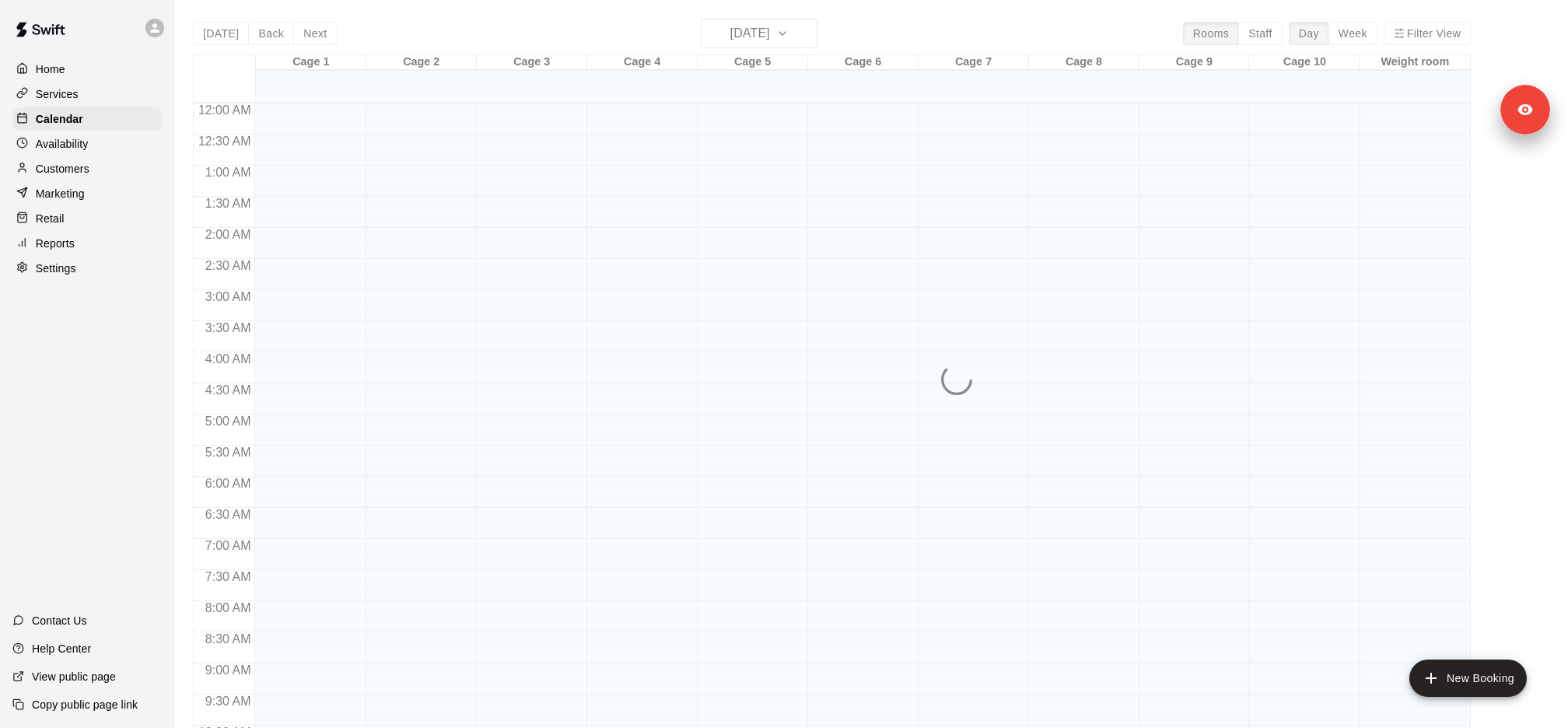
scroll to position [804, 0]
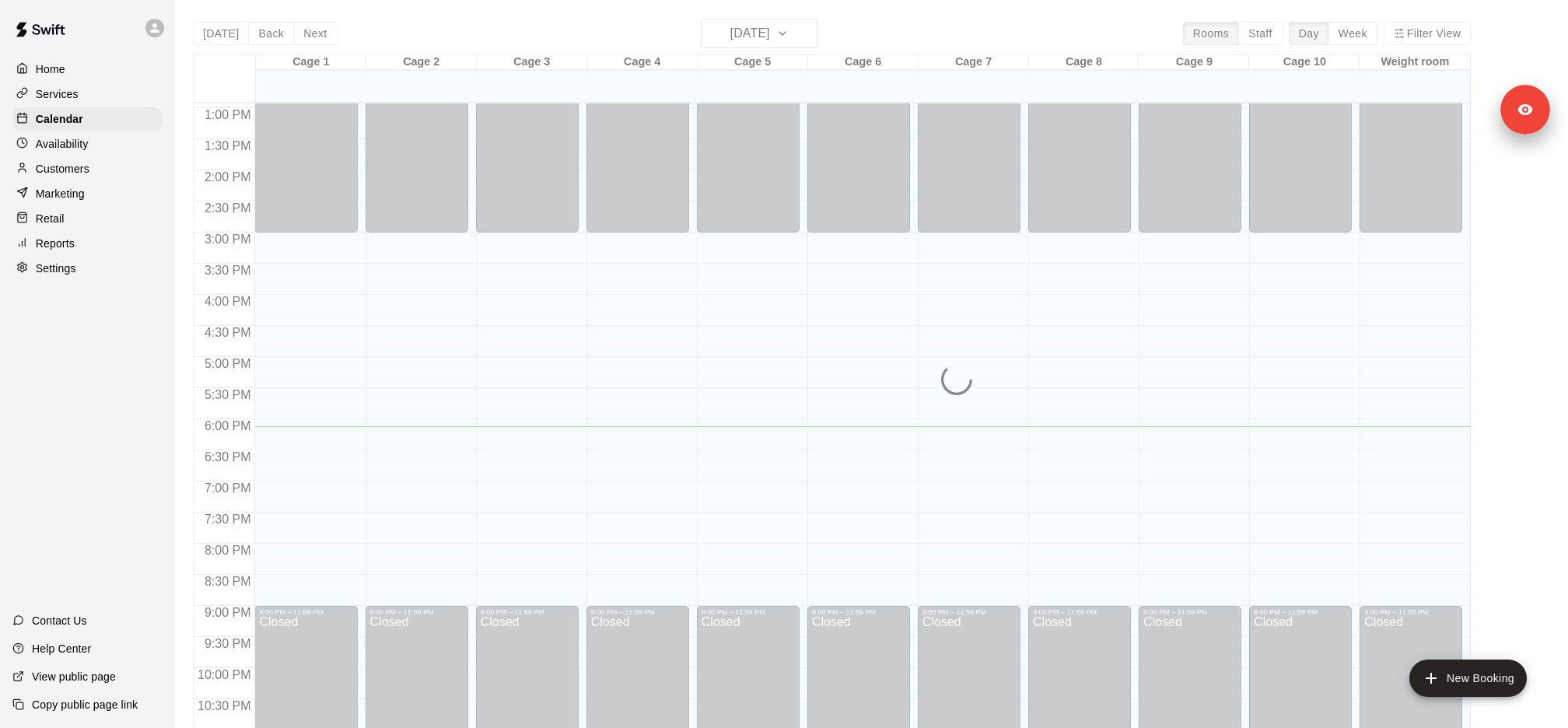
click at [102, 96] on div "Services" at bounding box center [87, 94] width 150 height 24
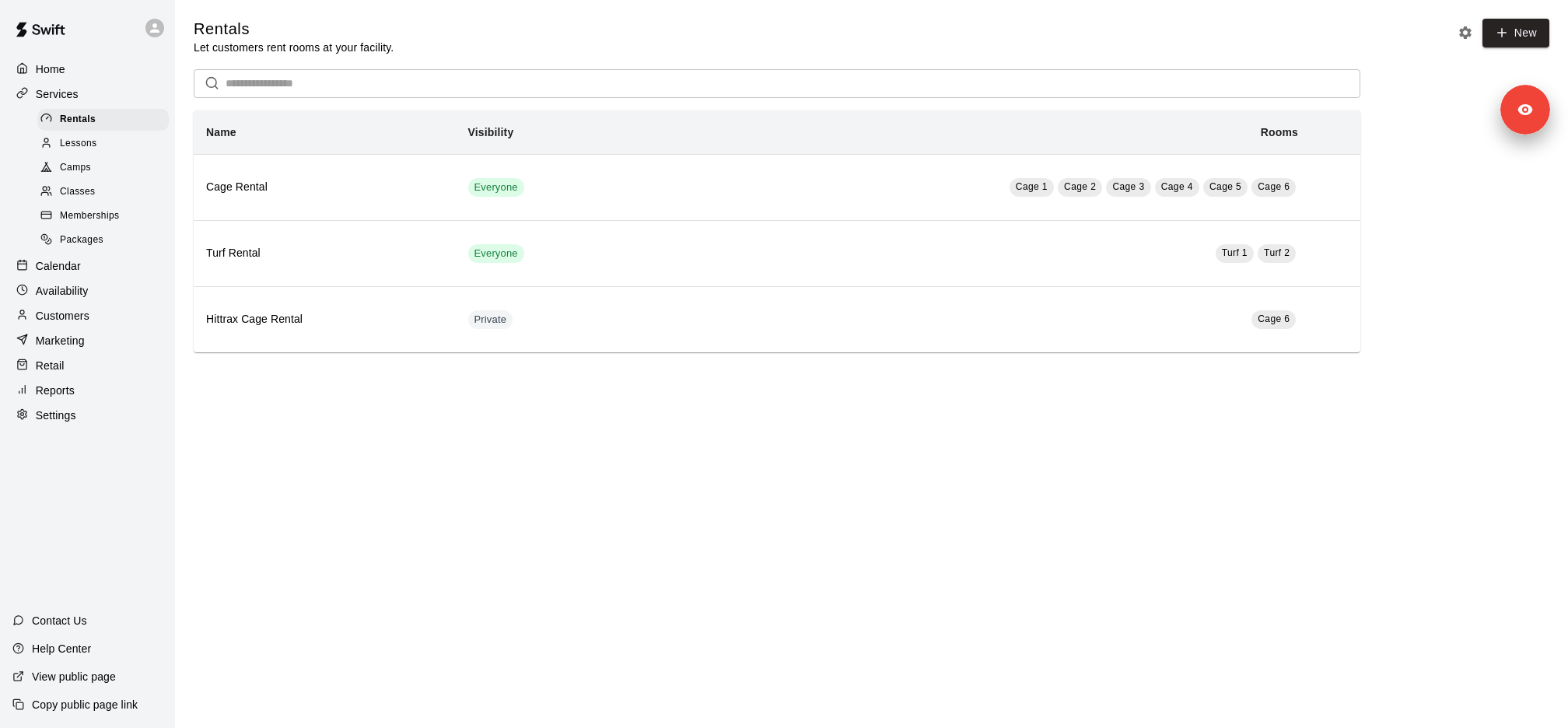
click at [102, 372] on div "Retail" at bounding box center [87, 365] width 150 height 24
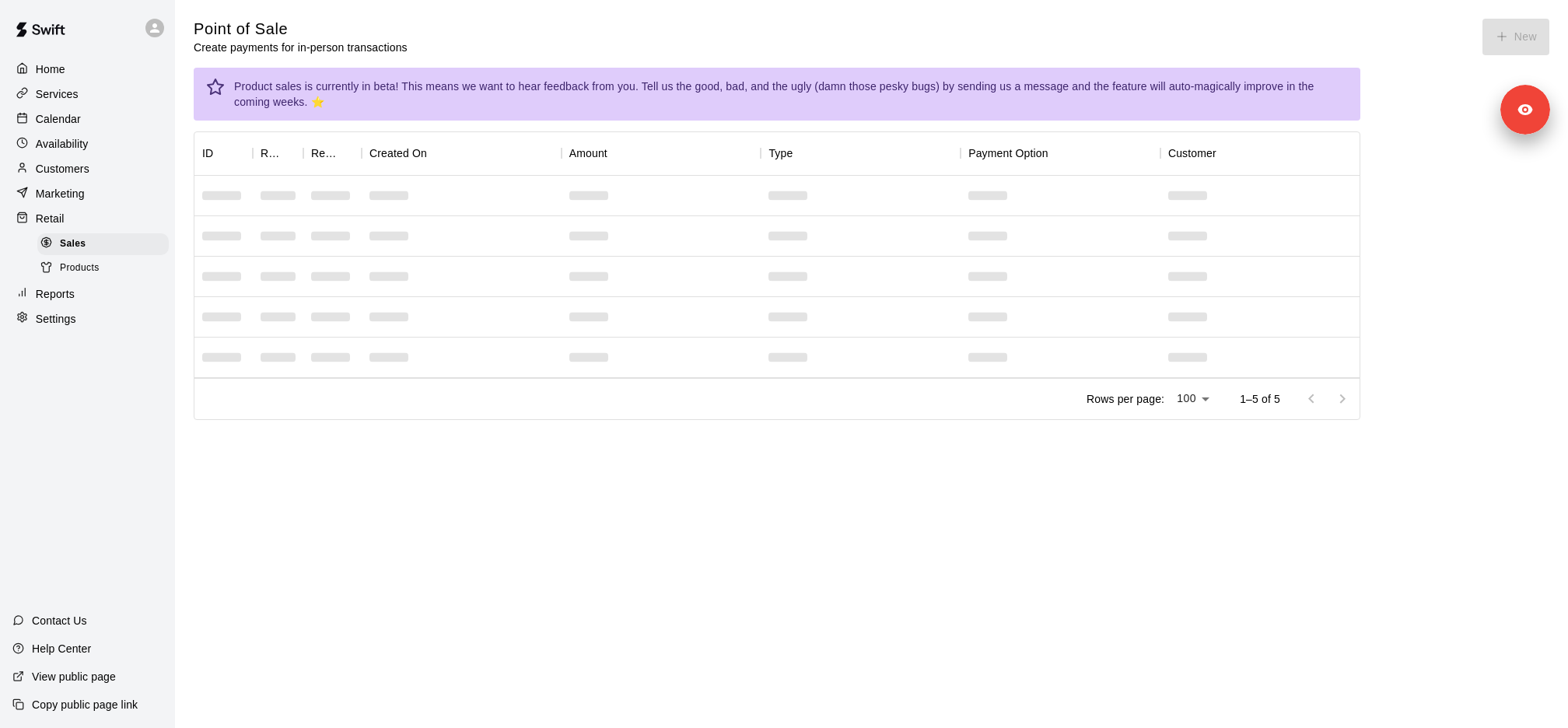
click at [83, 287] on div "Reports" at bounding box center [87, 294] width 150 height 24
click at [61, 292] on p "Reports" at bounding box center [55, 294] width 38 height 16
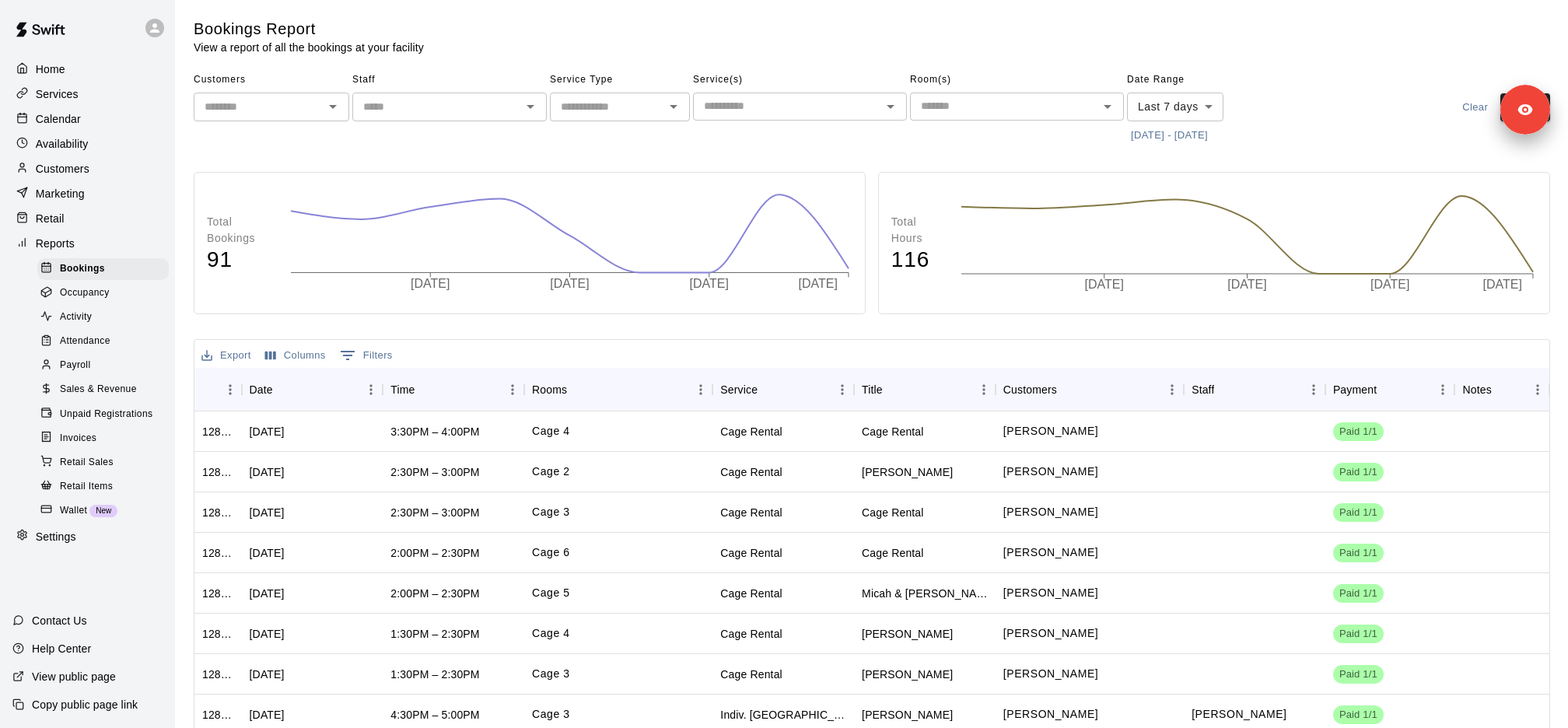
scroll to position [1, 0]
click at [124, 322] on div "Activity" at bounding box center [103, 317] width 131 height 22
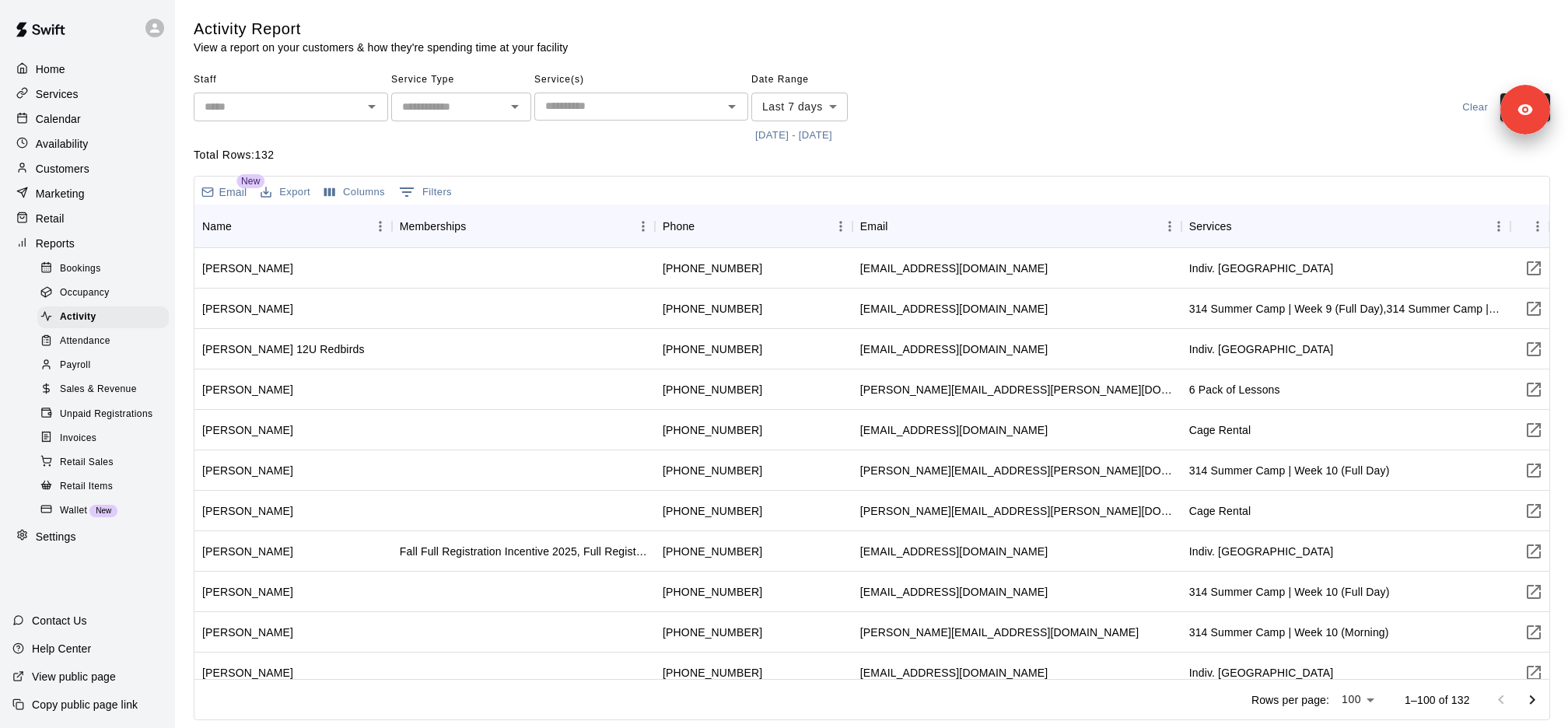
click at [317, 114] on input "text" at bounding box center [278, 107] width 159 height 19
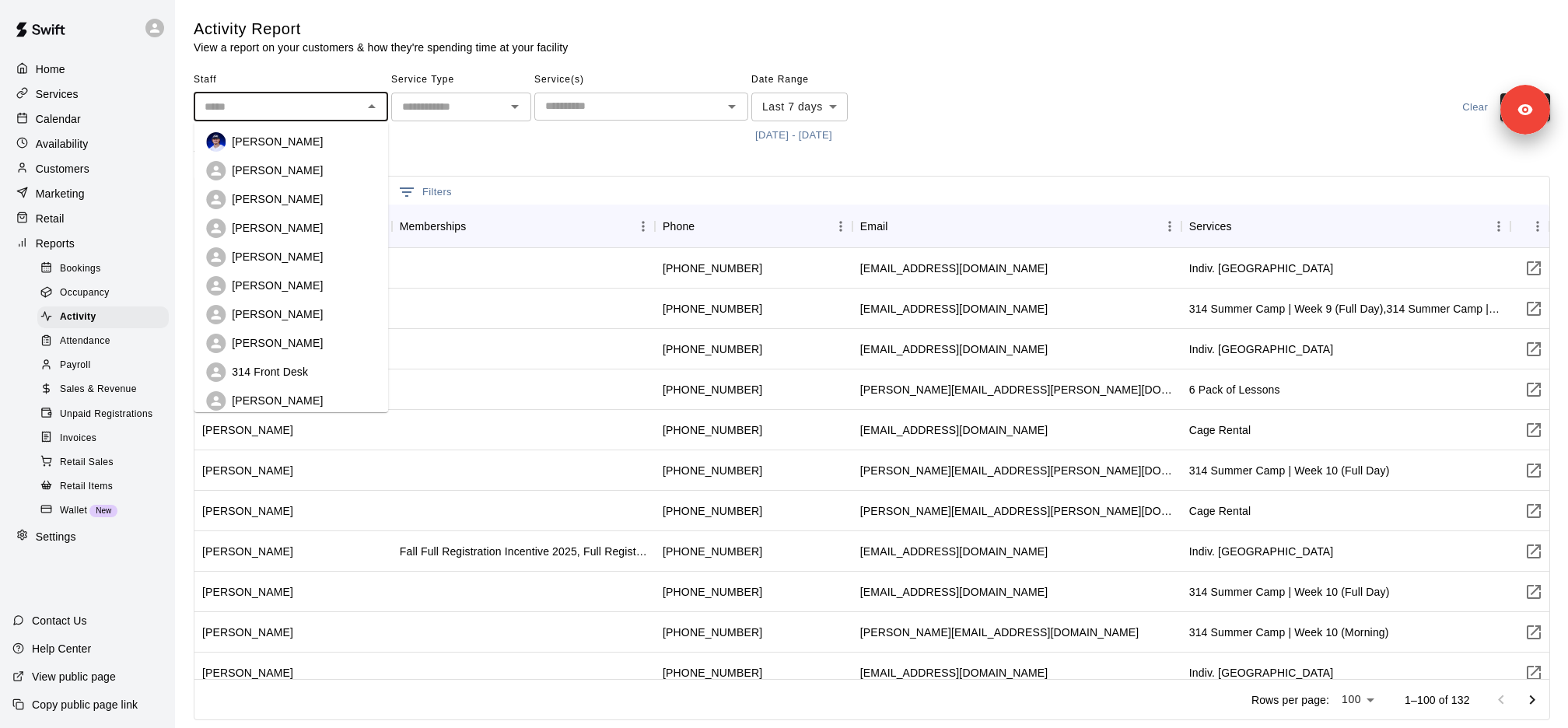
click at [317, 114] on input "text" at bounding box center [278, 107] width 159 height 19
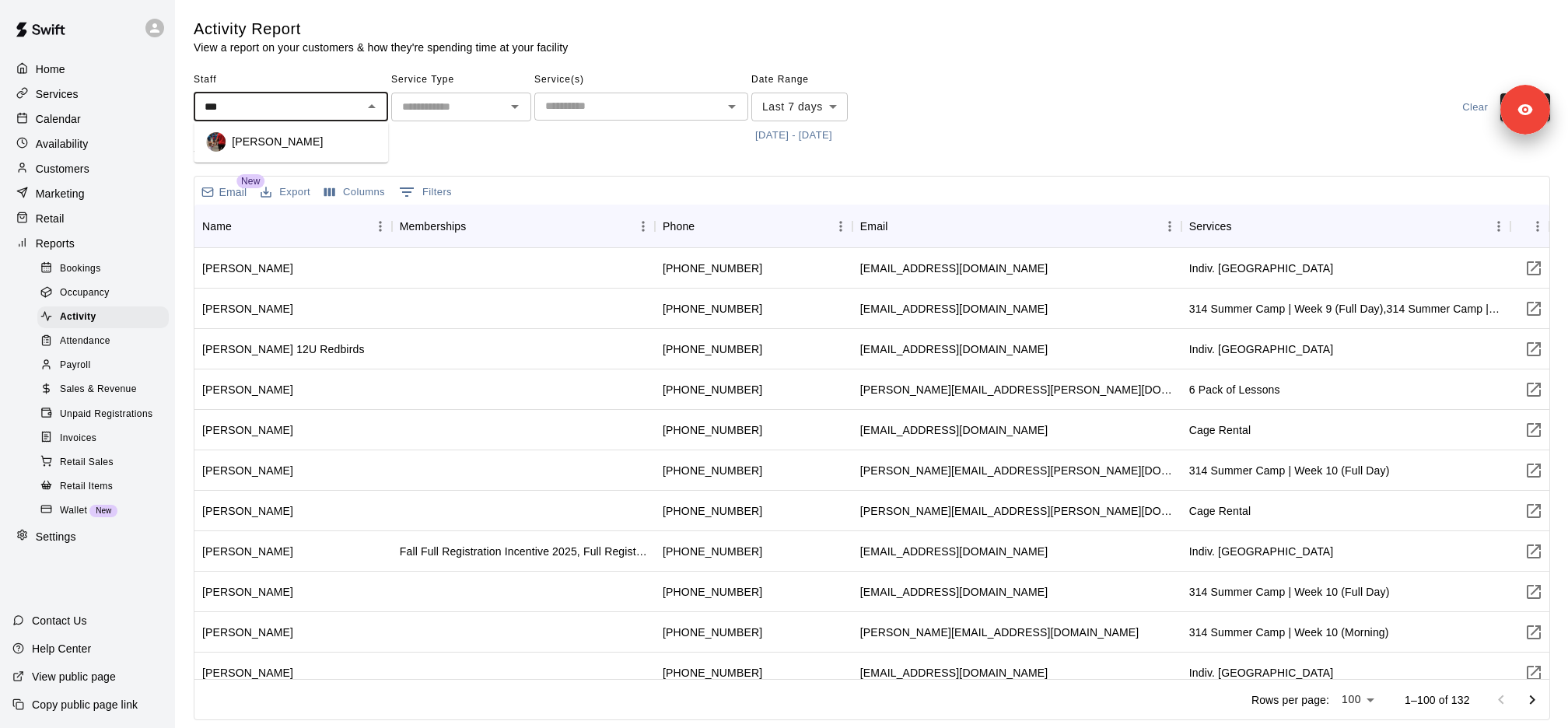
click at [310, 158] on ul "[PERSON_NAME]" at bounding box center [291, 142] width 194 height 41
click at [263, 137] on p "[PERSON_NAME]" at bounding box center [277, 142] width 91 height 16
type input "**********"
click at [807, 110] on body "**********" at bounding box center [784, 363] width 1568 height 726
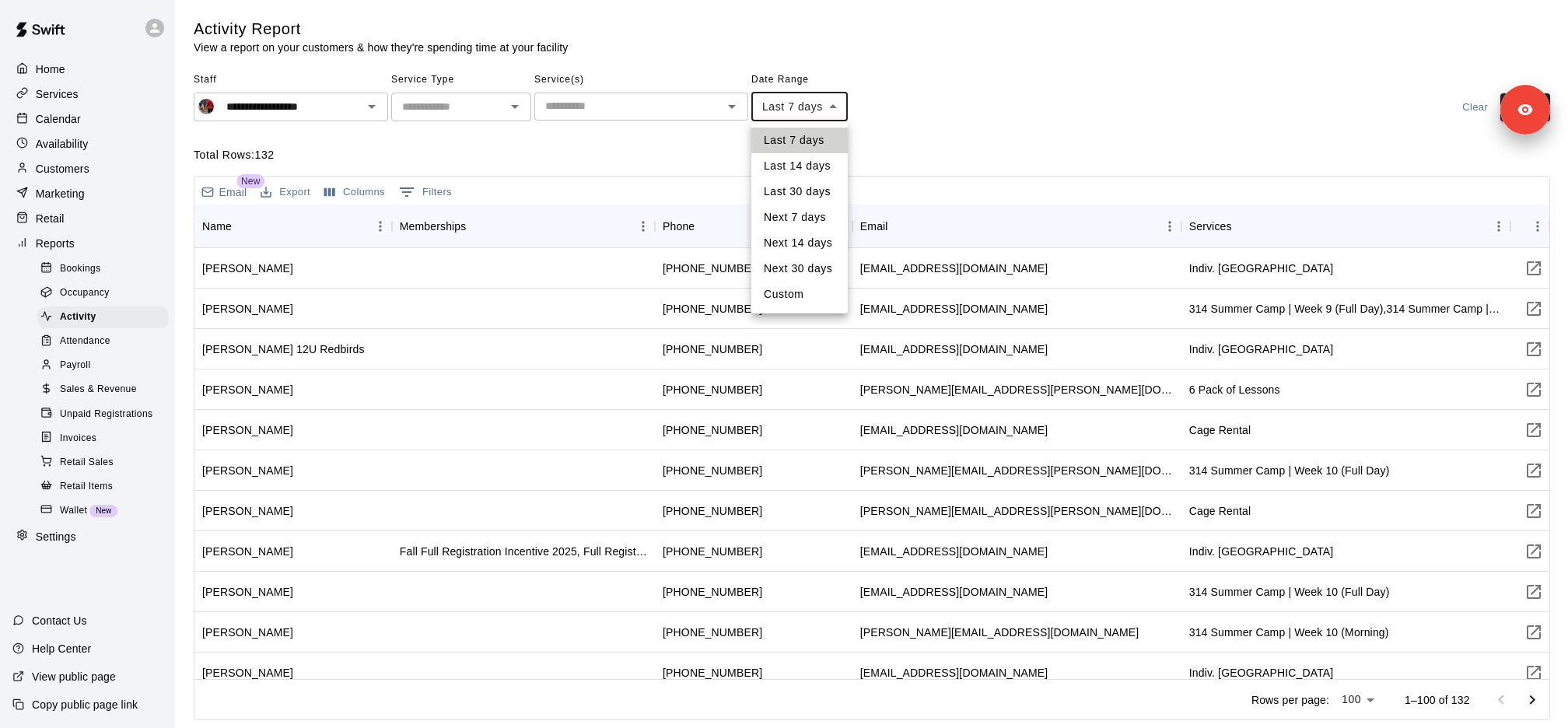
click at [815, 218] on li "Next 7 days" at bounding box center [800, 217] width 96 height 25
type input "********"
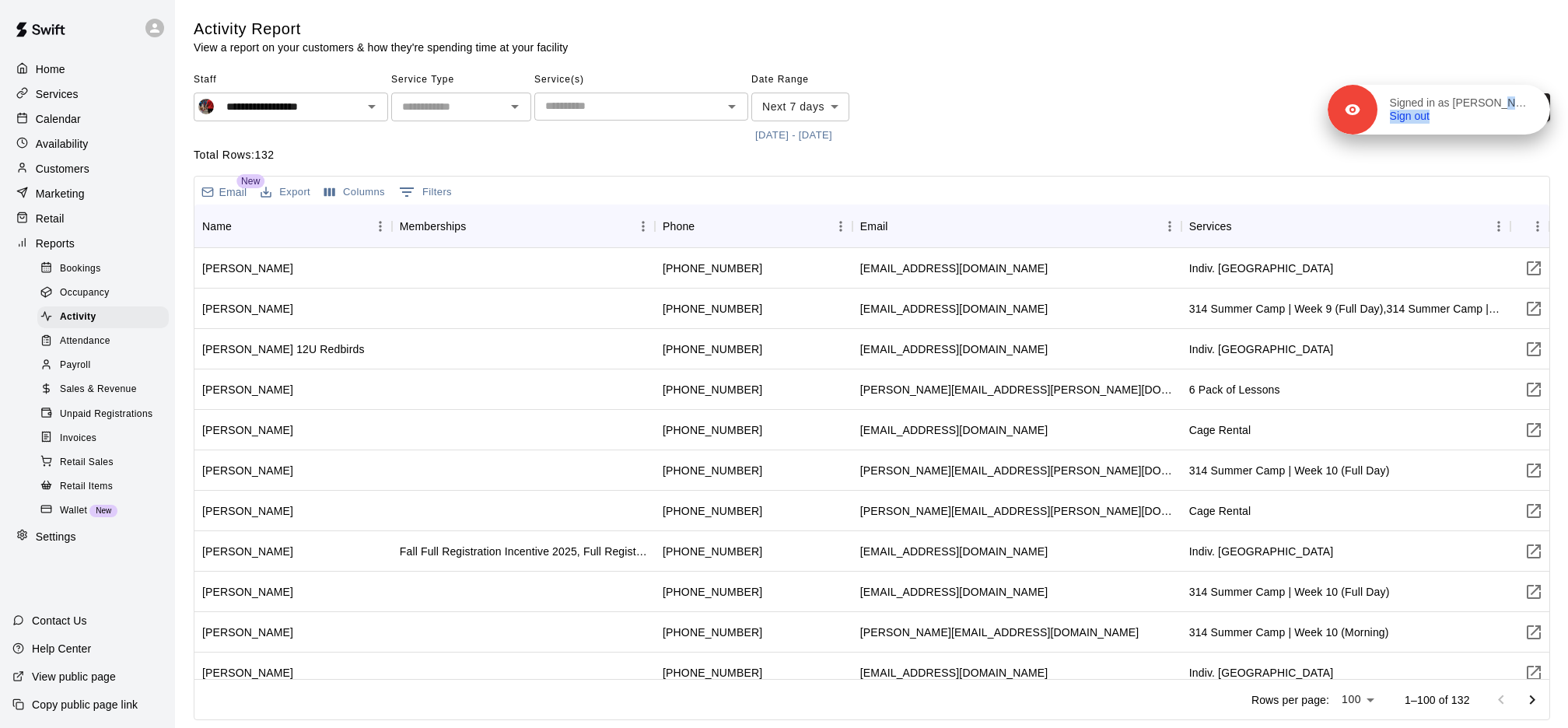
drag, startPoint x: 1515, startPoint y: 118, endPoint x: 1515, endPoint y: 31, distance: 87.0
click at [1515, 85] on div "Signed in as [PERSON_NAME] Sign out" at bounding box center [1439, 109] width 223 height 50
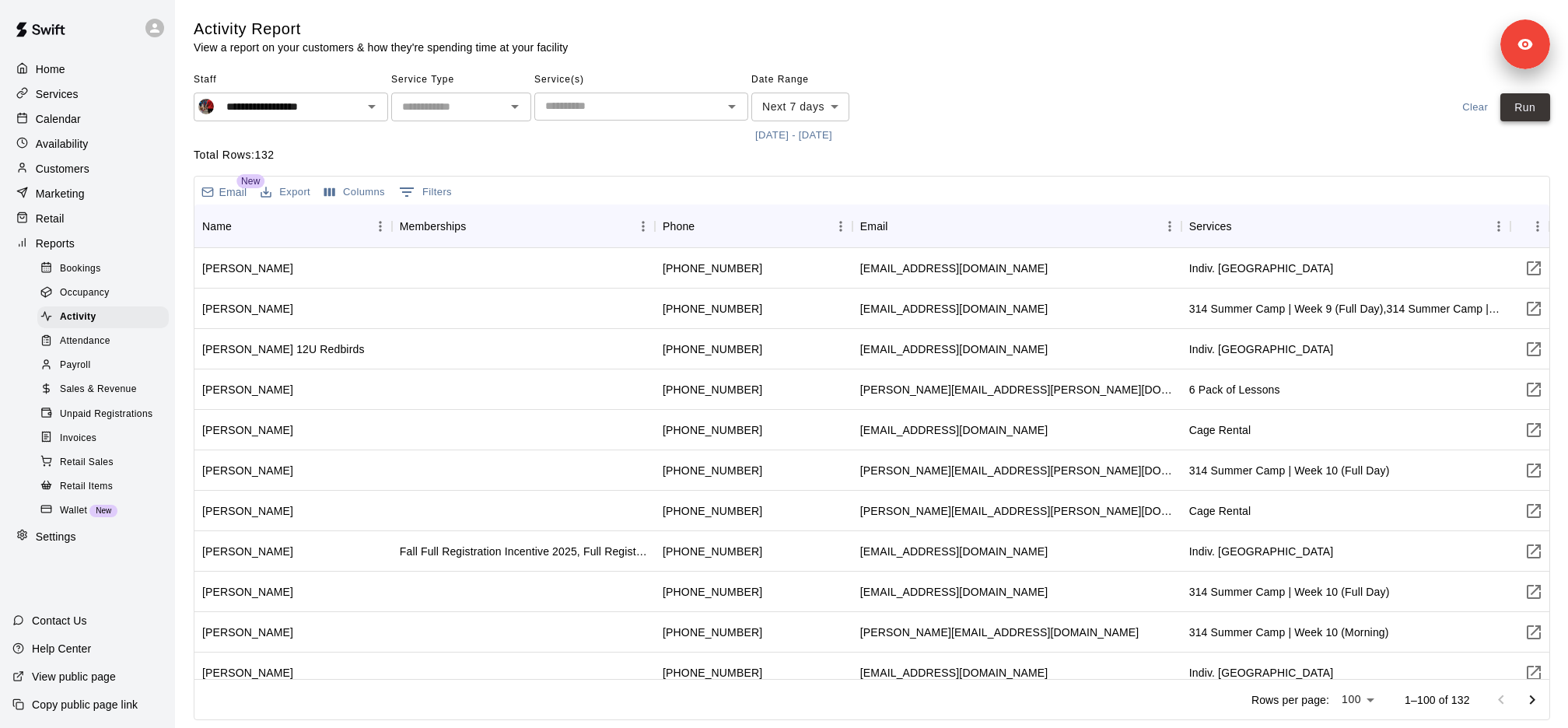
click at [1523, 102] on button "Run" at bounding box center [1525, 107] width 50 height 29
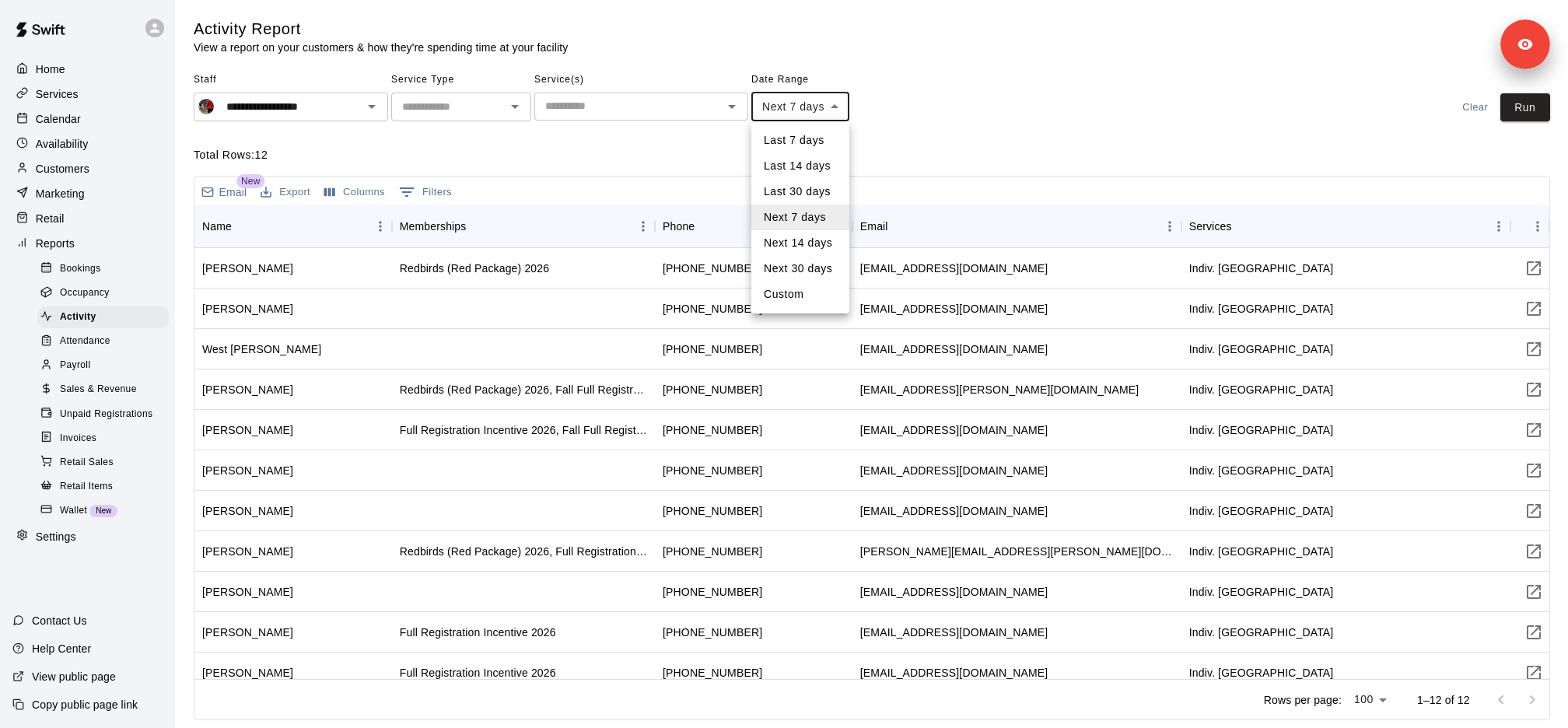
click at [792, 105] on body "**********" at bounding box center [784, 363] width 1568 height 726
click at [898, 138] on div at bounding box center [784, 364] width 1568 height 728
click at [859, 138] on div "Last 7 days Last 14 days Last 30 days Next 7 days Next 14 days Next 30 days Cus…" at bounding box center [784, 364] width 1568 height 728
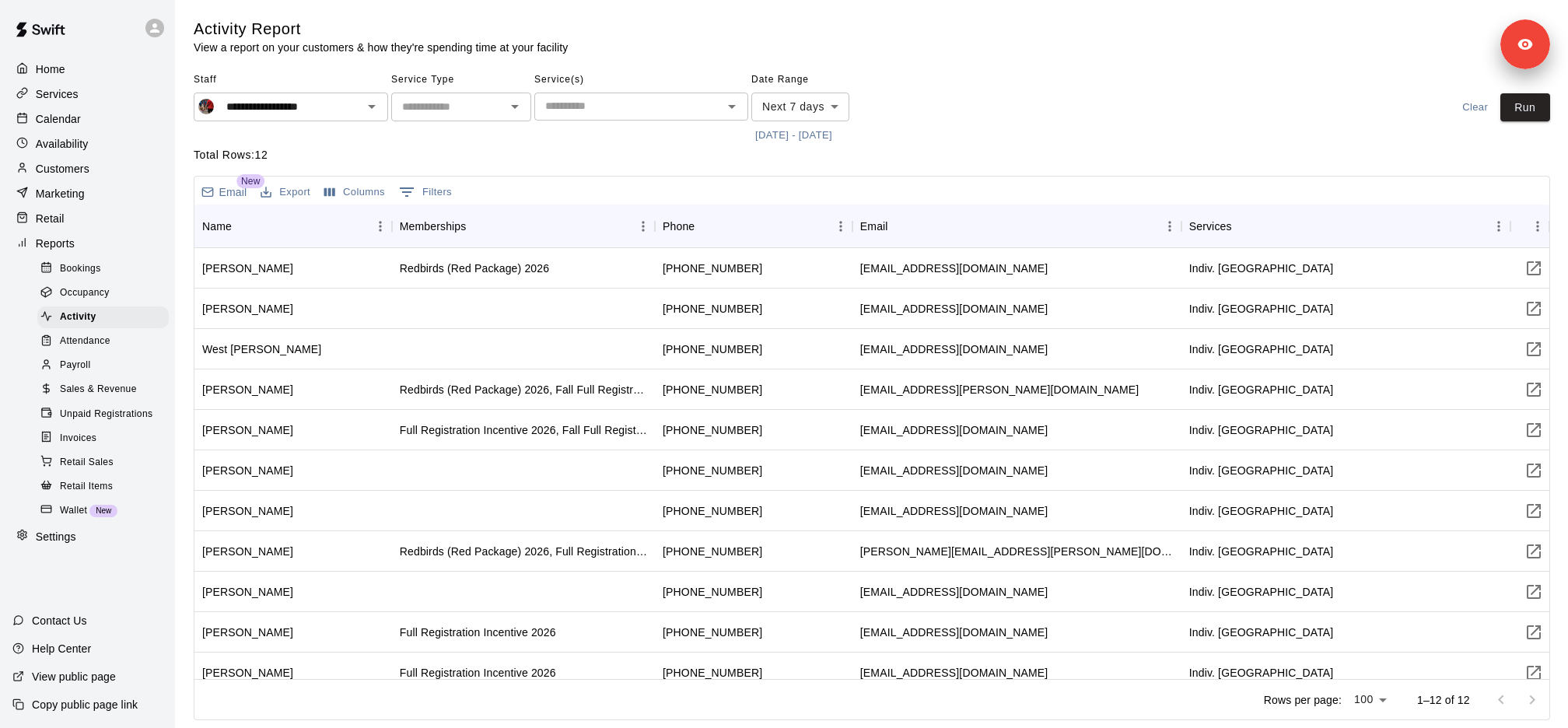
click at [836, 138] on button "8/11/2025 - 8/18/2025" at bounding box center [794, 135] width 85 height 24
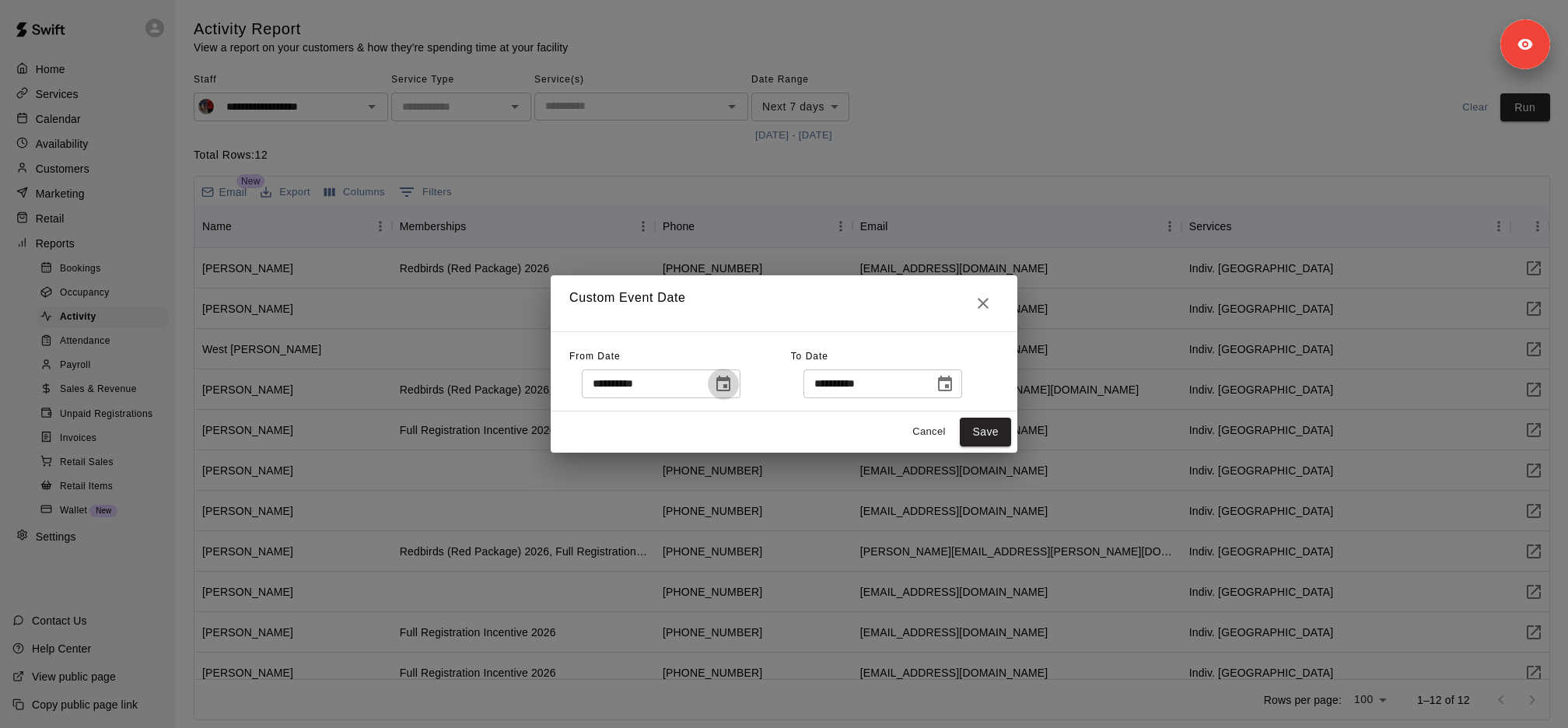
click at [731, 378] on icon "Choose date, selected date is Aug 10, 2025" at bounding box center [724, 384] width 14 height 16
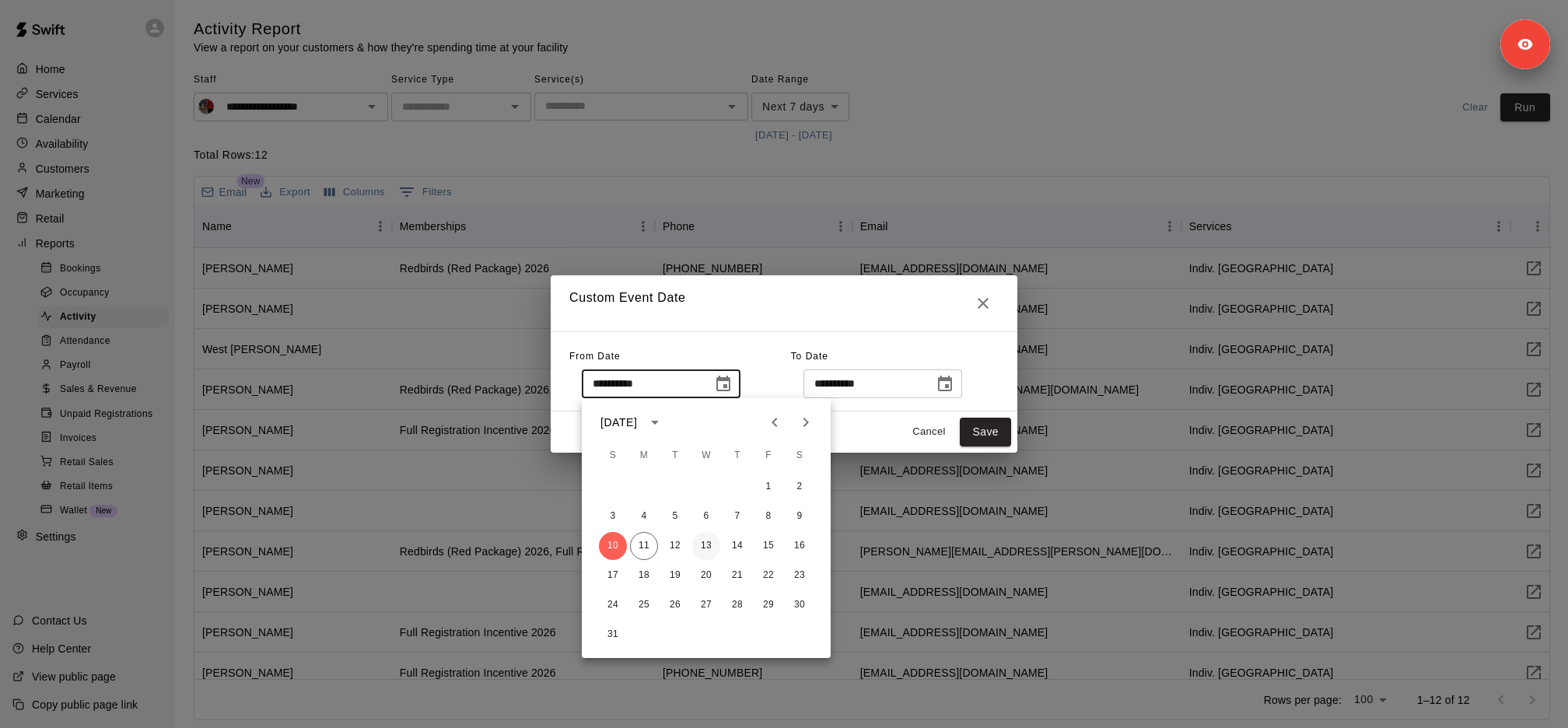
click at [703, 545] on button "13" at bounding box center [706, 546] width 28 height 28
type input "**********"
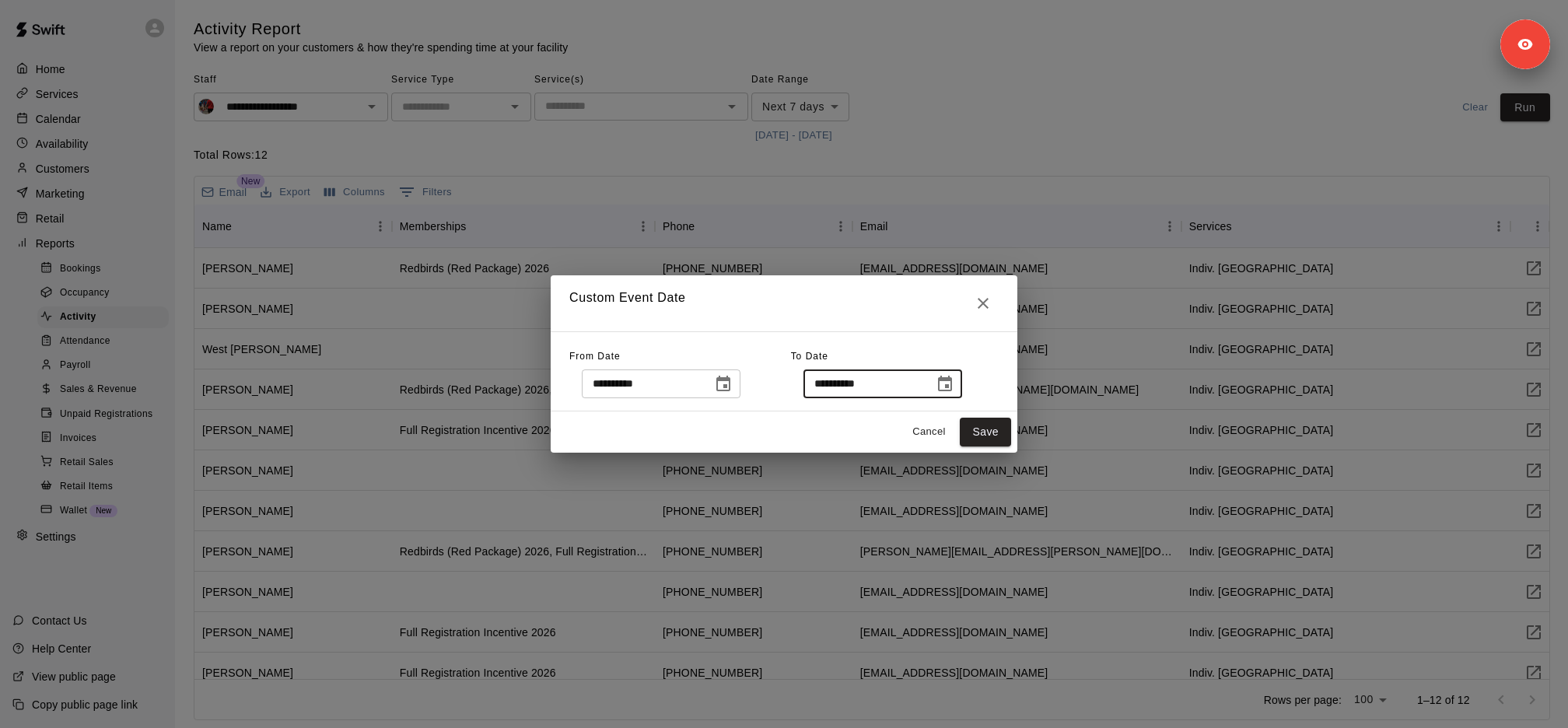
click at [922, 385] on input "**********" at bounding box center [863, 384] width 120 height 29
click at [954, 385] on icon "Choose date, selected date is Aug 18, 2025" at bounding box center [945, 384] width 18 height 18
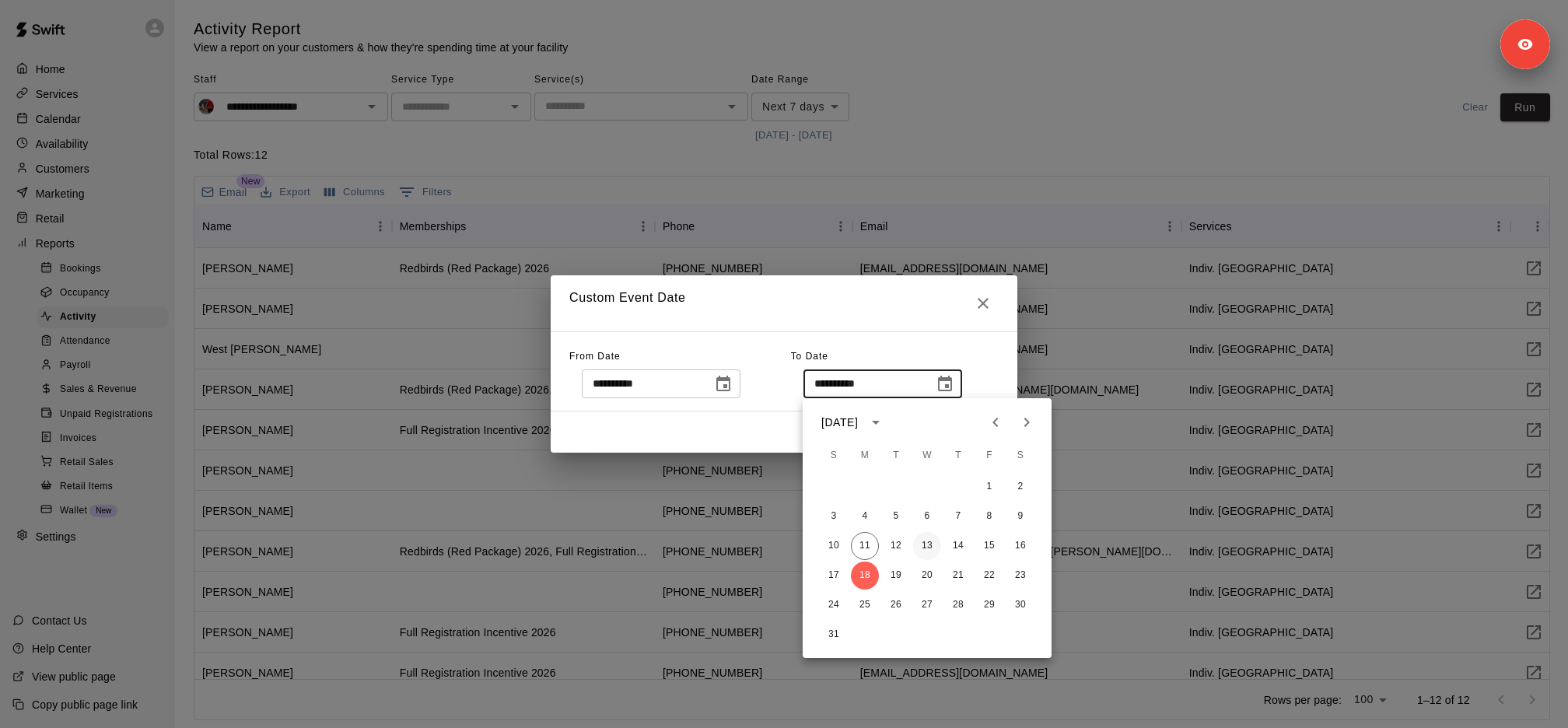
click at [932, 547] on button "13" at bounding box center [927, 546] width 28 height 28
type input "**********"
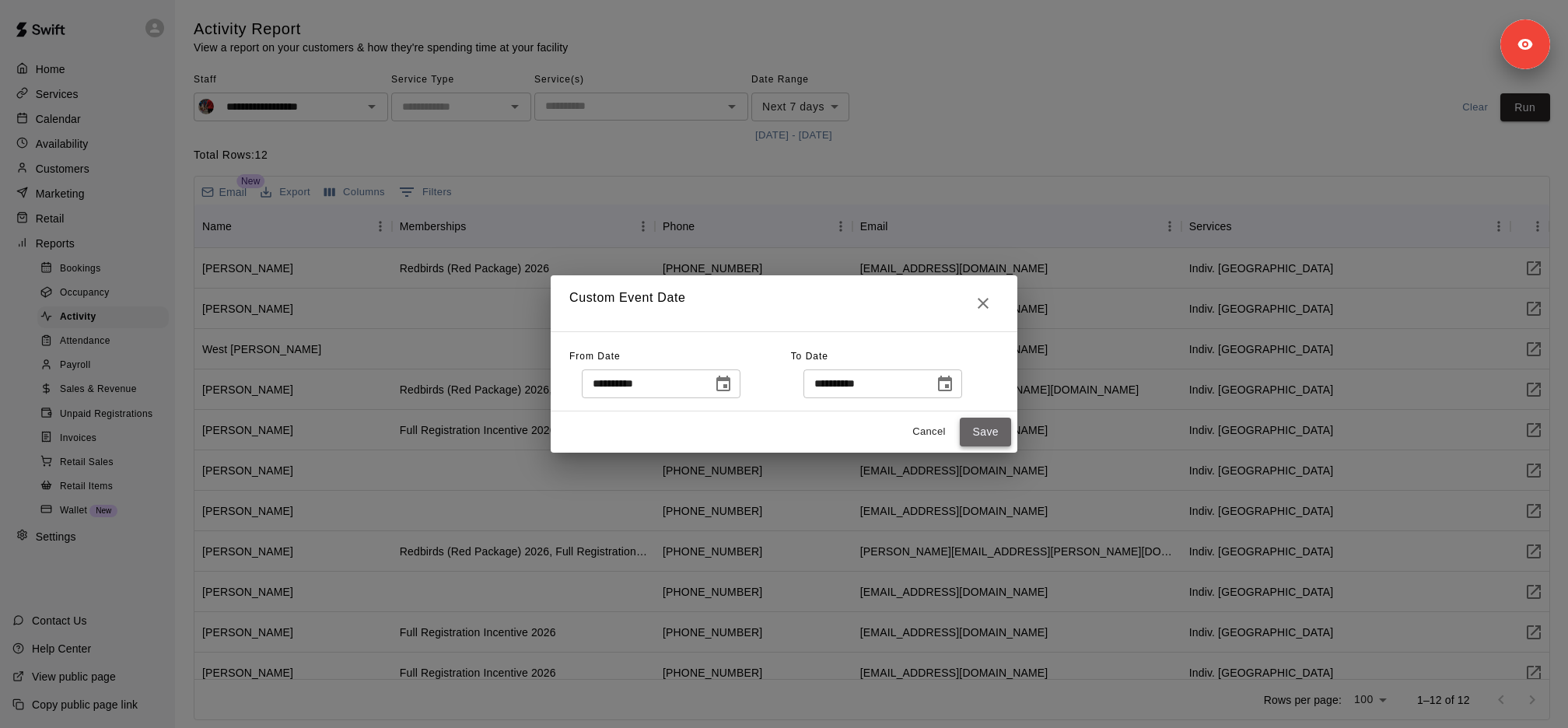
click at [1001, 428] on button "Save" at bounding box center [985, 432] width 52 height 29
type input "******"
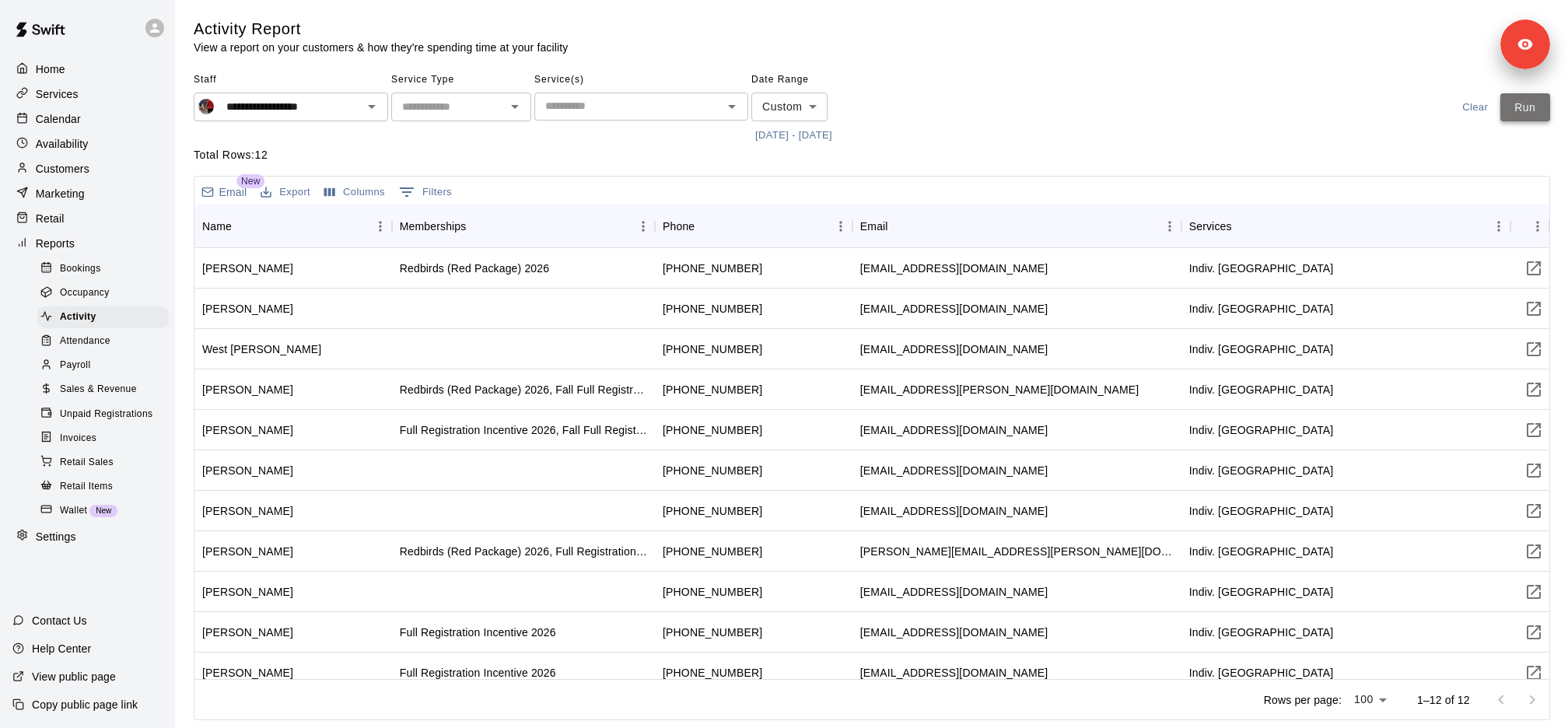
click at [1506, 106] on button "Run" at bounding box center [1525, 107] width 50 height 29
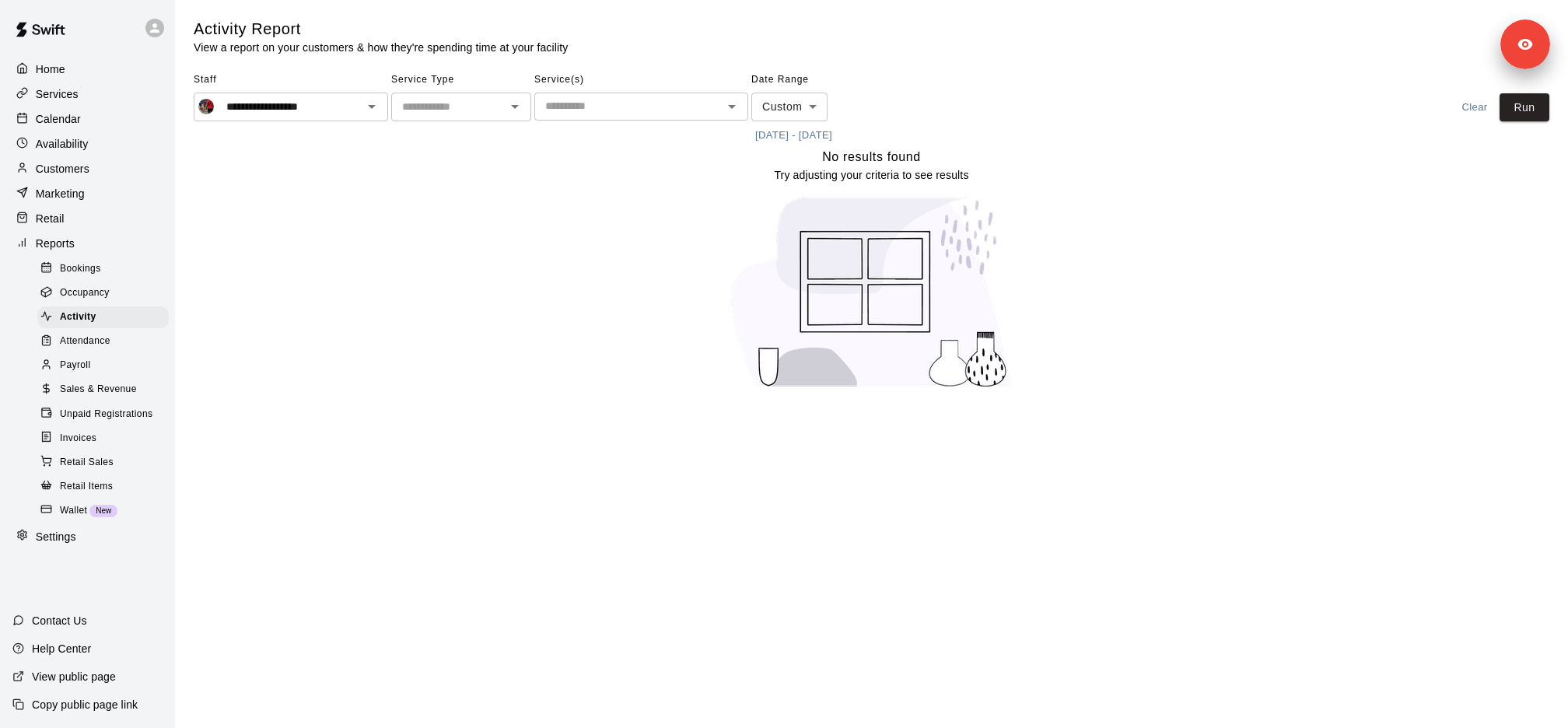
click at [805, 110] on body "**********" at bounding box center [784, 204] width 1568 height 407
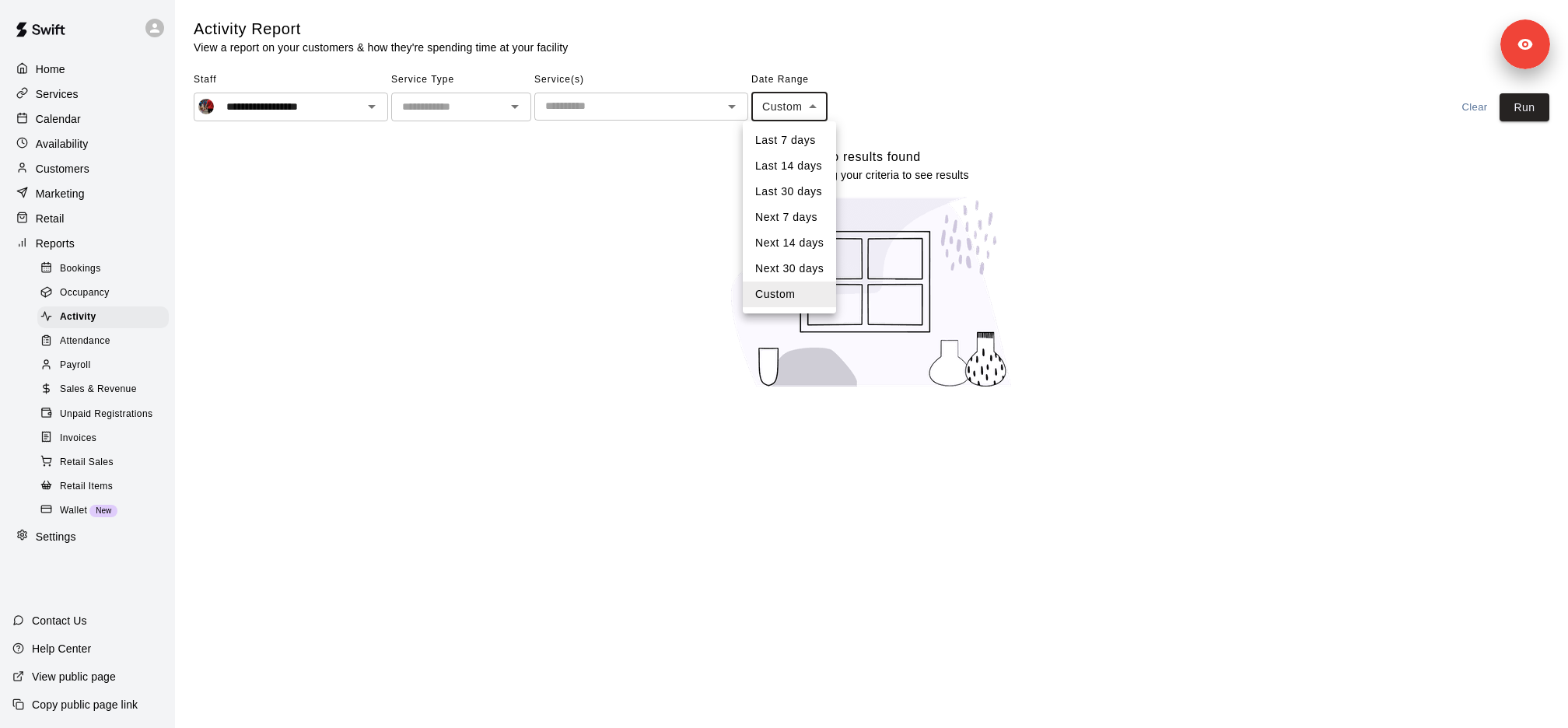
click at [807, 294] on li "Custom" at bounding box center [789, 294] width 94 height 25
click at [836, 144] on button "[DATE] - [DATE]" at bounding box center [794, 135] width 85 height 24
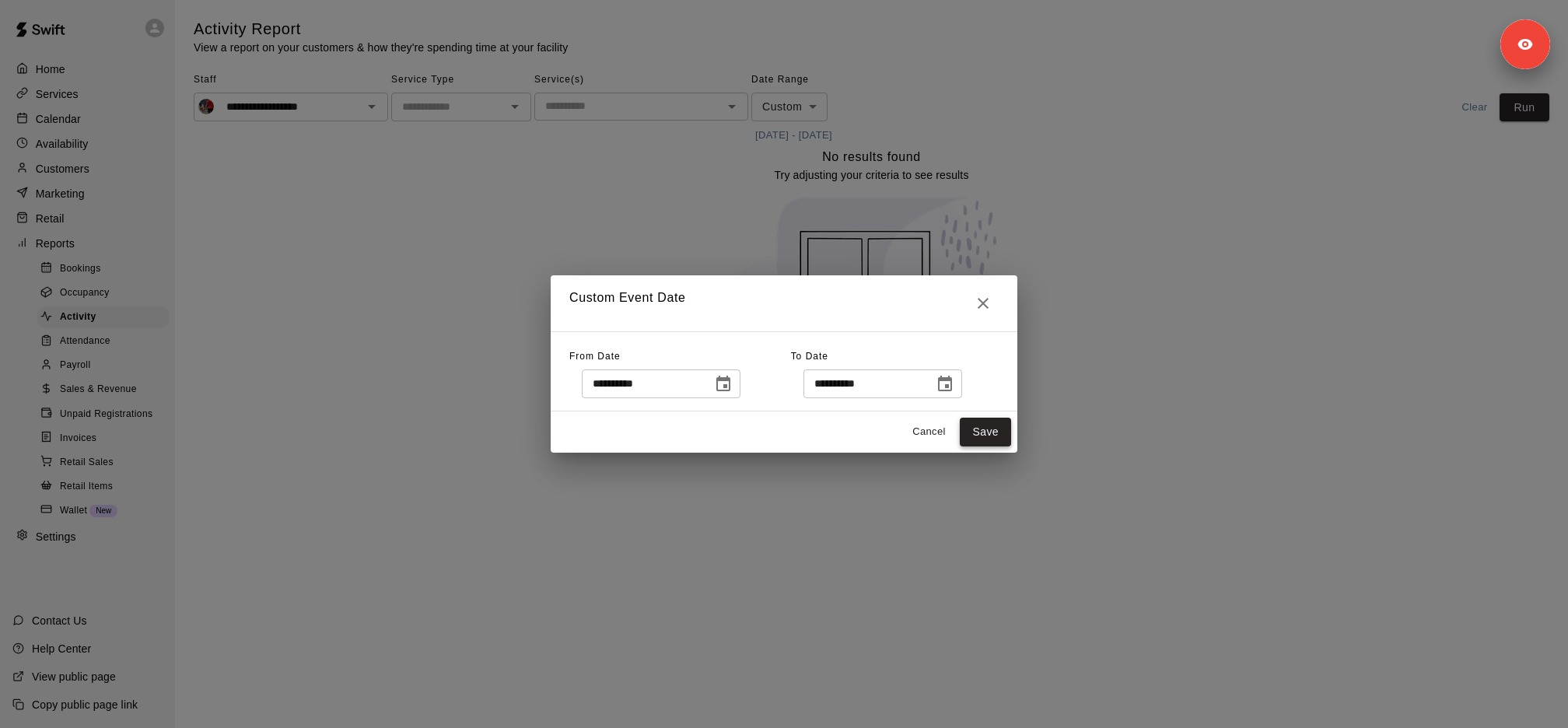
click at [1009, 439] on button "Save" at bounding box center [985, 432] width 52 height 29
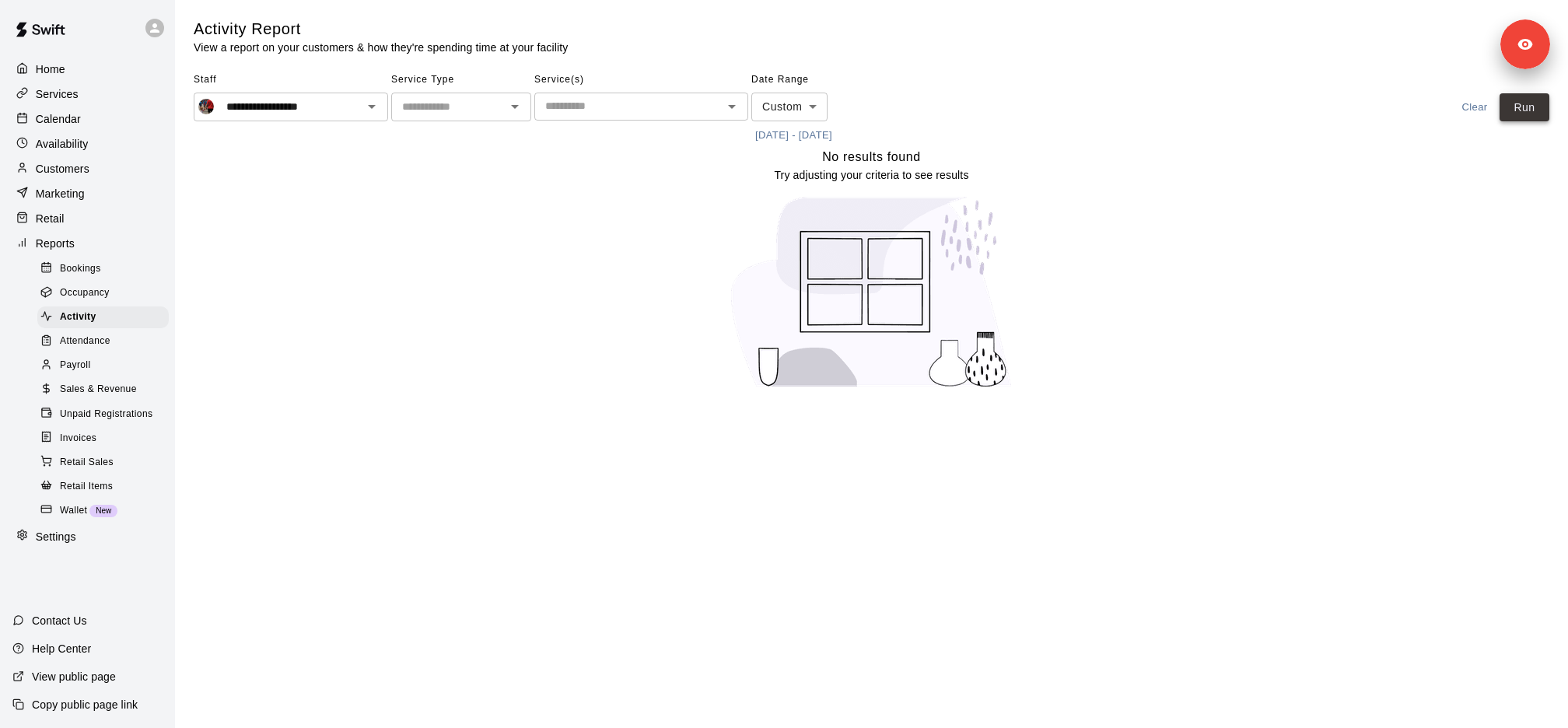
click at [1547, 102] on button "Run" at bounding box center [1524, 107] width 50 height 29
click at [120, 394] on span "Sales & Revenue" at bounding box center [99, 390] width 77 height 16
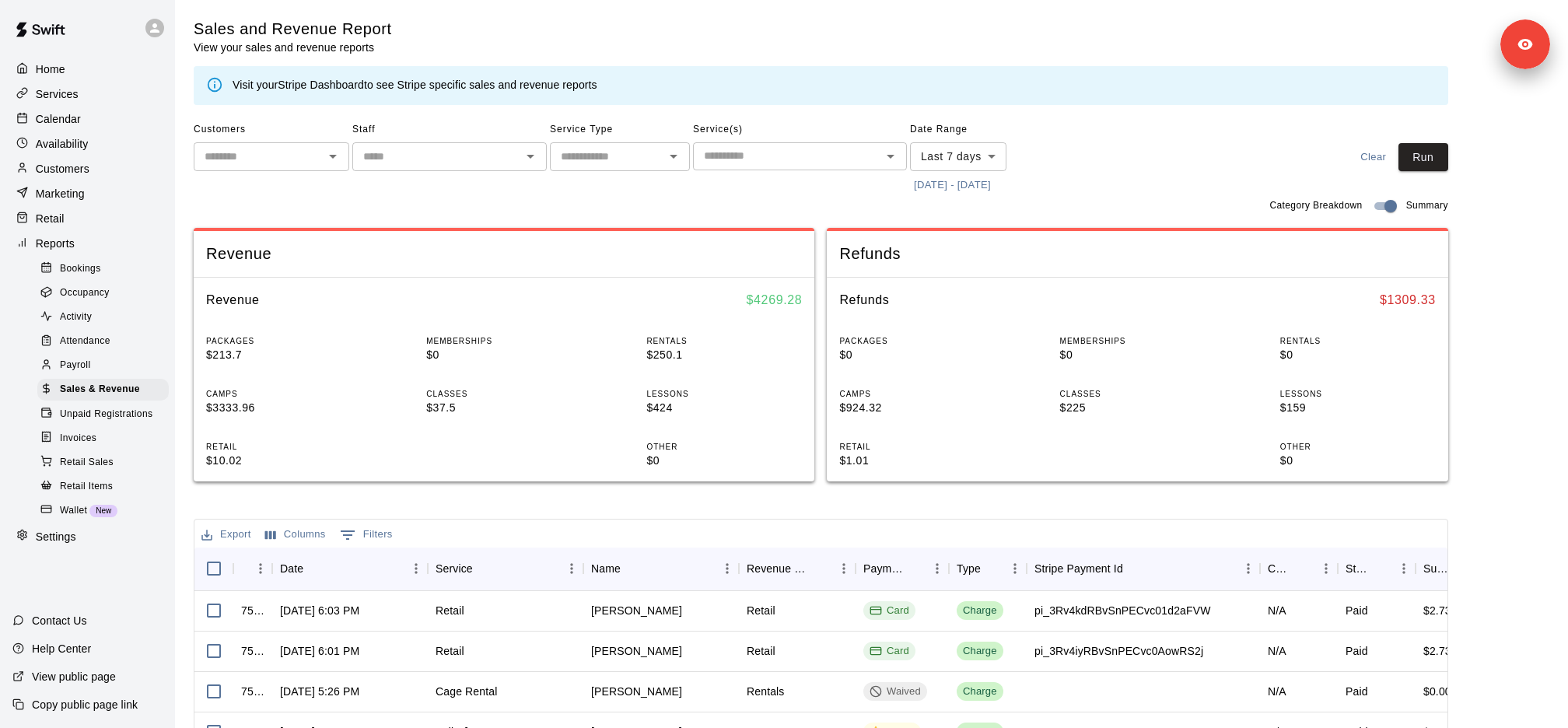
click at [109, 318] on div "Activity" at bounding box center [103, 317] width 131 height 22
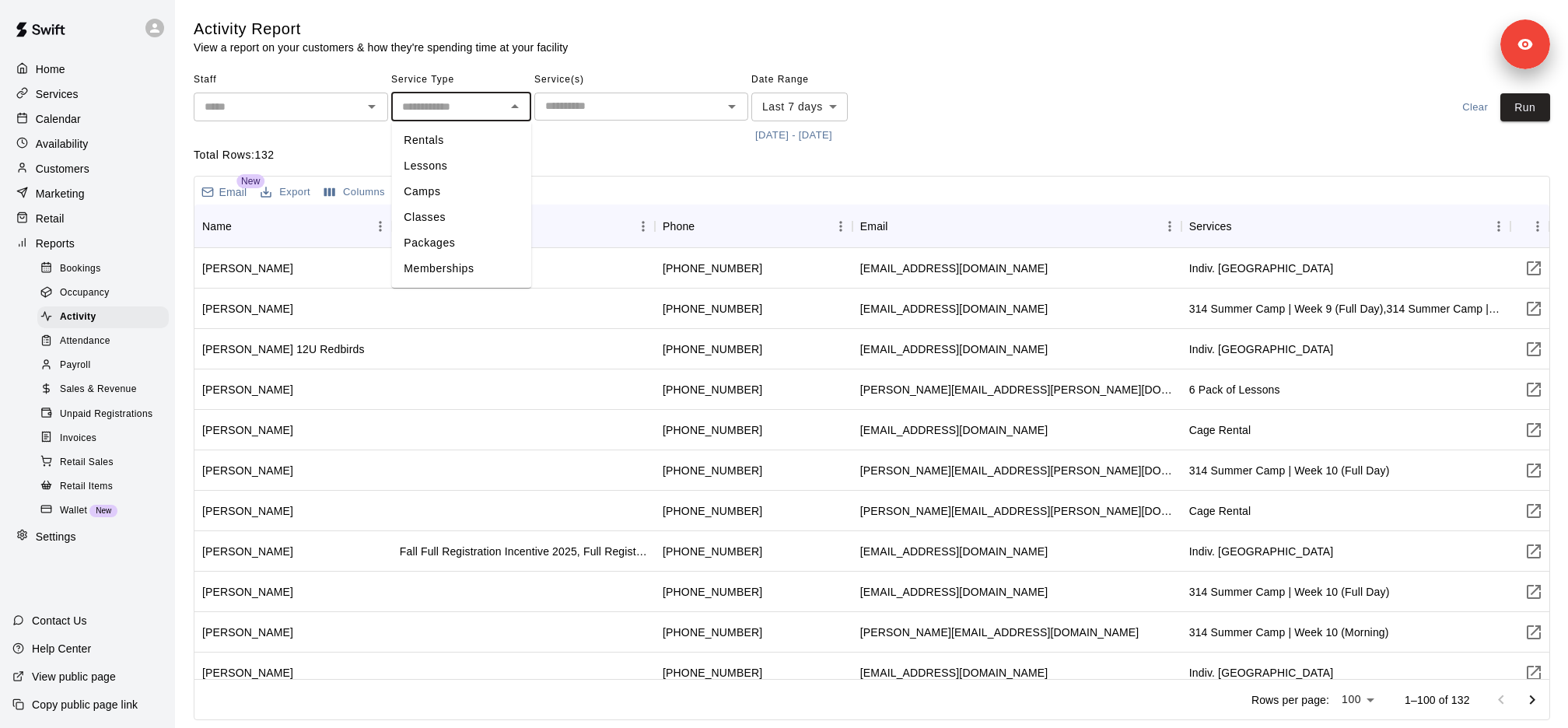
click at [461, 113] on input "text" at bounding box center [448, 107] width 105 height 19
click at [462, 162] on li "Lessons" at bounding box center [461, 165] width 140 height 25
type input "*******"
click at [664, 116] on div "​" at bounding box center [641, 107] width 214 height 28
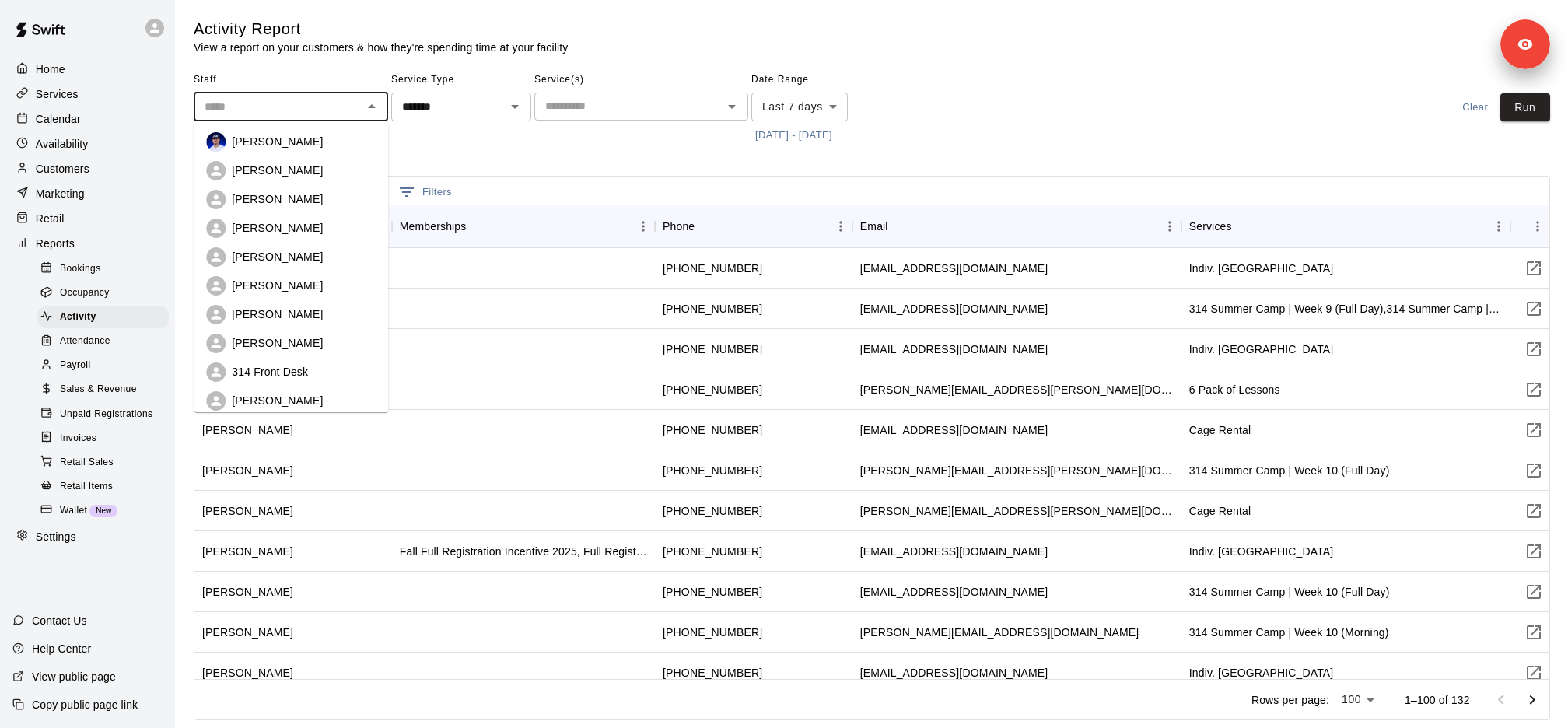
click at [258, 105] on input "text" at bounding box center [278, 107] width 159 height 19
click at [300, 257] on p "[PERSON_NAME]" at bounding box center [277, 255] width 91 height 16
type input "**********"
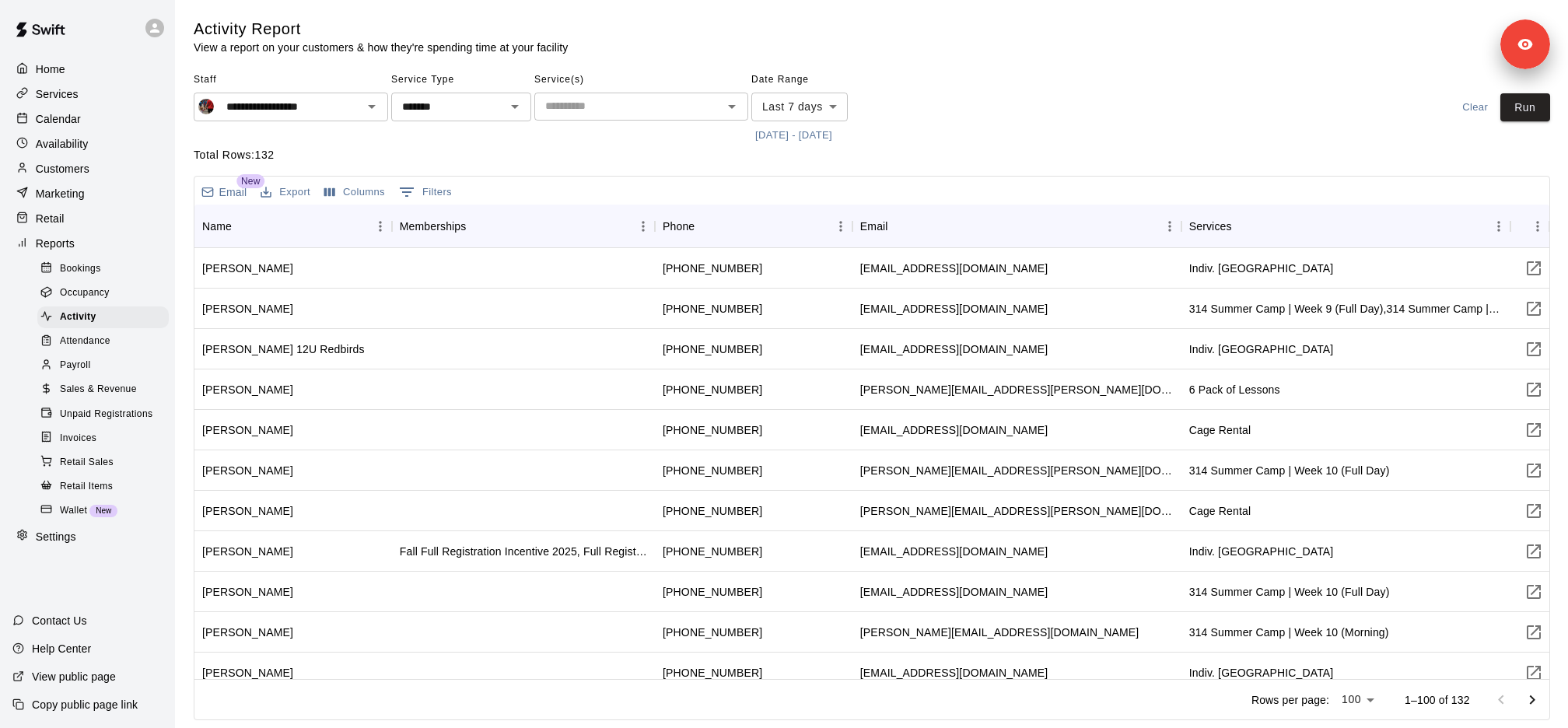
click at [1520, 123] on div "**********" at bounding box center [872, 107] width 1356 height 80
click at [1519, 114] on button "Run" at bounding box center [1525, 107] width 50 height 29
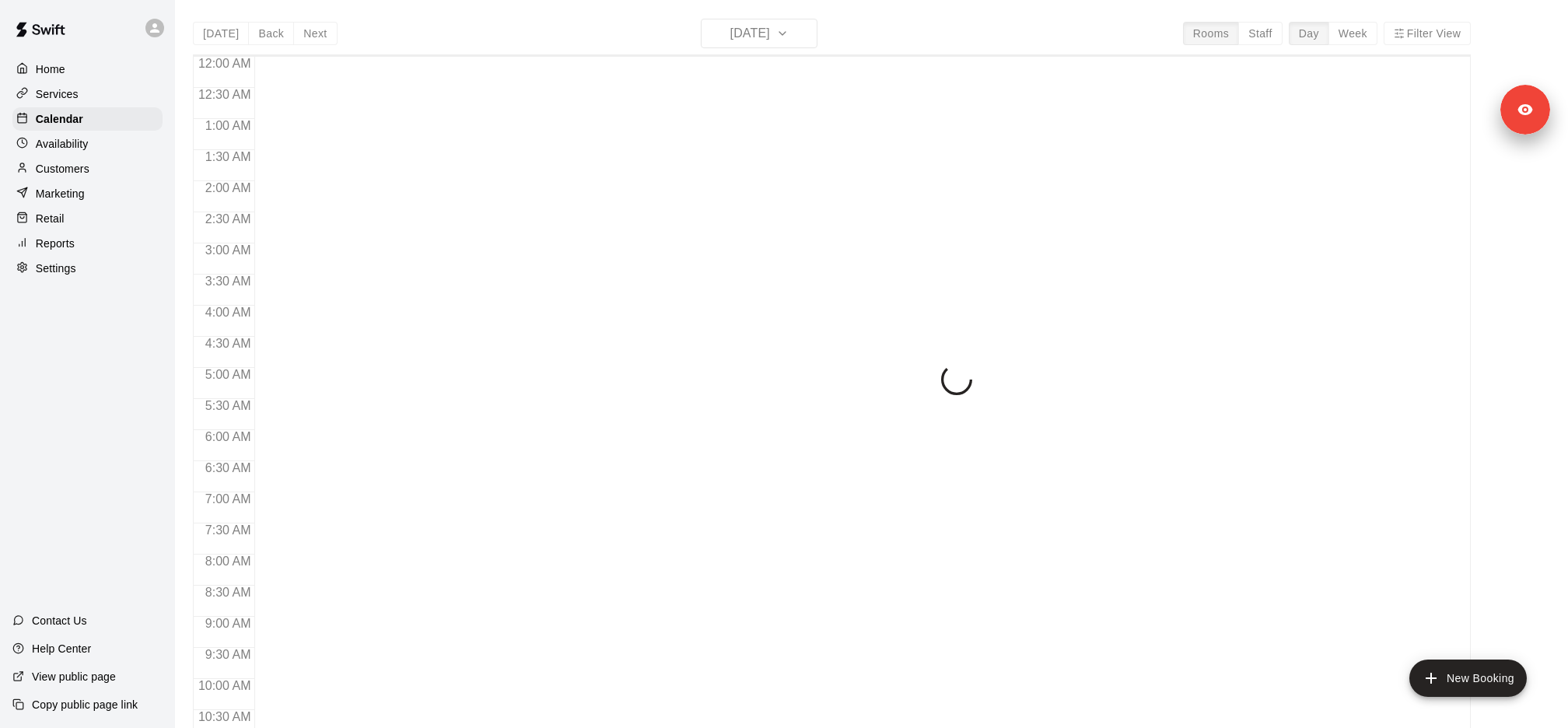
scroll to position [804, 0]
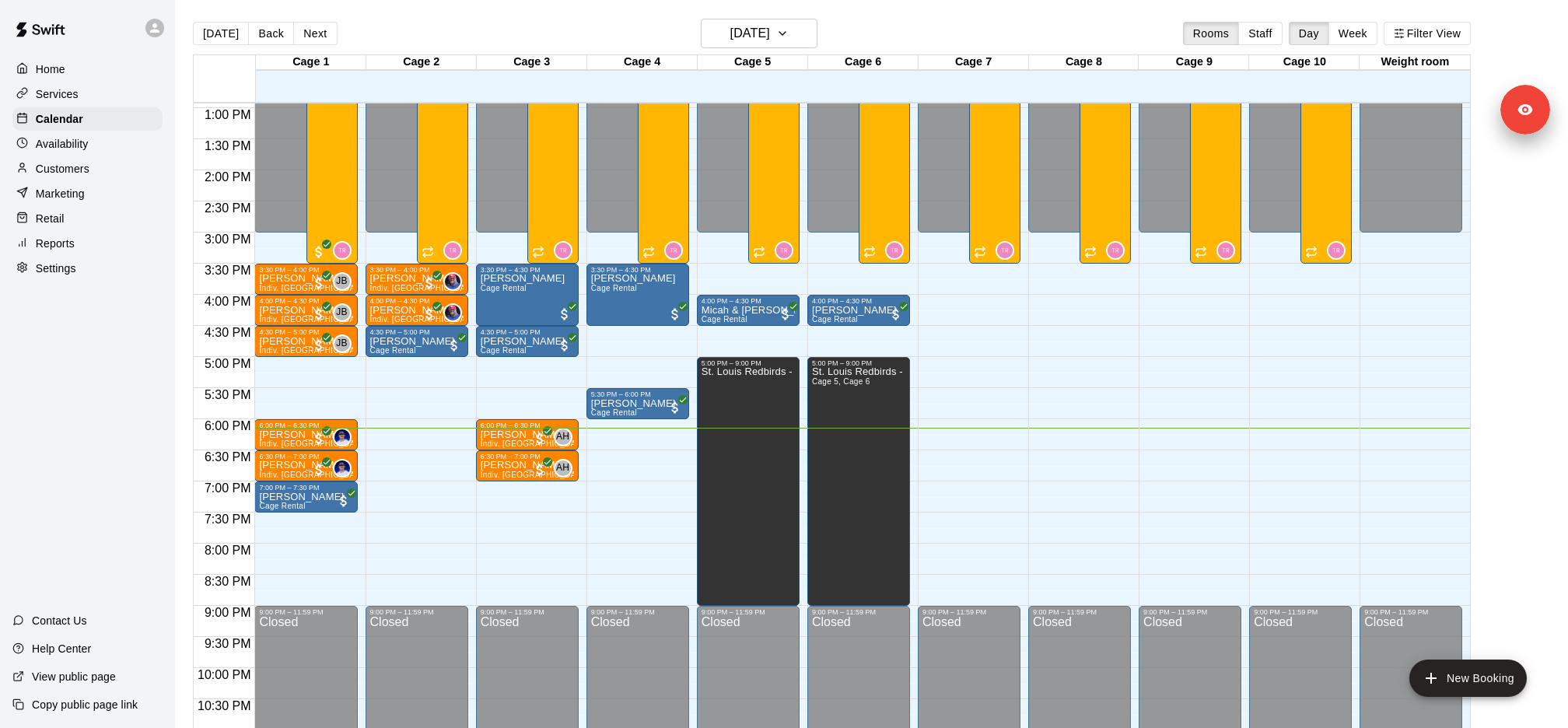
click at [787, 17] on main "[DATE] Back [DATE][DATE] Rooms Staff Day Week Filter View Cage 1 11 Mon Cage 2 …" at bounding box center [871, 376] width 1393 height 752
click at [770, 38] on h6 "[DATE]" at bounding box center [750, 33] width 39 height 22
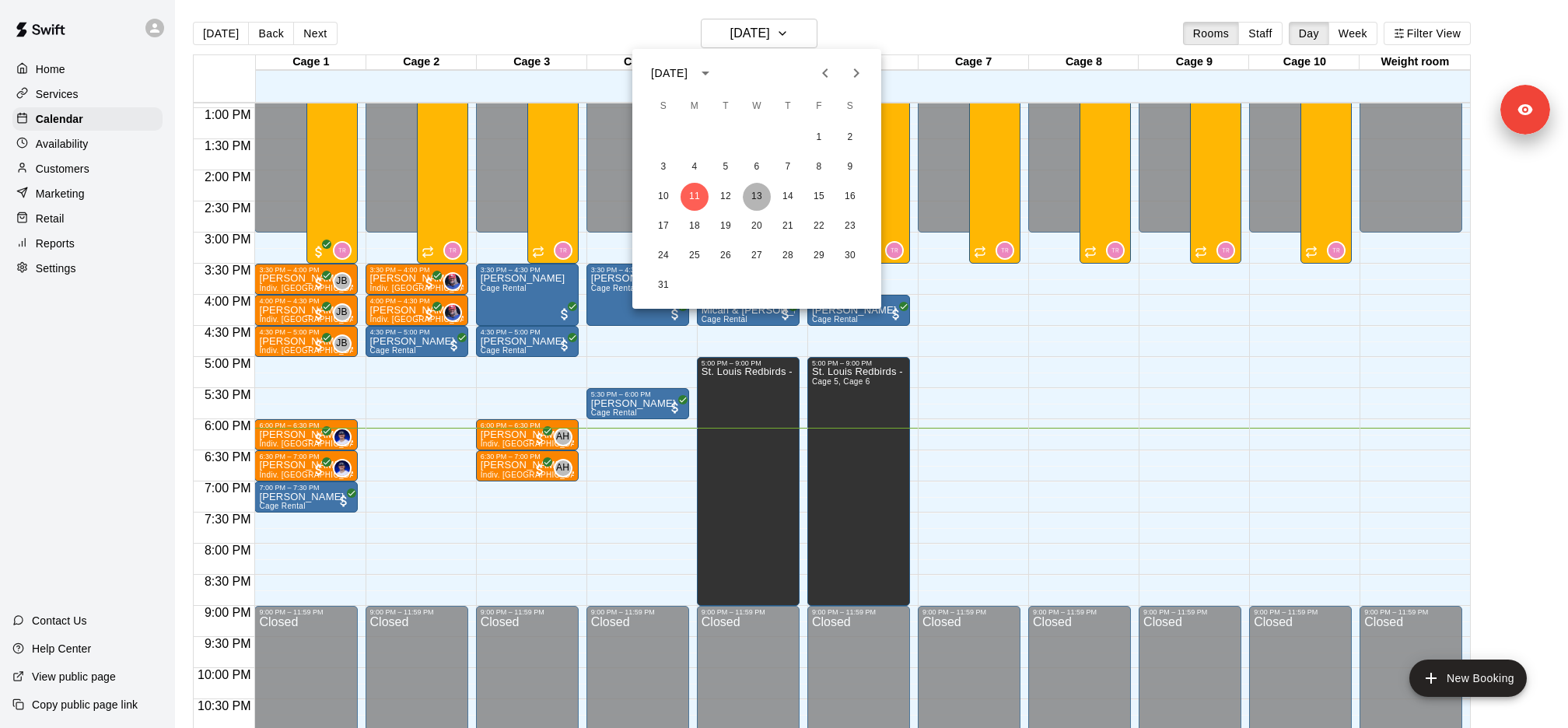
click at [764, 200] on button "13" at bounding box center [757, 197] width 28 height 28
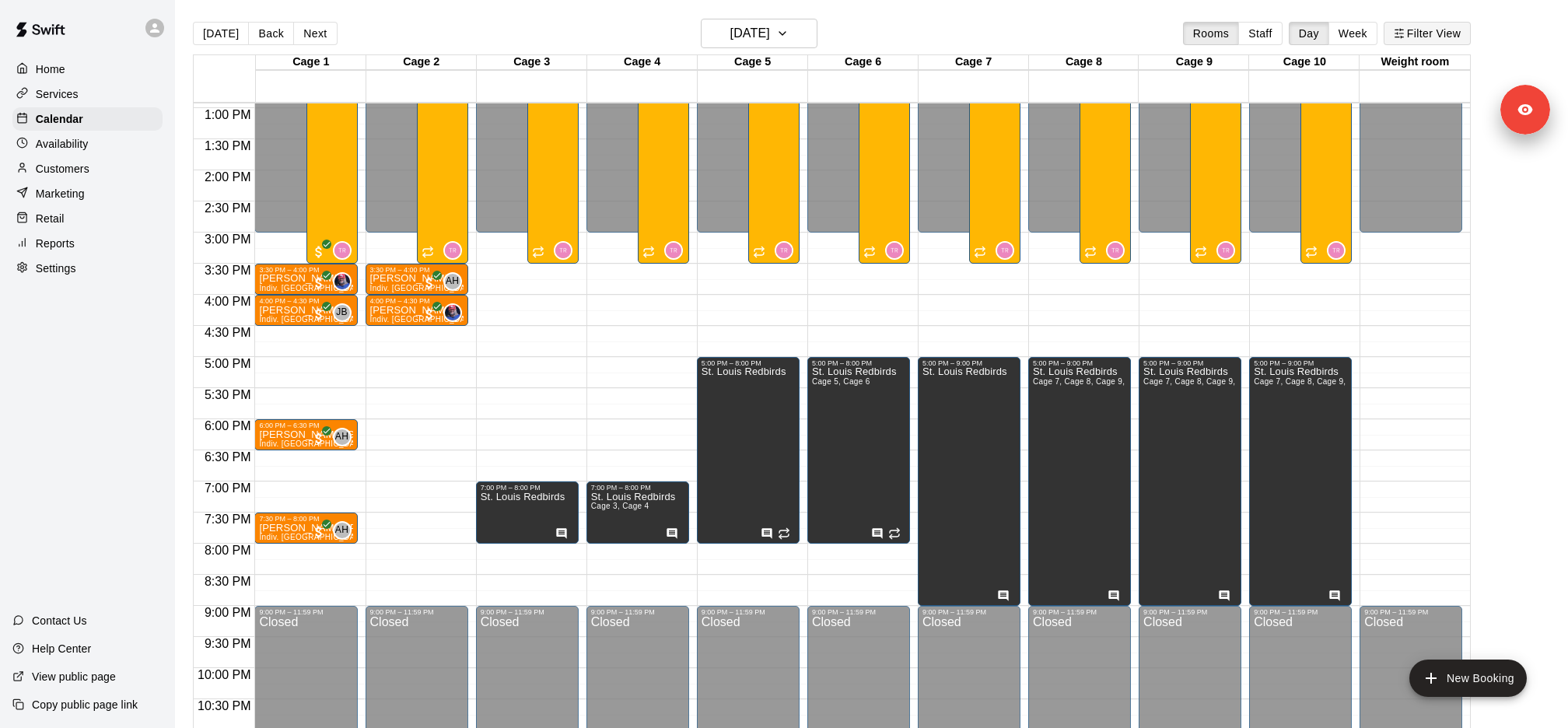
click at [1452, 38] on button "Filter View" at bounding box center [1427, 33] width 87 height 24
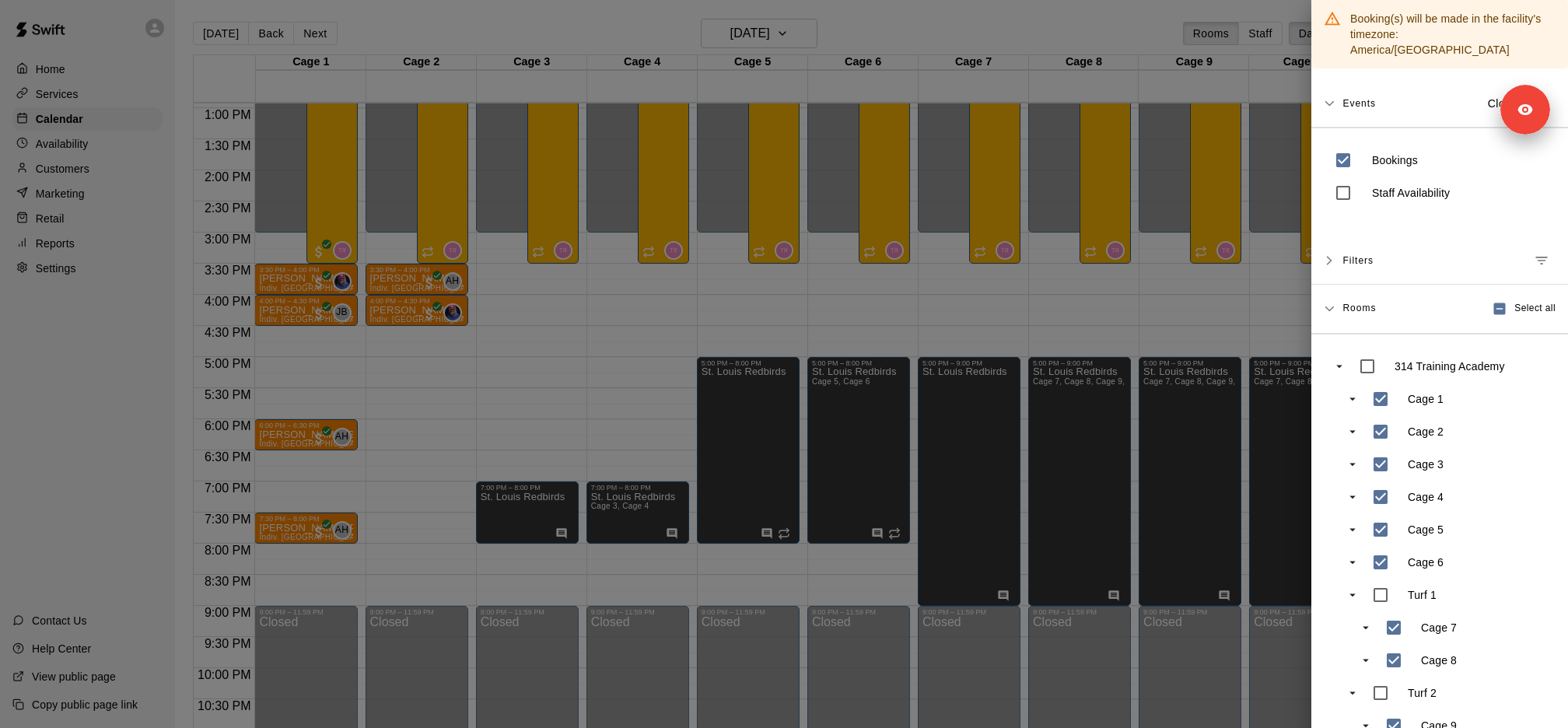
scroll to position [78, 0]
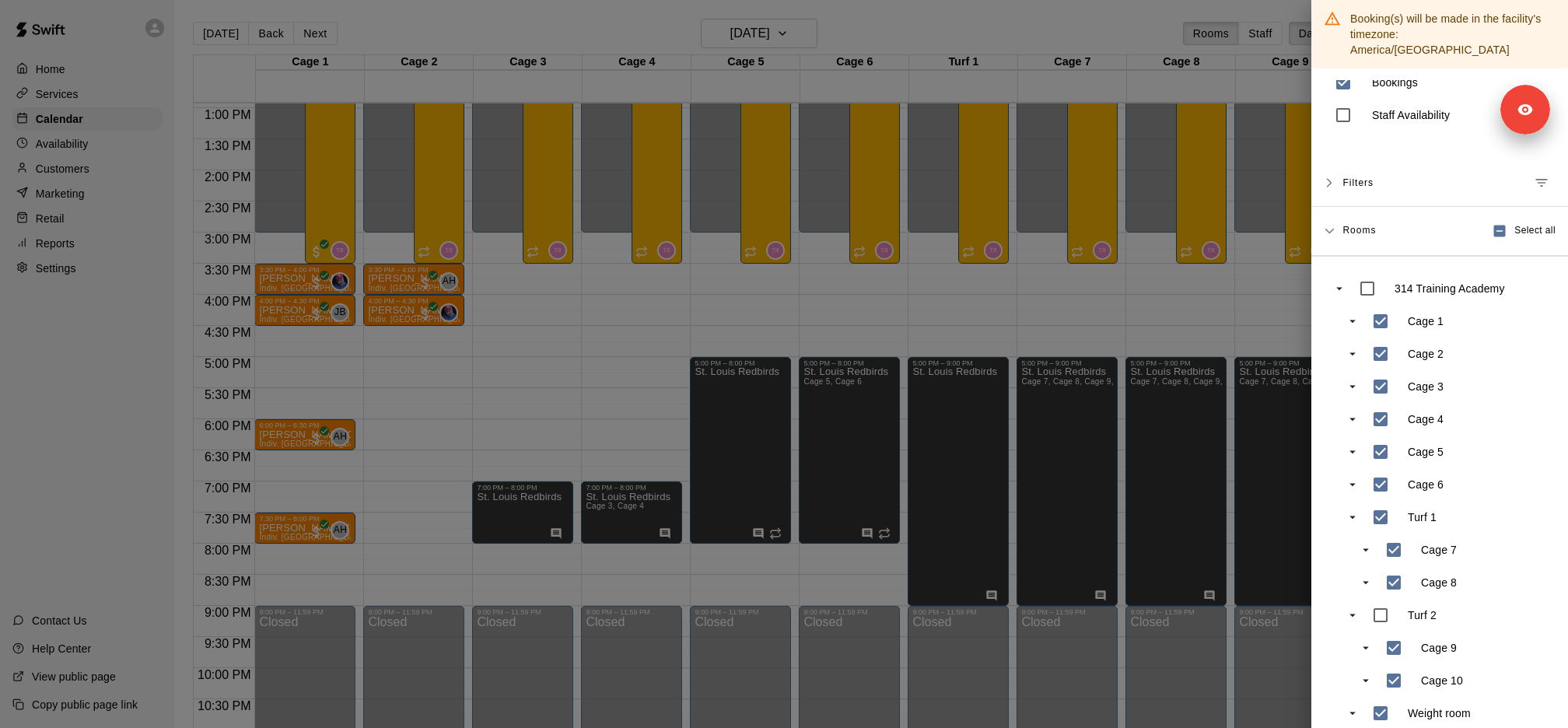
click at [1154, 320] on div at bounding box center [784, 364] width 1568 height 728
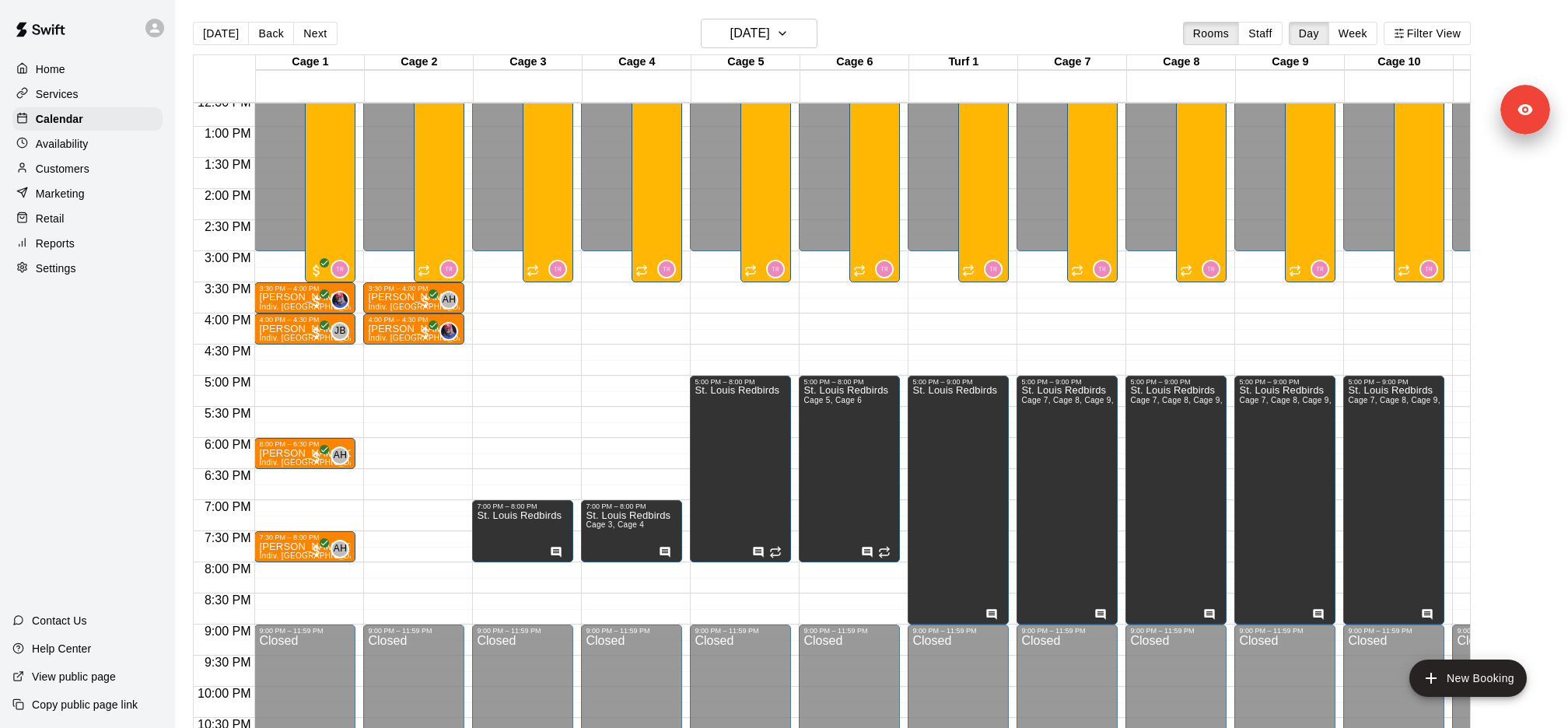
scroll to position [777, 0]
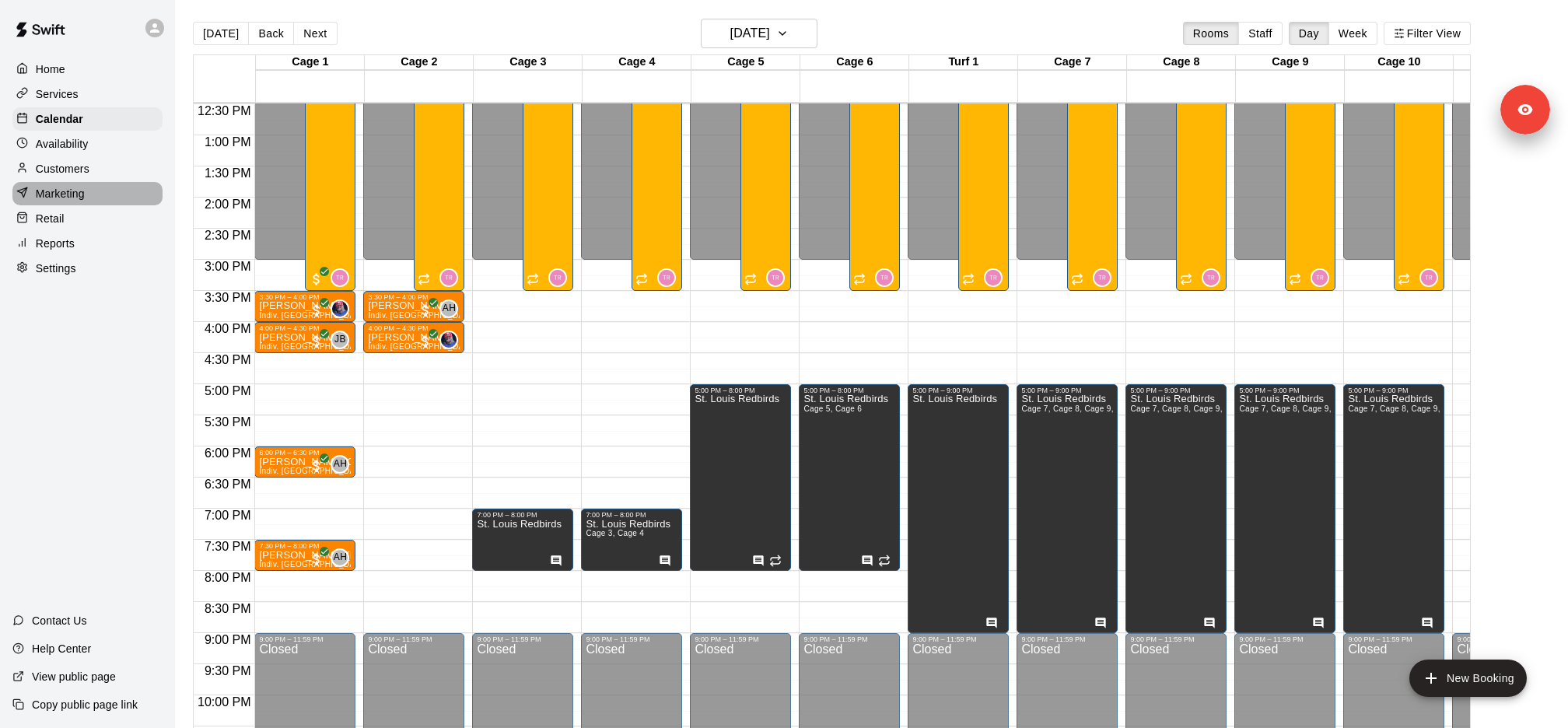
click at [107, 200] on div "Marketing" at bounding box center [87, 193] width 150 height 24
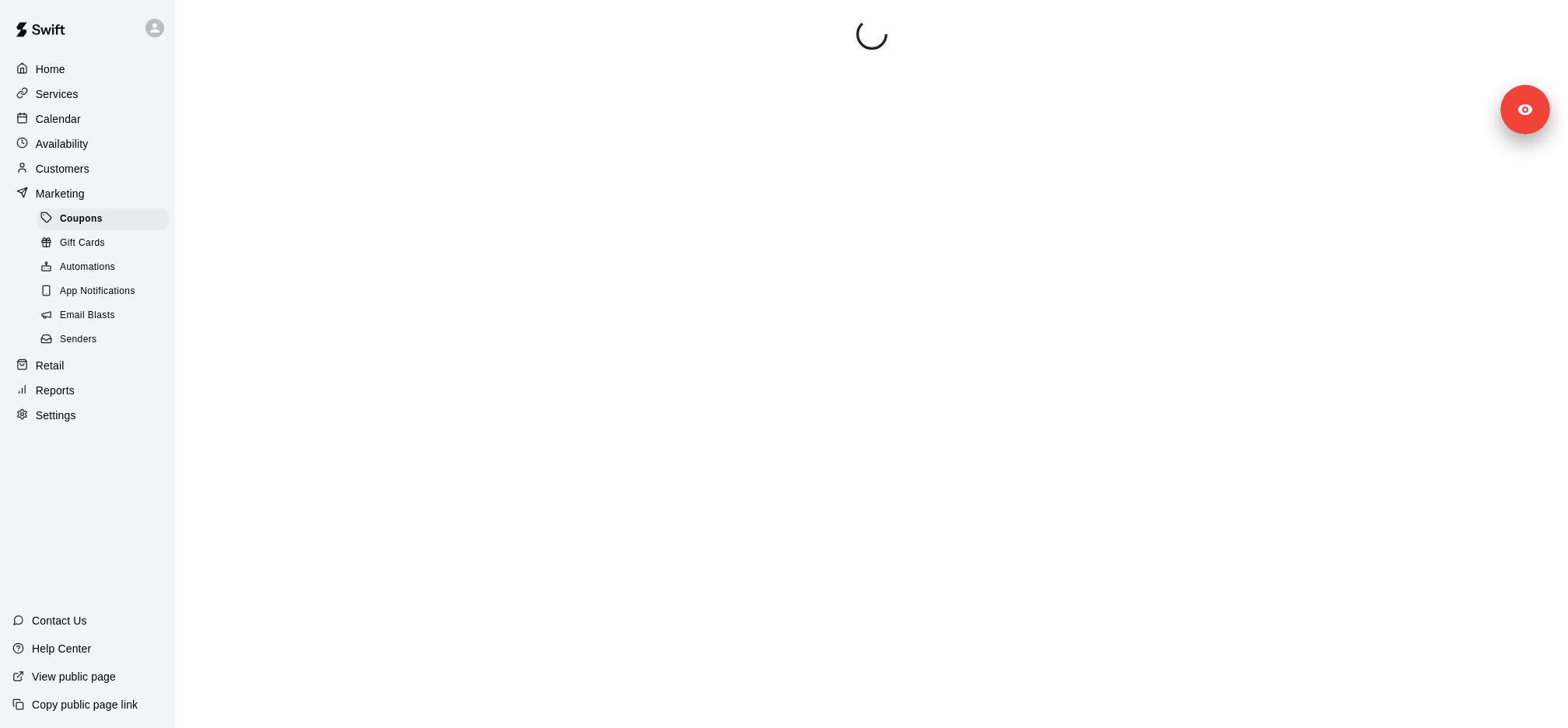
click at [102, 357] on div "Retail" at bounding box center [87, 365] width 150 height 24
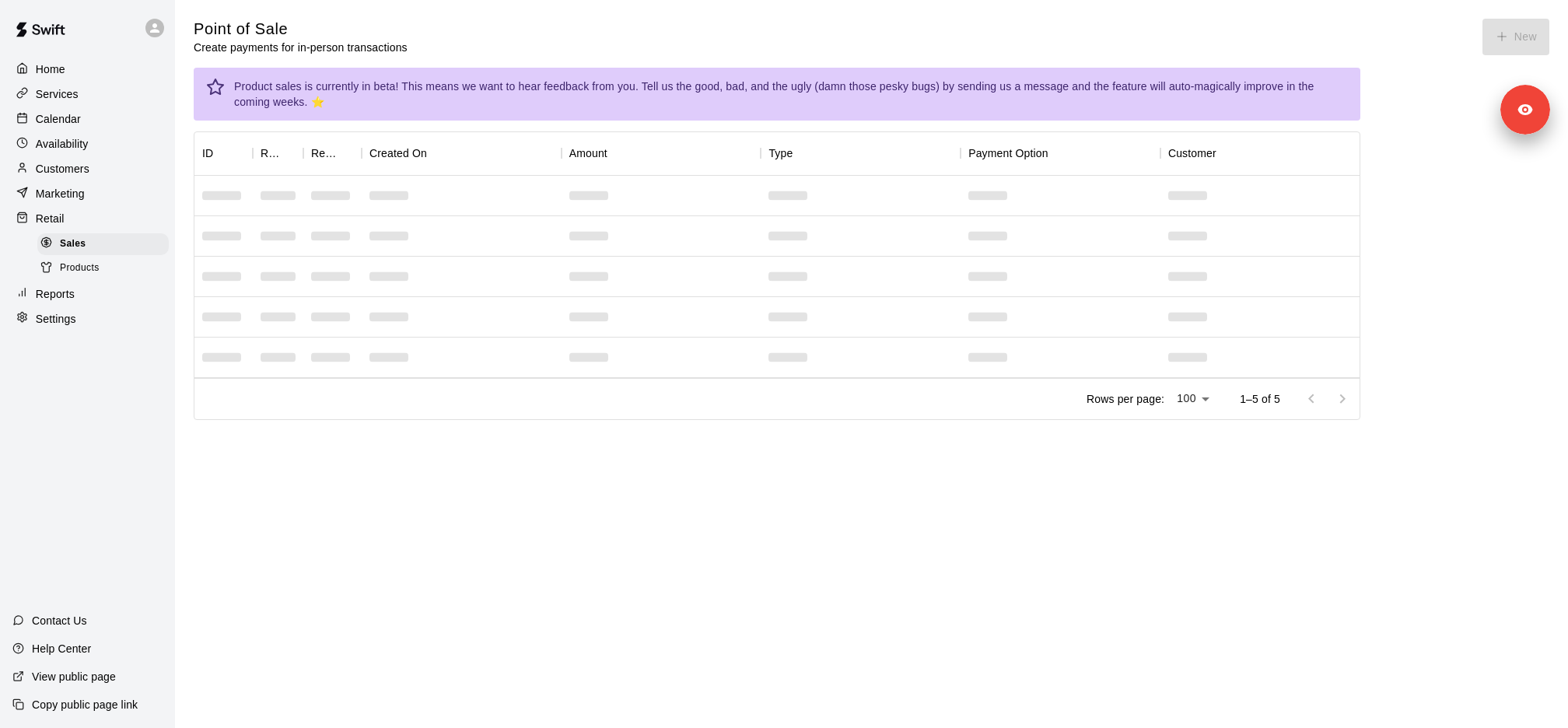
click at [107, 288] on div "Reports" at bounding box center [87, 294] width 150 height 24
click at [69, 295] on p "Reports" at bounding box center [55, 294] width 38 height 16
click at [60, 295] on p "Reports" at bounding box center [55, 294] width 38 height 16
click at [60, 293] on p "Reports" at bounding box center [55, 294] width 38 height 16
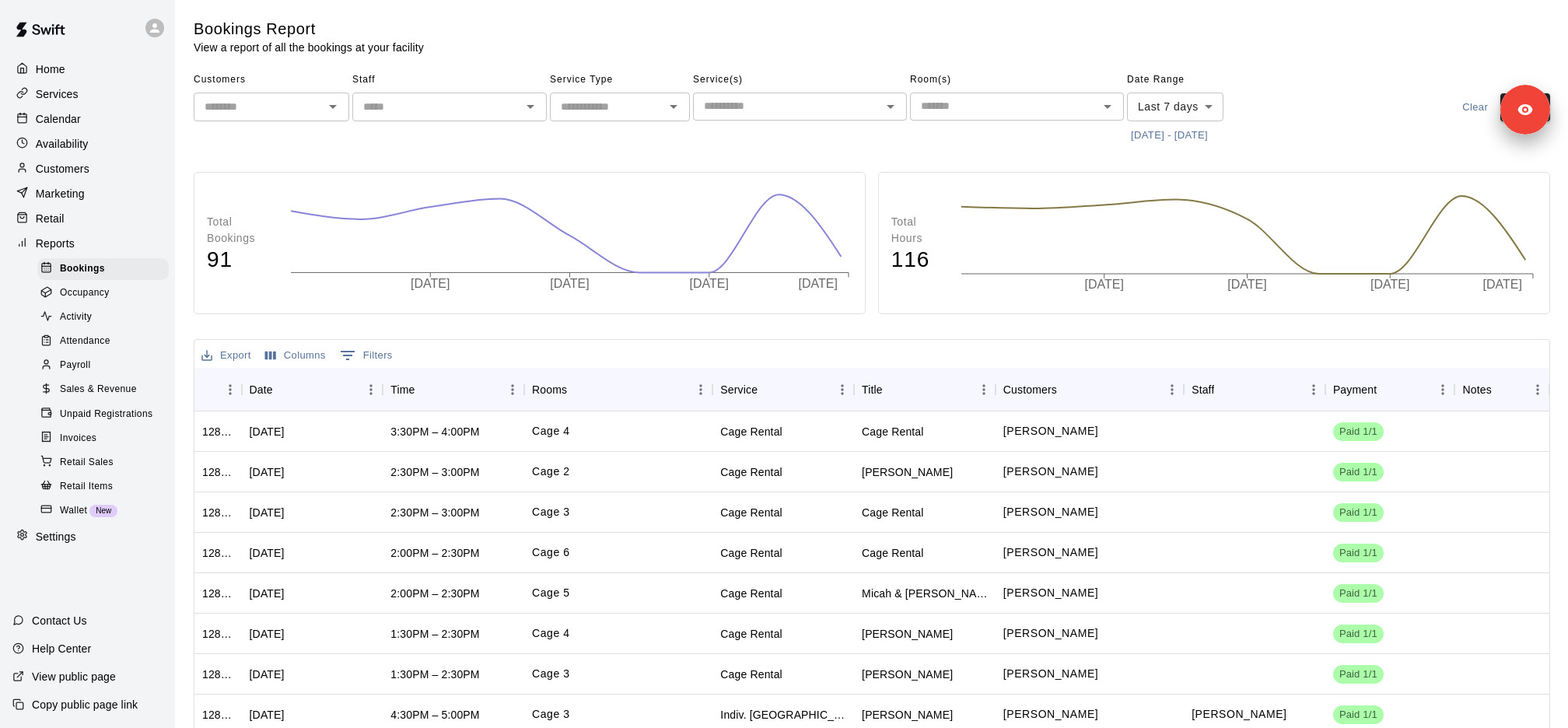
click at [406, 103] on input "text" at bounding box center [436, 107] width 159 height 19
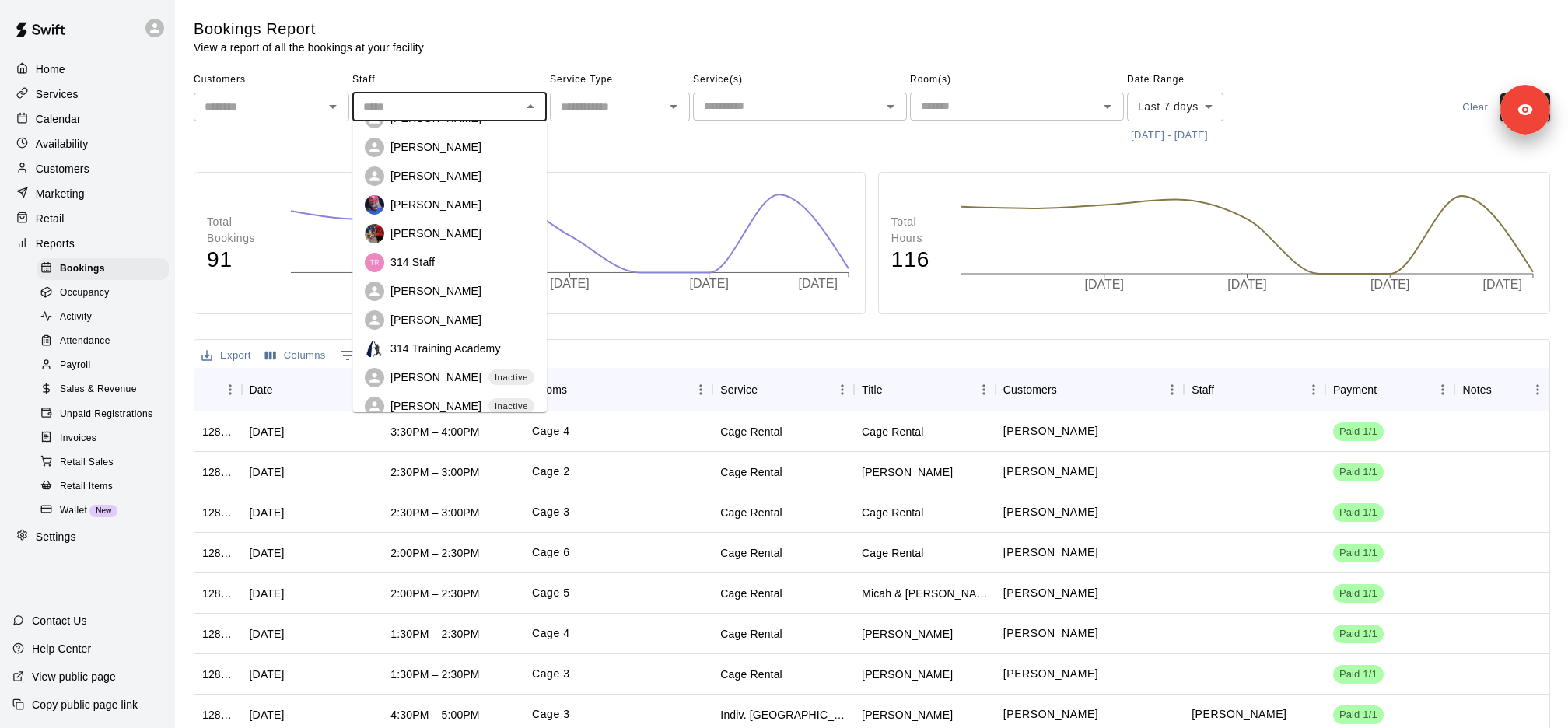
scroll to position [490, 0]
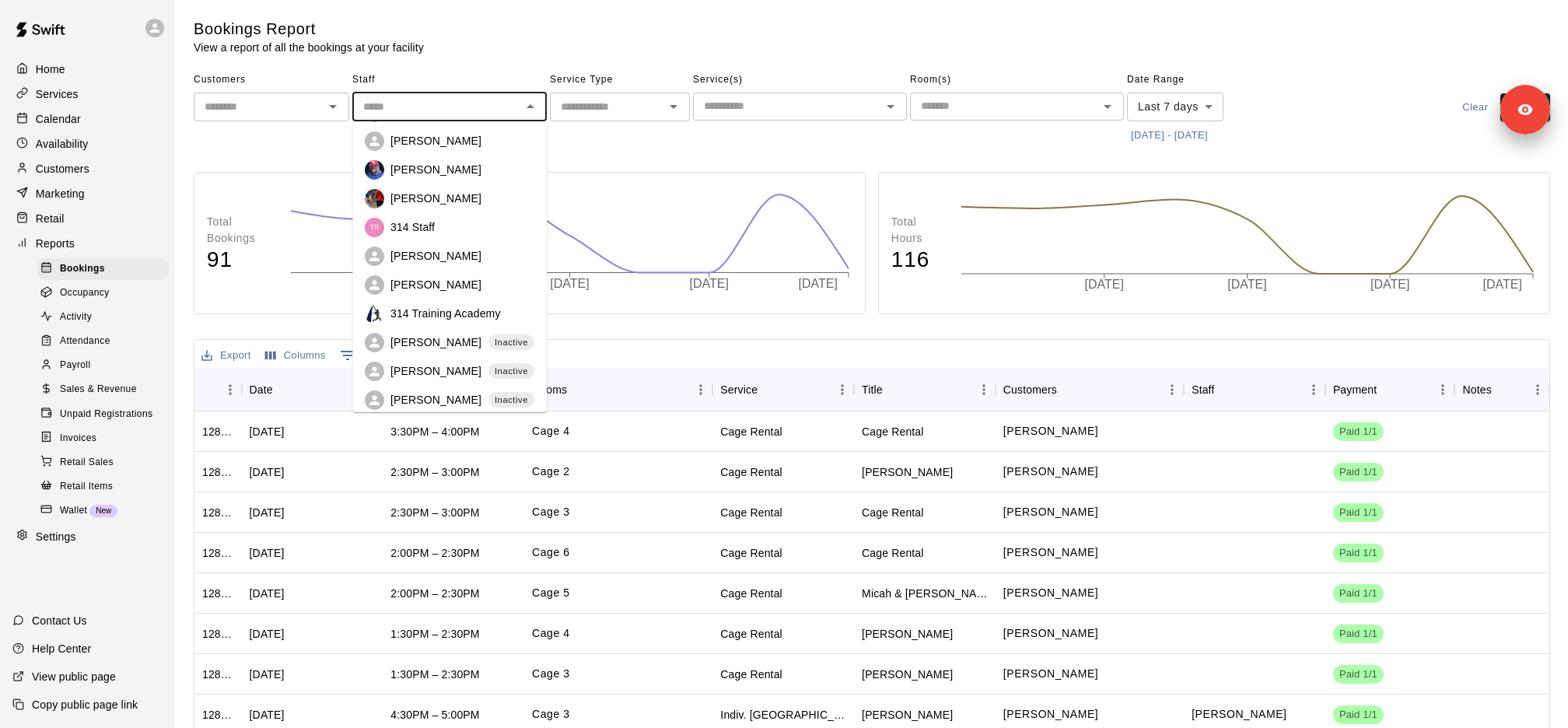
click at [448, 198] on p "Jeramy Allerdissen" at bounding box center [436, 198] width 91 height 16
type input "**********"
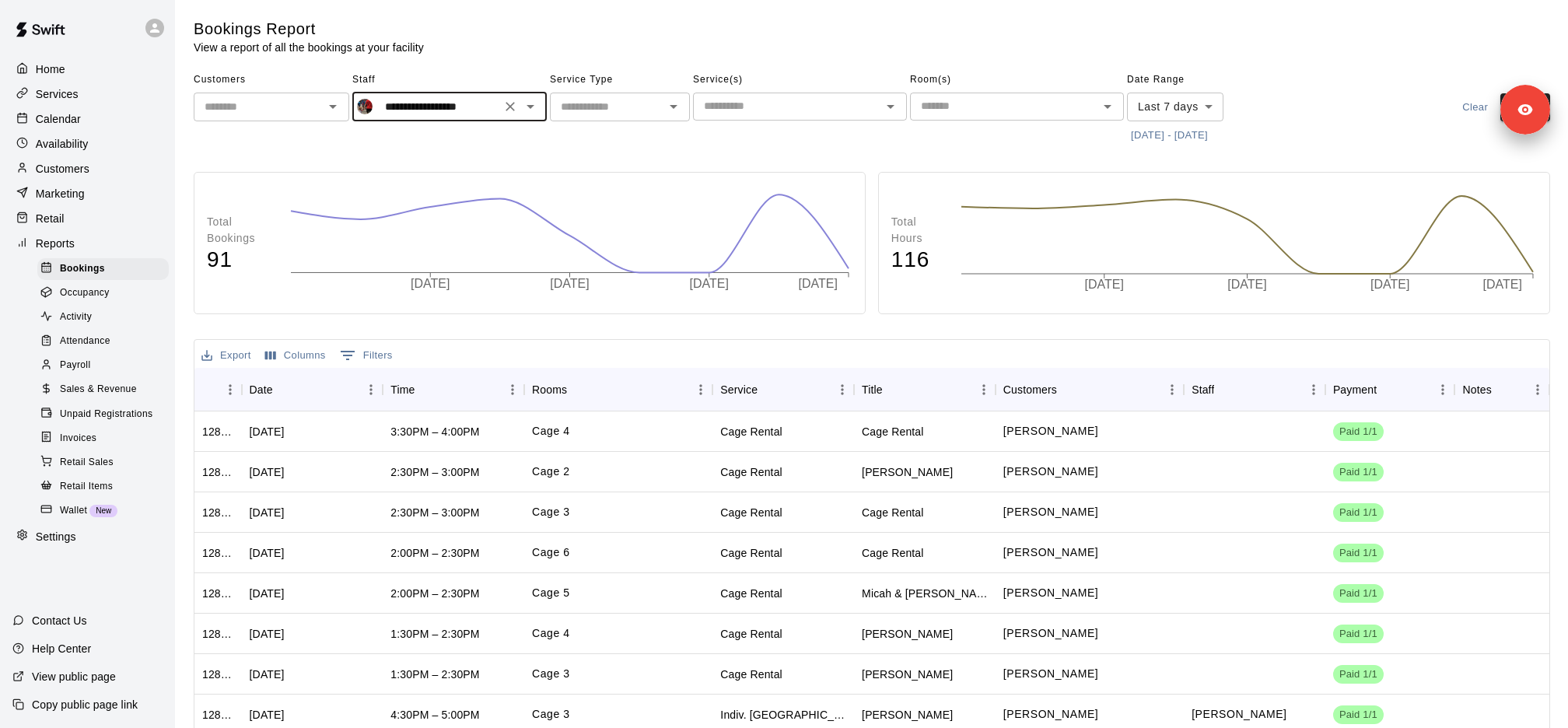
click at [1182, 139] on button "8/4/2025 - 8/11/2025" at bounding box center [1169, 135] width 85 height 24
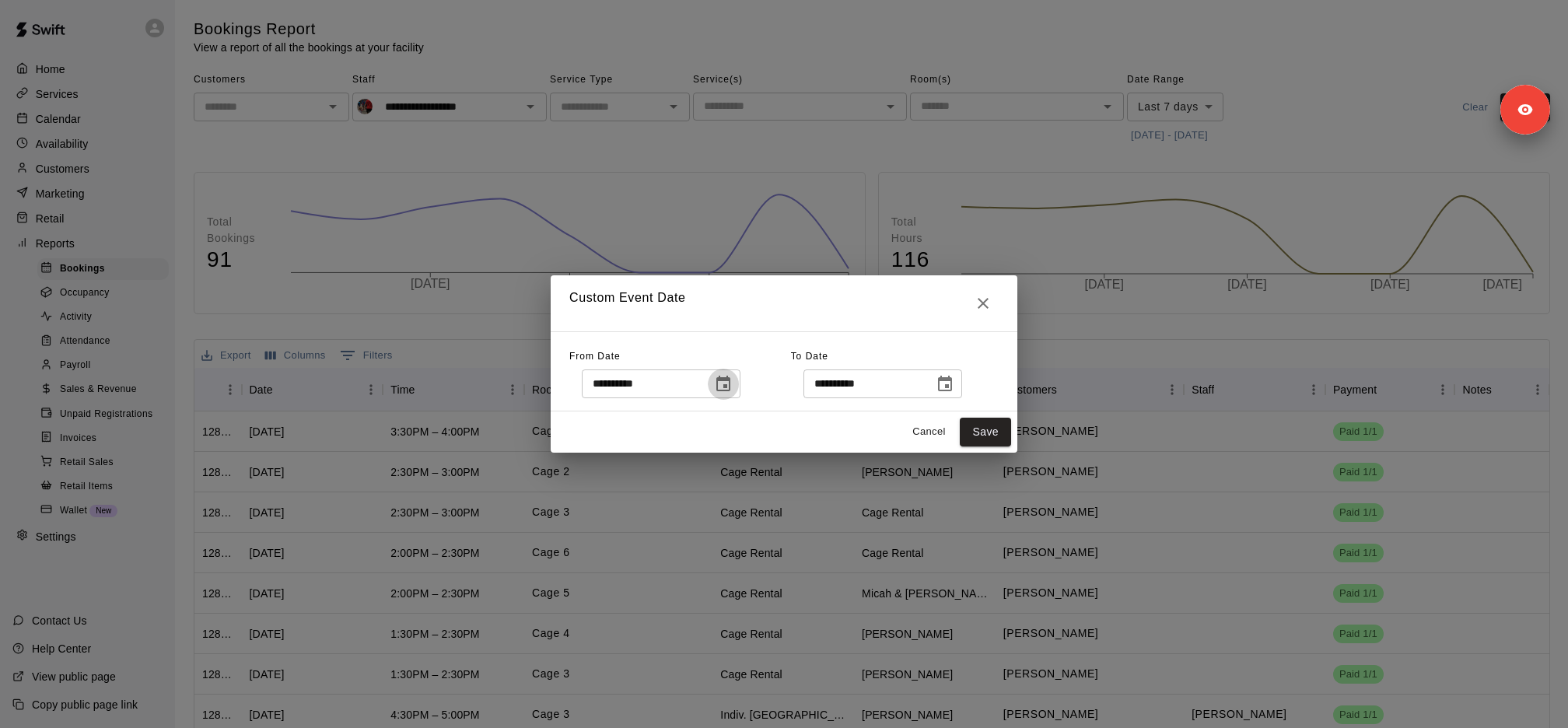
click at [731, 390] on icon "Choose date, selected date is Aug 3, 2025" at bounding box center [724, 384] width 14 height 16
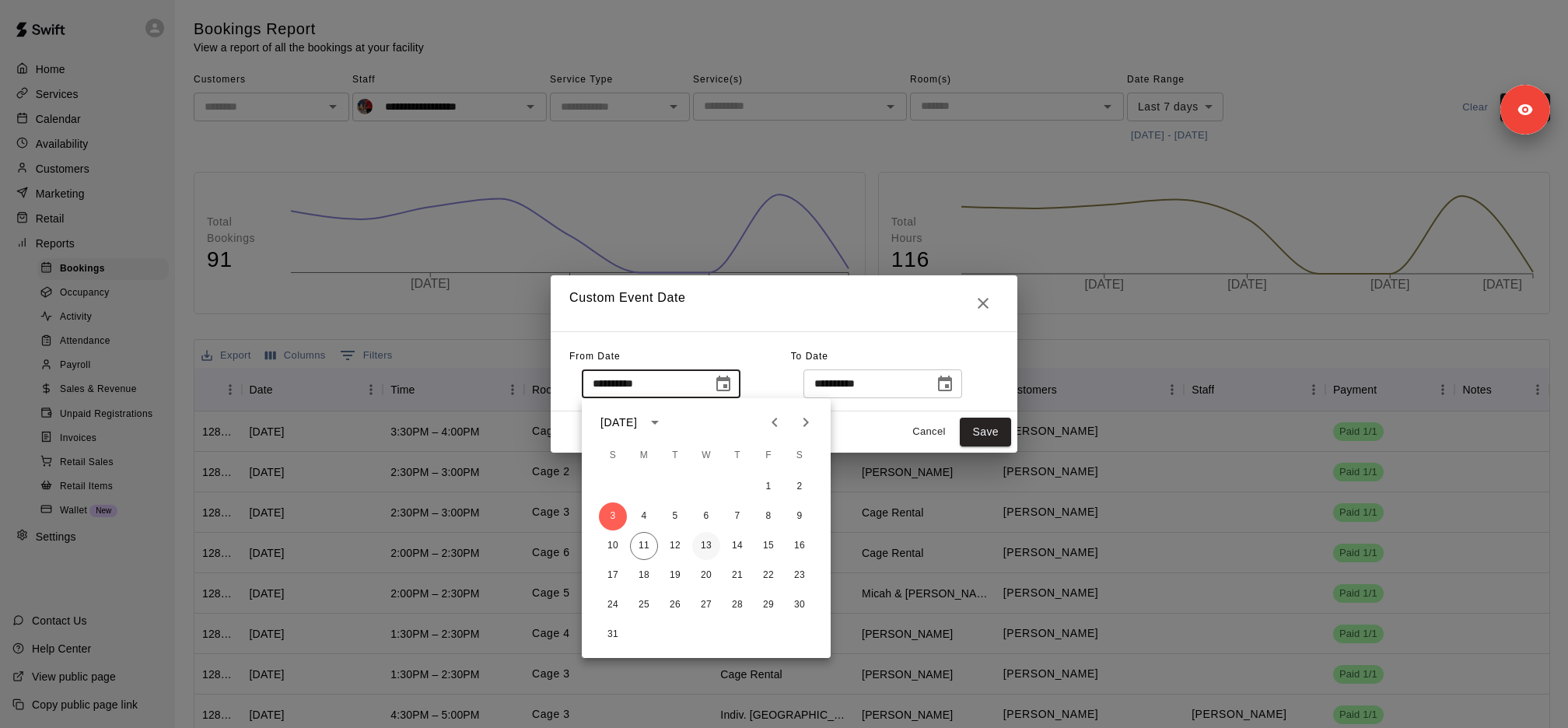
click at [708, 547] on button "13" at bounding box center [706, 546] width 28 height 28
type input "**********"
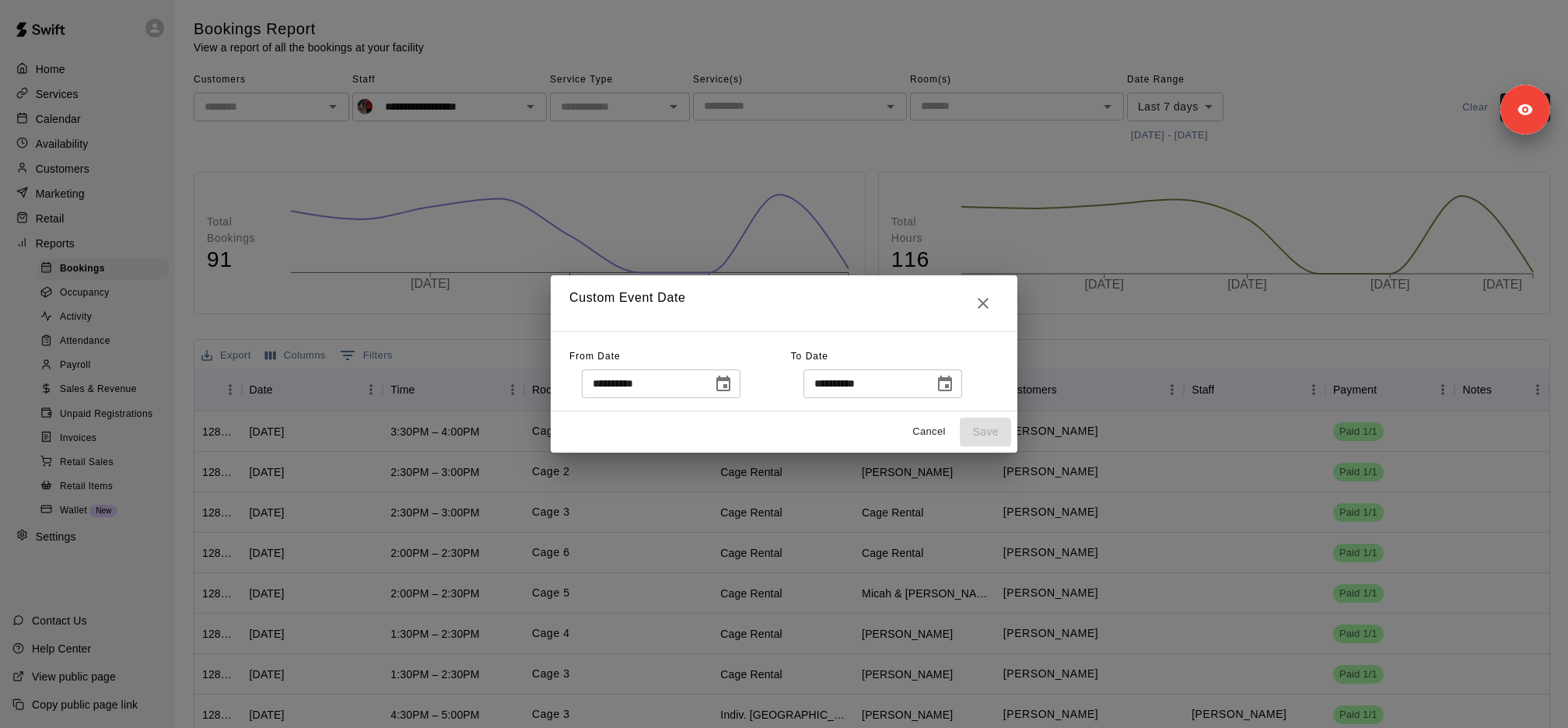
click at [954, 381] on icon "Choose date, selected date is Aug 11, 2025" at bounding box center [945, 384] width 18 height 18
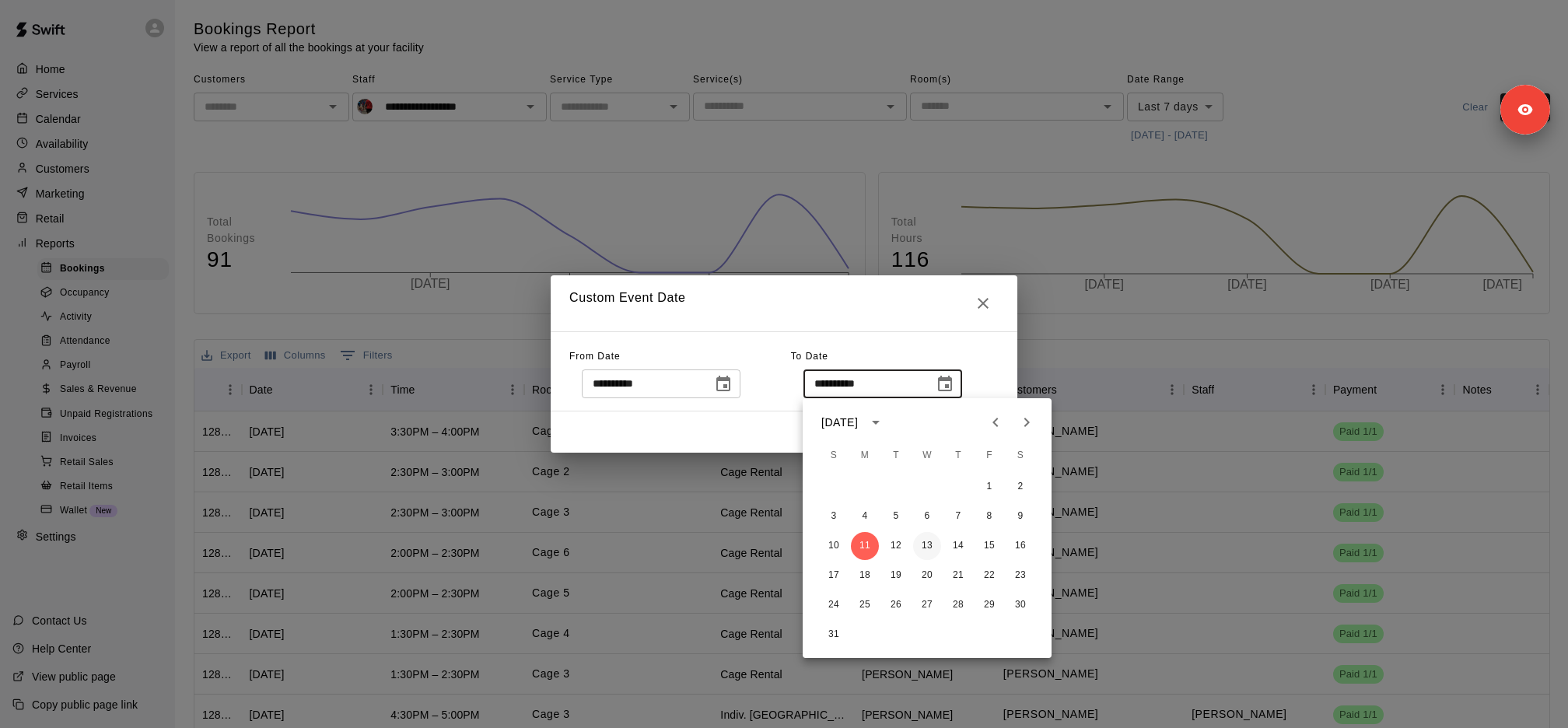
click at [926, 544] on button "13" at bounding box center [927, 546] width 28 height 28
type input "**********"
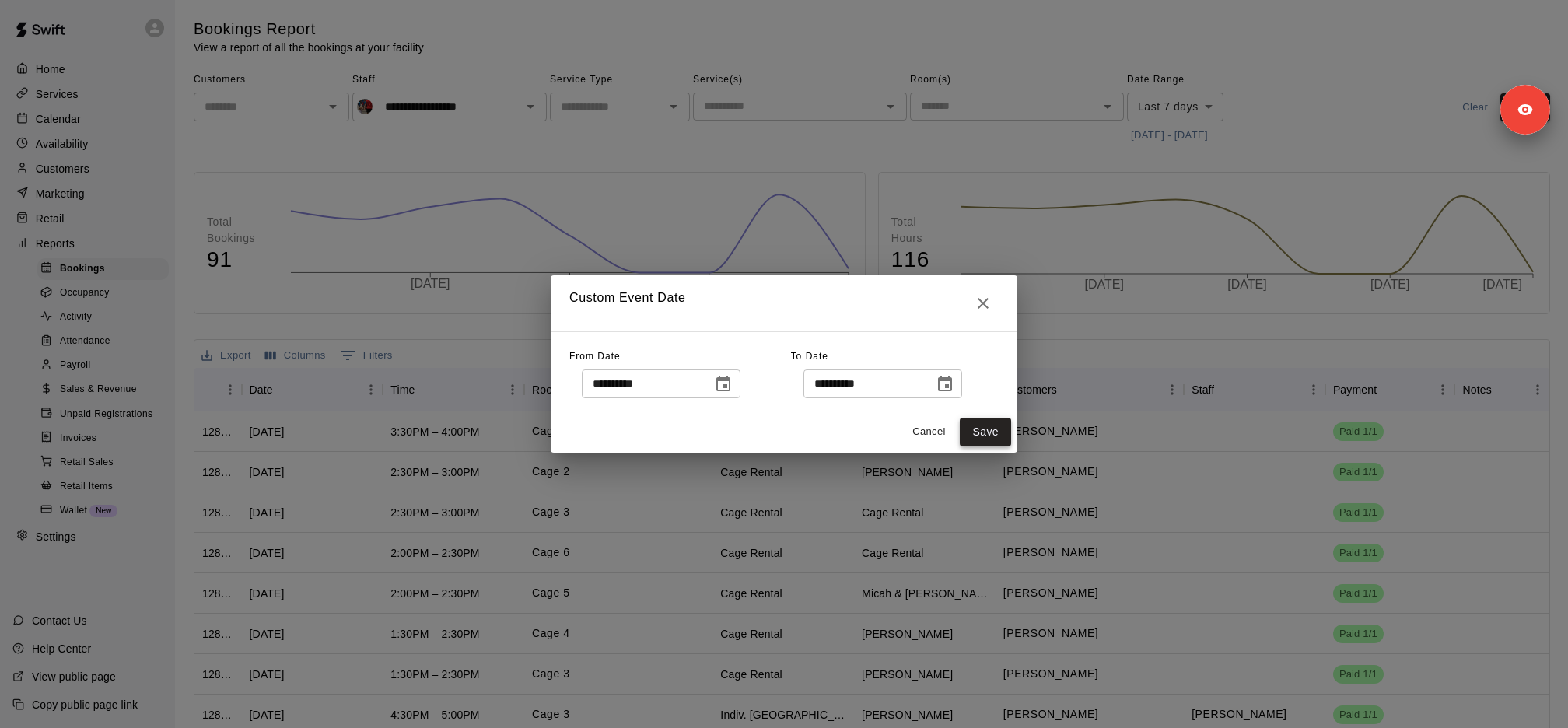
click at [996, 437] on button "Save" at bounding box center [985, 432] width 52 height 29
type input "******"
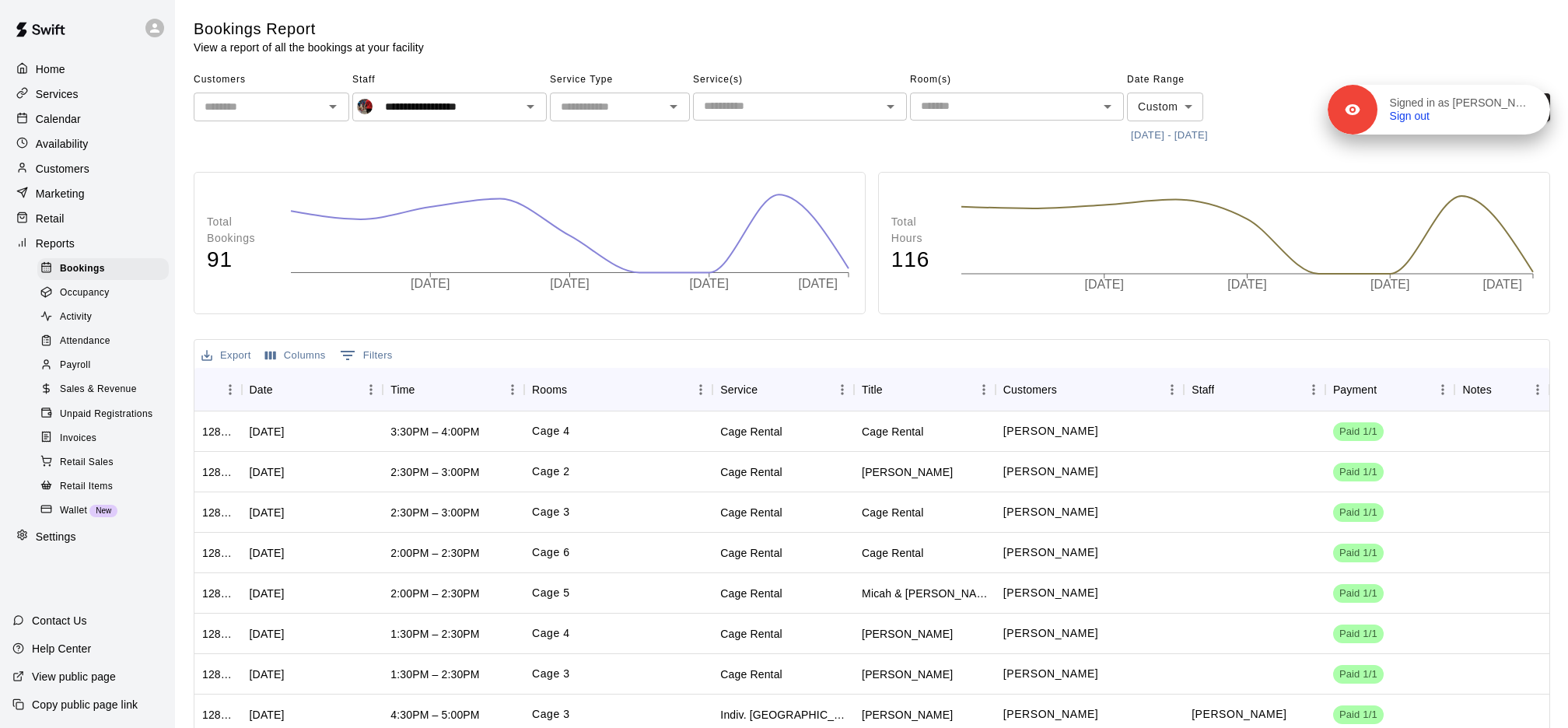
drag, startPoint x: 1542, startPoint y: 116, endPoint x: 1542, endPoint y: 62, distance: 54.0
click at [1542, 96] on div "Signed in as Cameron Duke Sign out" at bounding box center [1464, 109] width 173 height 27
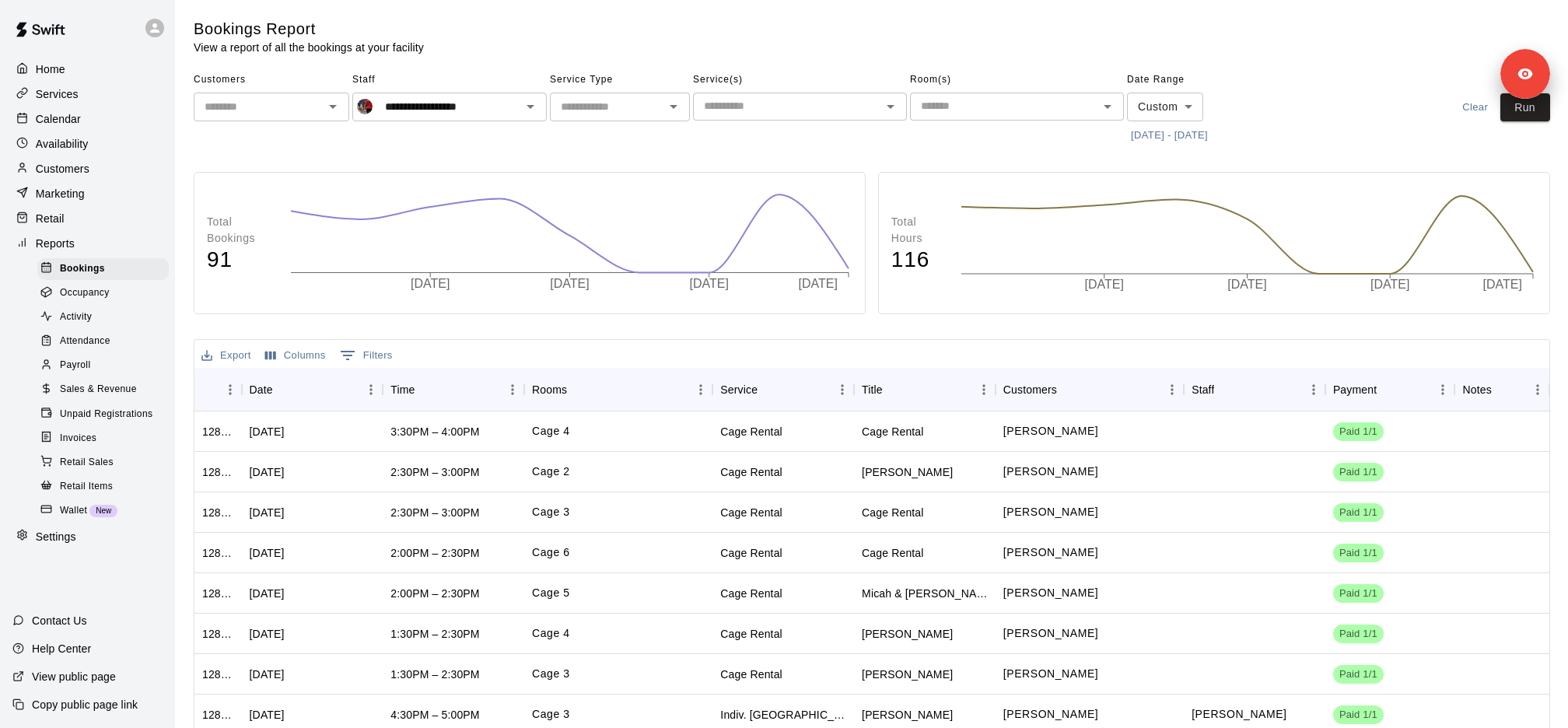
click at [1537, 124] on div "**********" at bounding box center [872, 107] width 1356 height 80
click at [1537, 117] on button "Run" at bounding box center [1525, 107] width 50 height 29
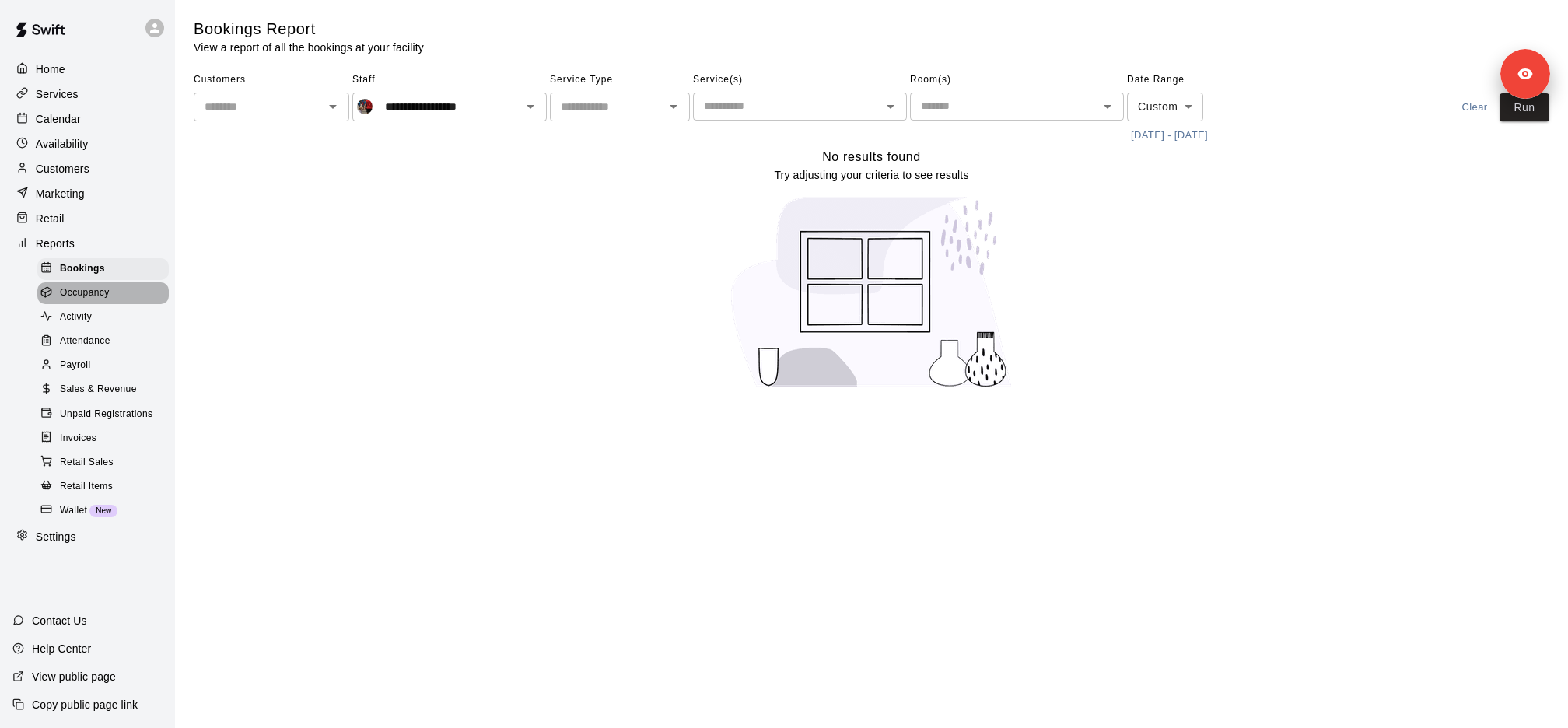
click at [84, 296] on span "Occupancy" at bounding box center [85, 294] width 50 height 16
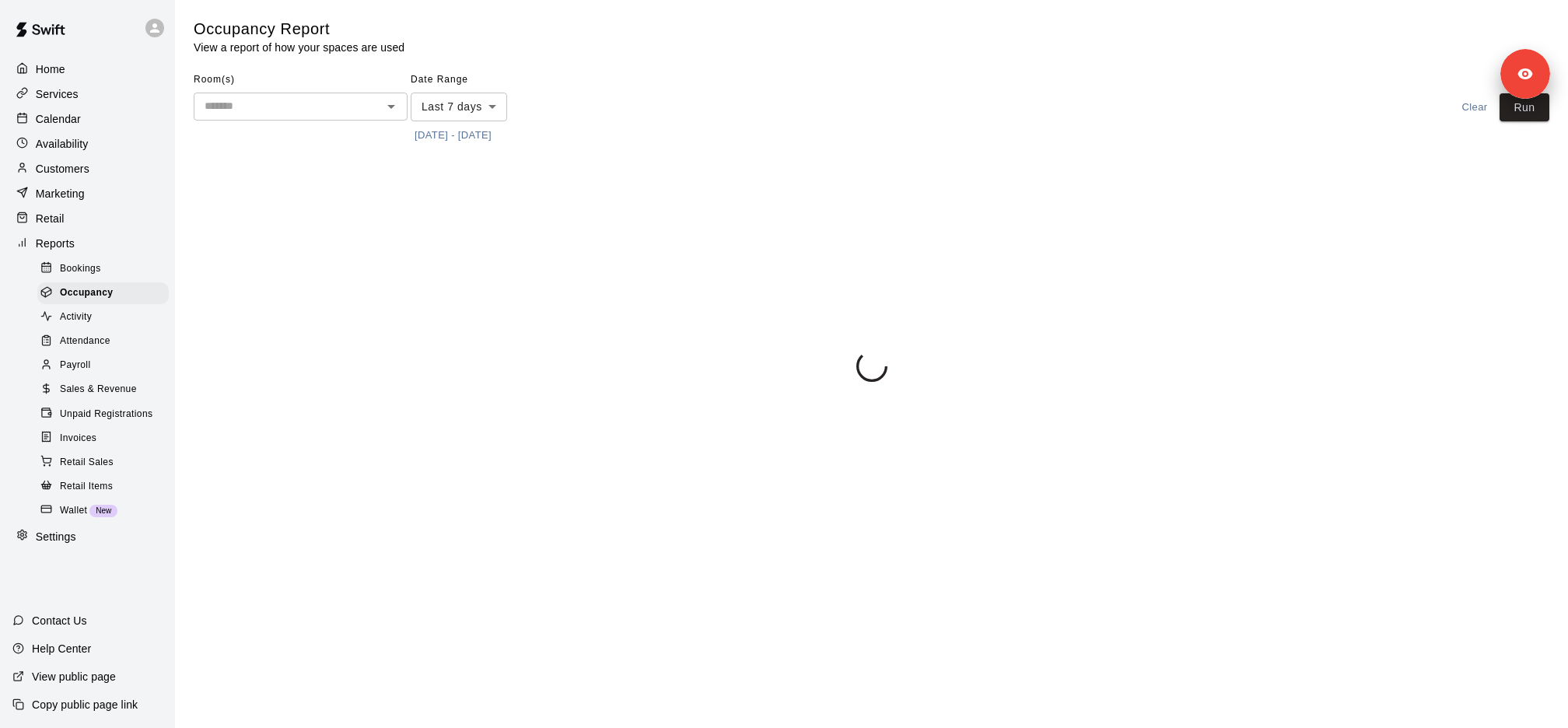
click at [87, 328] on link "Activity" at bounding box center [107, 318] width 138 height 24
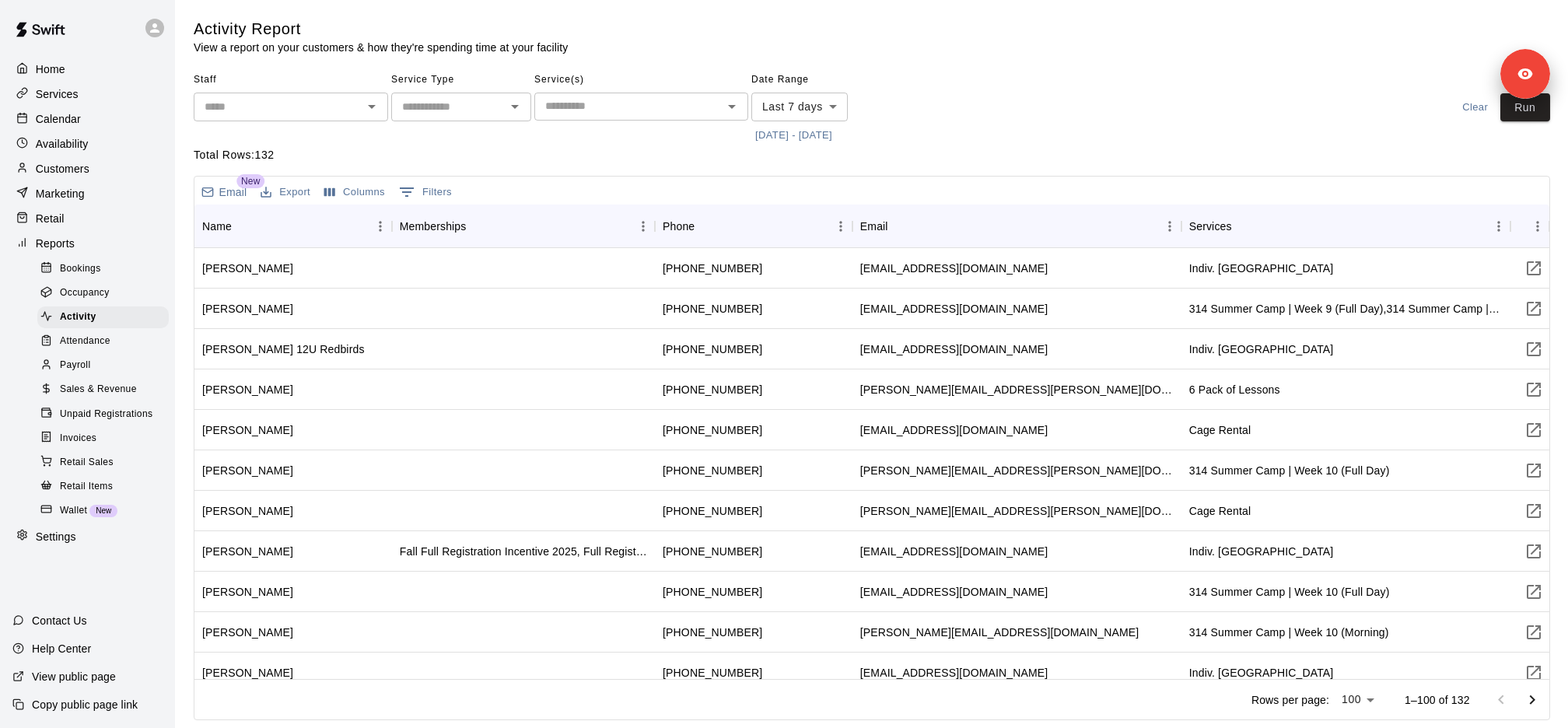
click at [449, 114] on input "text" at bounding box center [448, 107] width 105 height 19
click at [437, 162] on li "Lessons" at bounding box center [461, 165] width 140 height 25
type input "*******"
click at [308, 106] on input "text" at bounding box center [278, 107] width 159 height 19
click at [260, 135] on p "Jeramy Allerdissen" at bounding box center [277, 142] width 91 height 16
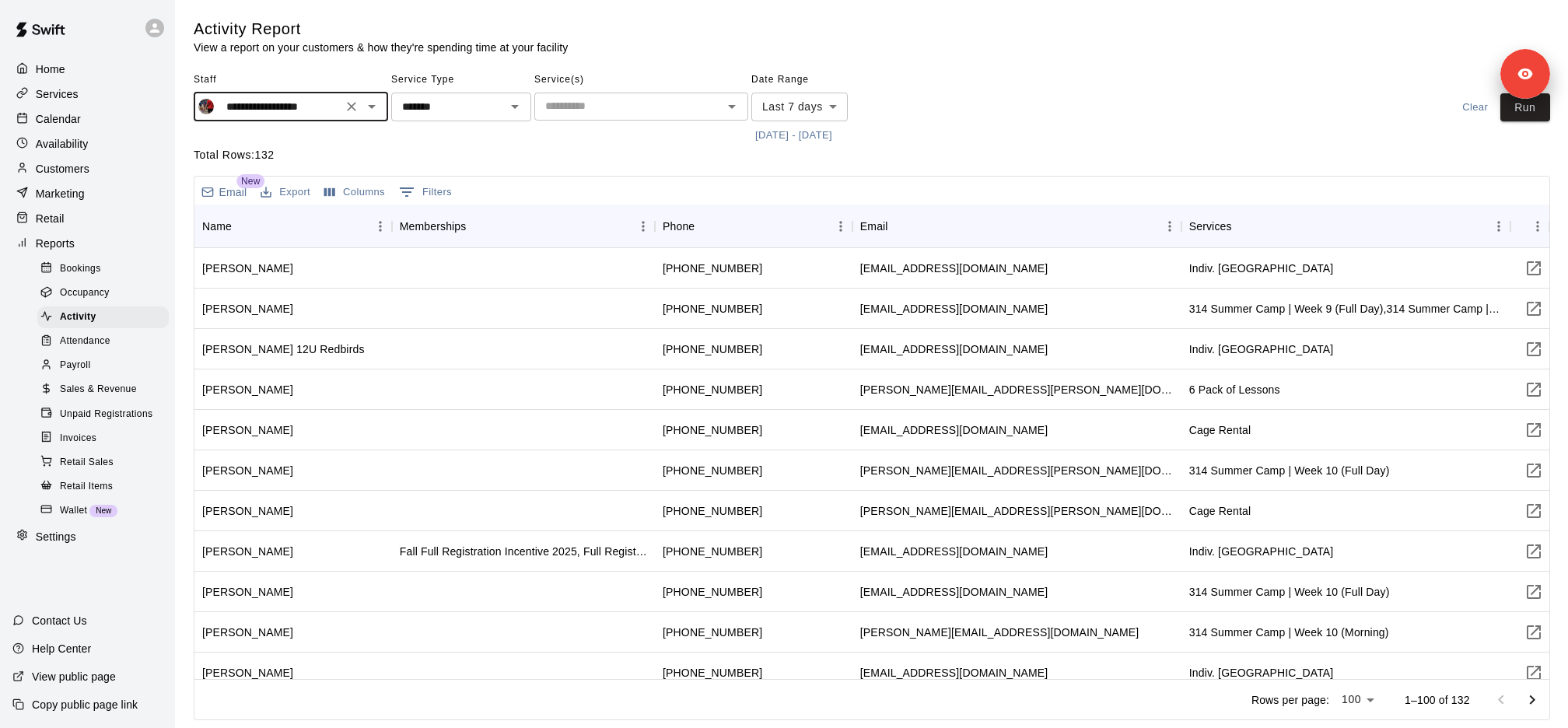
type input "**********"
click at [831, 139] on button "8/4/2025 - 8/11/2025" at bounding box center [794, 135] width 85 height 24
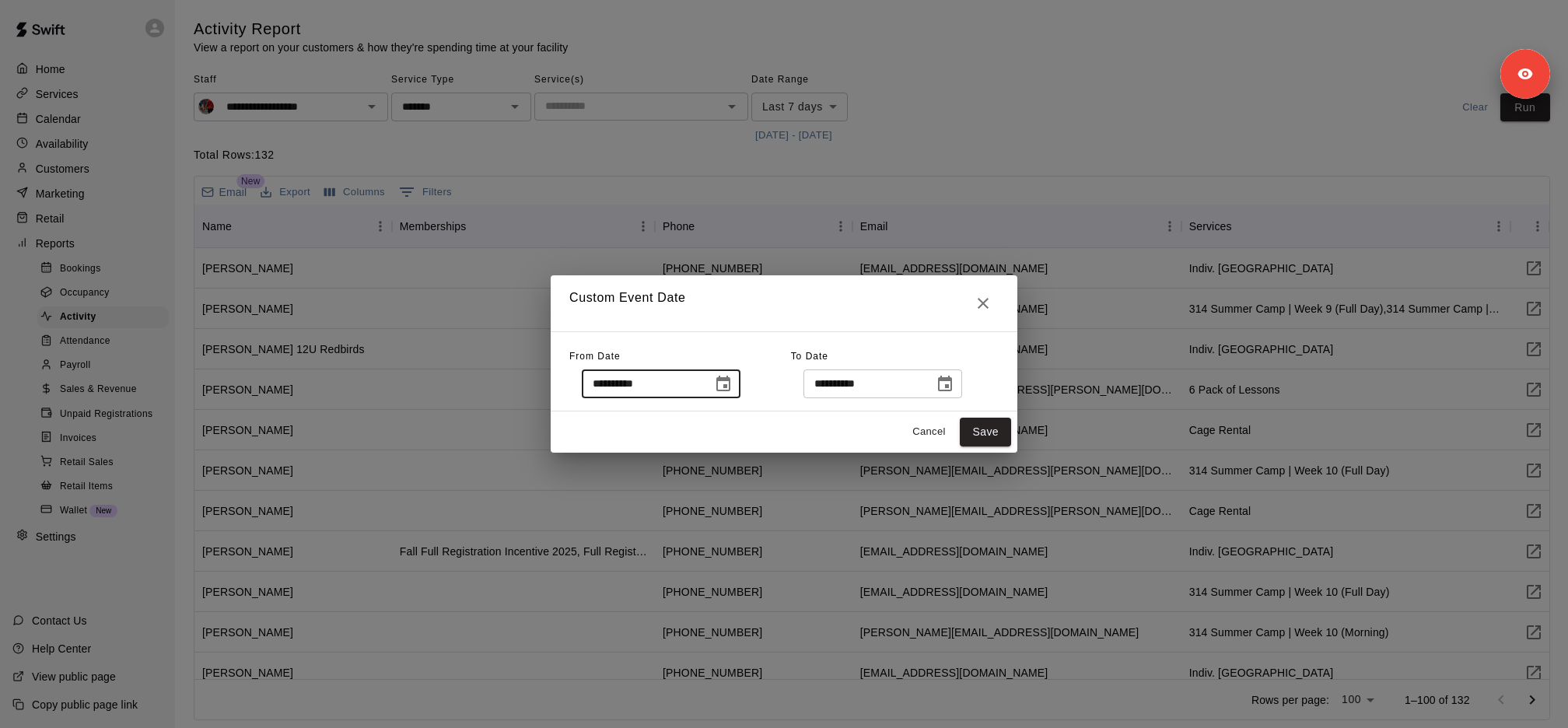
click at [647, 385] on input "**********" at bounding box center [642, 384] width 120 height 29
click at [623, 382] on input "**********" at bounding box center [642, 384] width 120 height 29
type input "**********"
click at [830, 386] on input "**********" at bounding box center [863, 384] width 120 height 29
type input "**********"
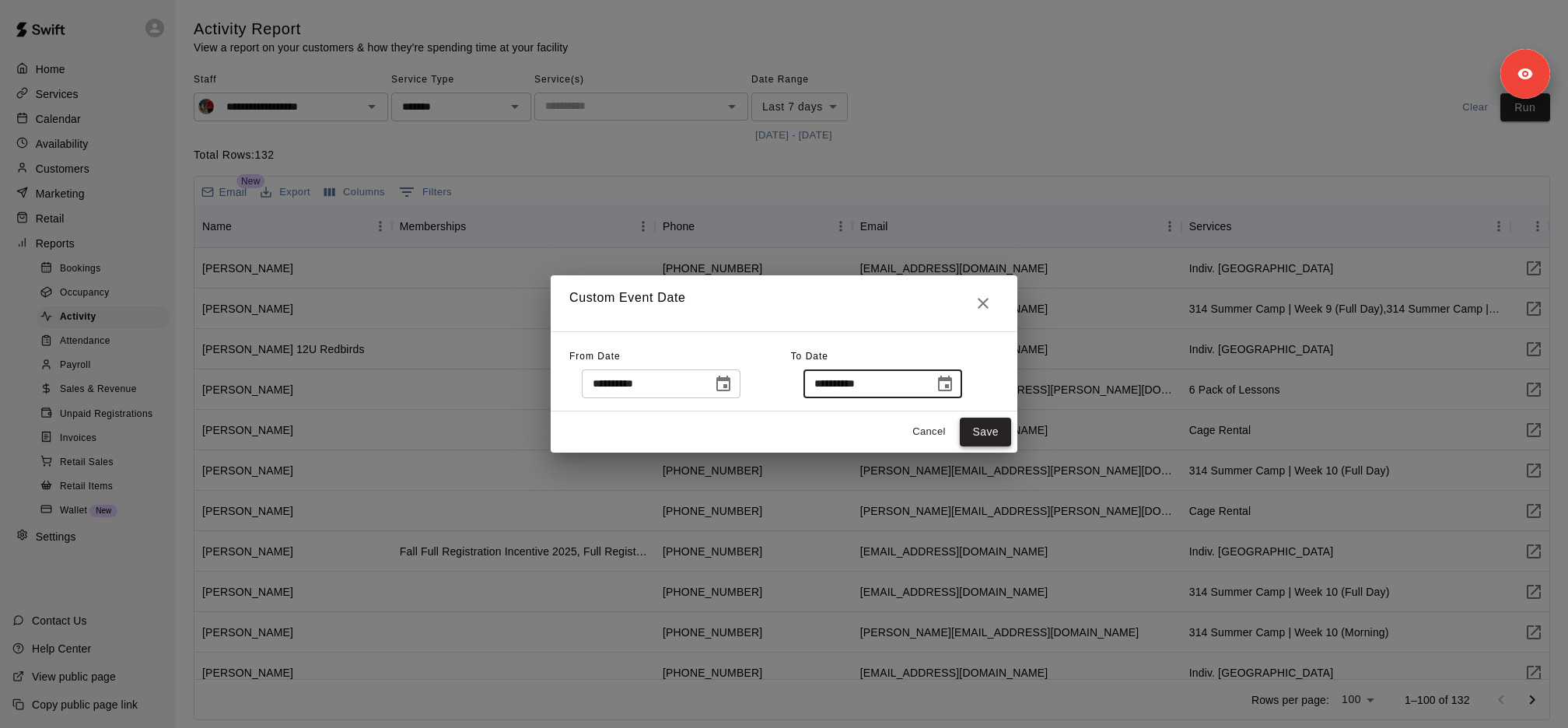
click at [995, 435] on button "Save" at bounding box center [985, 432] width 52 height 29
type input "******"
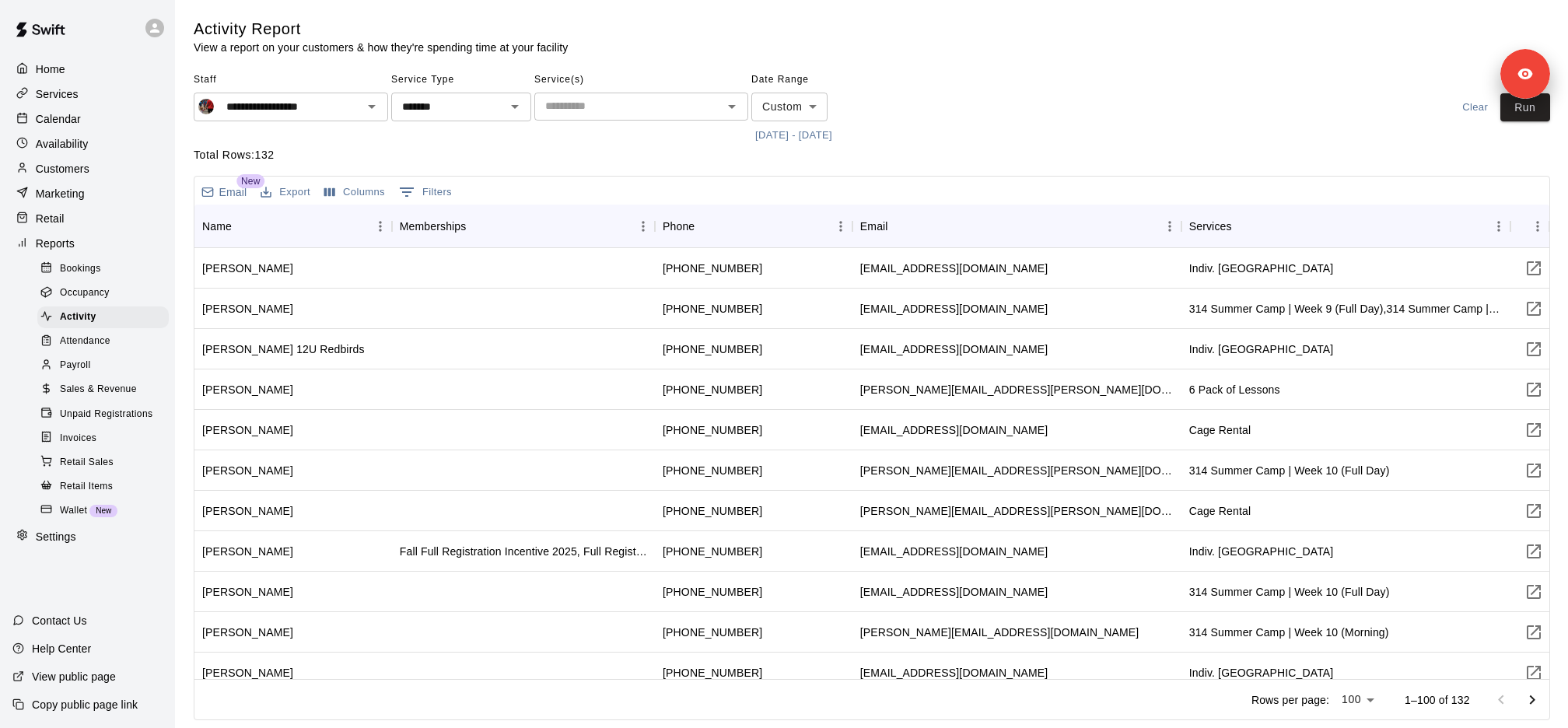
click at [1527, 123] on div "**********" at bounding box center [872, 107] width 1356 height 80
click at [1527, 121] on div "**********" at bounding box center [872, 107] width 1356 height 80
click at [1527, 113] on button "Run" at bounding box center [1525, 107] width 50 height 29
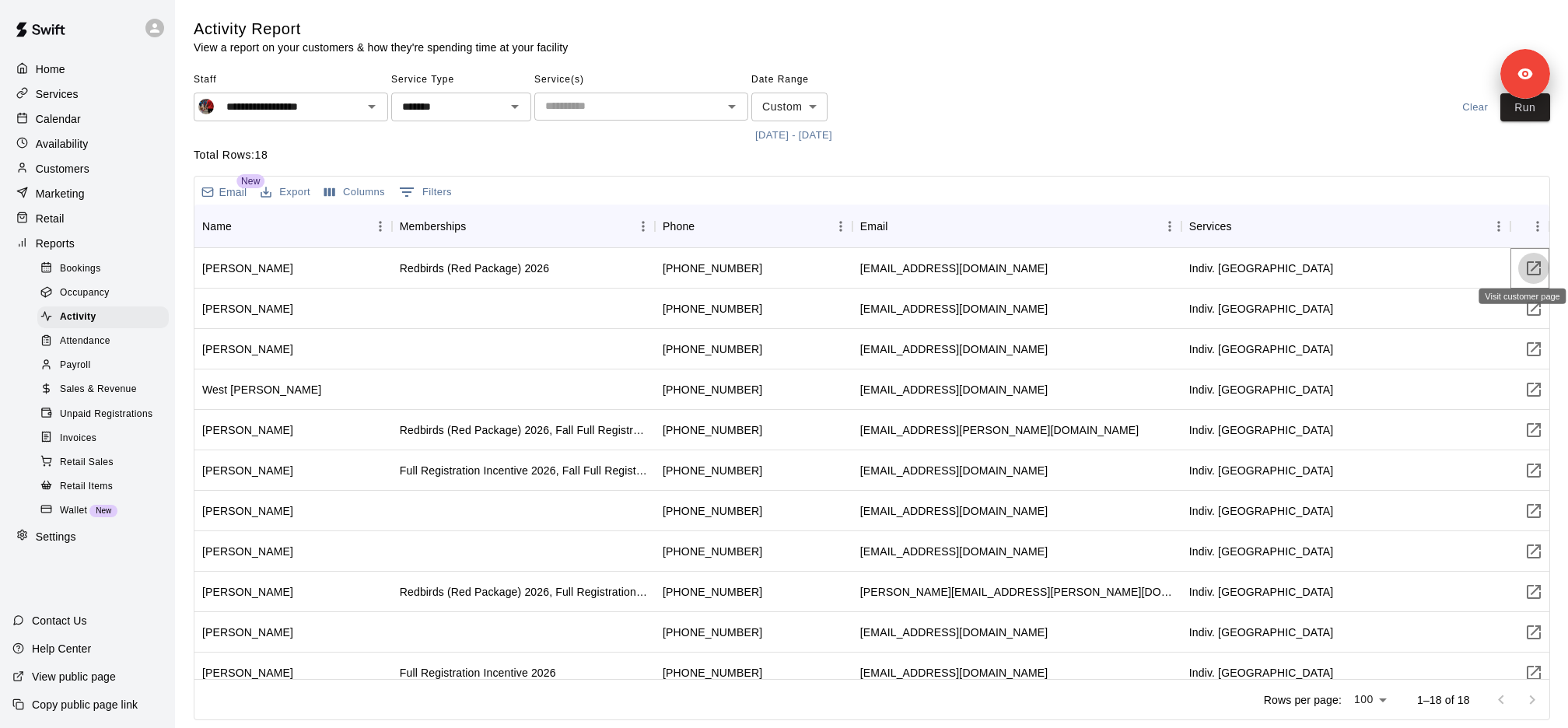
click at [1533, 264] on icon "Visit customer page" at bounding box center [1533, 267] width 18 height 18
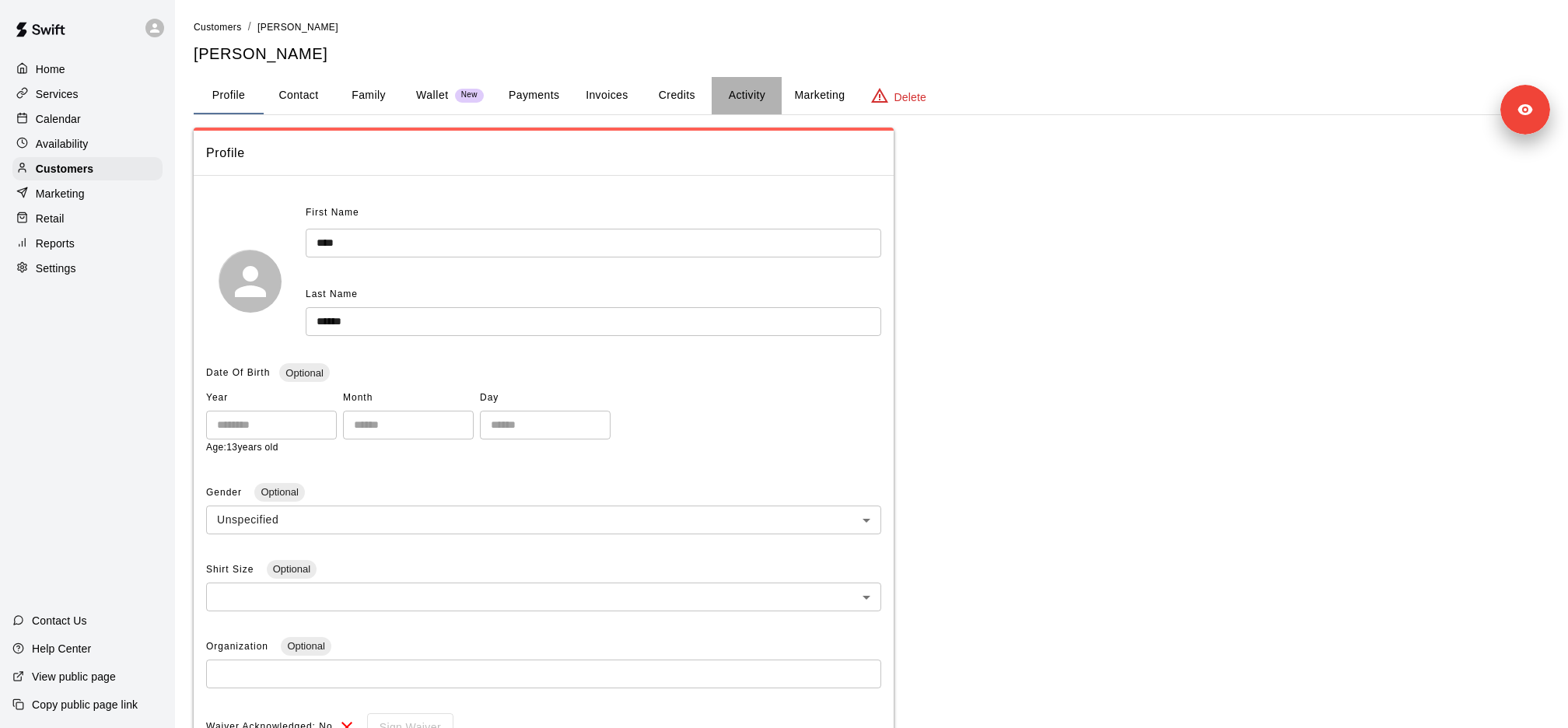
click at [739, 96] on button "Activity" at bounding box center [746, 95] width 70 height 38
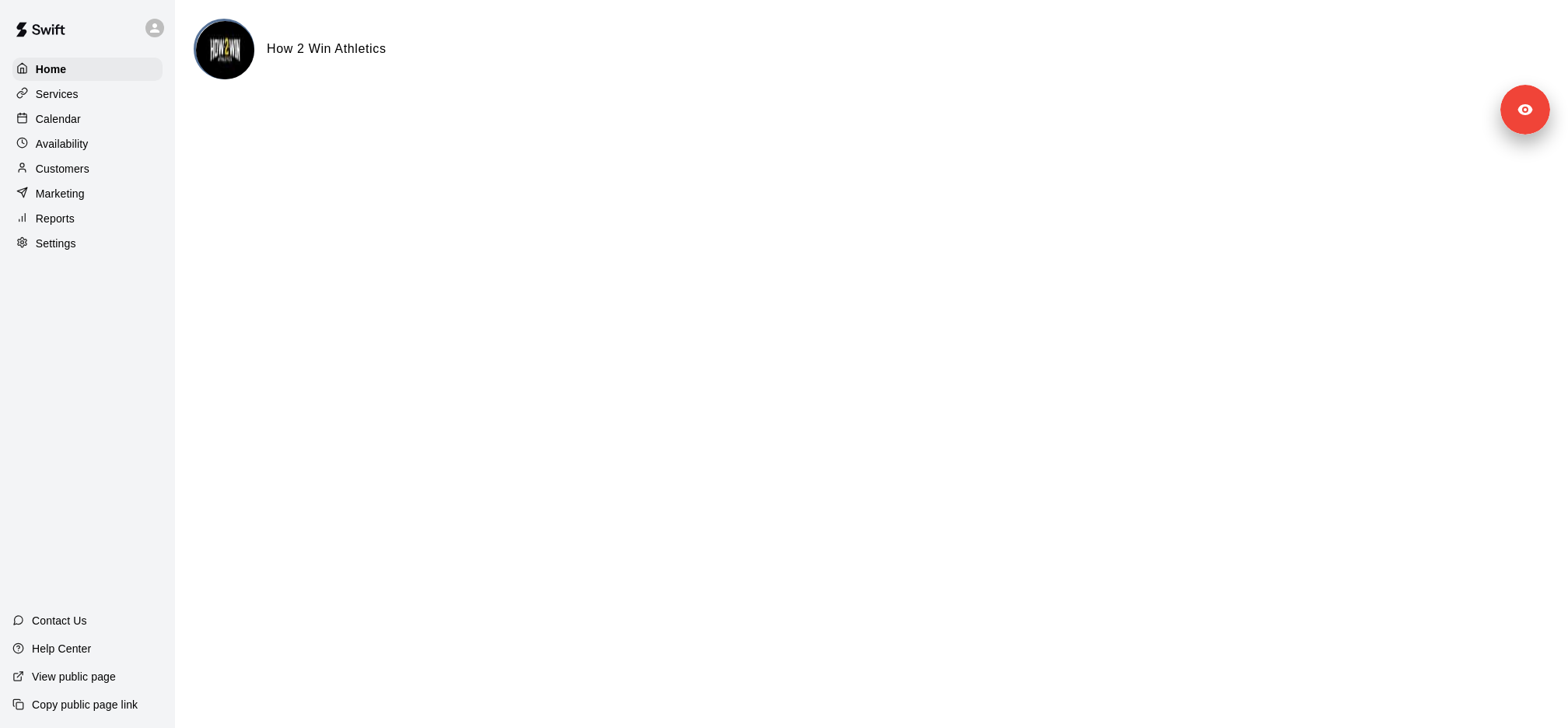
click at [95, 101] on div "Services" at bounding box center [87, 94] width 150 height 24
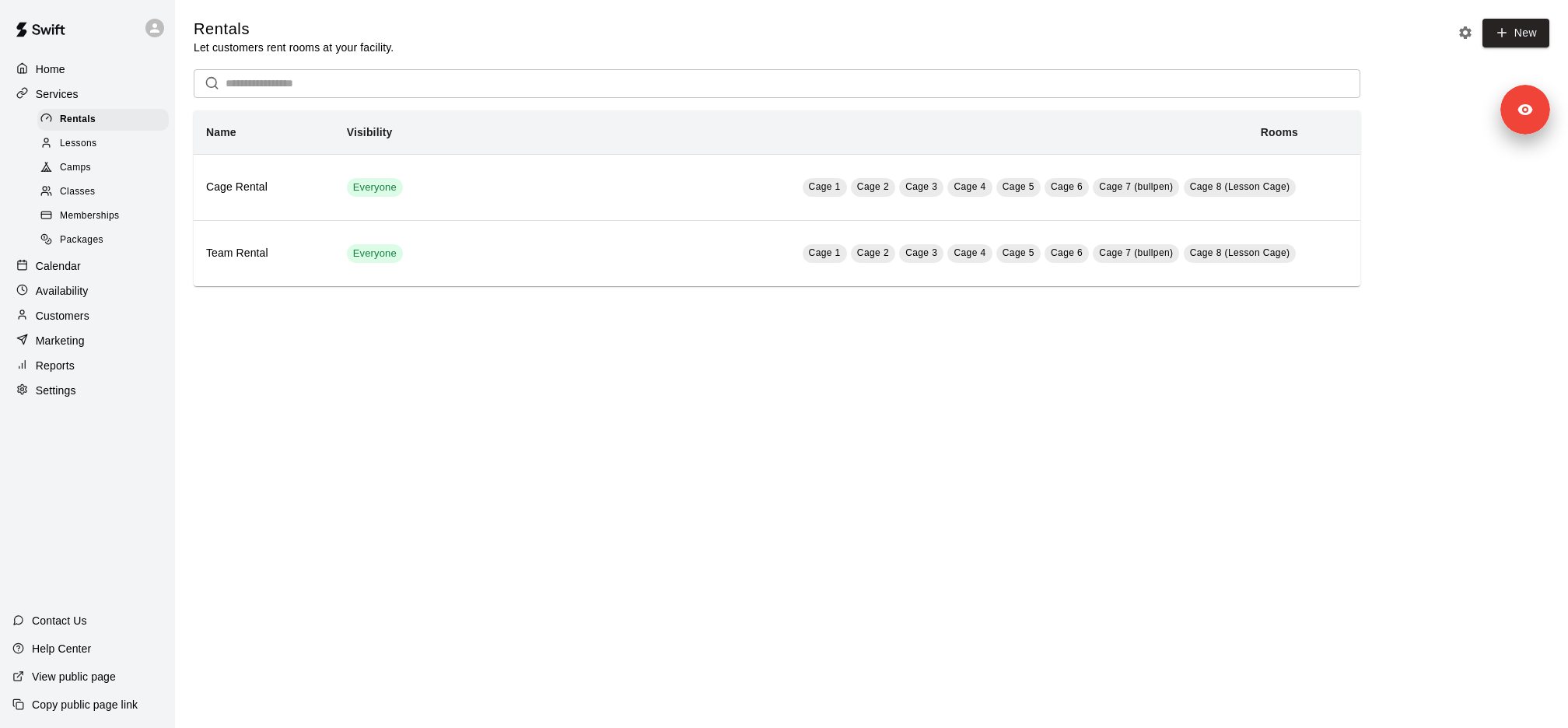
click at [120, 211] on div "Memberships" at bounding box center [103, 216] width 131 height 22
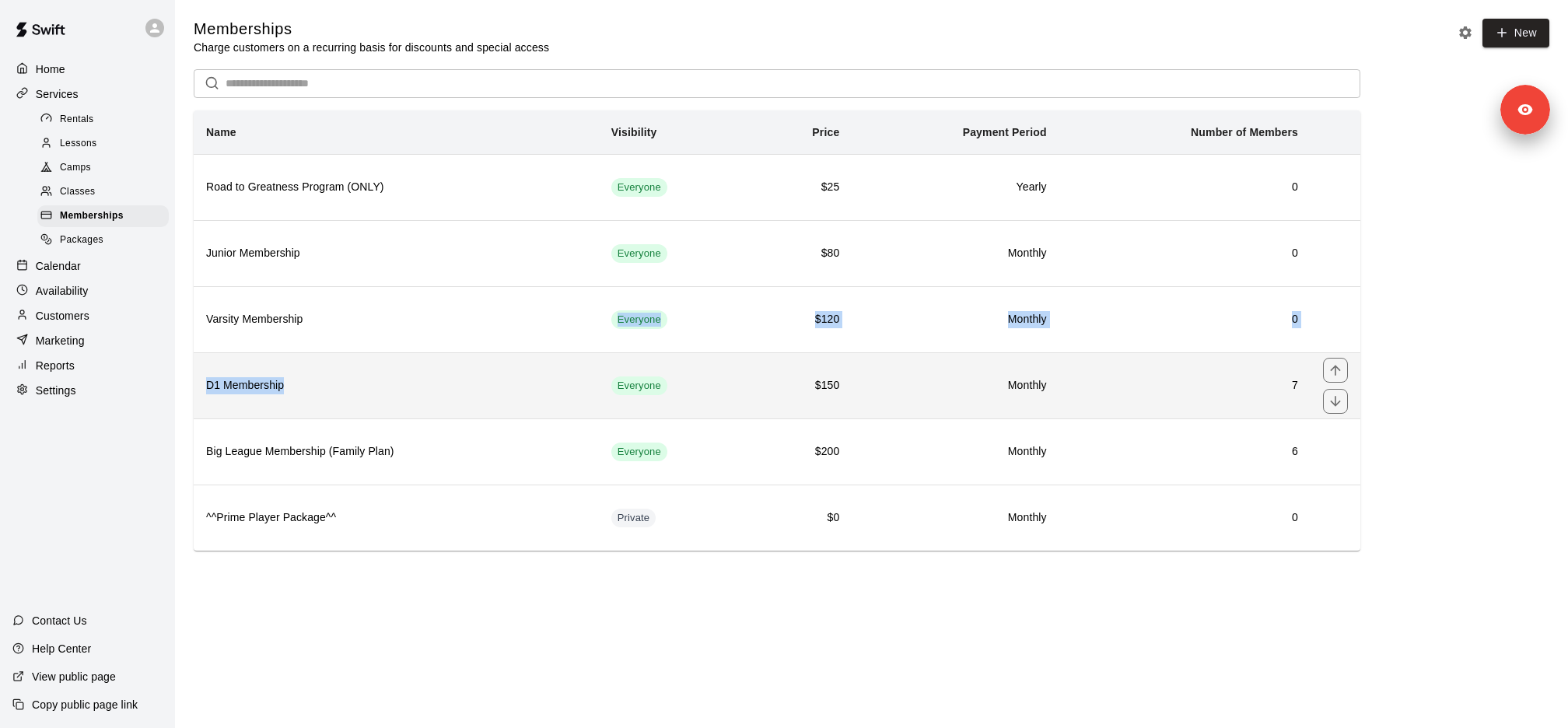
drag, startPoint x: 344, startPoint y: 309, endPoint x: 345, endPoint y: 387, distance: 78.0
click at [347, 387] on tbody "Road to Greatness Program (ONLY) Everyone $25 Yearly 0 Junior Membership Everyo…" at bounding box center [777, 352] width 1167 height 397
click at [345, 387] on h6 "D1 Membership" at bounding box center [396, 386] width 380 height 17
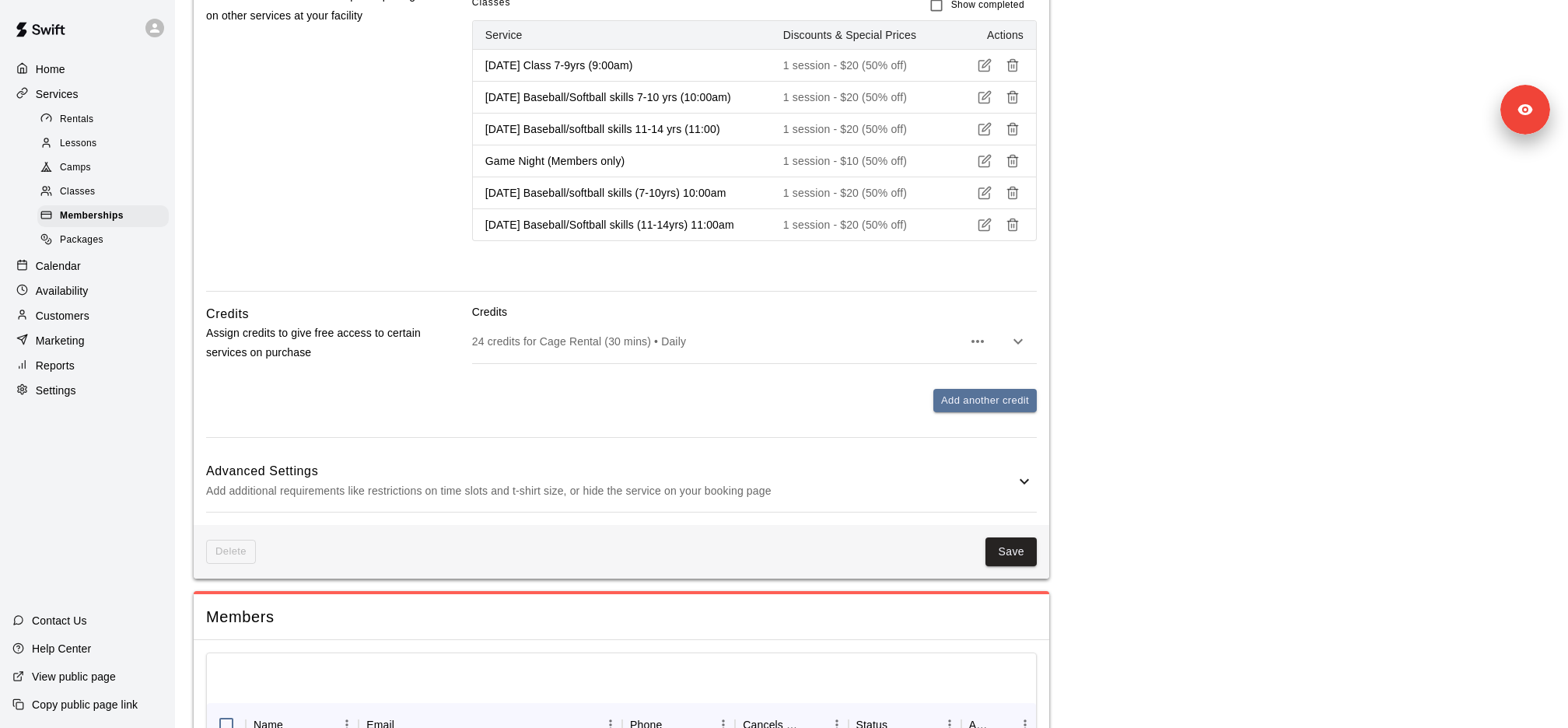
scroll to position [766, 0]
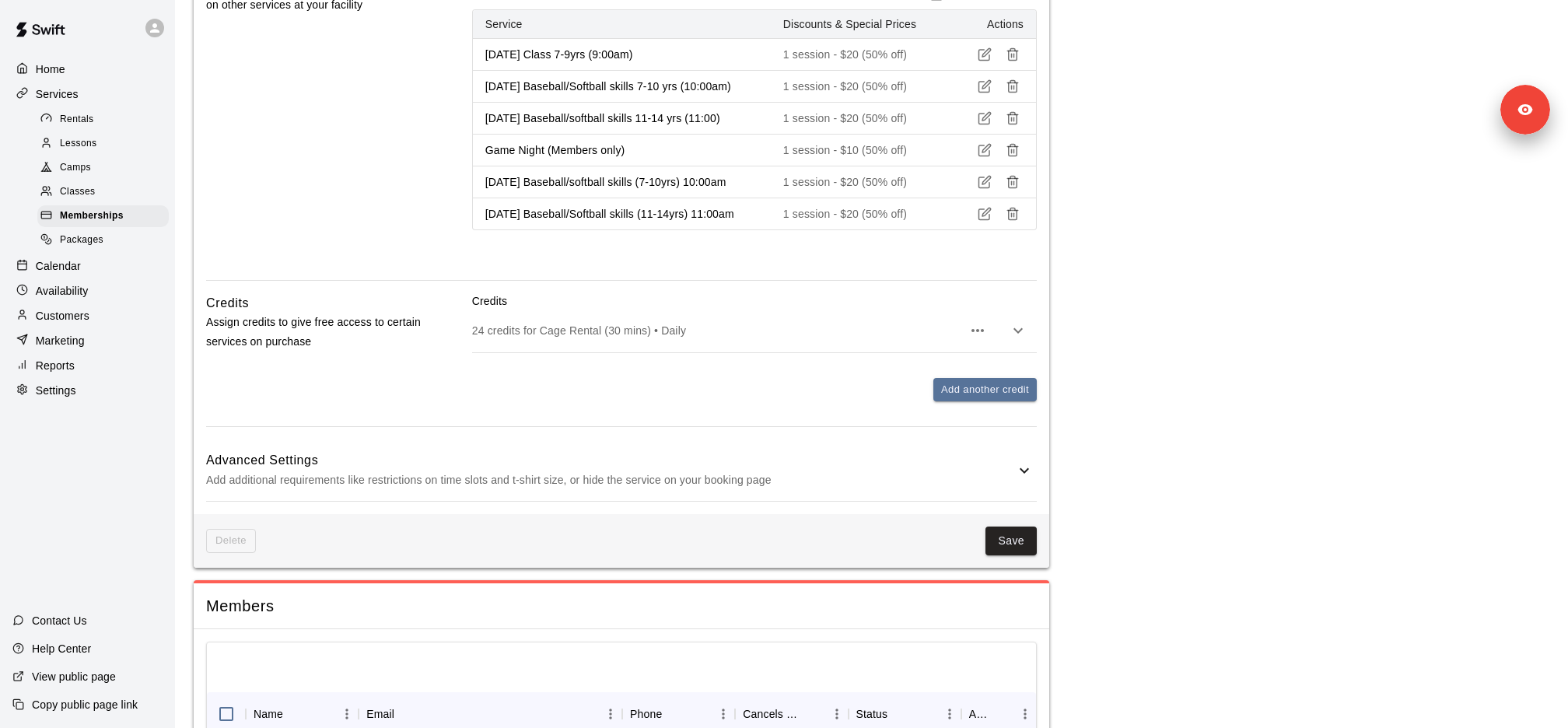
click at [577, 328] on p "24 credits for Cage Rental (30 mins) • Daily" at bounding box center [717, 330] width 490 height 16
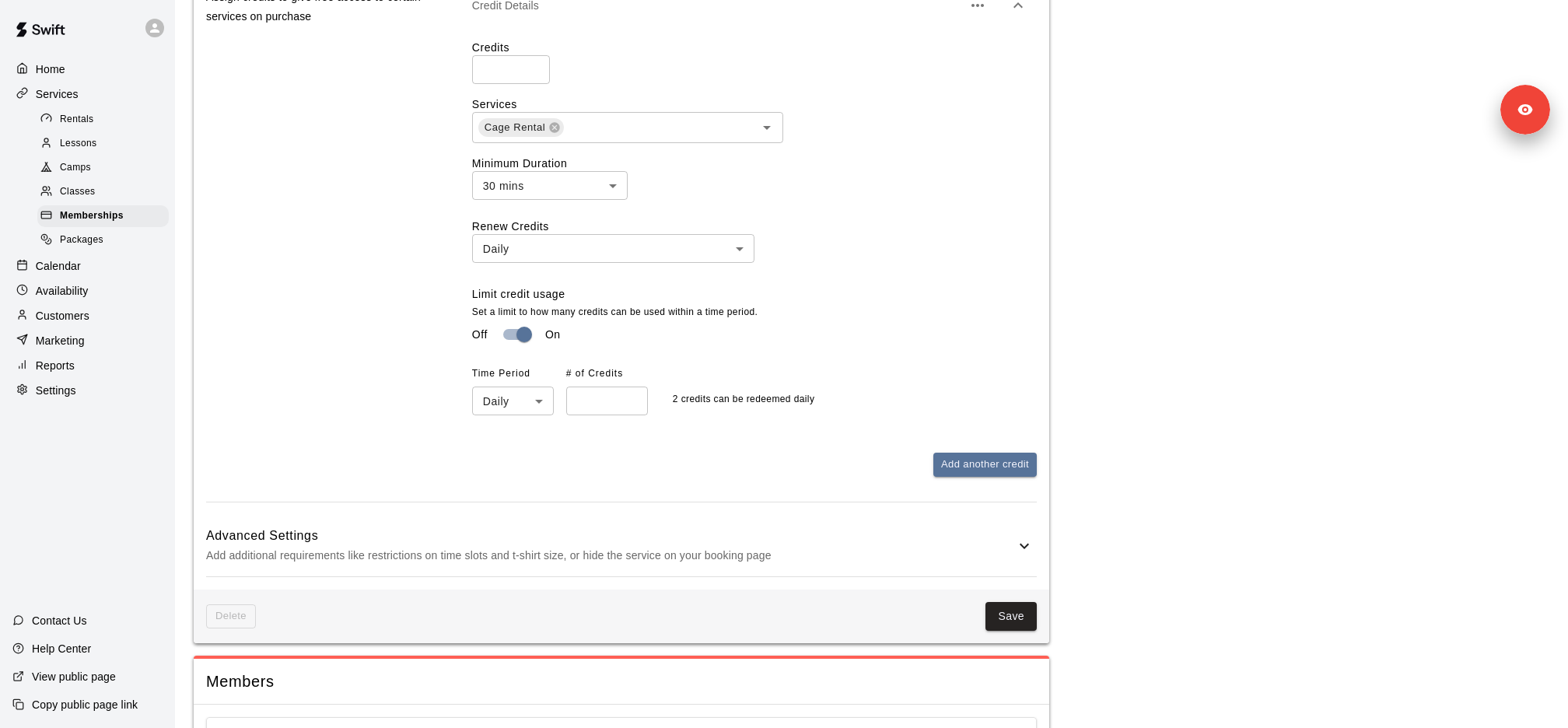
click at [572, 546] on p "Add additional requirements like restrictions on time slots and t-shirt size, o…" at bounding box center [610, 556] width 808 height 19
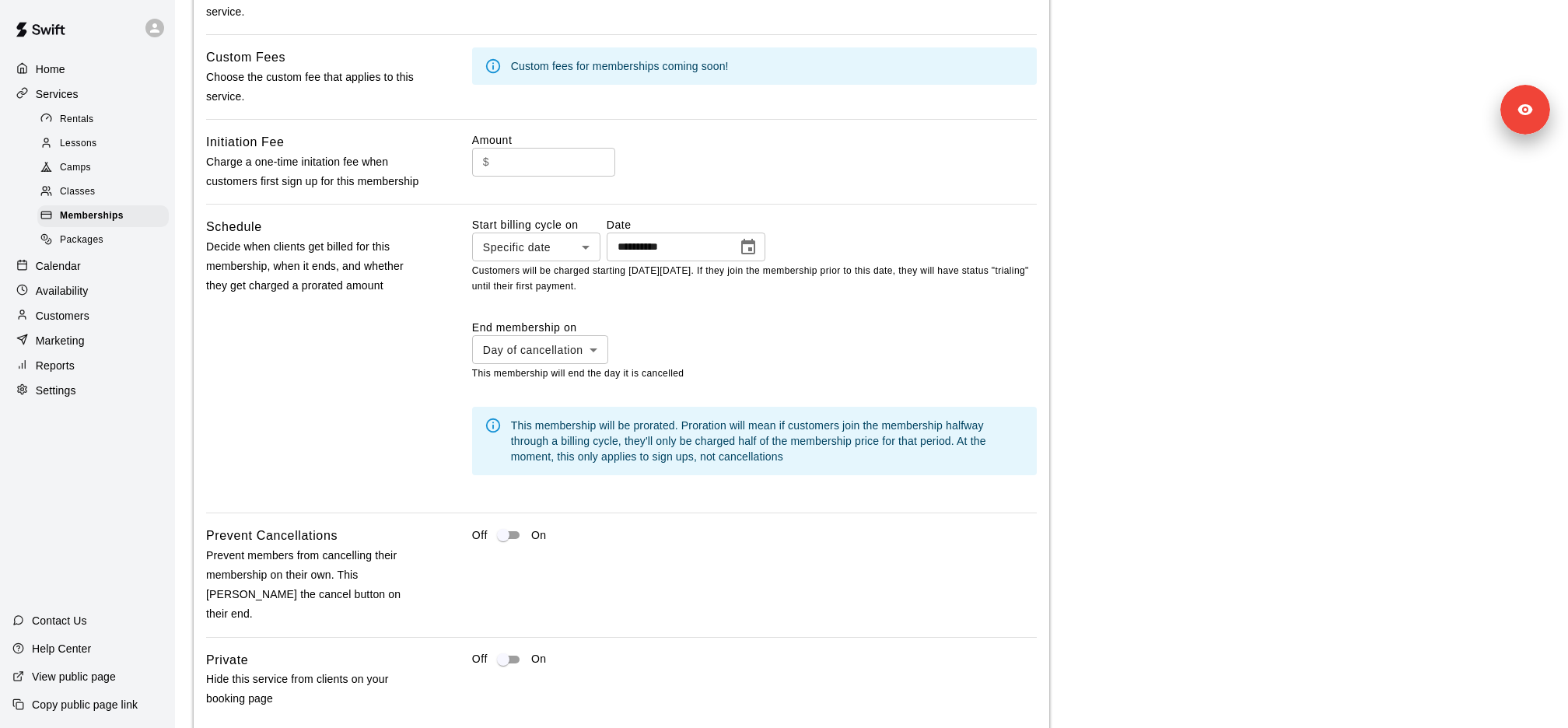
scroll to position [1786, 0]
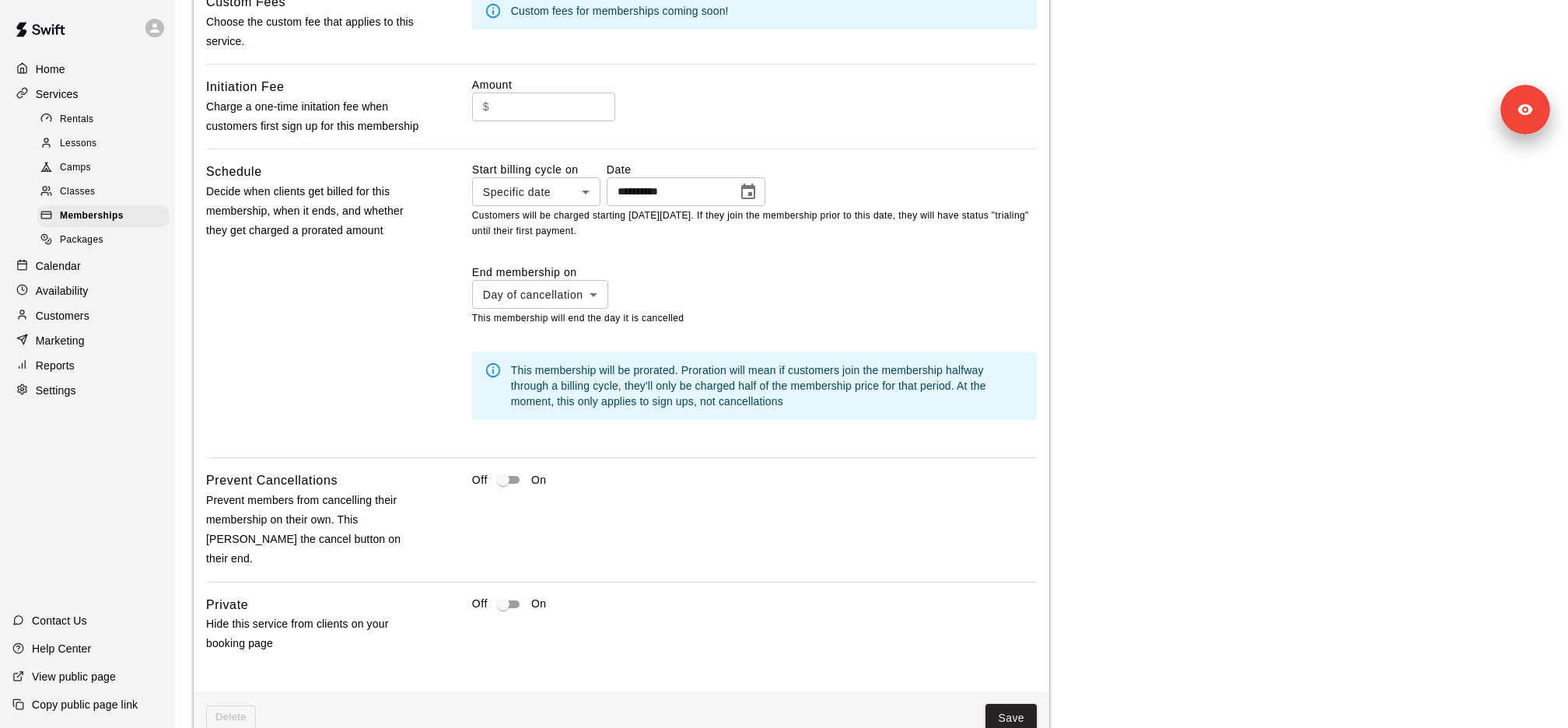
click at [234, 167] on h6 "Schedule" at bounding box center [234, 171] width 56 height 20
copy h6 "Schedule"
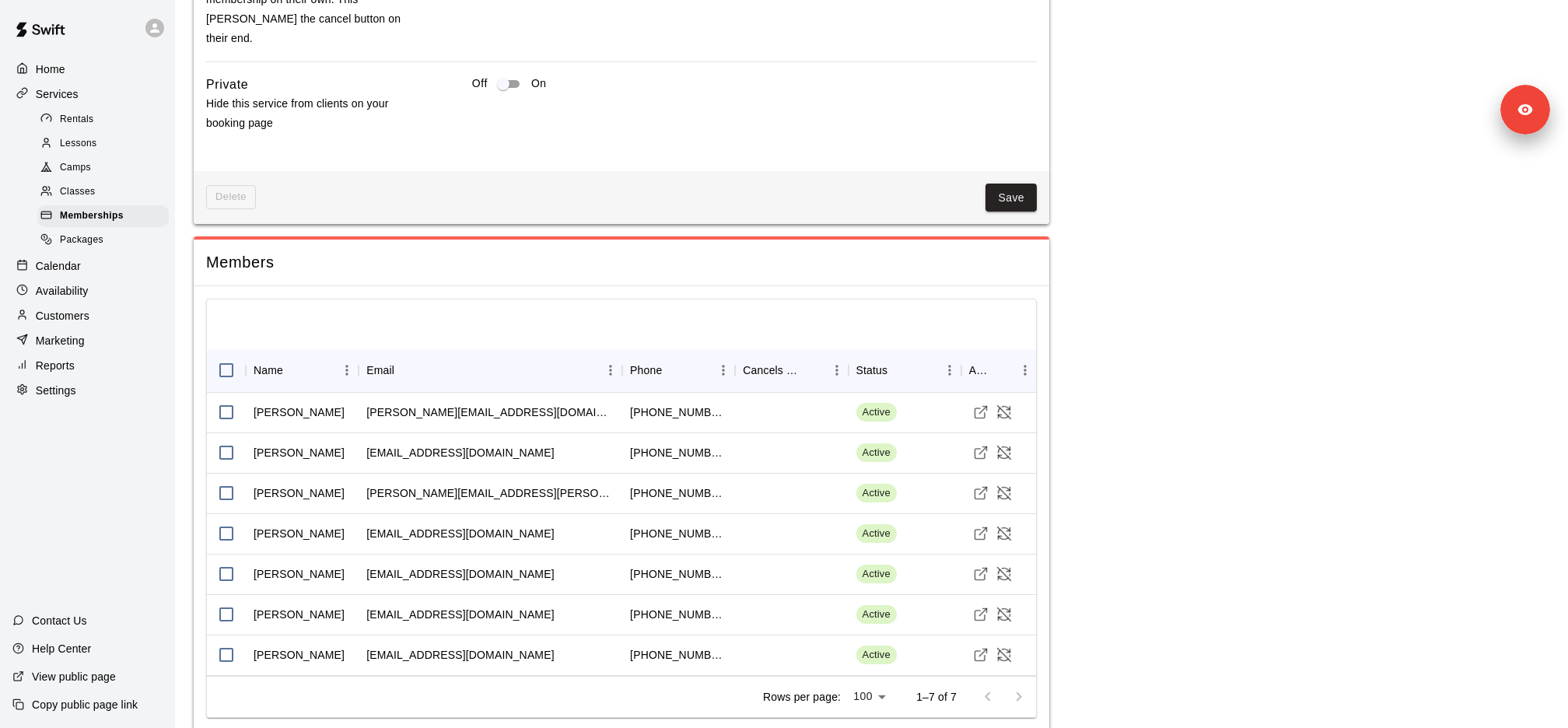
scroll to position [2320, 0]
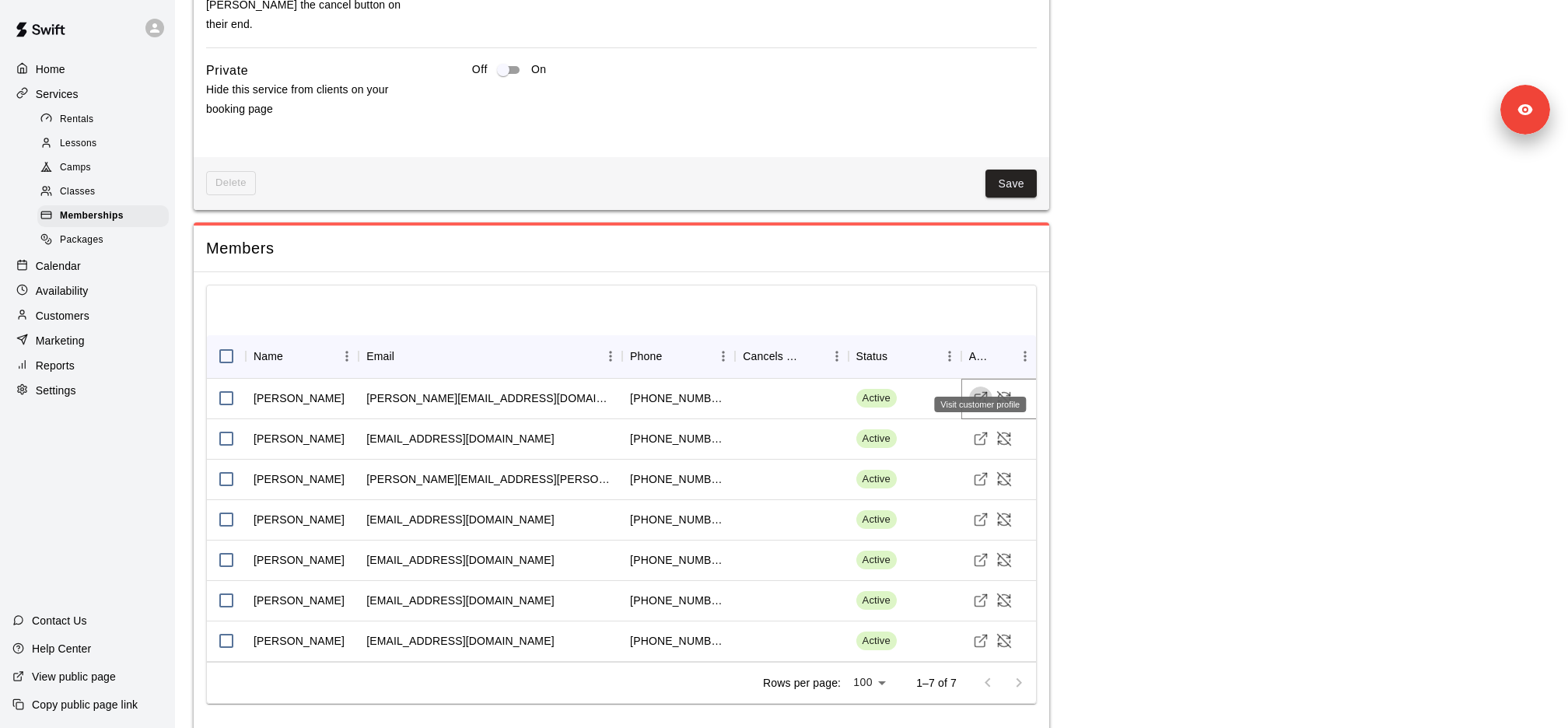
click at [977, 391] on icon "Visit customer profile" at bounding box center [981, 399] width 16 height 16
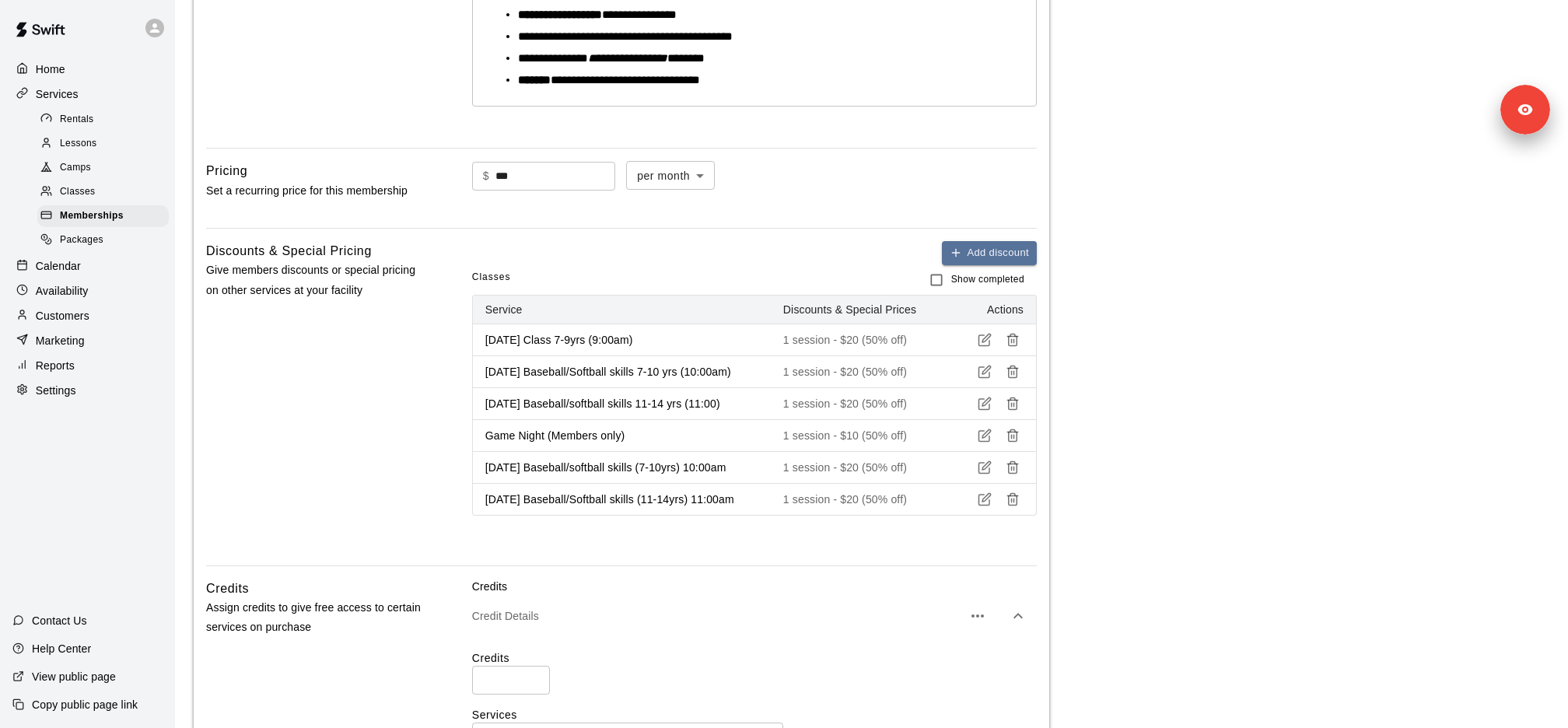
scroll to position [0, 0]
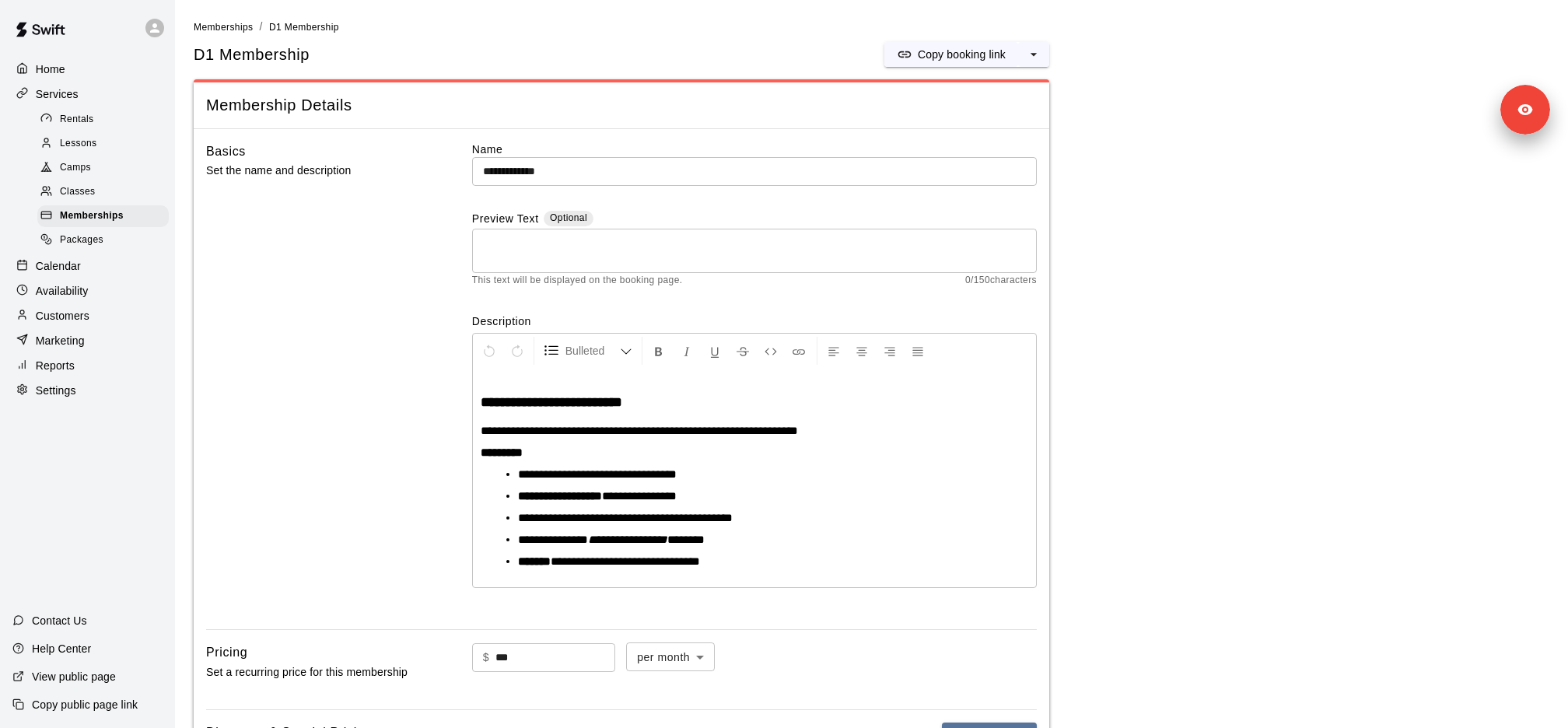
click at [93, 310] on div "Customers" at bounding box center [87, 315] width 150 height 24
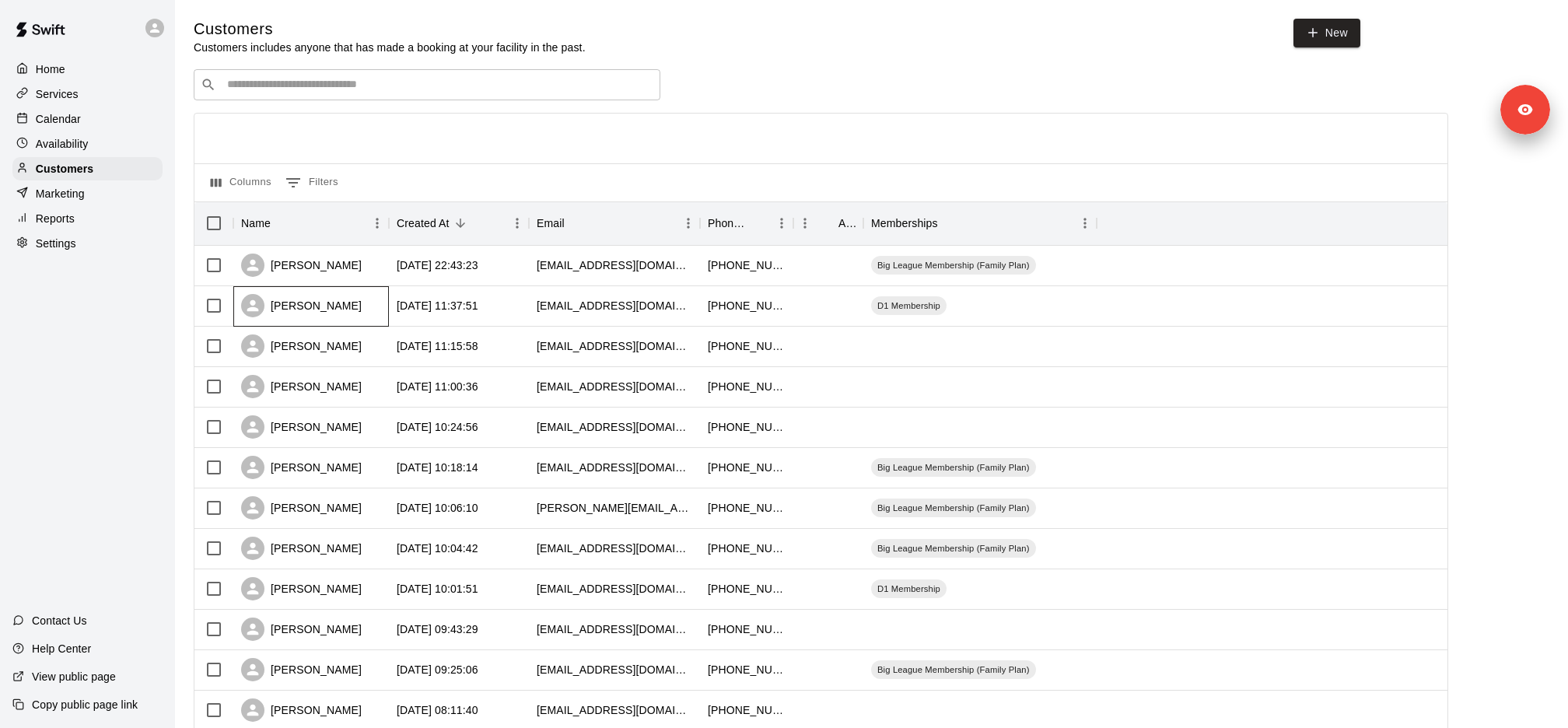
click at [320, 309] on div "Kimberly Sablan" at bounding box center [302, 305] width 121 height 24
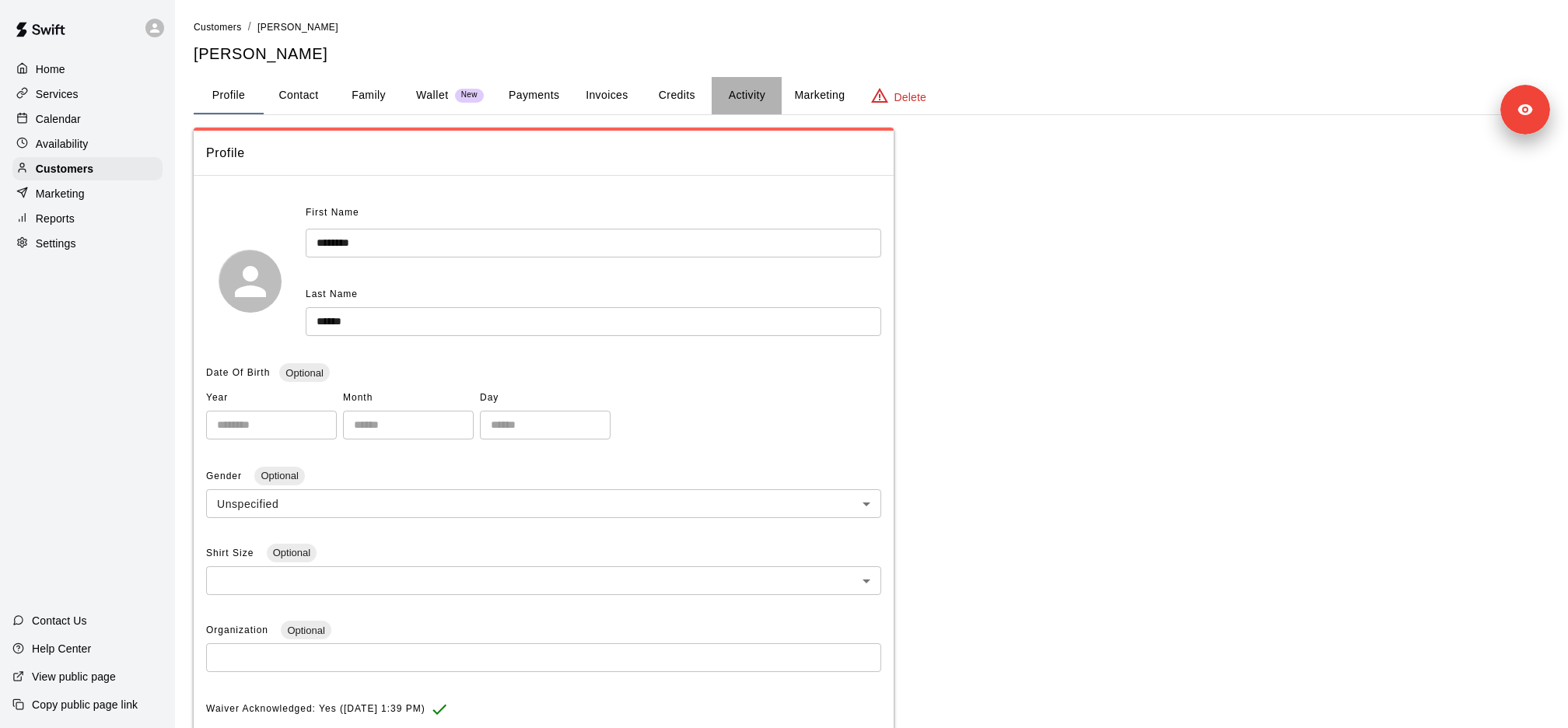
click at [760, 87] on button "Activity" at bounding box center [746, 95] width 70 height 38
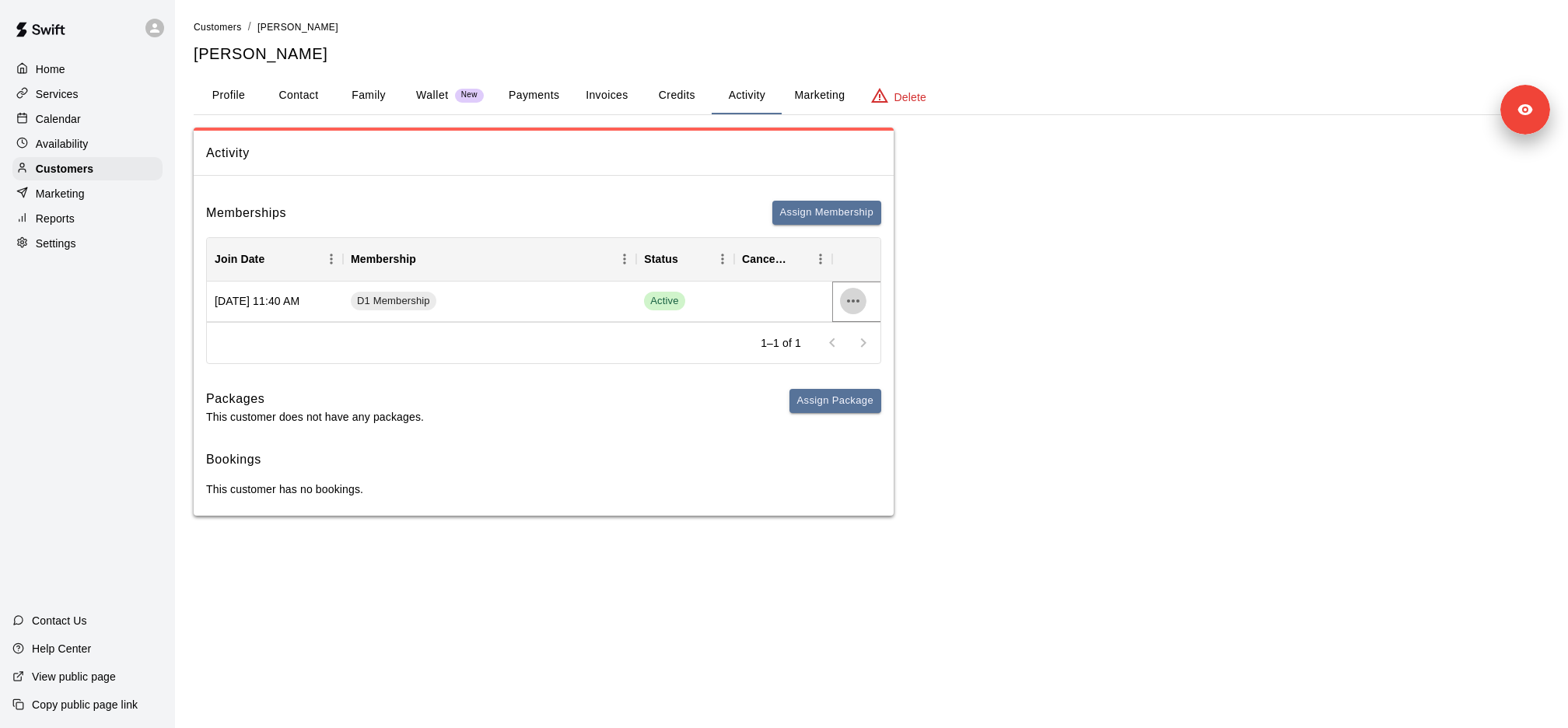
click at [851, 300] on icon "more actions" at bounding box center [853, 302] width 12 height 3
click at [886, 363] on li "Cancel" at bounding box center [883, 357] width 88 height 25
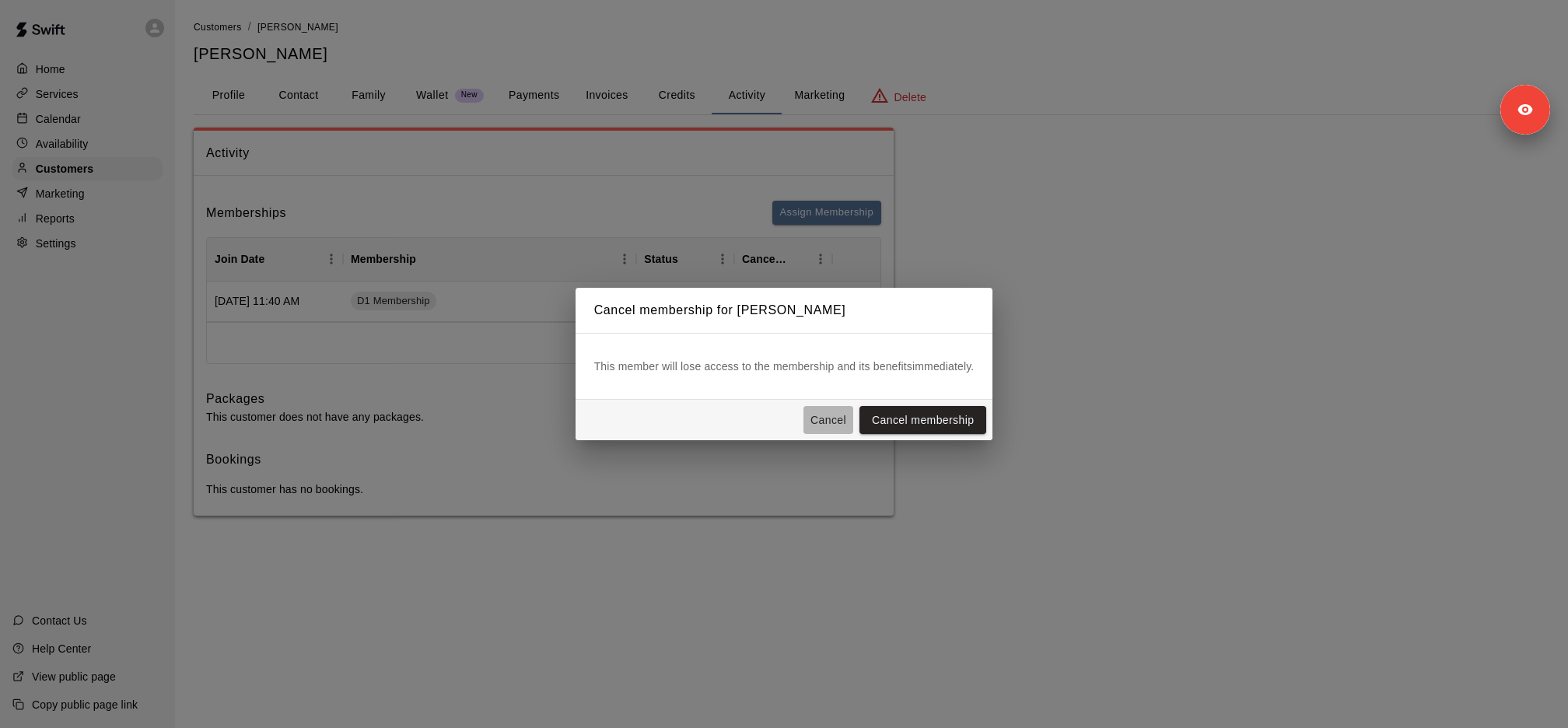
click at [821, 424] on button "Cancel" at bounding box center [828, 420] width 50 height 29
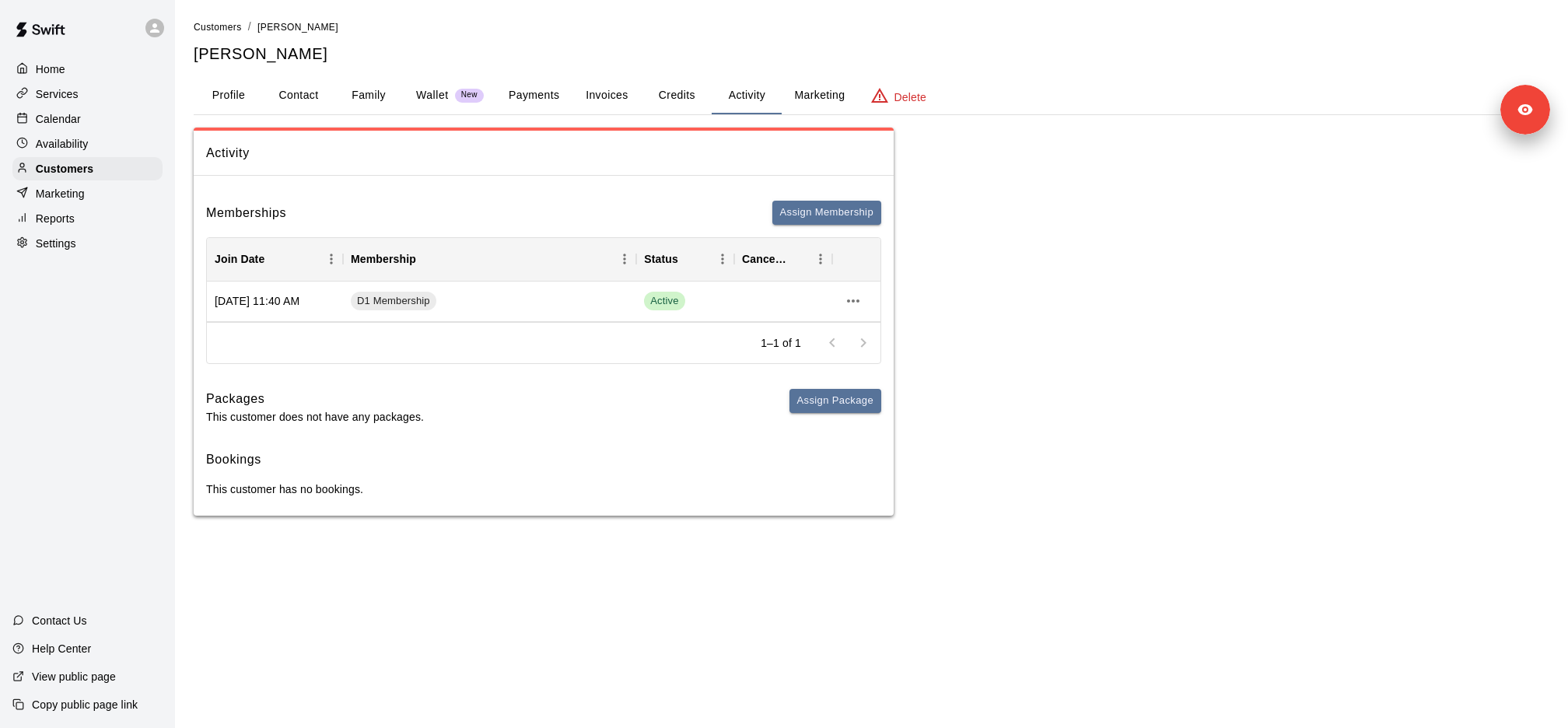
click at [538, 100] on button "Payments" at bounding box center [534, 95] width 75 height 38
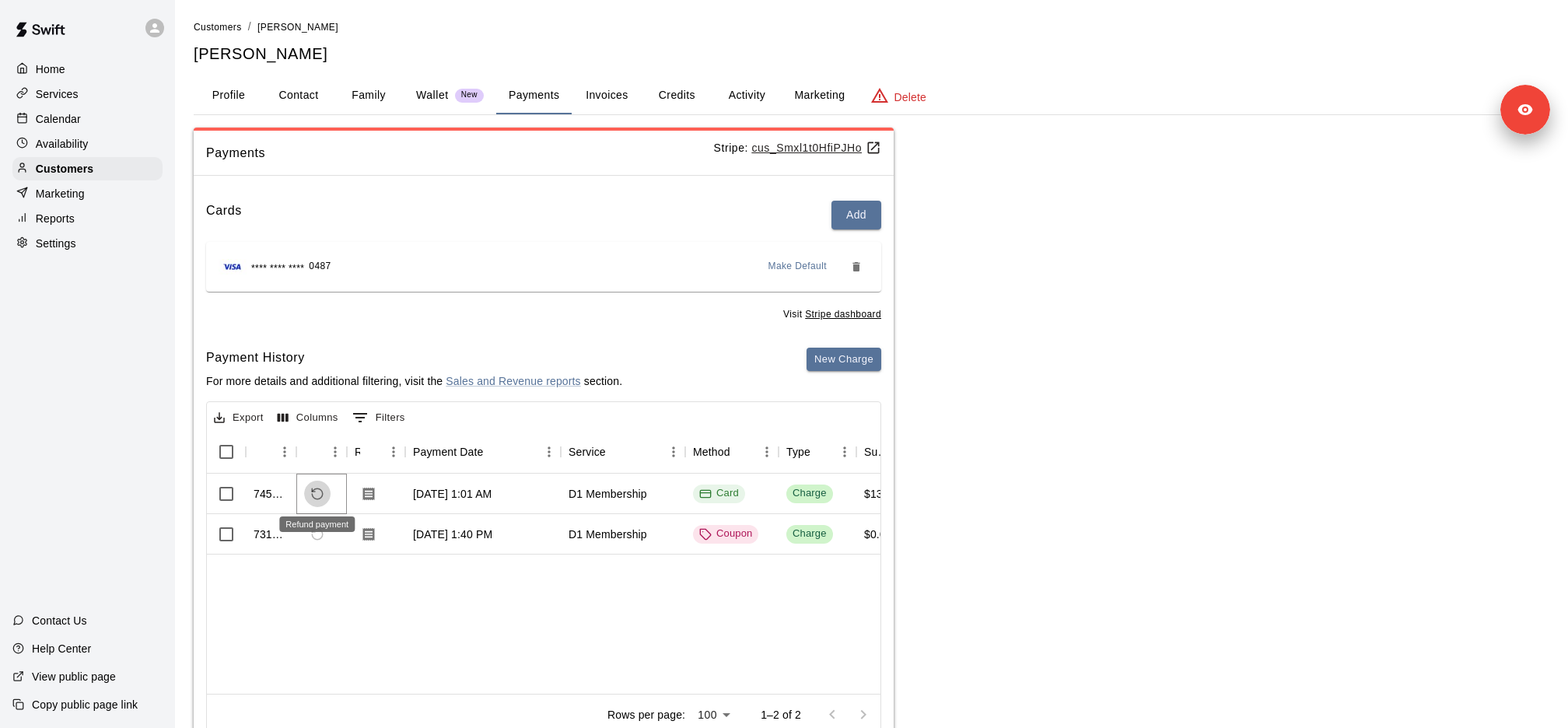
click at [314, 496] on icon "Refund payment" at bounding box center [317, 494] width 10 height 10
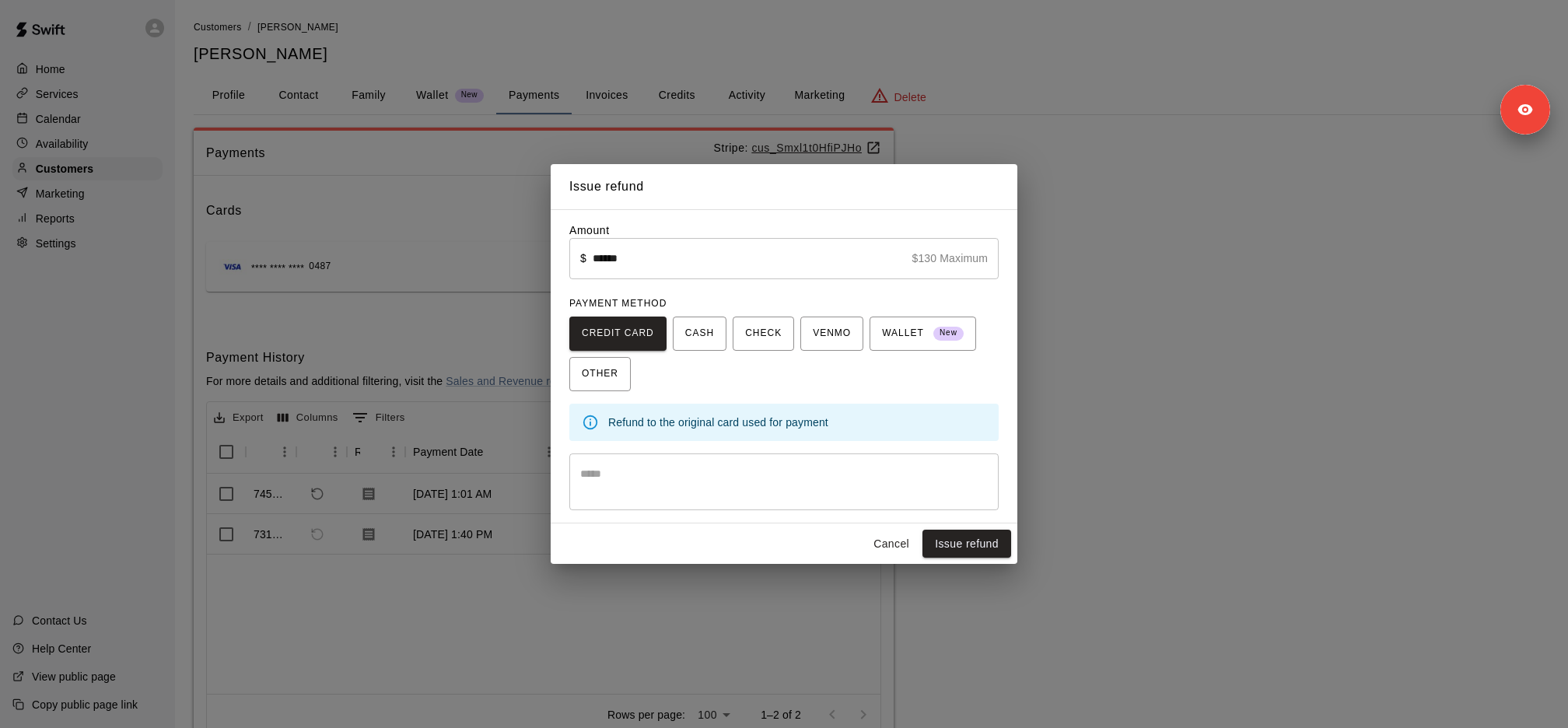
click at [1092, 323] on div "Issue refund Amount ​ $ ****** $130 Maximum ​ PAYMENT METHOD CREDIT CARD CASH C…" at bounding box center [784, 364] width 1568 height 728
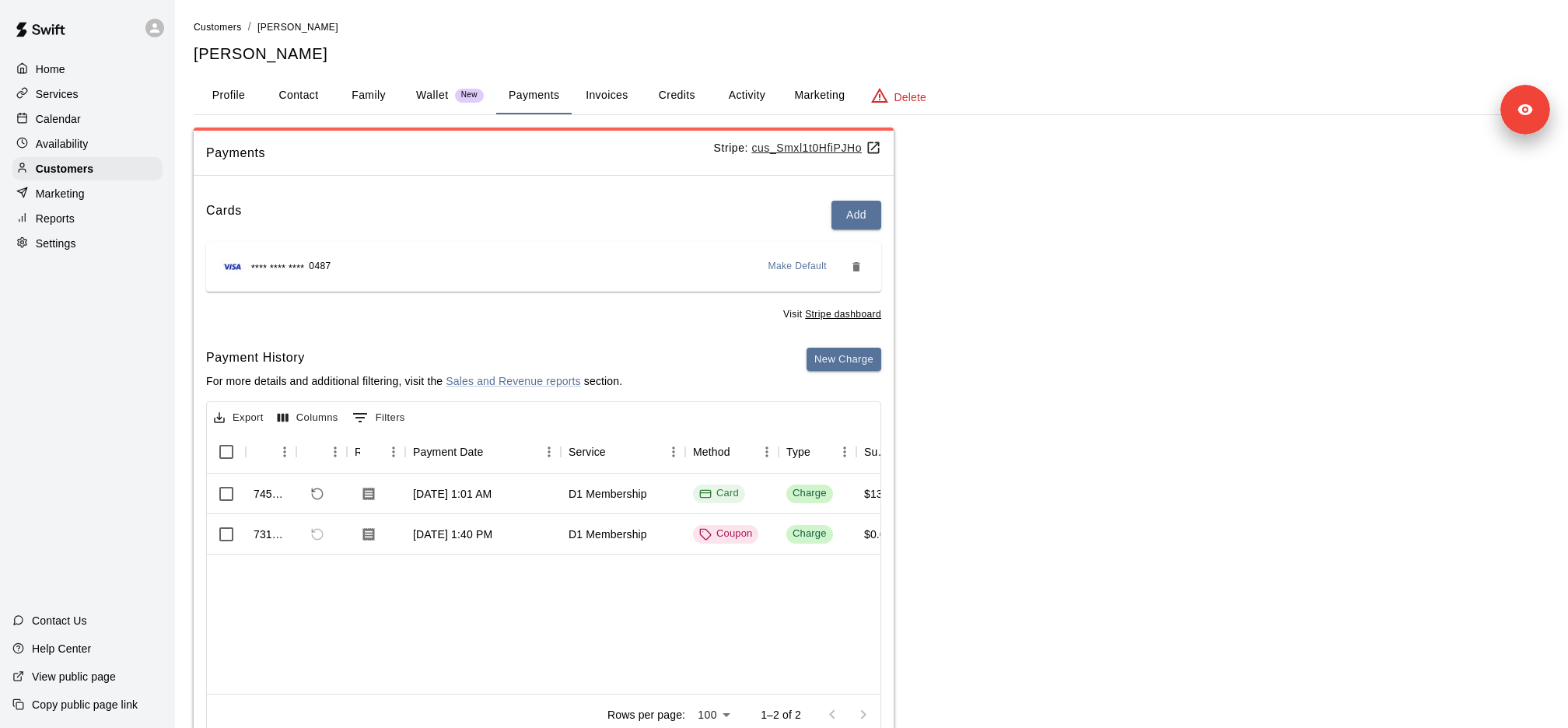
click at [737, 86] on button "Activity" at bounding box center [746, 95] width 70 height 38
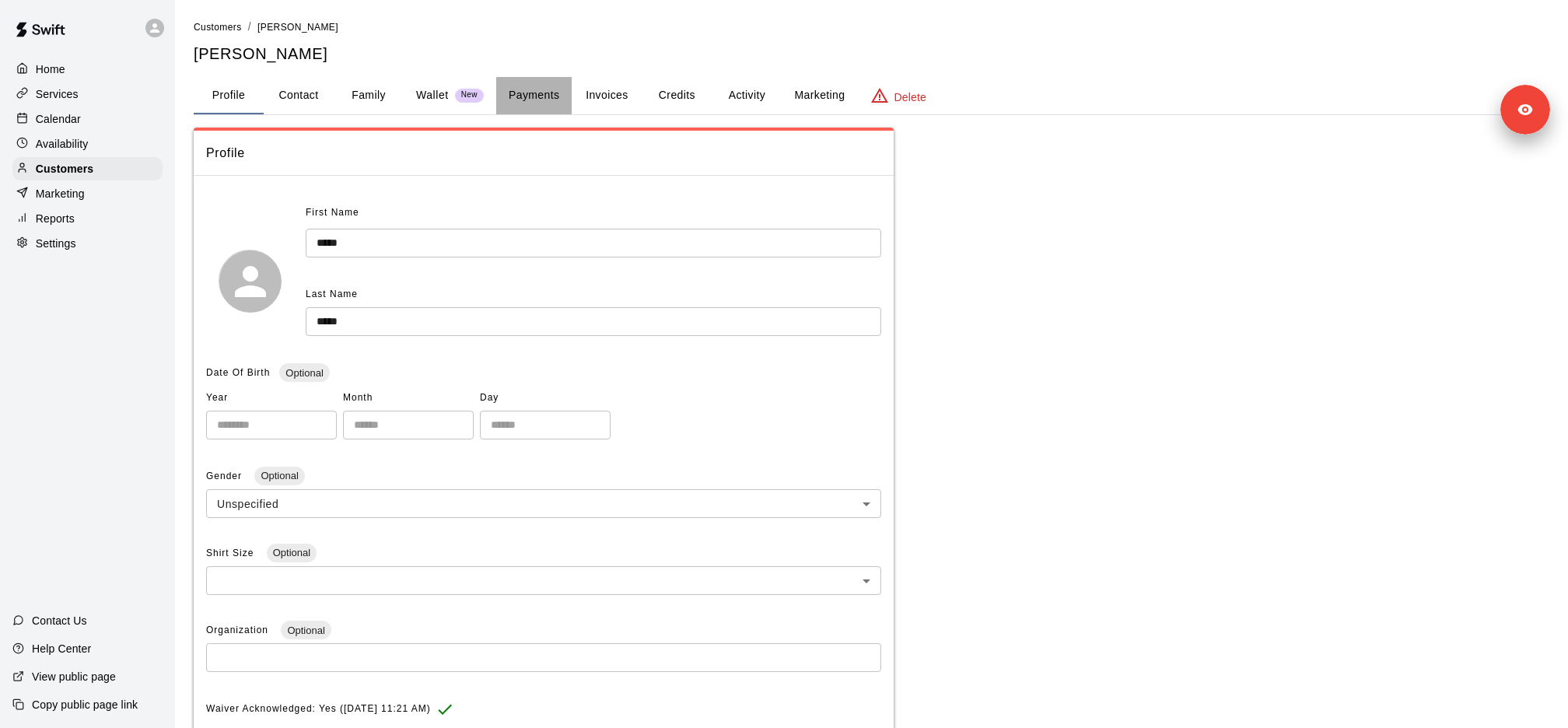
click at [562, 99] on button "Payments" at bounding box center [534, 95] width 75 height 38
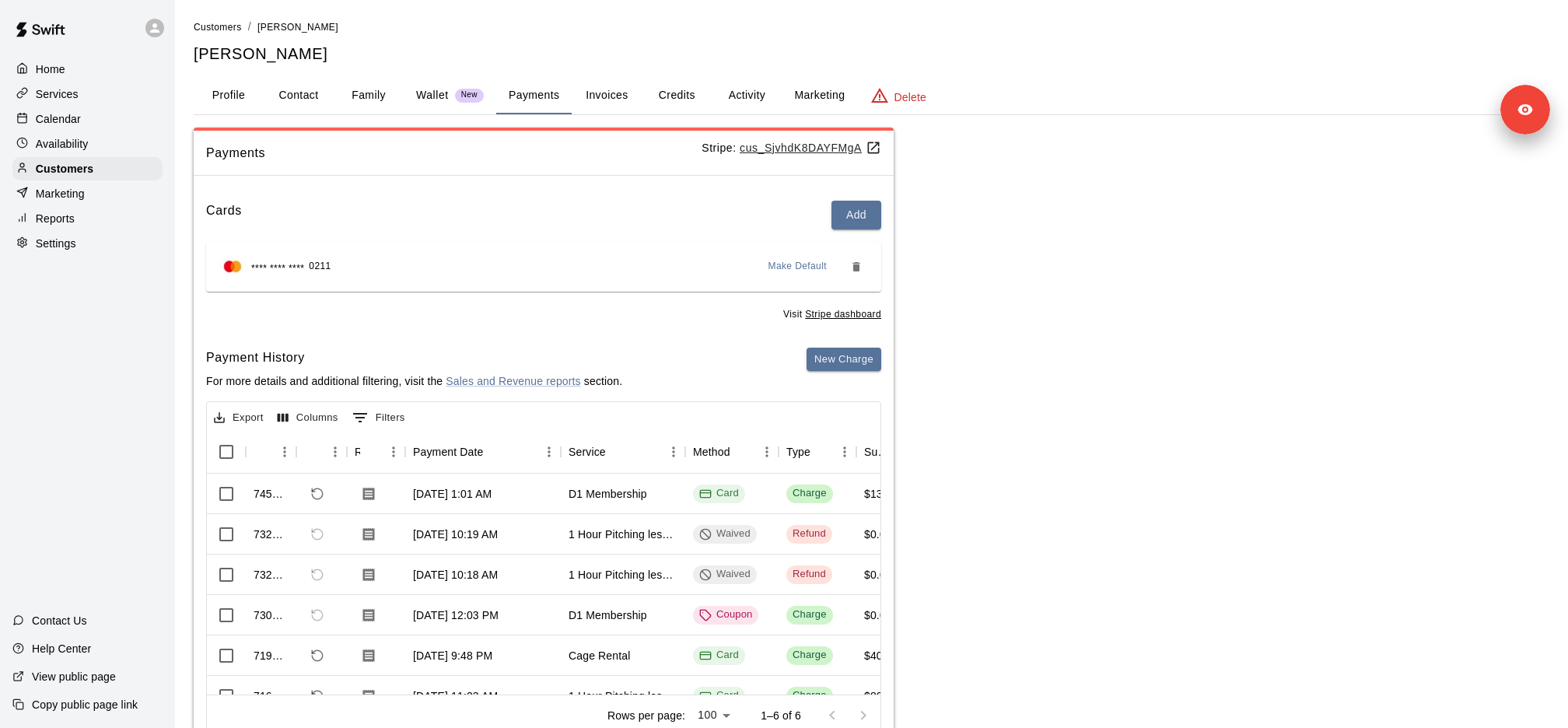
click at [797, 145] on u "cus_SjvhdK8DAYFMgA" at bounding box center [810, 148] width 142 height 12
click at [758, 98] on button "Activity" at bounding box center [746, 95] width 70 height 38
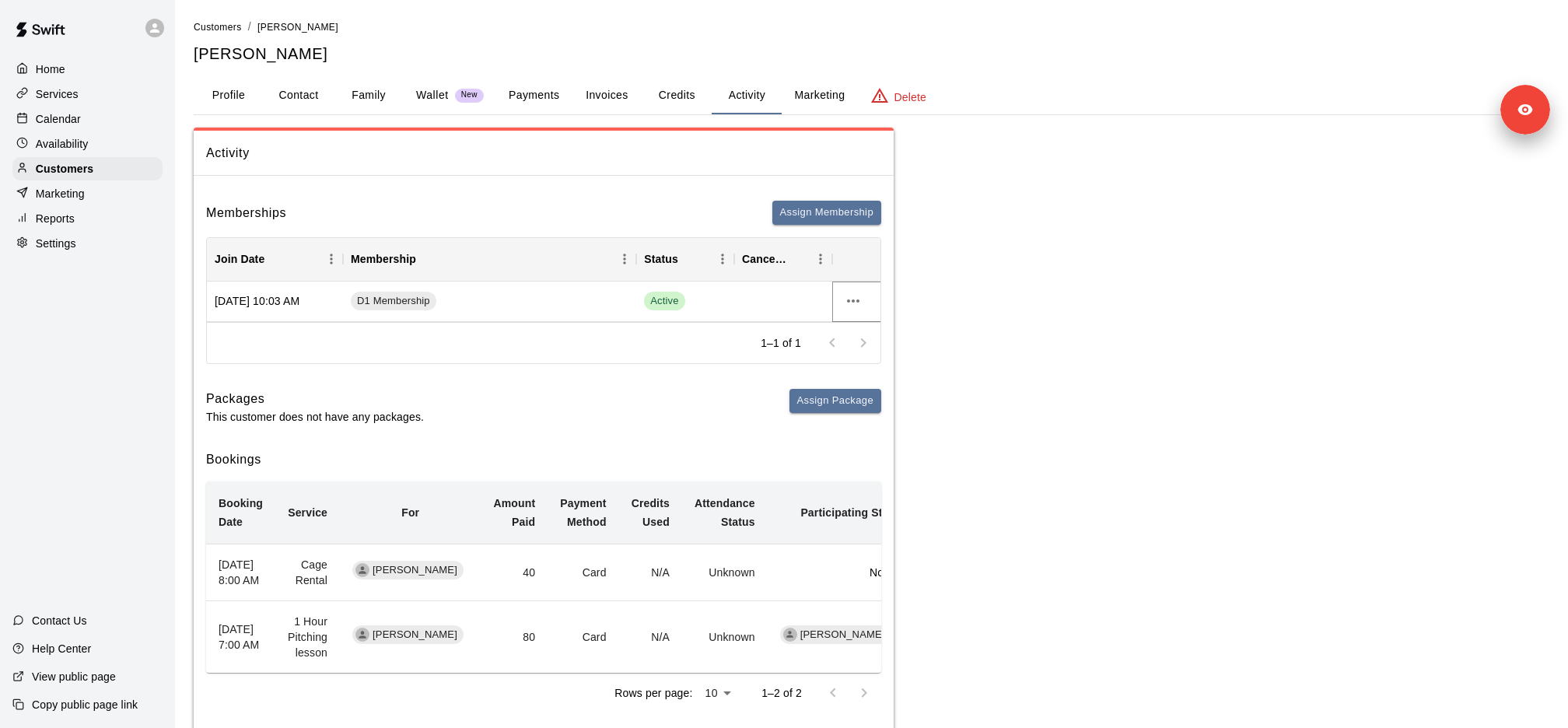
click at [854, 300] on icon "more actions" at bounding box center [853, 301] width 18 height 18
click at [956, 283] on div at bounding box center [784, 364] width 1568 height 728
click at [829, 217] on button "Assign Membership" at bounding box center [827, 213] width 109 height 24
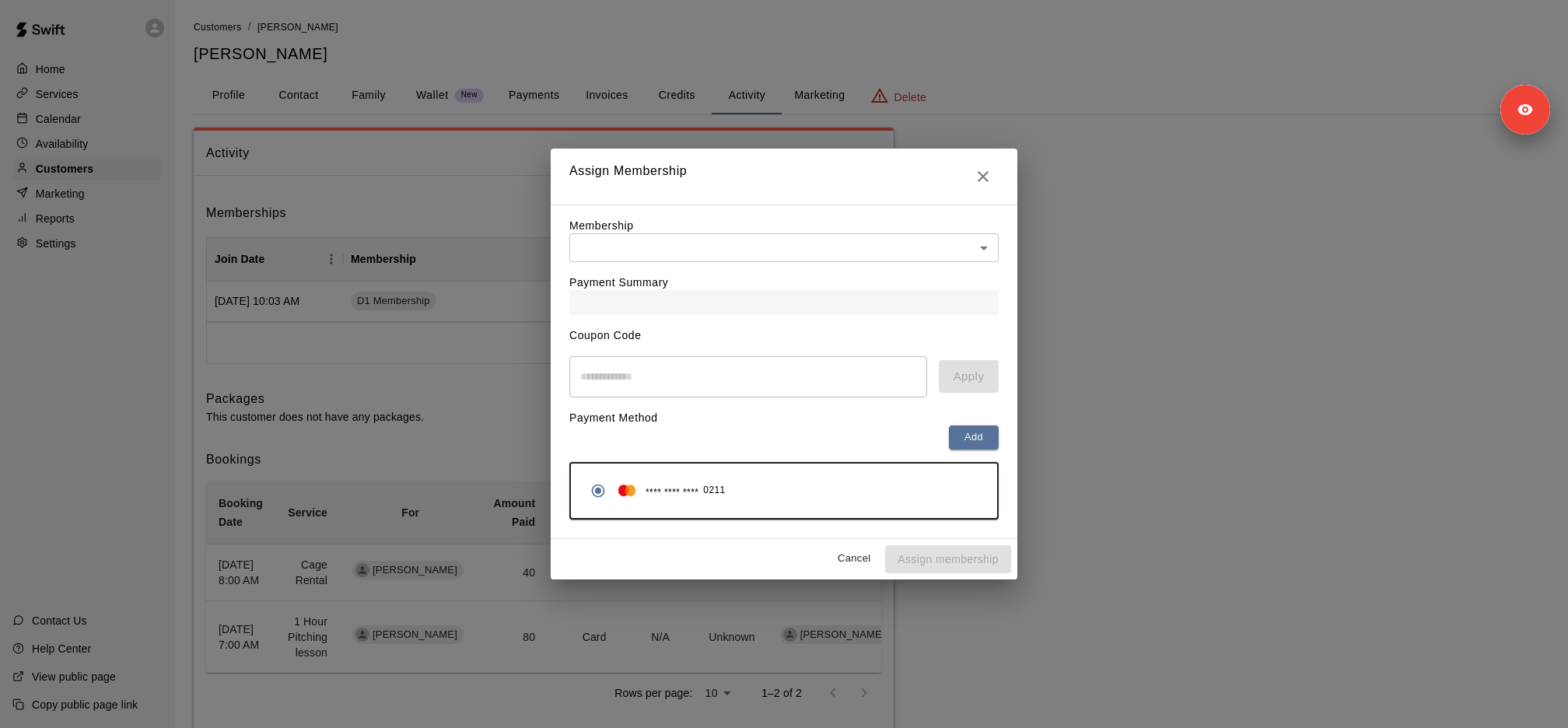
click at [789, 254] on body "Home Services Calendar Availability Customers Marketing Reports Settings Contac…" at bounding box center [784, 381] width 1568 height 763
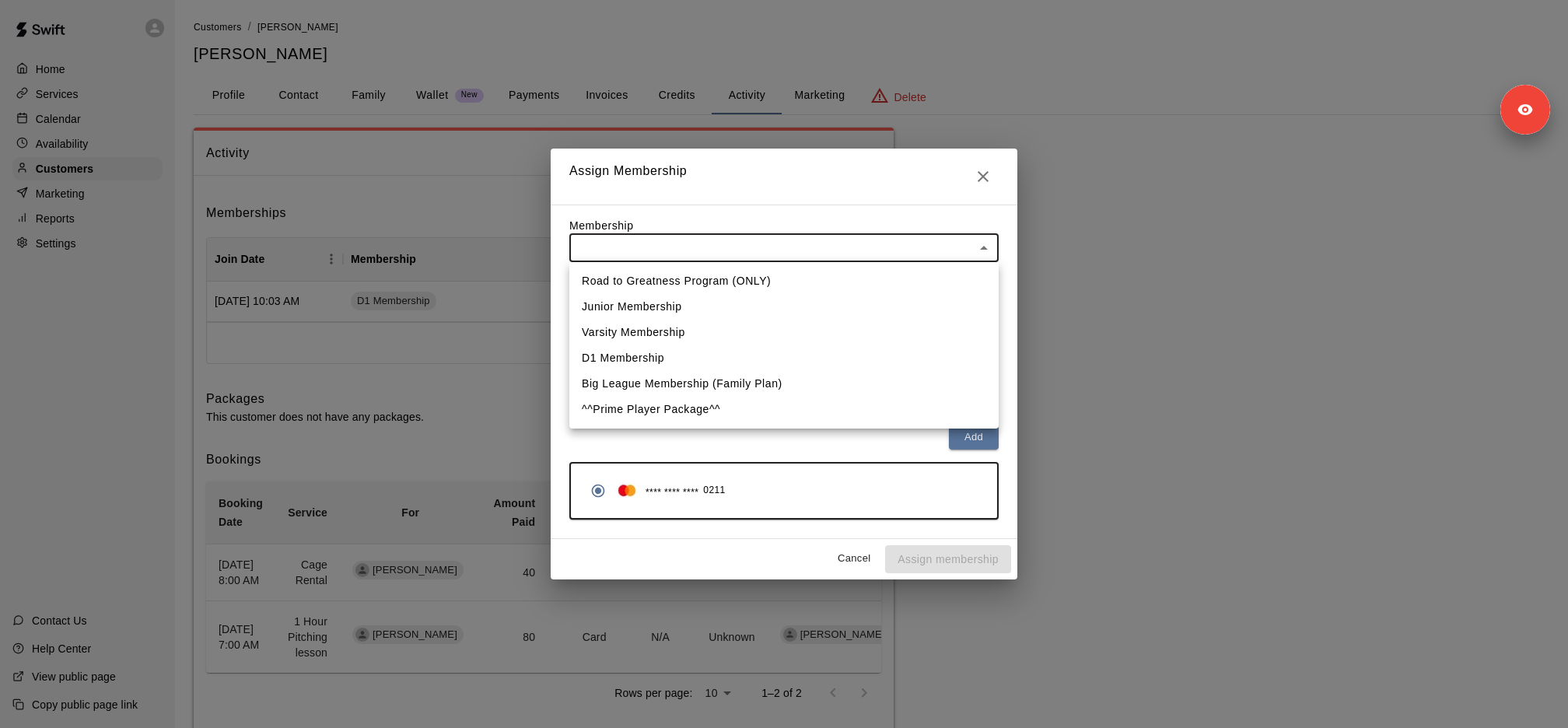
click at [733, 351] on li "D1 Membership" at bounding box center [783, 357] width 429 height 25
type input "**********"
